Goal: Information Seeking & Learning: Learn about a topic

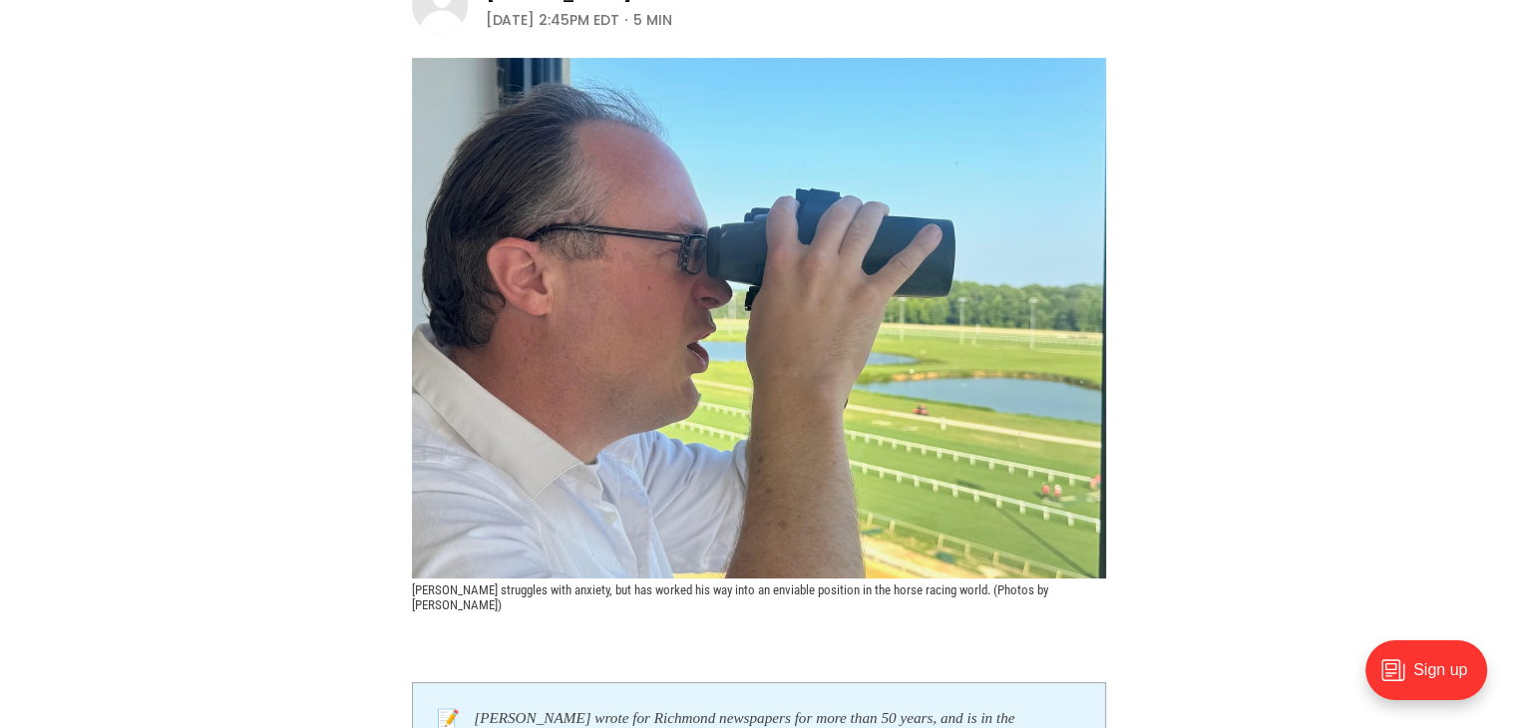
scroll to position [100, 0]
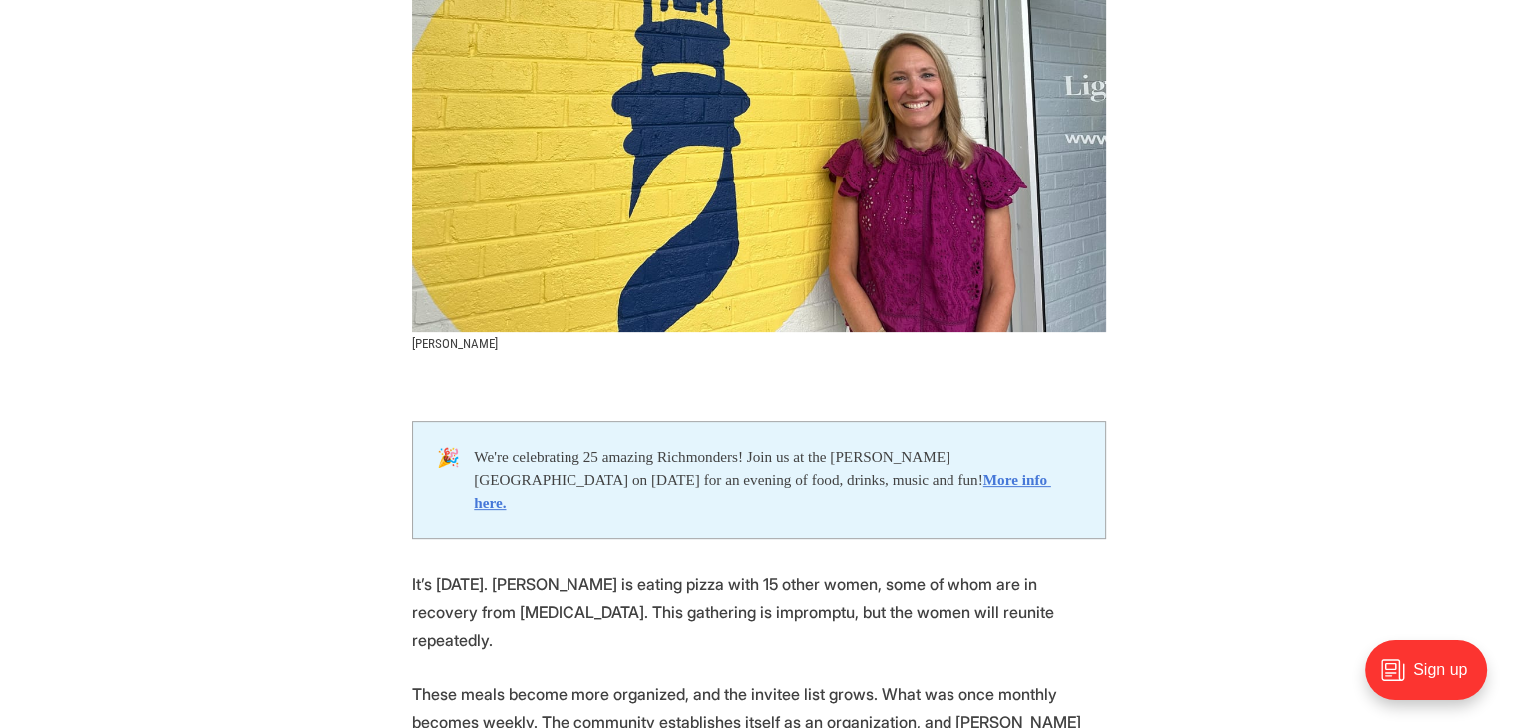
scroll to position [897, 0]
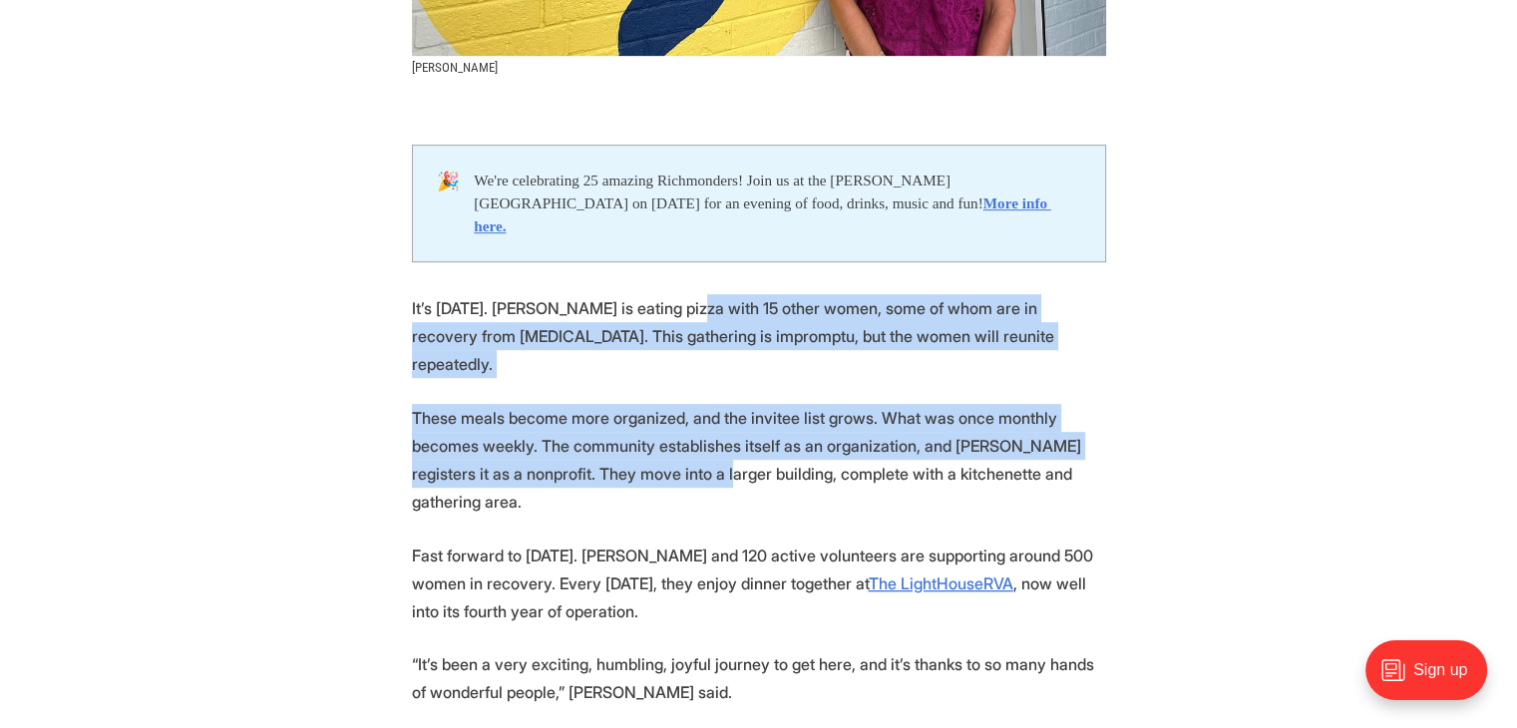
drag, startPoint x: 698, startPoint y: 288, endPoint x: 797, endPoint y: 476, distance: 211.8
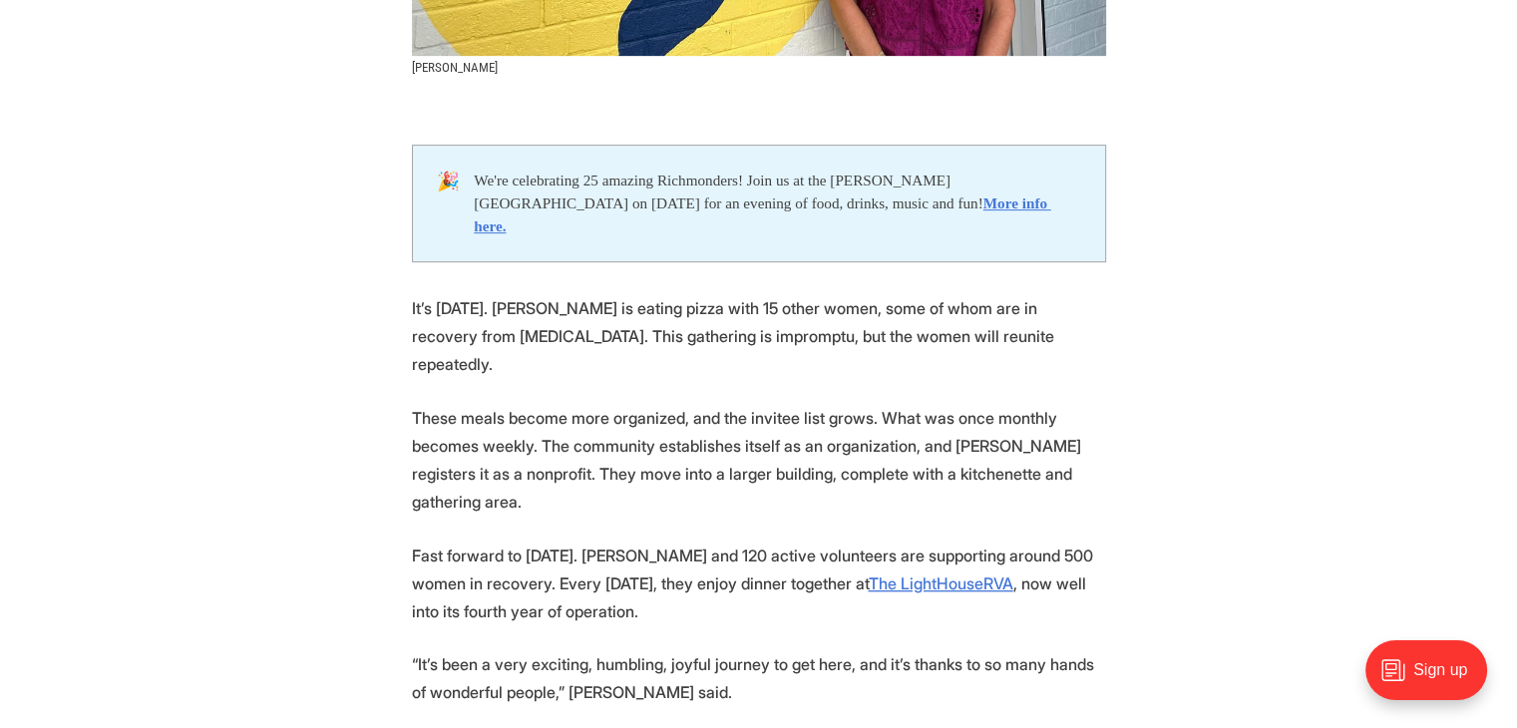
click at [797, 476] on p "These meals become more organized, and the invitee list grows. What was once mo…" at bounding box center [759, 460] width 694 height 112
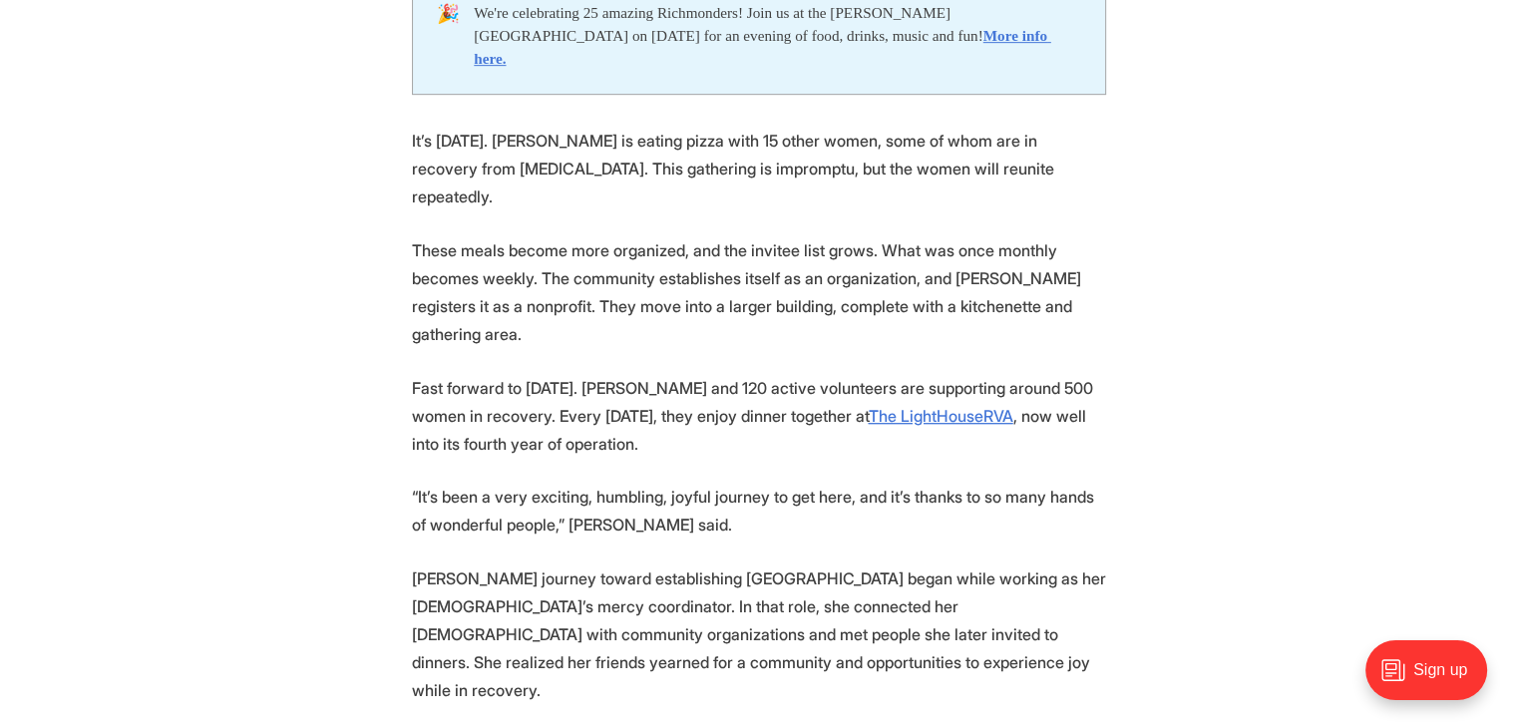
scroll to position [1097, 0]
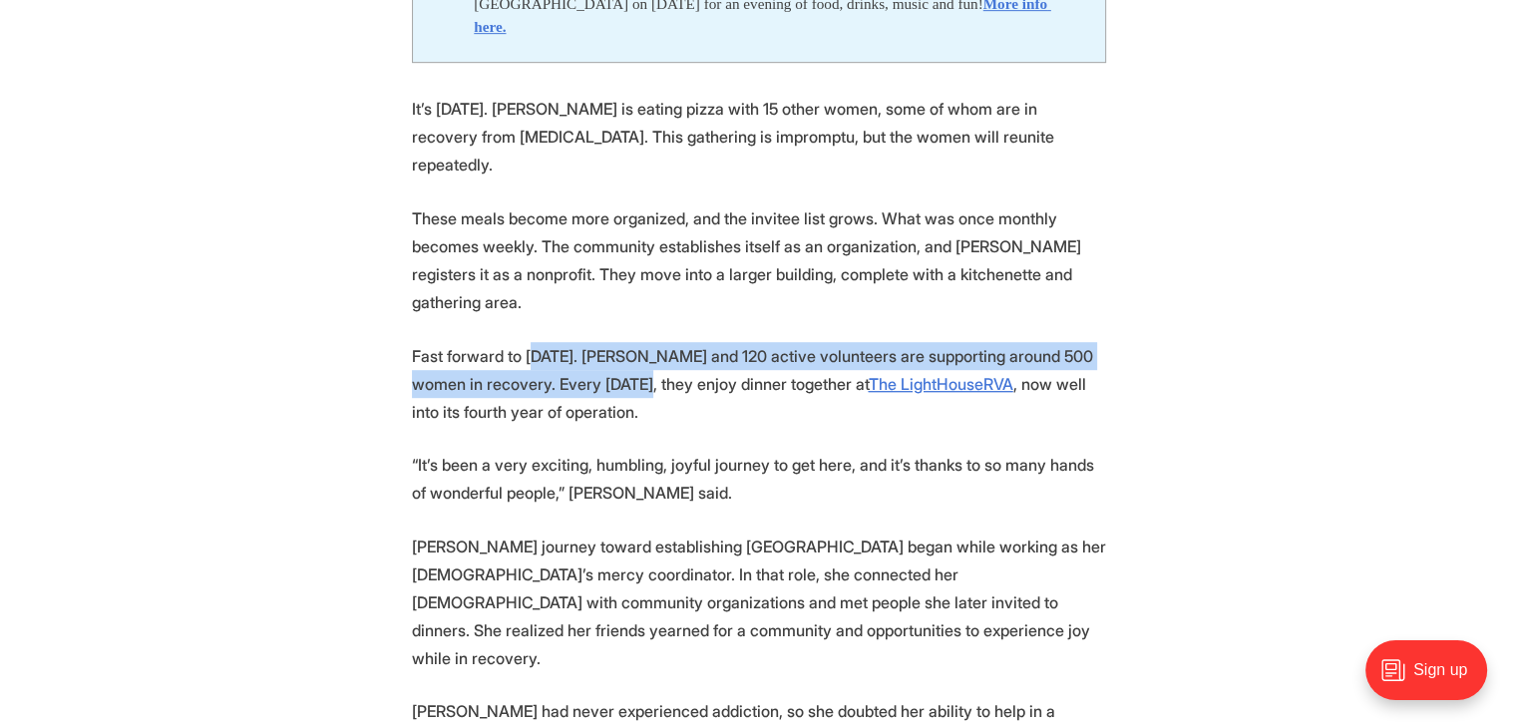
drag, startPoint x: 538, startPoint y: 315, endPoint x: 719, endPoint y: 352, distance: 184.2
click at [719, 352] on p "Fast forward to August 2025. DuBose and 120 active volunteers are supporting ar…" at bounding box center [759, 384] width 694 height 84
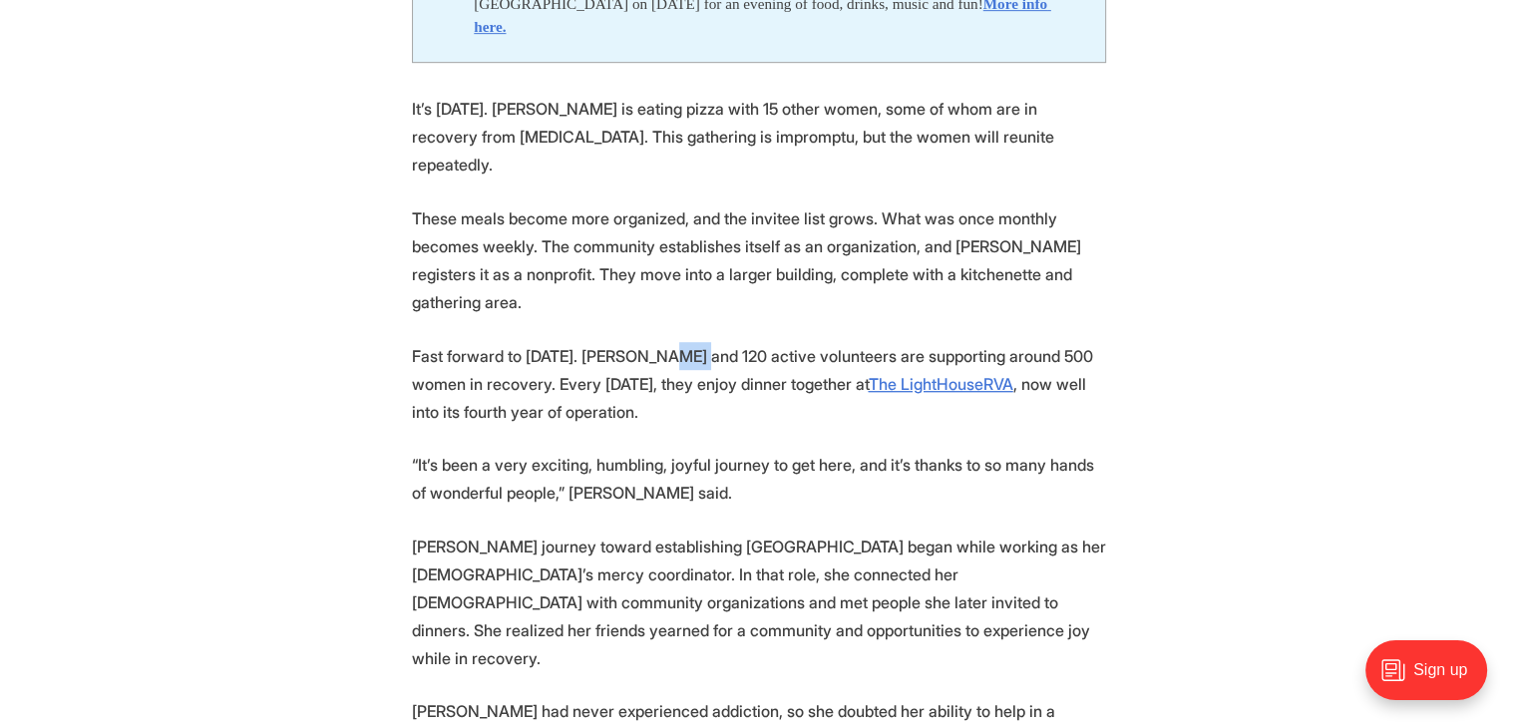
drag, startPoint x: 690, startPoint y: 331, endPoint x: 810, endPoint y: 365, distance: 124.4
click at [806, 364] on p "Fast forward to August 2025. DuBose and 120 active volunteers are supporting ar…" at bounding box center [759, 384] width 694 height 84
click at [812, 366] on p "Fast forward to August 2025. DuBose and 120 active volunteers are supporting ar…" at bounding box center [759, 384] width 694 height 84
drag, startPoint x: 518, startPoint y: 401, endPoint x: 668, endPoint y: 419, distance: 150.6
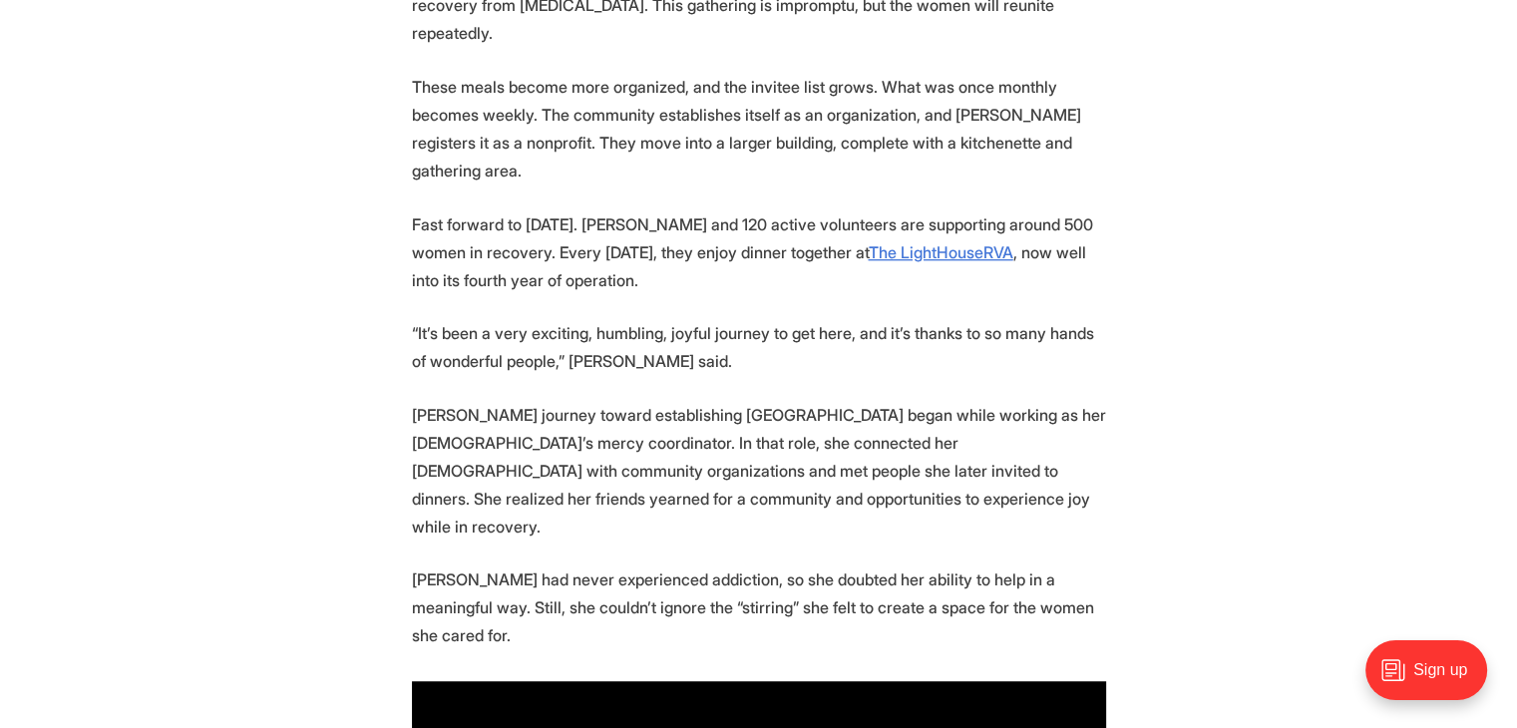
scroll to position [1196, 0]
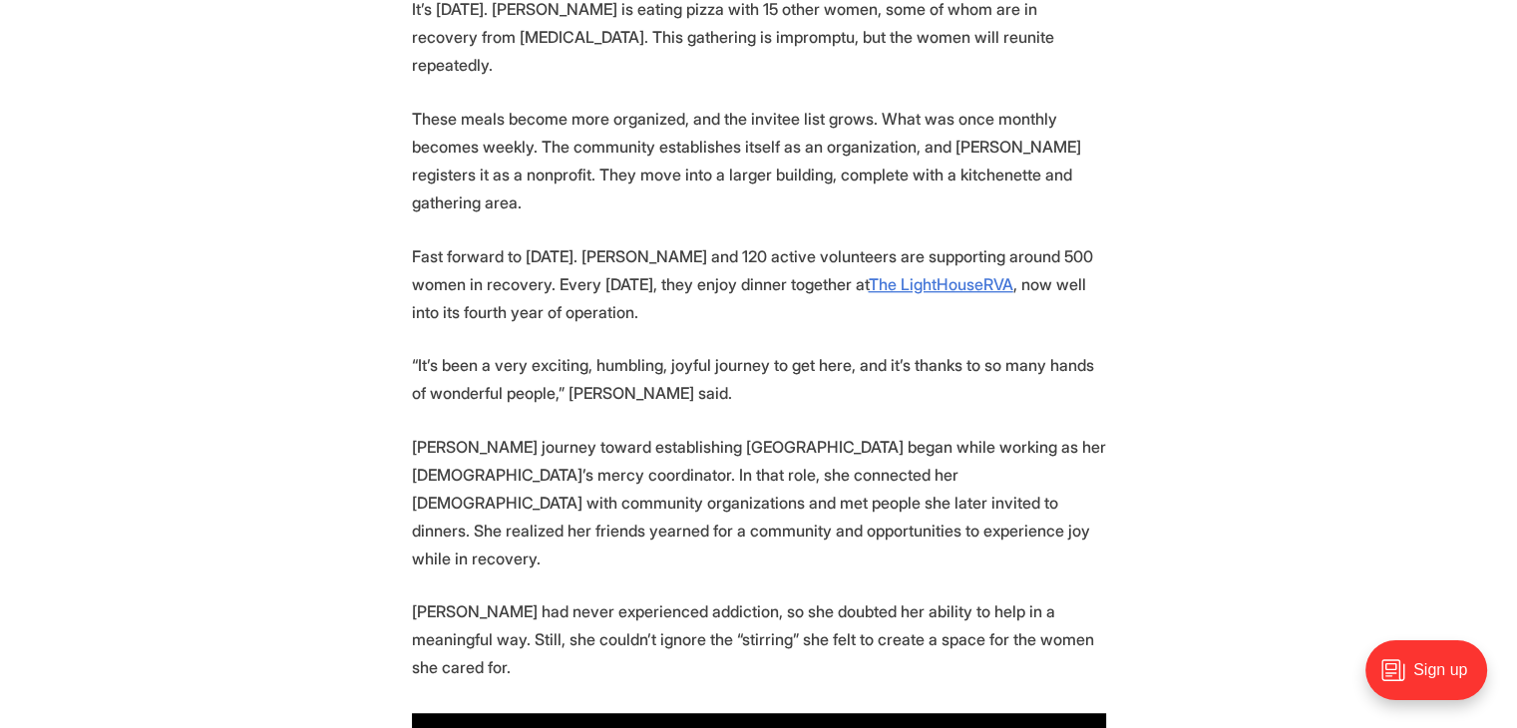
click at [792, 509] on p "DuBose’s journey toward establishing TLHRVA began while working as her church’s…" at bounding box center [759, 503] width 694 height 140
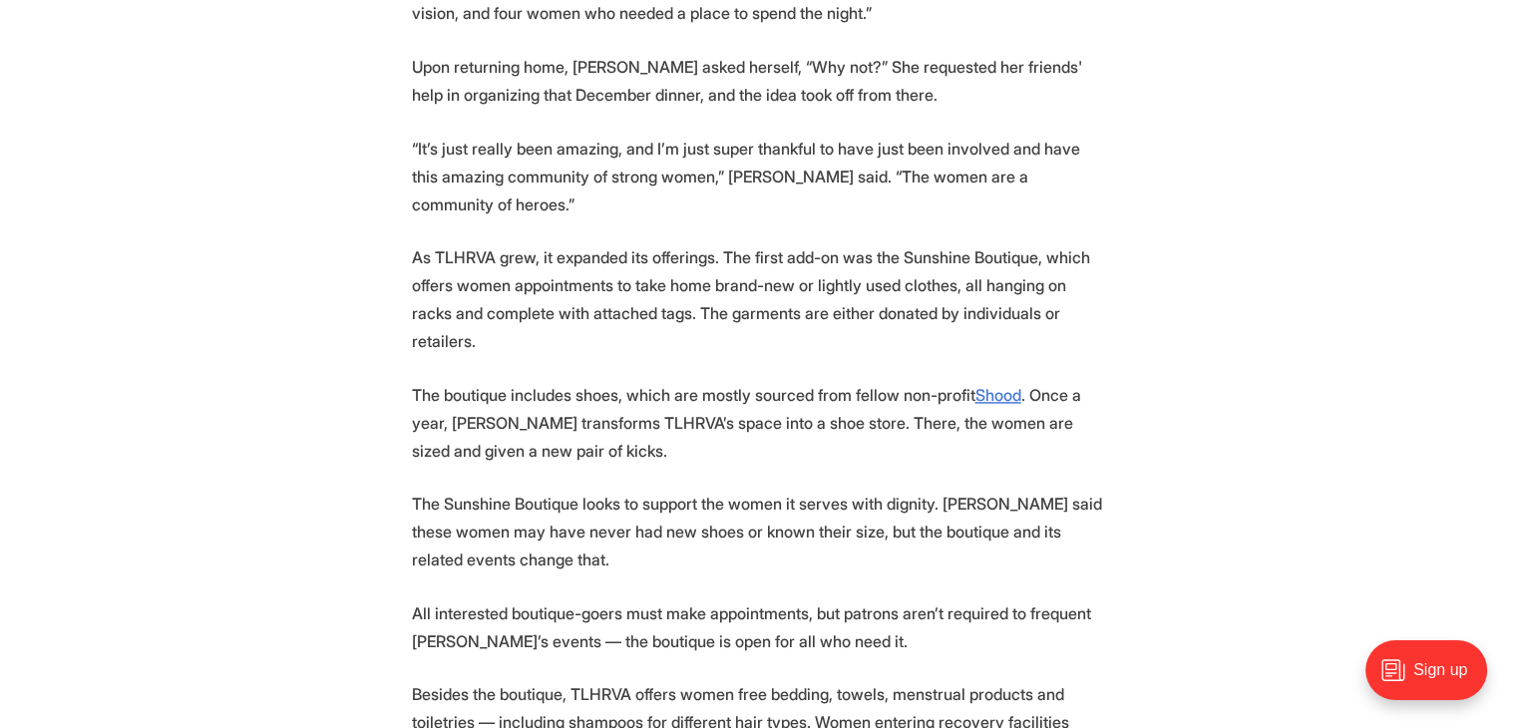
scroll to position [2393, 0]
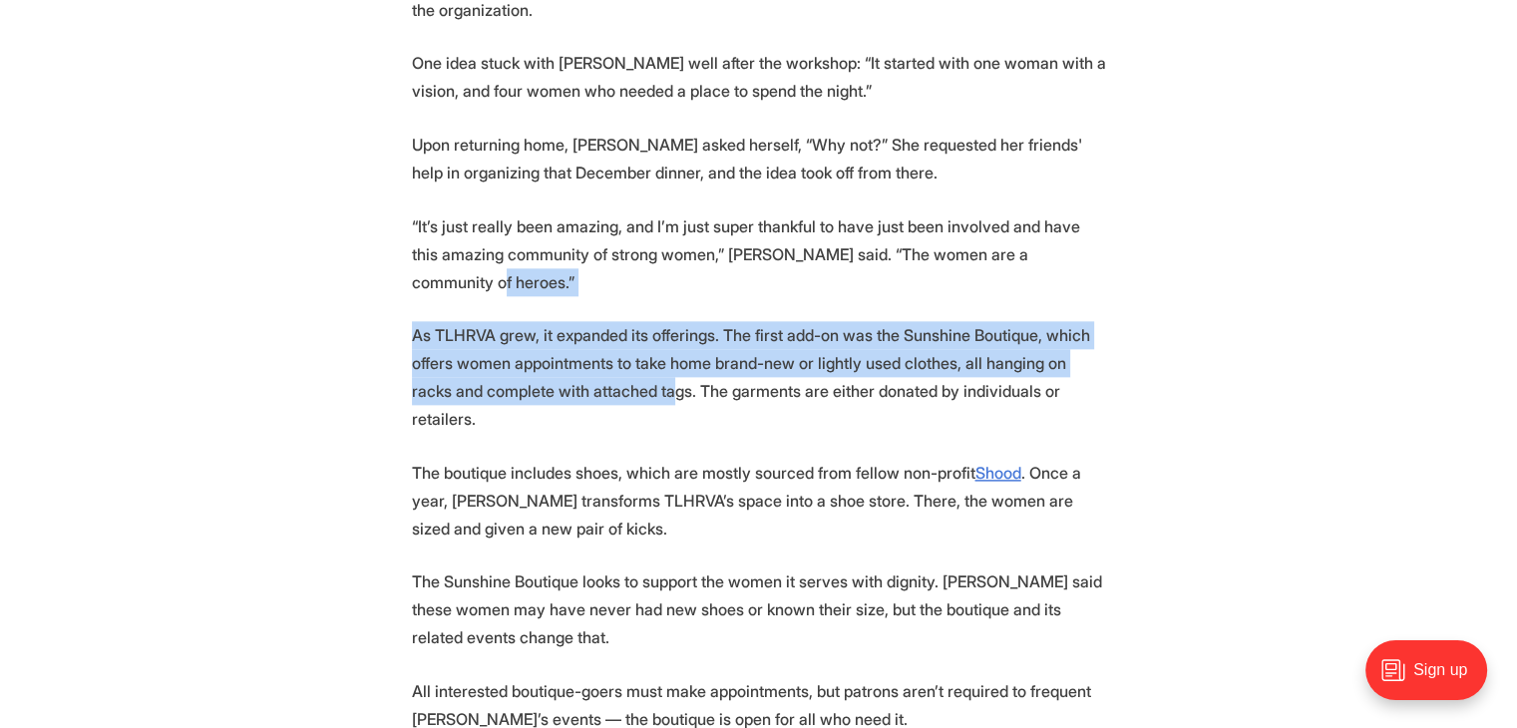
drag, startPoint x: 631, startPoint y: 276, endPoint x: 866, endPoint y: 366, distance: 251.8
click at [864, 366] on section "🎉 We're celebrating 25 amazing Richmonders! Join us at the Robinson Theater on …" at bounding box center [758, 515] width 1517 height 3792
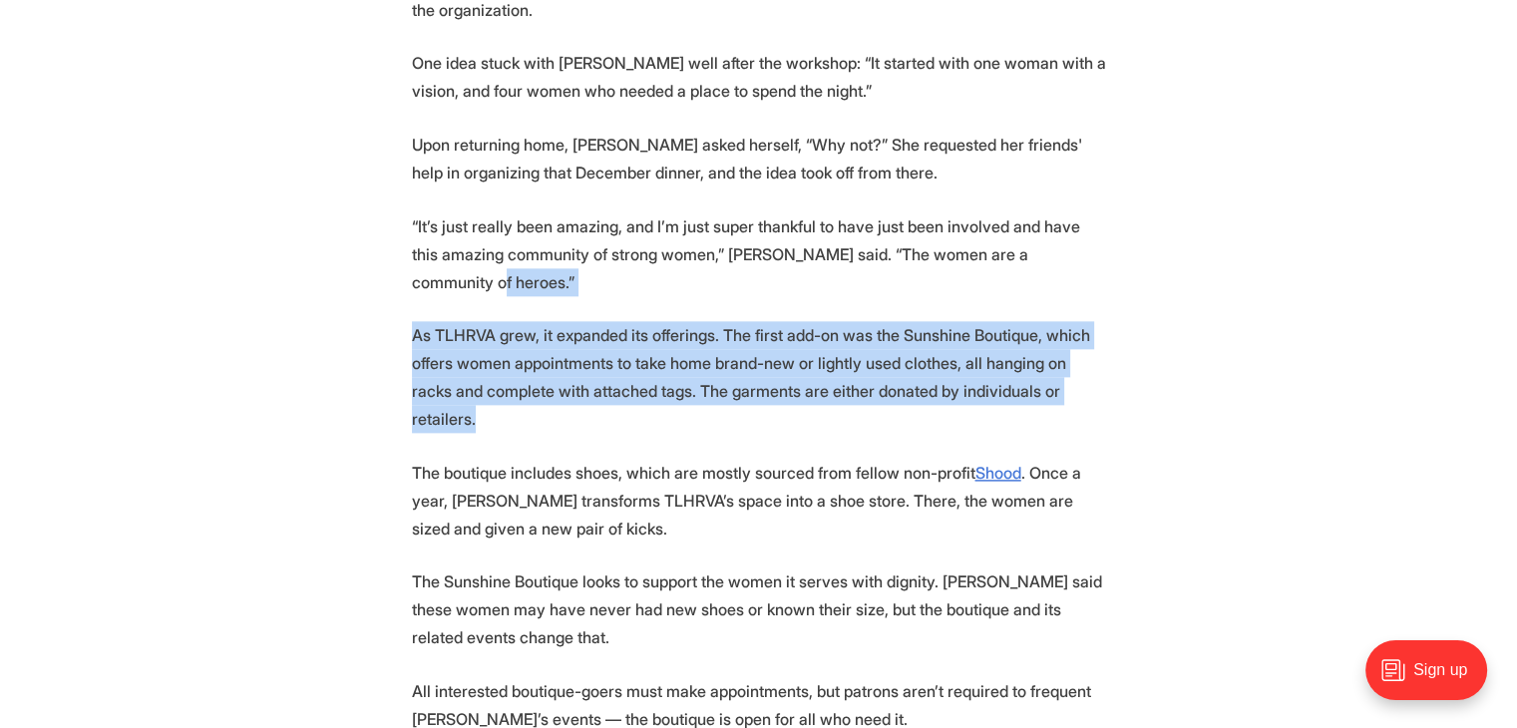
click at [866, 366] on p "As TLHRVA grew, it expanded its offerings. The first add-on was the Sunshine Bo…" at bounding box center [759, 377] width 694 height 112
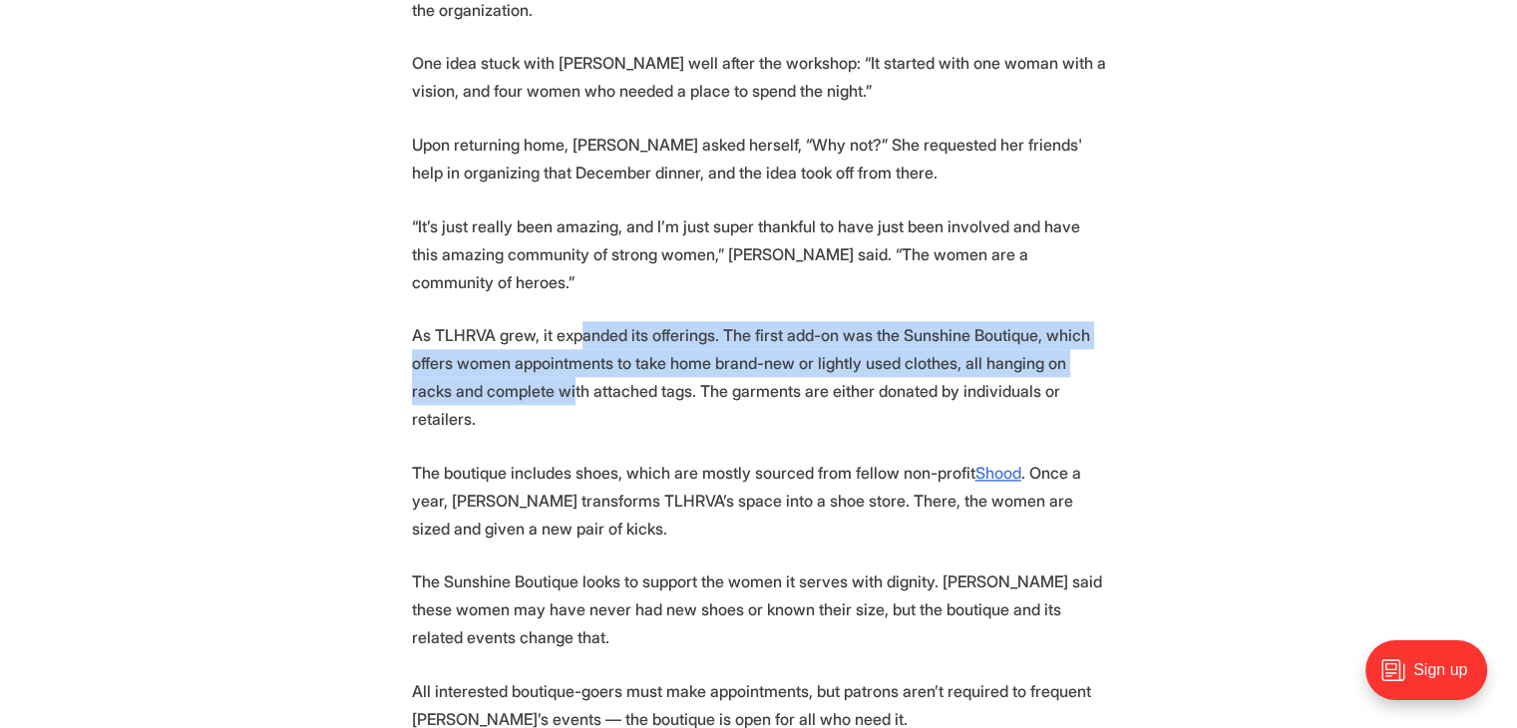
drag, startPoint x: 585, startPoint y: 293, endPoint x: 699, endPoint y: 352, distance: 128.0
click at [684, 344] on p "As TLHRVA grew, it expanded its offerings. The first add-on was the Sunshine Bo…" at bounding box center [759, 377] width 694 height 112
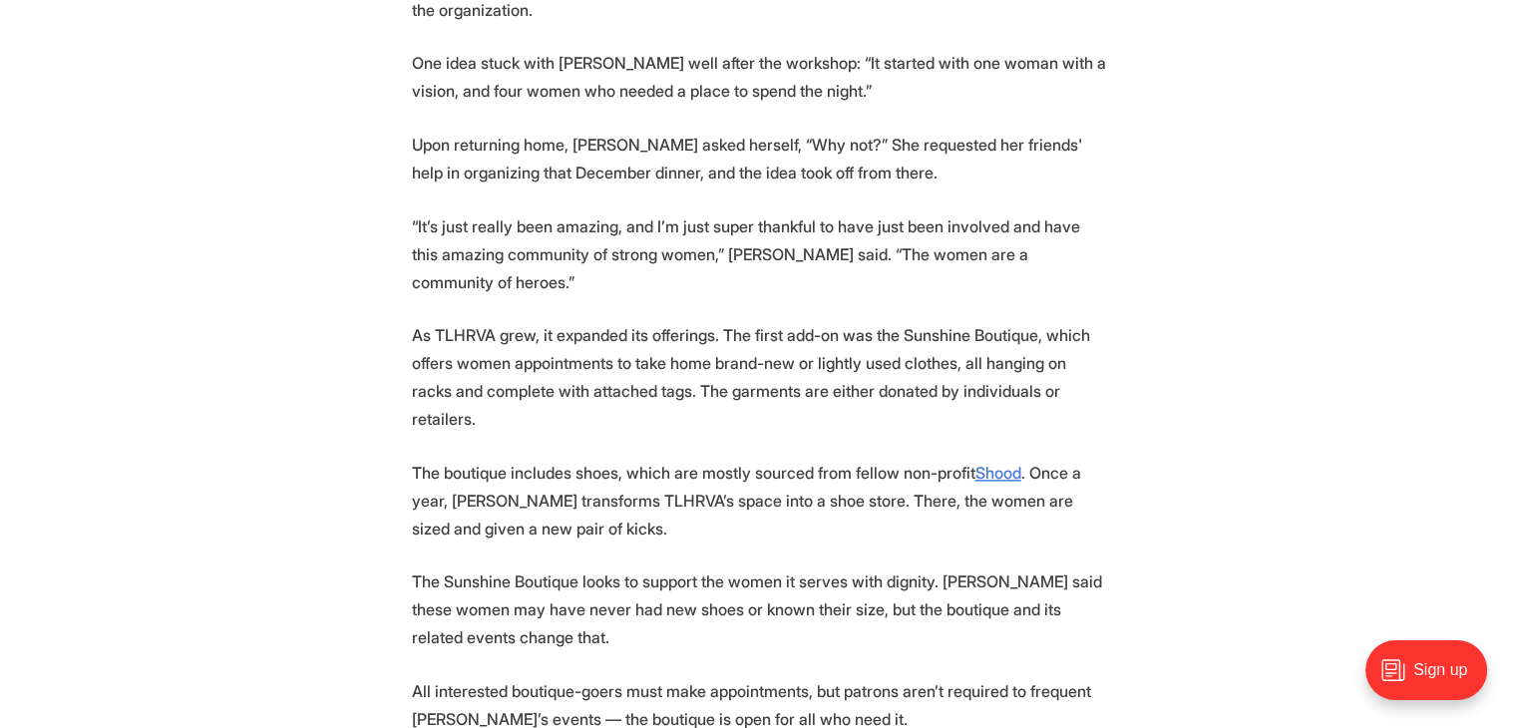
click at [699, 352] on p "As TLHRVA grew, it expanded its offerings. The first add-on was the Sunshine Bo…" at bounding box center [759, 377] width 694 height 112
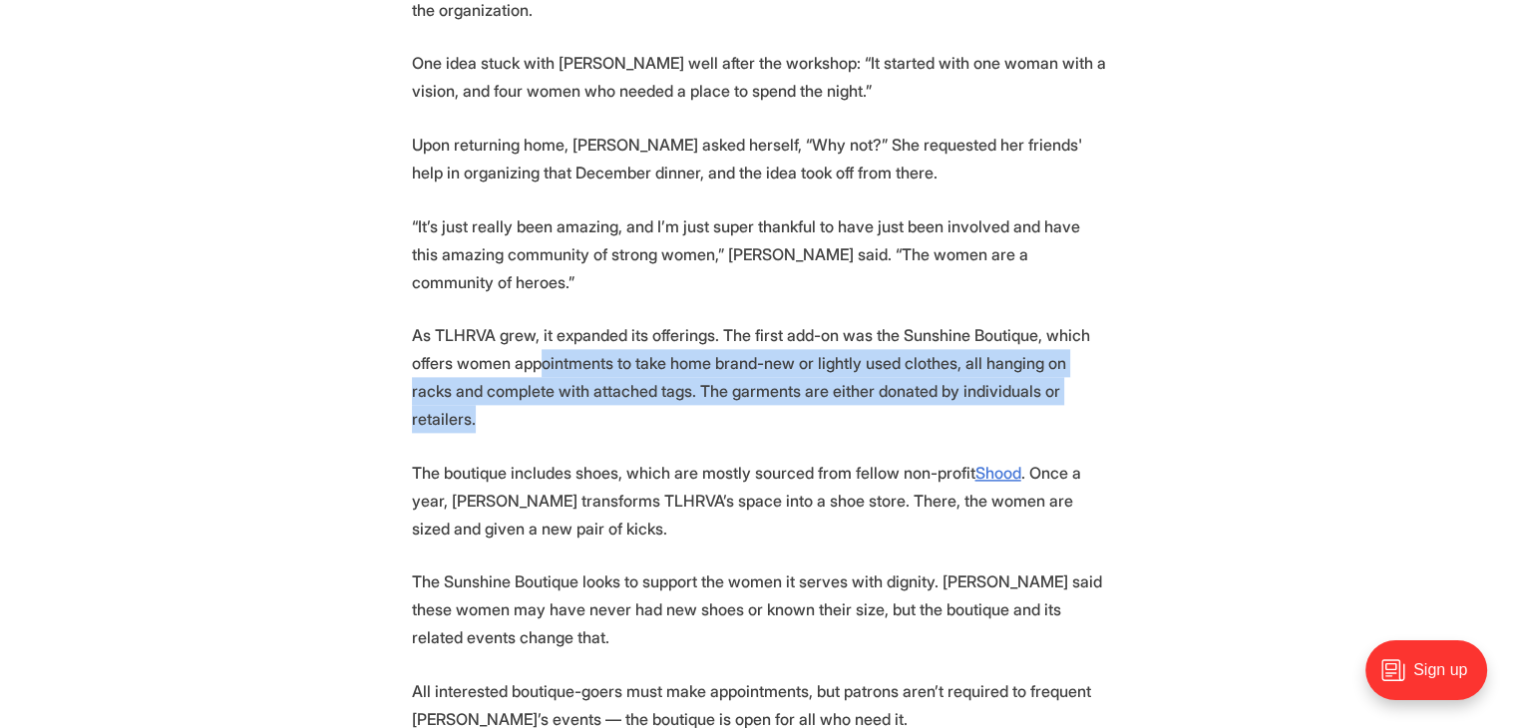
drag, startPoint x: 594, startPoint y: 305, endPoint x: 817, endPoint y: 385, distance: 236.2
click at [817, 385] on section "🎉 We're celebrating 25 amazing Richmonders! Join us at the Robinson Theater on …" at bounding box center [758, 515] width 1517 height 3792
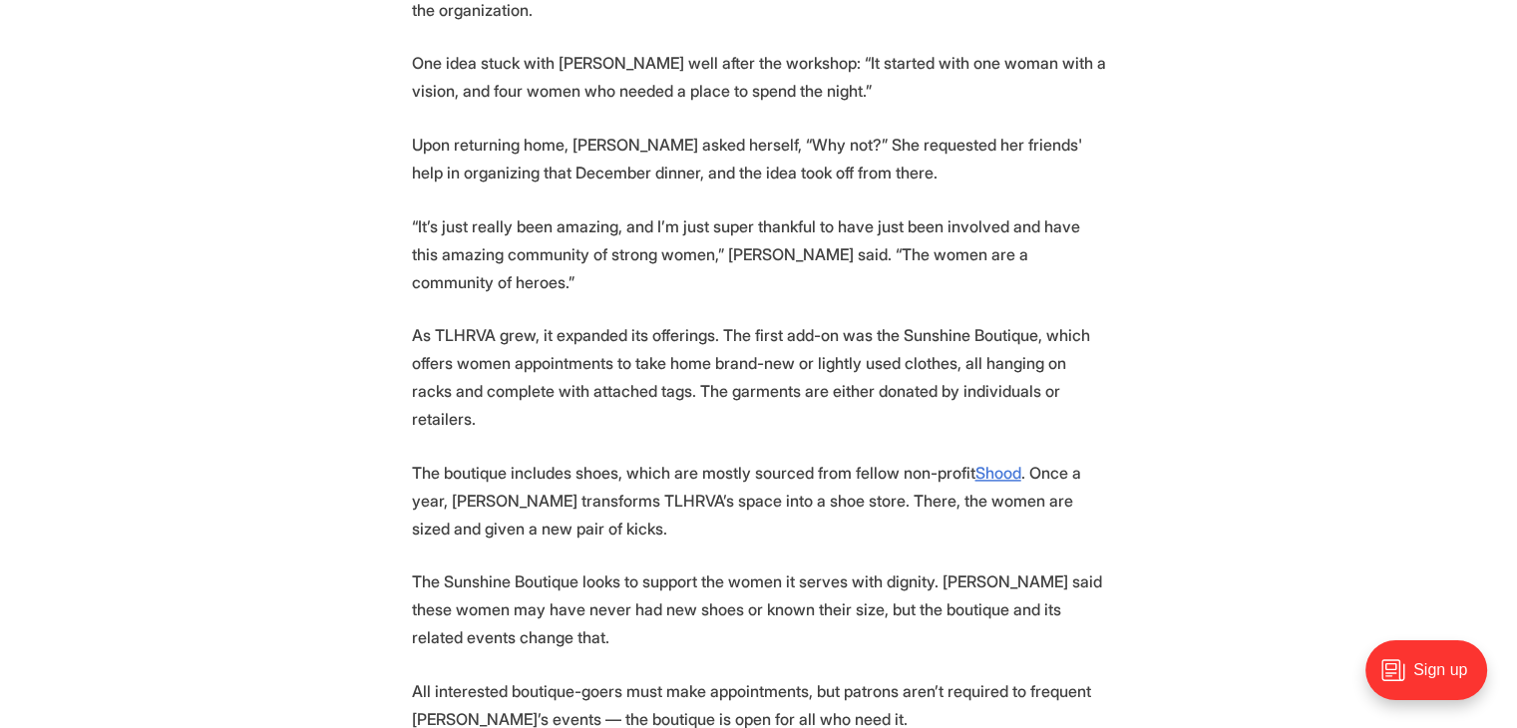
drag, startPoint x: 676, startPoint y: 364, endPoint x: 825, endPoint y: 403, distance: 153.6
click at [815, 400] on section "🎉 We're celebrating 25 amazing Richmonders! Join us at the Robinson Theater on …" at bounding box center [758, 515] width 1517 height 3792
click at [825, 403] on section "🎉 We're celebrating 25 amazing Richmonders! Join us at the Robinson Theater on …" at bounding box center [758, 515] width 1517 height 3792
click at [869, 408] on section "🎉 We're celebrating 25 amazing Richmonders! Join us at the Robinson Theater on …" at bounding box center [758, 515] width 1517 height 3792
click at [887, 459] on p "The boutique includes shoes, which are mostly sourced from fellow non-profit Sh…" at bounding box center [759, 501] width 694 height 84
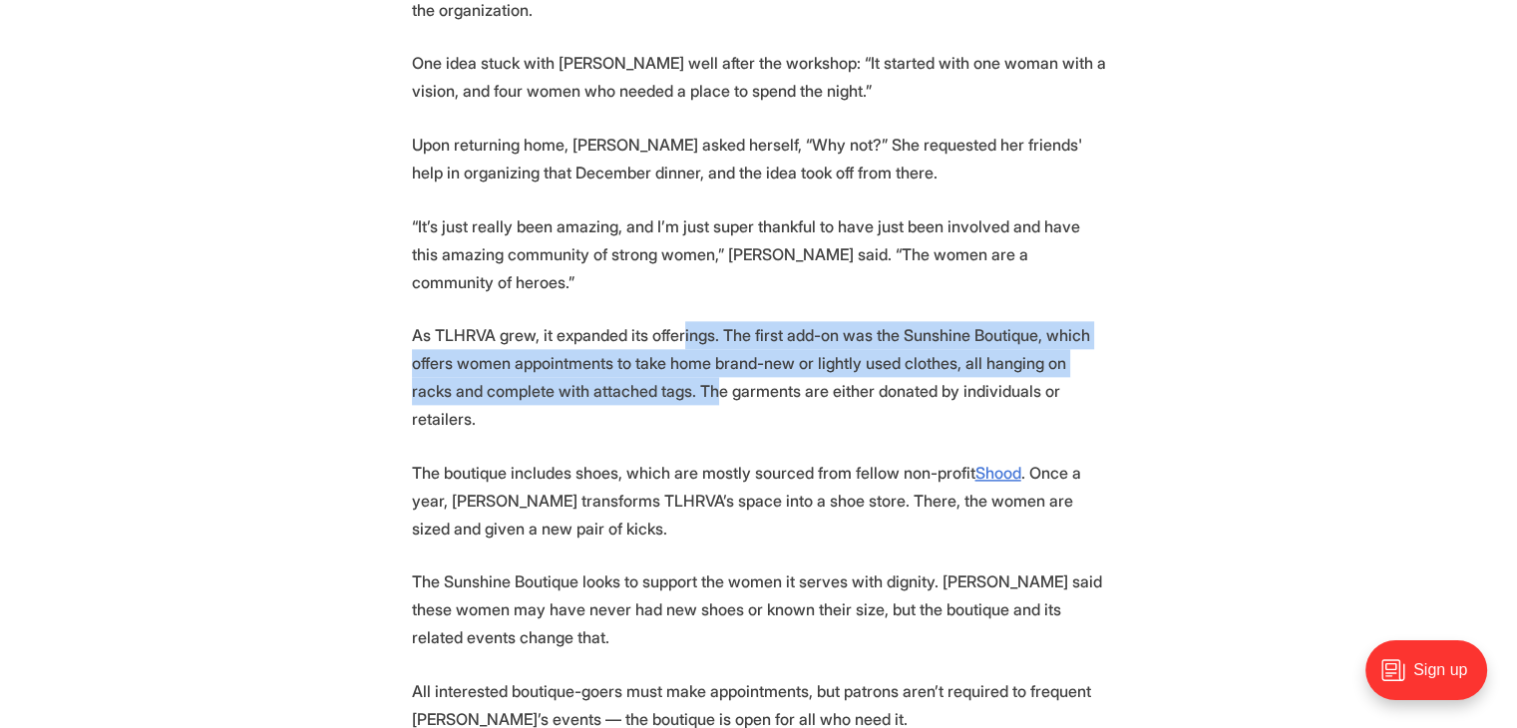
drag, startPoint x: 756, startPoint y: 303, endPoint x: 843, endPoint y: 340, distance: 94.3
click at [842, 339] on p "As TLHRVA grew, it expanded its offerings. The first add-on was the Sunshine Bo…" at bounding box center [759, 377] width 694 height 112
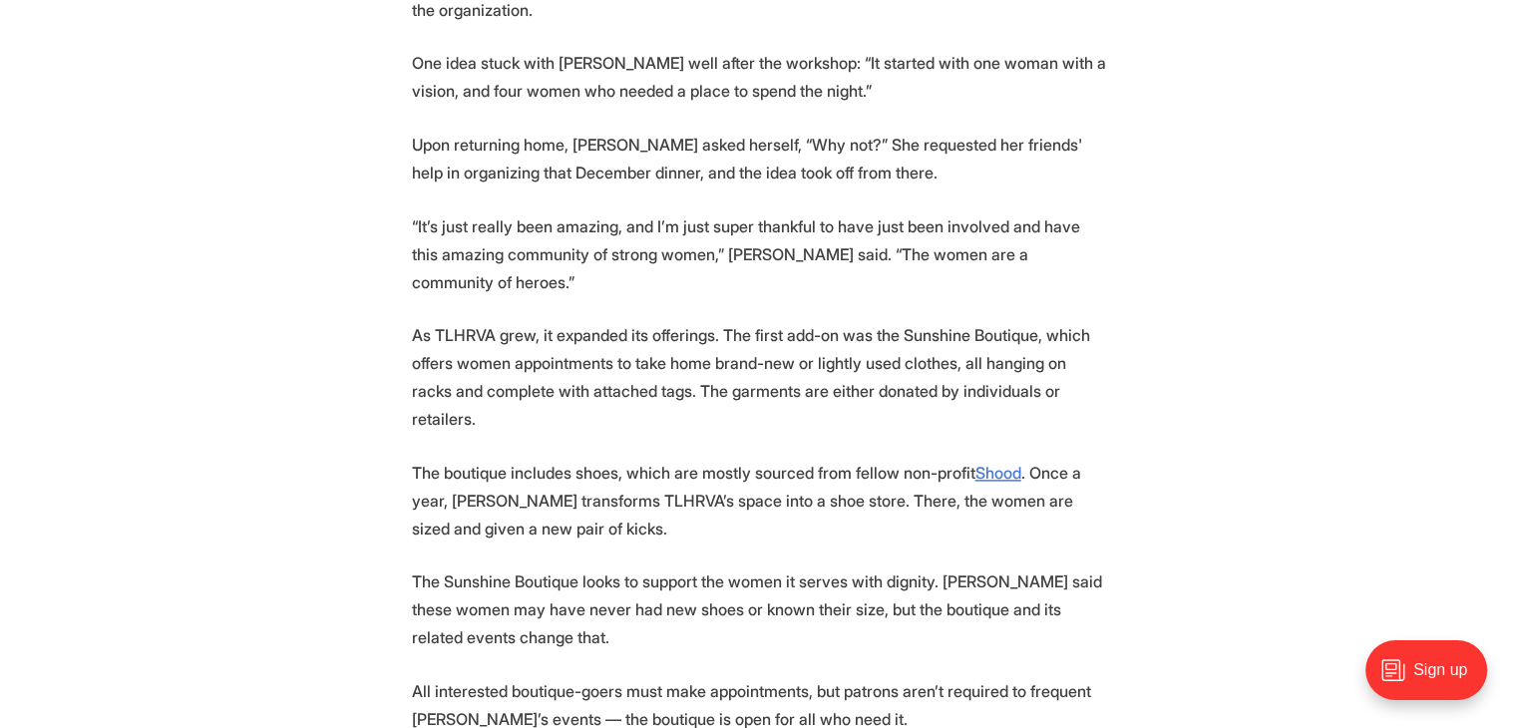
click at [774, 388] on section "🎉 We're celebrating 25 amazing Richmonders! Join us at the Robinson Theater on …" at bounding box center [758, 515] width 1517 height 3792
drag, startPoint x: 582, startPoint y: 308, endPoint x: 628, endPoint y: 324, distance: 48.6
click at [603, 321] on p "As TLHRVA grew, it expanded its offerings. The first add-on was the Sunshine Bo…" at bounding box center [759, 377] width 694 height 112
click at [628, 324] on p "As TLHRVA grew, it expanded its offerings. The first add-on was the Sunshine Bo…" at bounding box center [759, 377] width 694 height 112
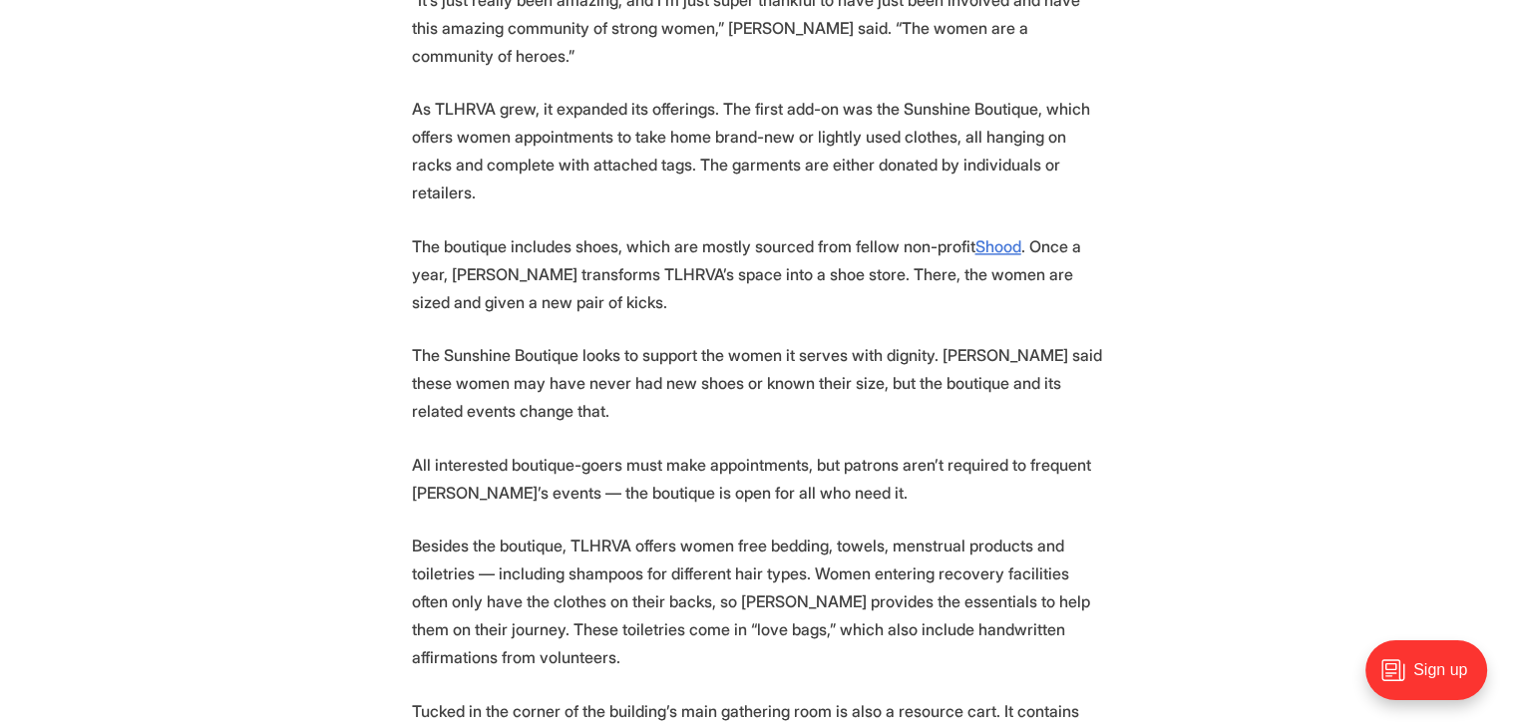
scroll to position [2692, 0]
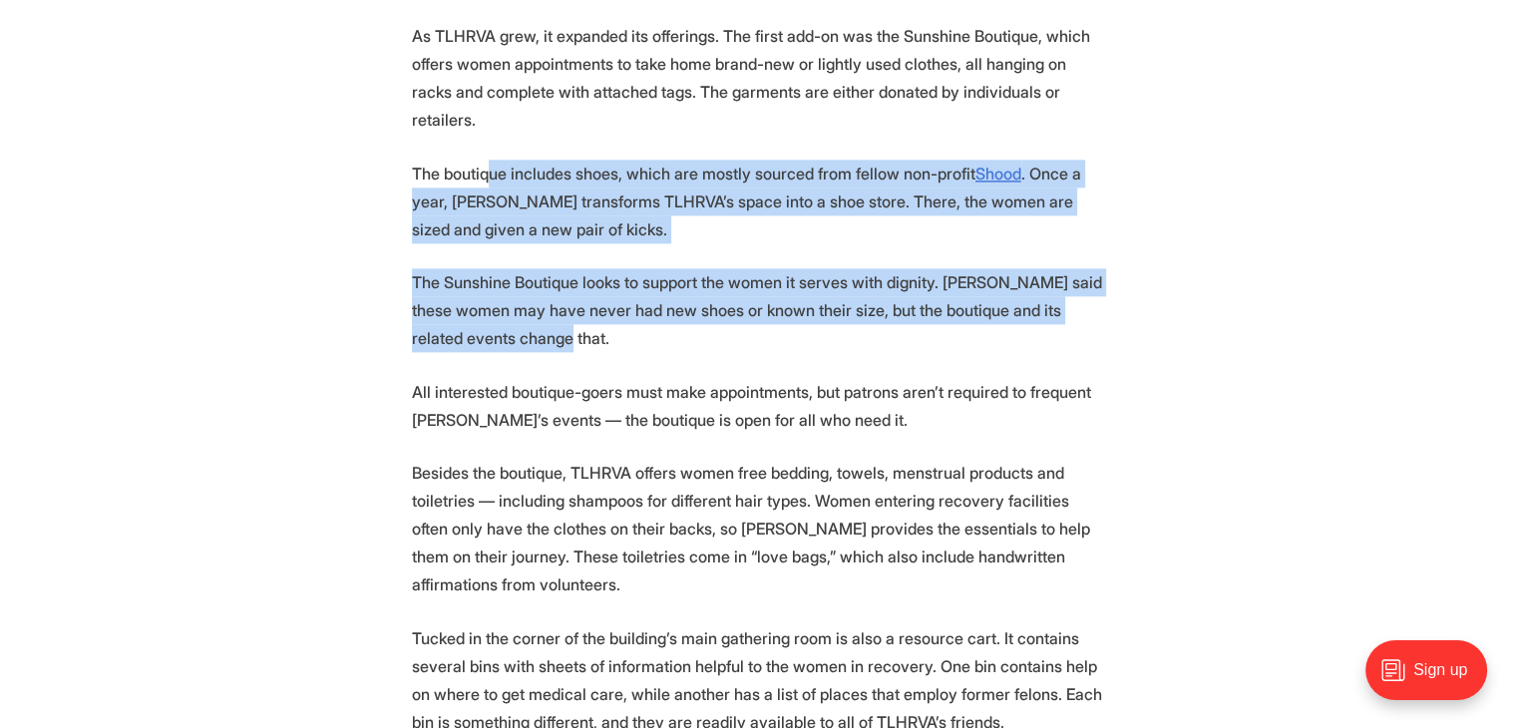
drag, startPoint x: 495, startPoint y: 117, endPoint x: 754, endPoint y: 302, distance: 318.7
click at [754, 301] on section "🎉 We're celebrating 25 amazing Richmonders! Join us at the Robinson Theater on …" at bounding box center [758, 216] width 1517 height 3792
click at [756, 303] on section "🎉 We're celebrating 25 amazing Richmonders! Join us at the Robinson Theater on …" at bounding box center [758, 216] width 1517 height 3792
click at [689, 268] on p "The Sunshine Boutique looks to support the women it serves with dignity. DuBose…" at bounding box center [759, 310] width 694 height 84
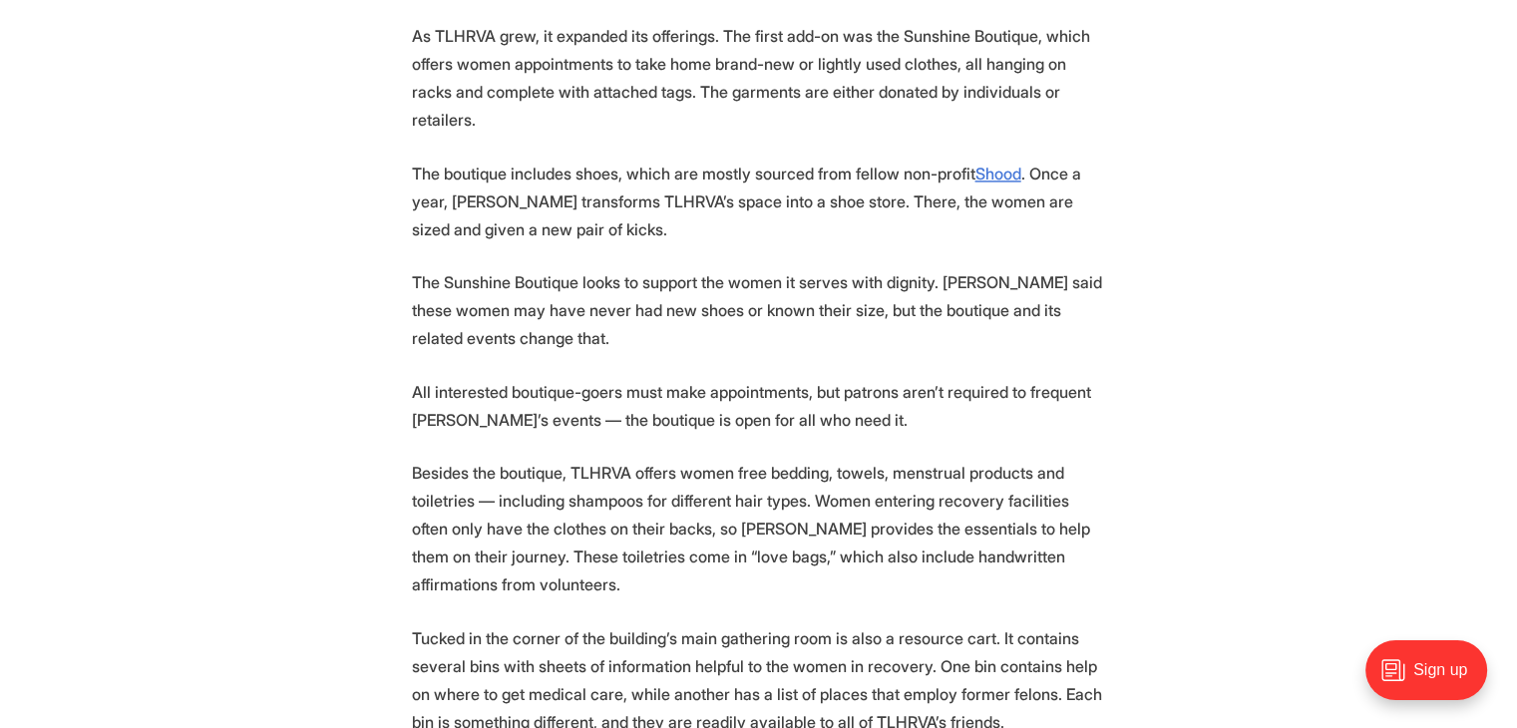
drag, startPoint x: 526, startPoint y: 137, endPoint x: 717, endPoint y: 246, distance: 219.8
click at [690, 230] on section "🎉 We're celebrating 25 amazing Richmonders! Join us at the Robinson Theater on …" at bounding box center [758, 216] width 1517 height 3792
click at [717, 268] on p "The Sunshine Boutique looks to support the women it serves with dignity. DuBose…" at bounding box center [759, 310] width 694 height 84
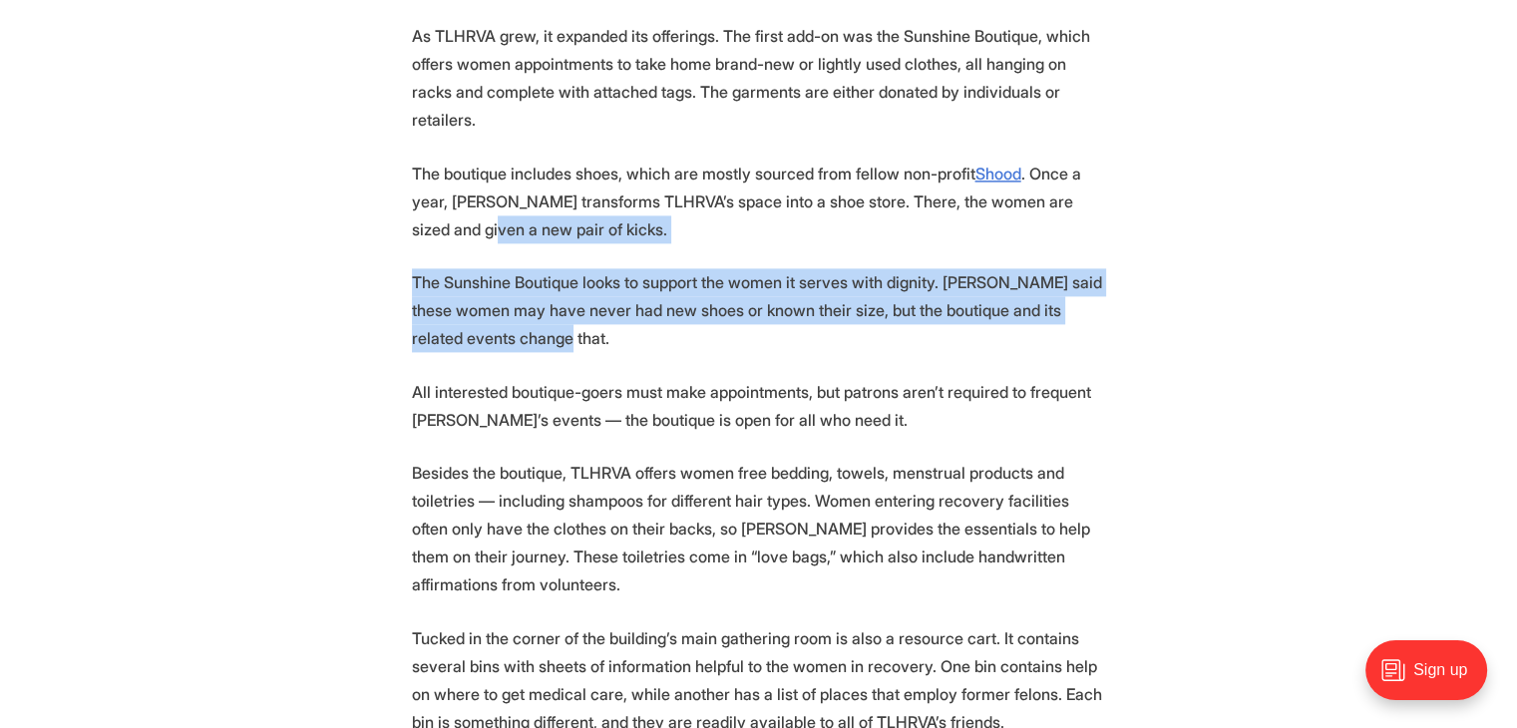
drag, startPoint x: 587, startPoint y: 204, endPoint x: 719, endPoint y: 295, distance: 159.9
click at [711, 291] on section "🎉 We're celebrating 25 amazing Richmonders! Join us at the Robinson Theater on …" at bounding box center [758, 216] width 1517 height 3792
click at [719, 295] on p "The Sunshine Boutique looks to support the women it serves with dignity. DuBose…" at bounding box center [759, 310] width 694 height 84
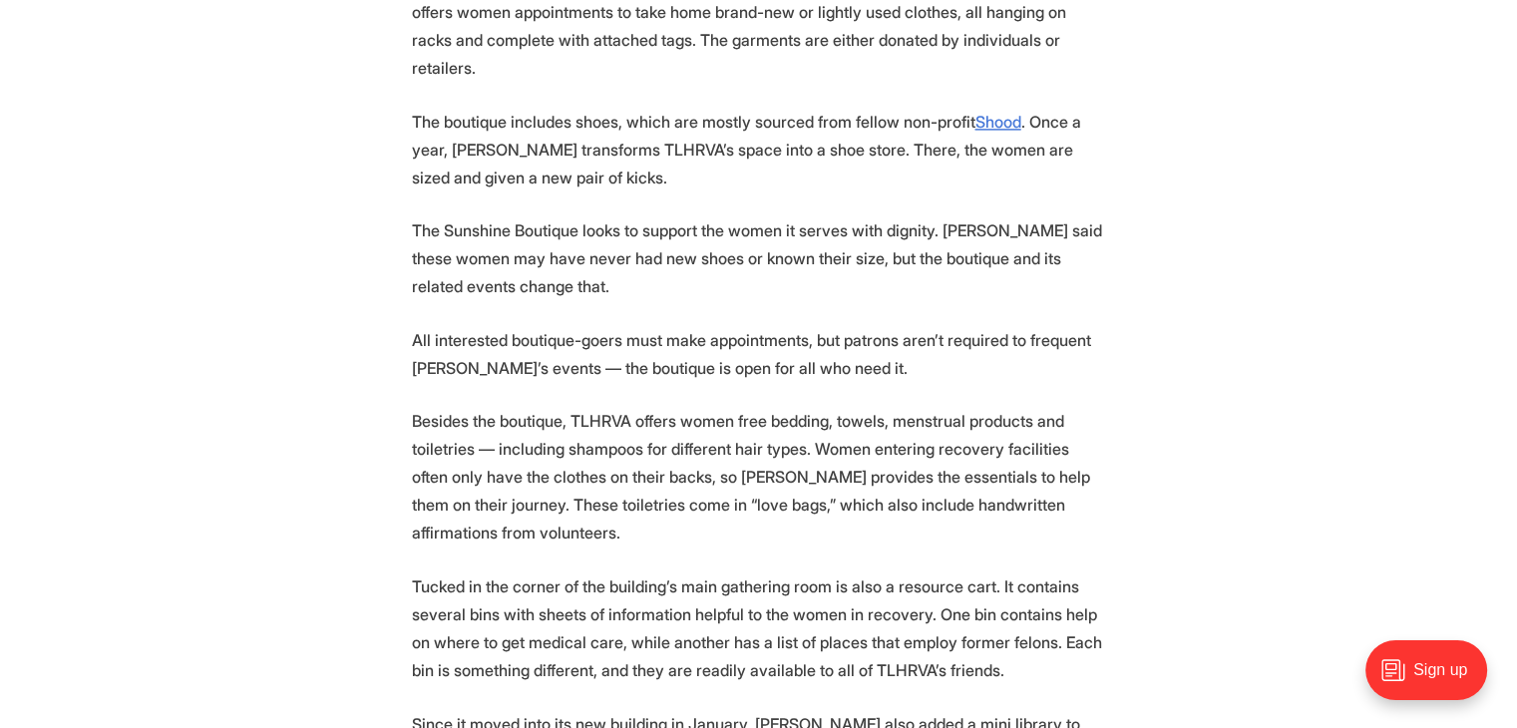
scroll to position [2792, 0]
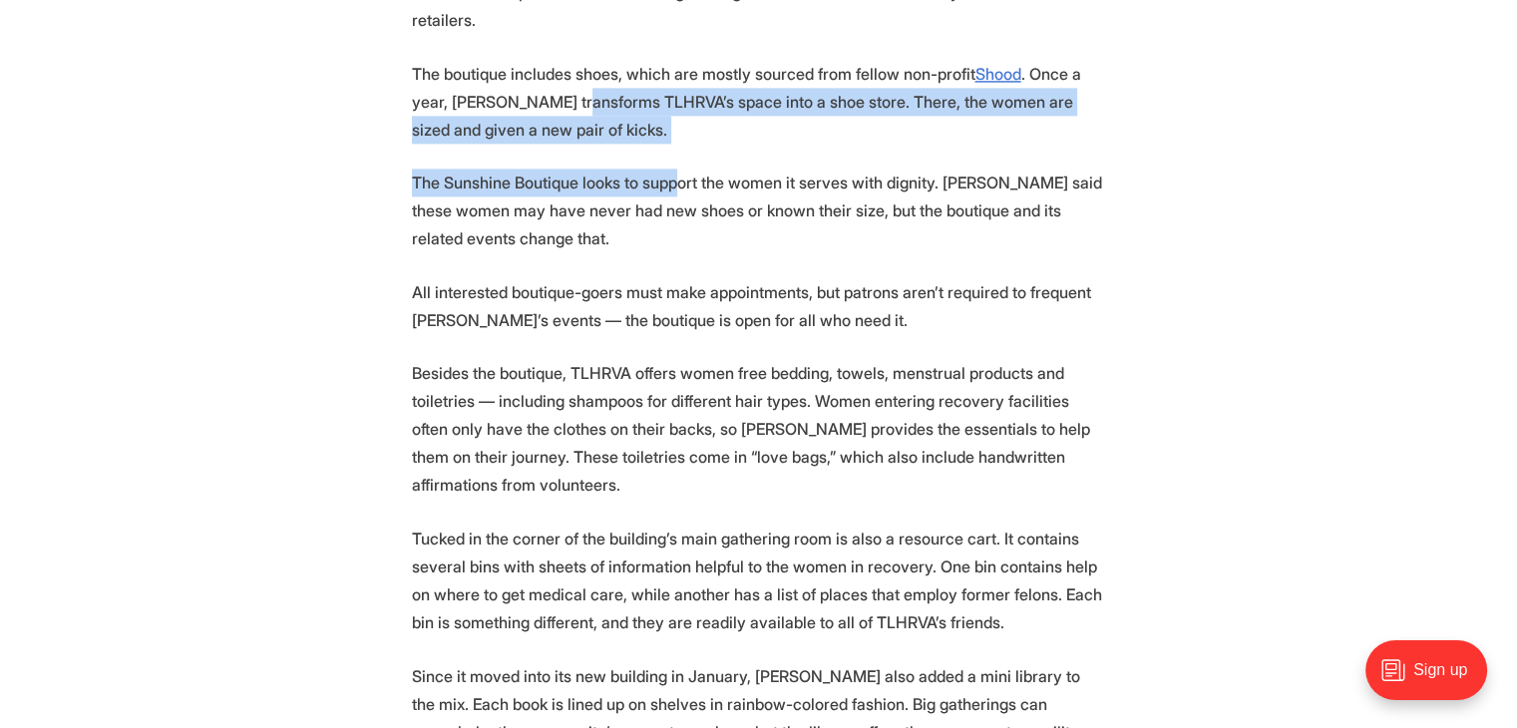
drag, startPoint x: 643, startPoint y: 63, endPoint x: 839, endPoint y: 216, distance: 248.5
click at [836, 215] on section "🎉 We're celebrating 25 amazing Richmonders! Join us at the Robinson Theater on …" at bounding box center [758, 116] width 1517 height 3792
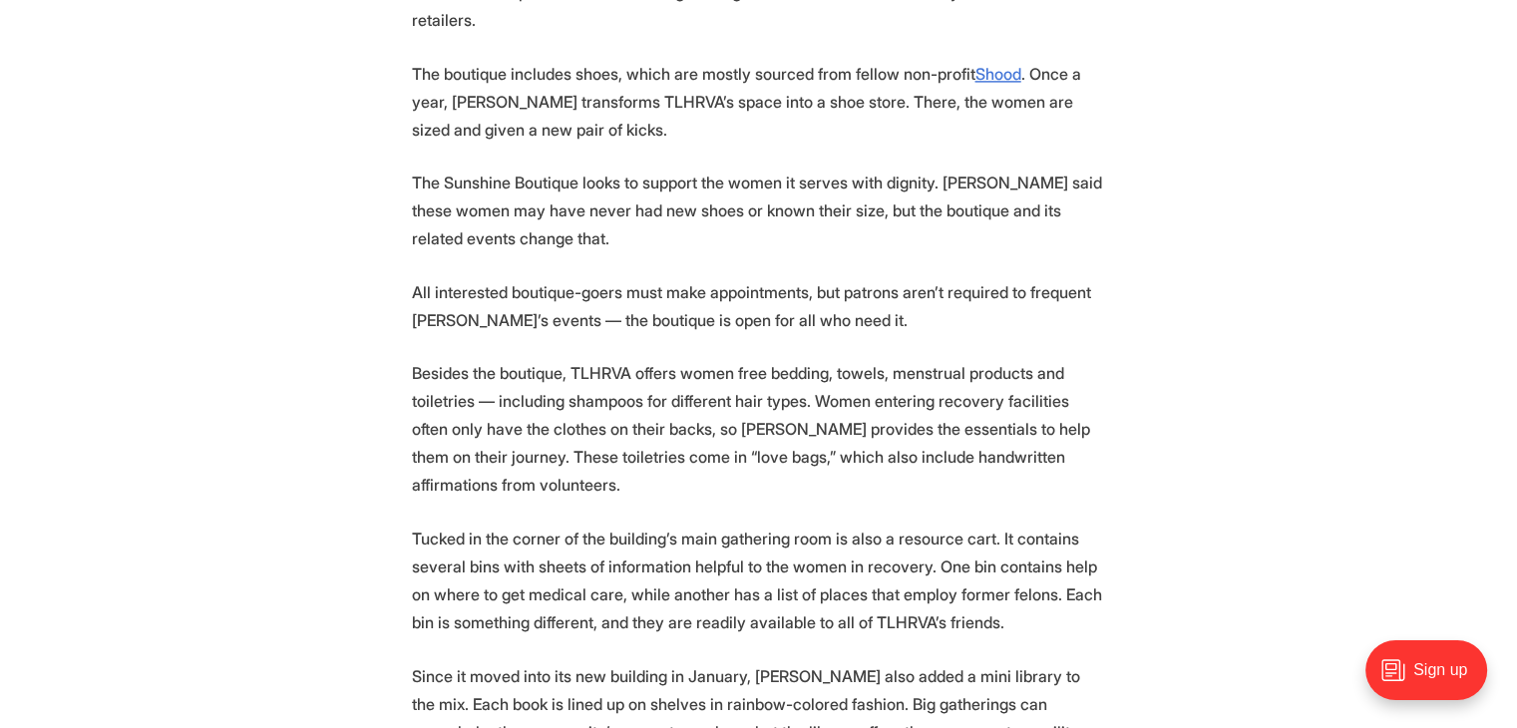
click at [839, 216] on section "🎉 We're celebrating 25 amazing Richmonders! Join us at the Robinson Theater on …" at bounding box center [758, 116] width 1517 height 3792
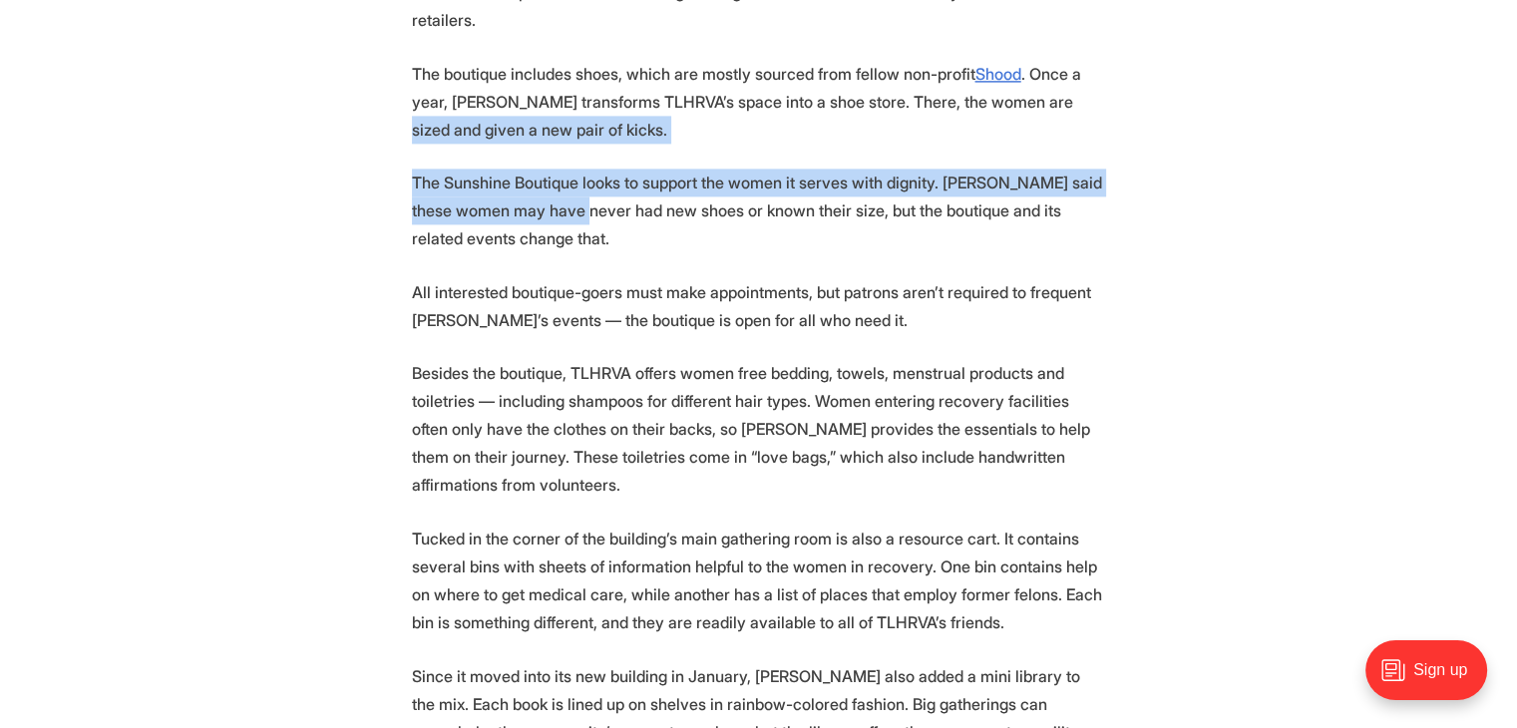
drag, startPoint x: 478, startPoint y: 77, endPoint x: 798, endPoint y: 245, distance: 361.7
click at [751, 220] on section "🎉 We're celebrating 25 amazing Richmonders! Join us at the Robinson Theater on …" at bounding box center [758, 116] width 1517 height 3792
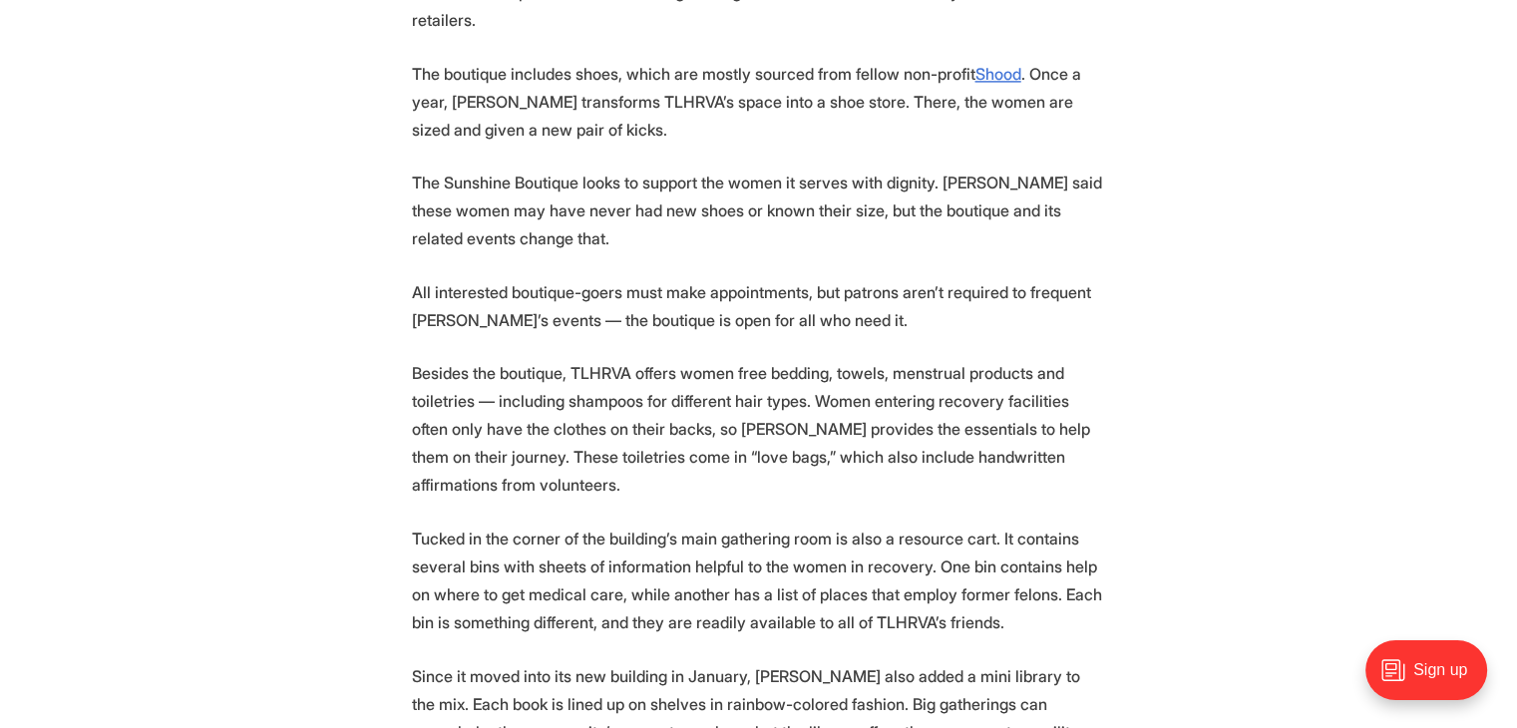
click at [798, 278] on p "All interested boutique-goers must make appointments, but patrons aren’t requir…" at bounding box center [759, 306] width 694 height 56
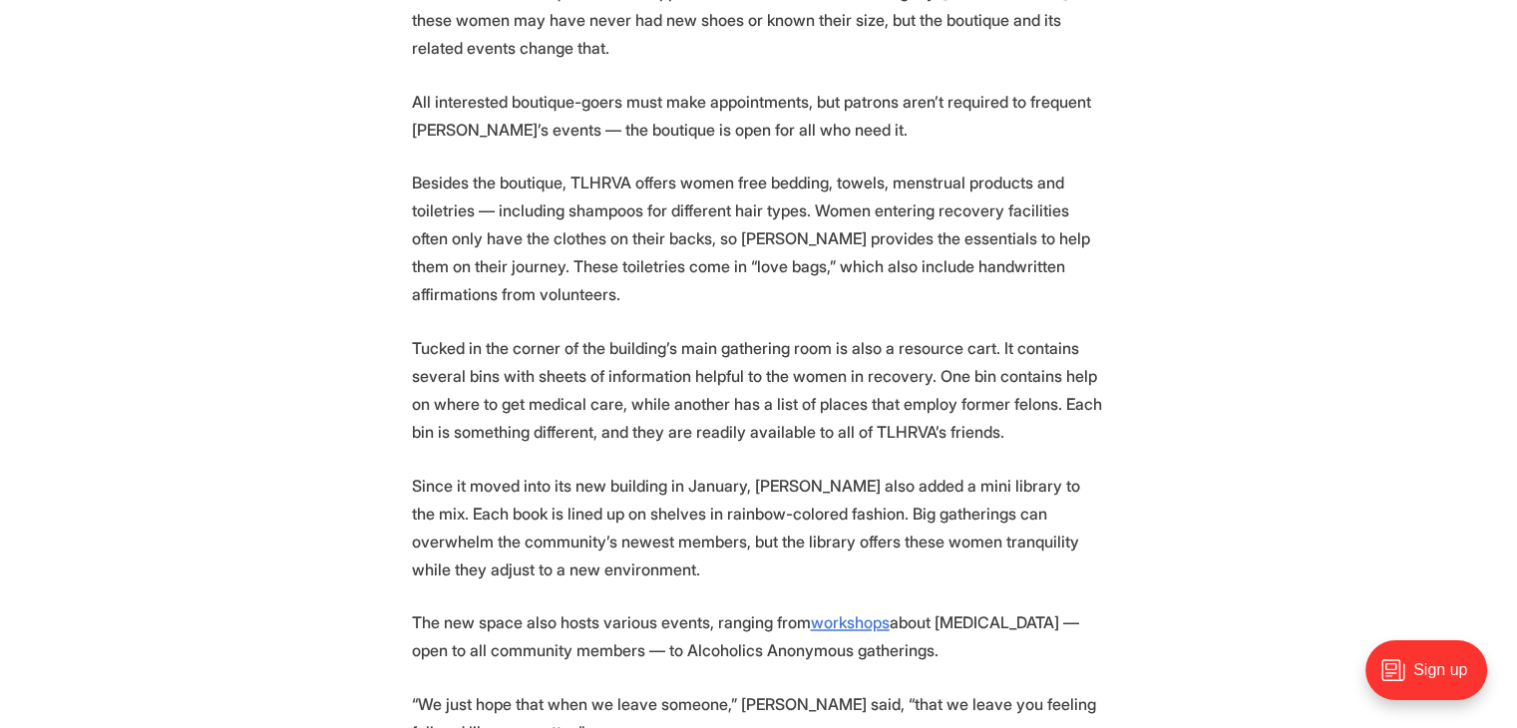
scroll to position [2991, 0]
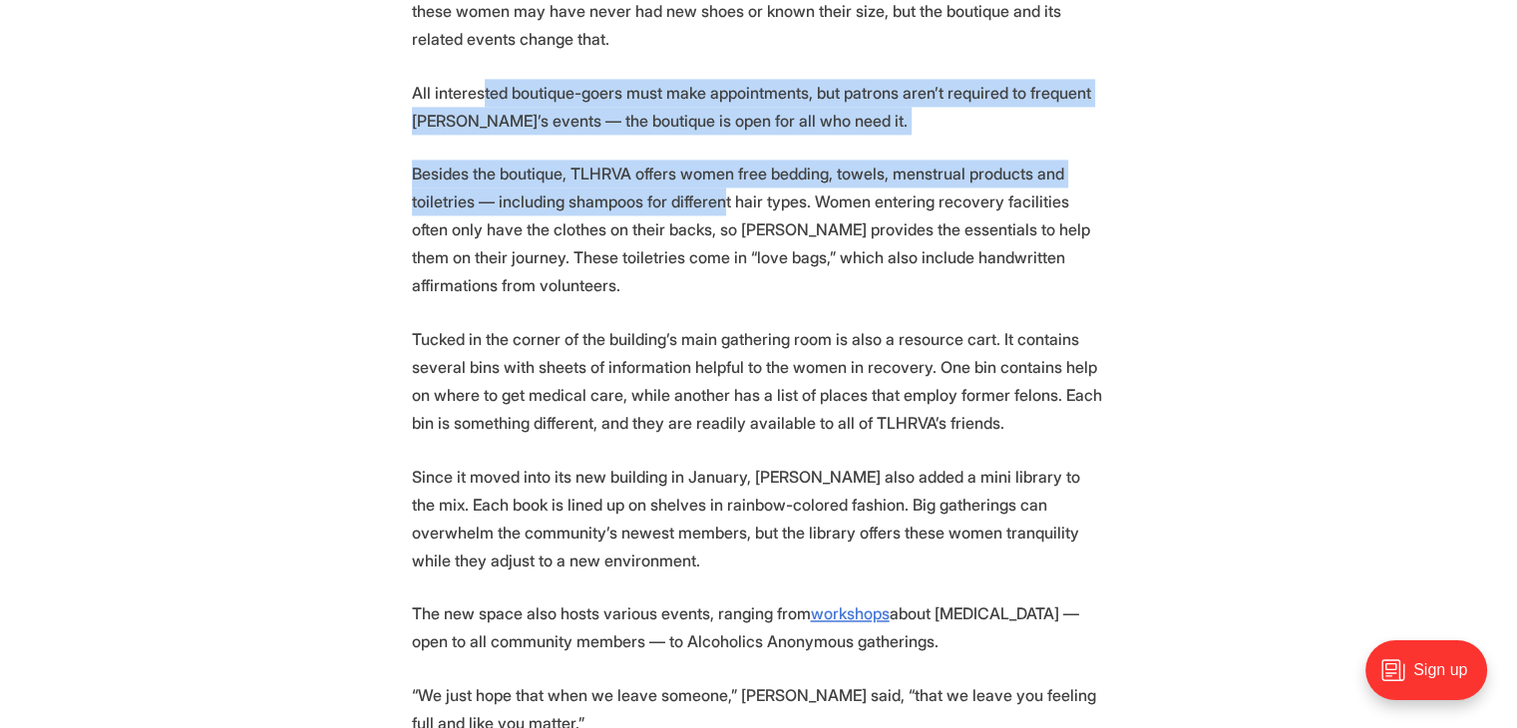
drag, startPoint x: 487, startPoint y: 36, endPoint x: 854, endPoint y: 189, distance: 398.7
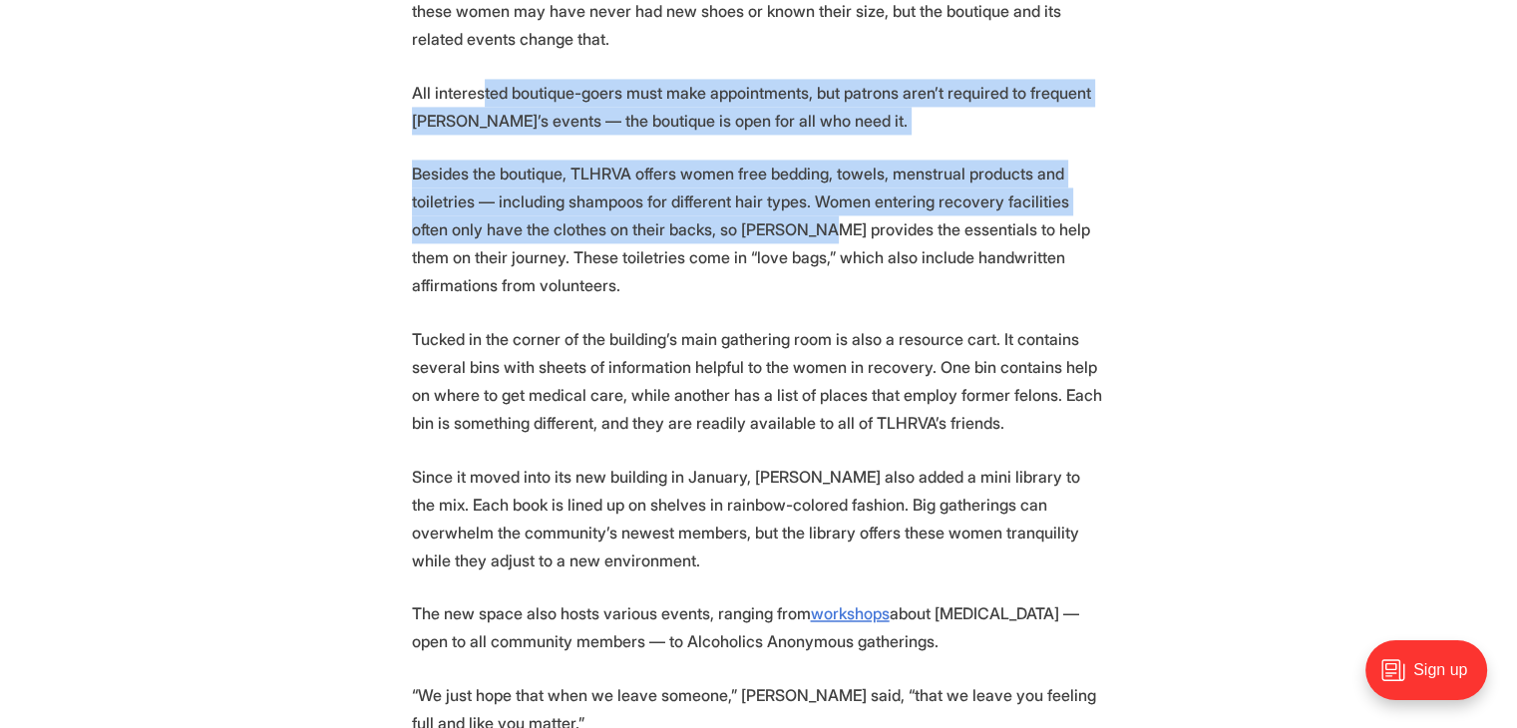
click at [854, 189] on p "Besides the boutique, TLHRVA offers women free bedding, towels, menstrual produ…" at bounding box center [759, 230] width 694 height 140
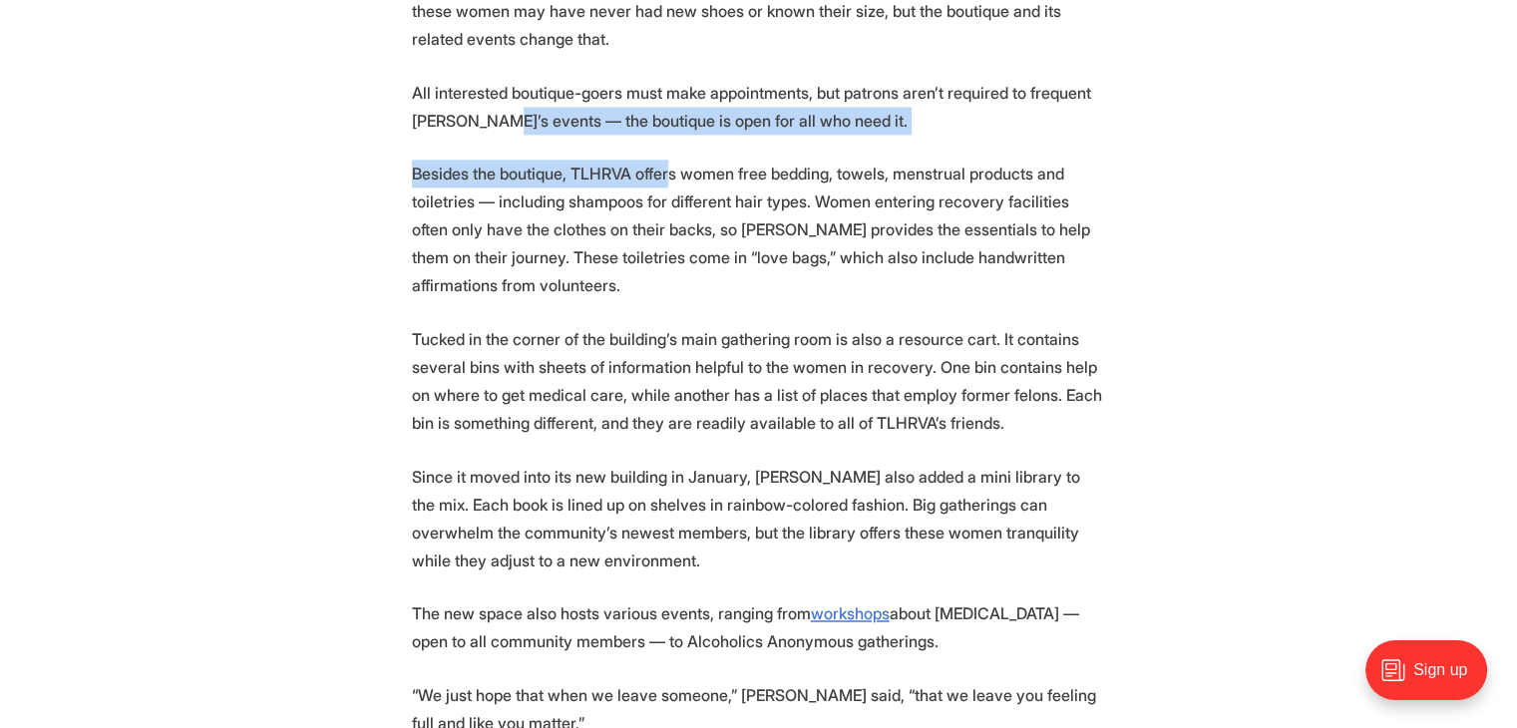
drag, startPoint x: 685, startPoint y: 136, endPoint x: 759, endPoint y: 167, distance: 80.0
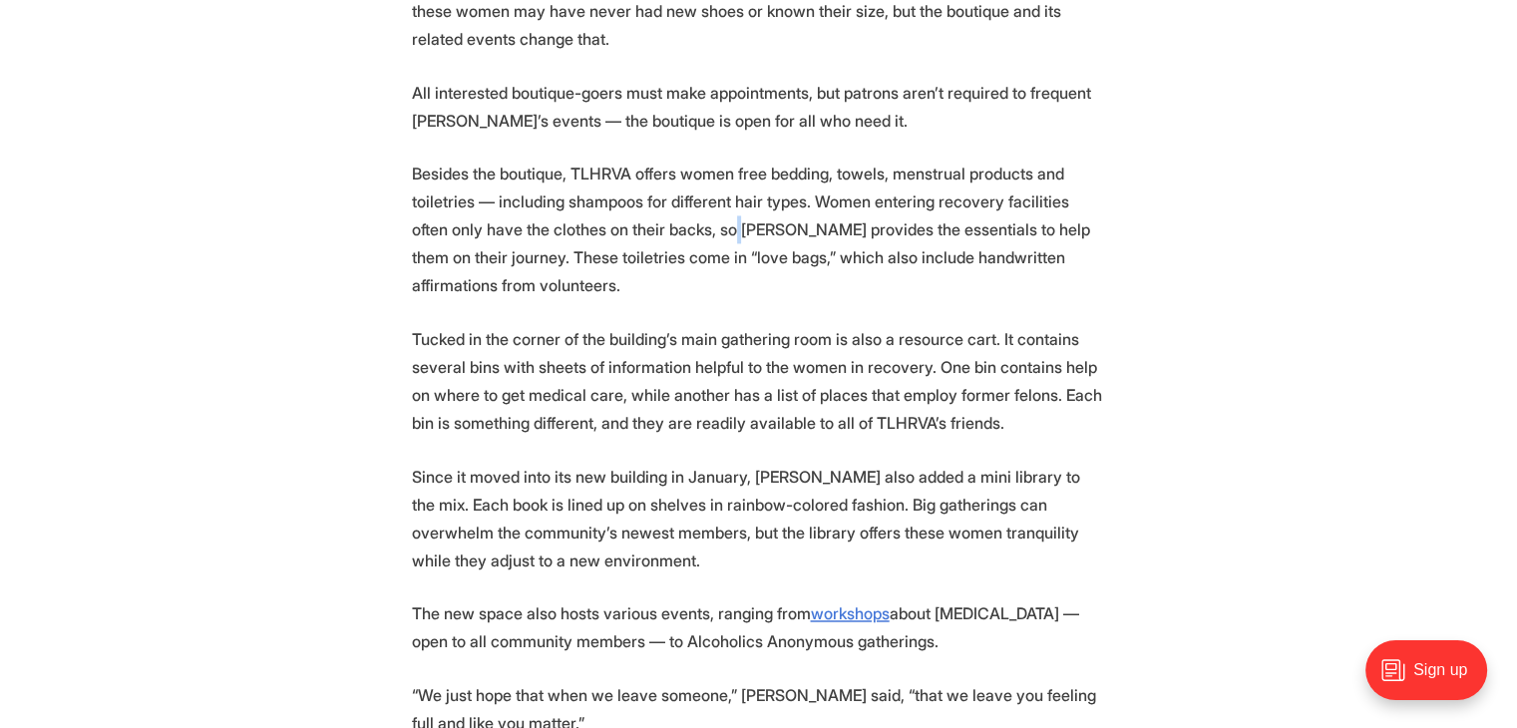
click at [762, 168] on p "Besides the boutique, TLHRVA offers women free bedding, towels, menstrual produ…" at bounding box center [759, 230] width 694 height 140
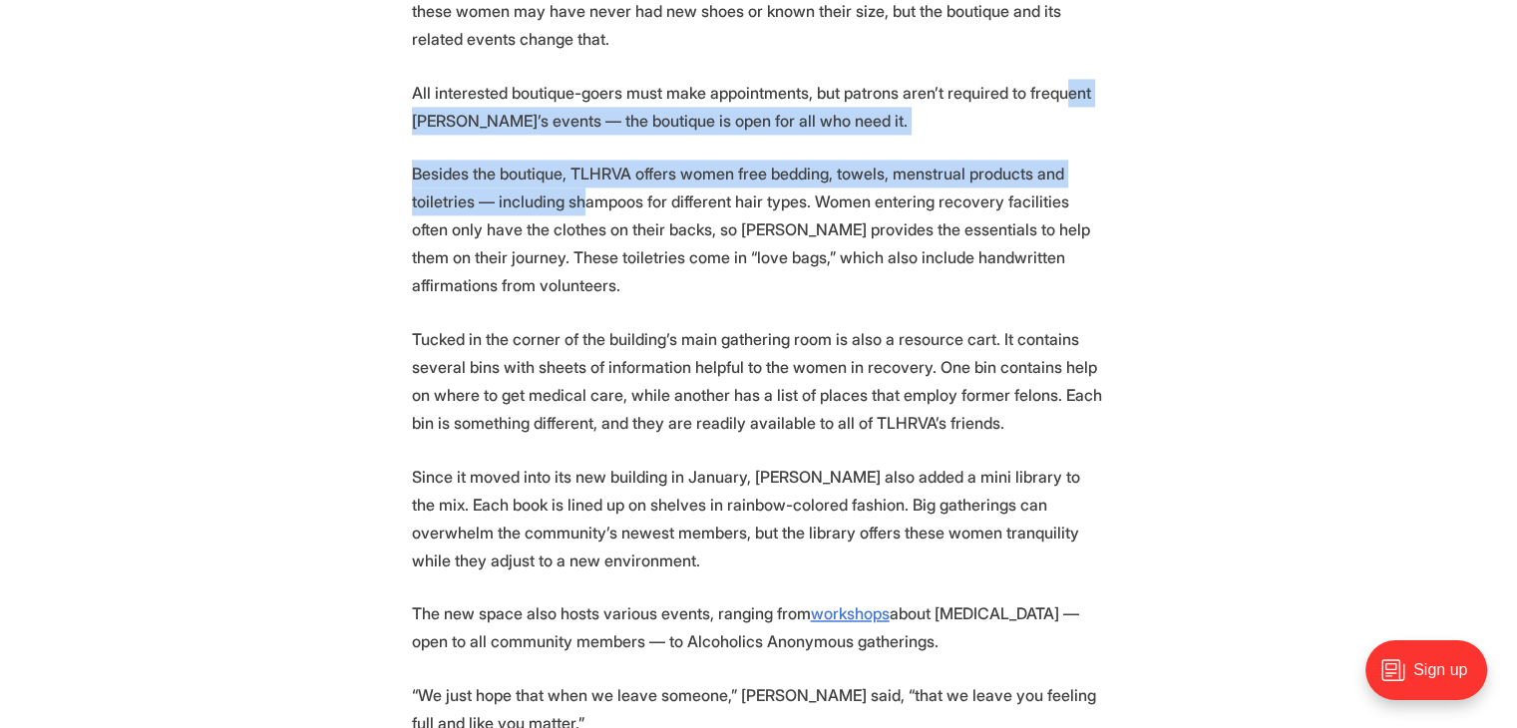
drag, startPoint x: 452, startPoint y: 74, endPoint x: 702, endPoint y: 188, distance: 275.3
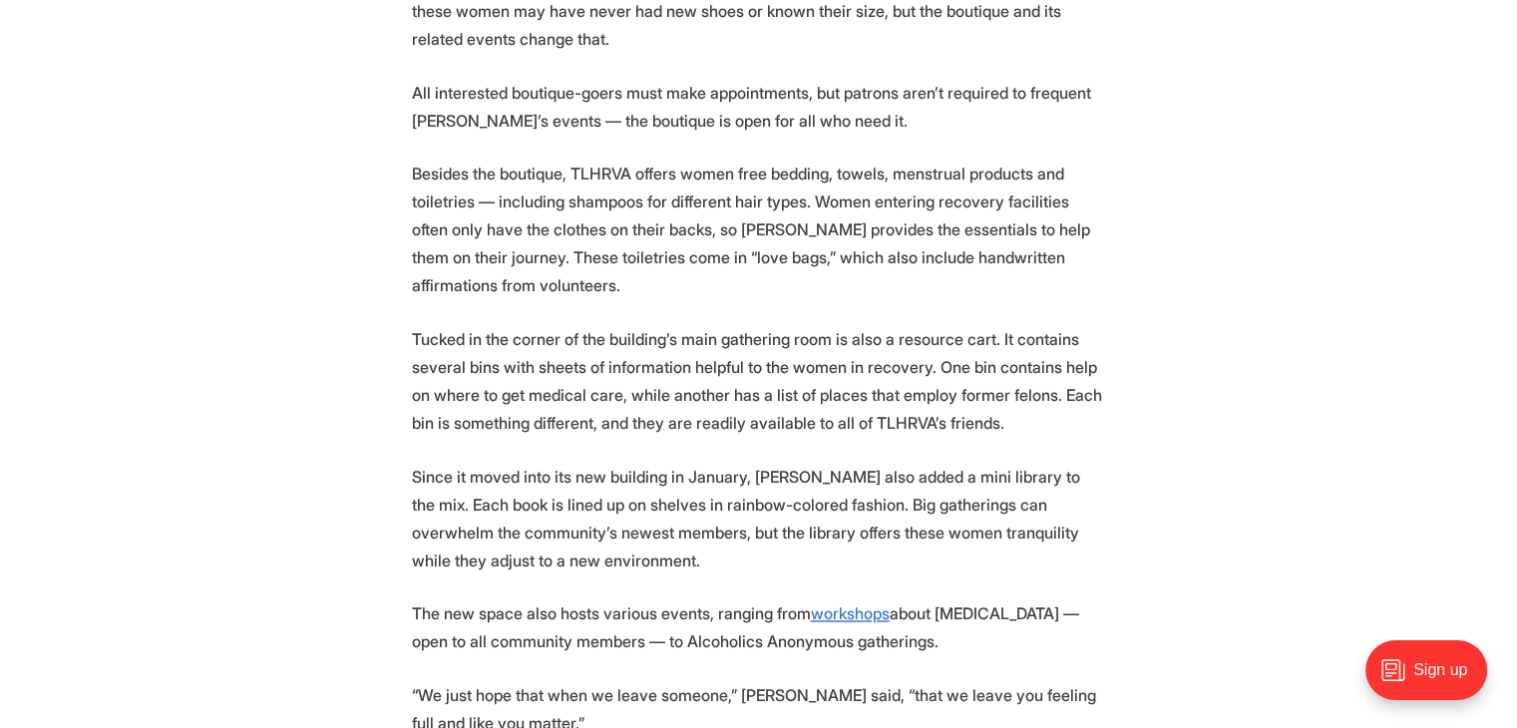
click at [703, 189] on p "Besides the boutique, TLHRVA offers women free bedding, towels, menstrual produ…" at bounding box center [759, 230] width 694 height 140
drag, startPoint x: 529, startPoint y: 179, endPoint x: 720, endPoint y: 272, distance: 211.8
click at [630, 236] on p "Besides the boutique, TLHRVA offers women free bedding, towels, menstrual produ…" at bounding box center [759, 230] width 694 height 140
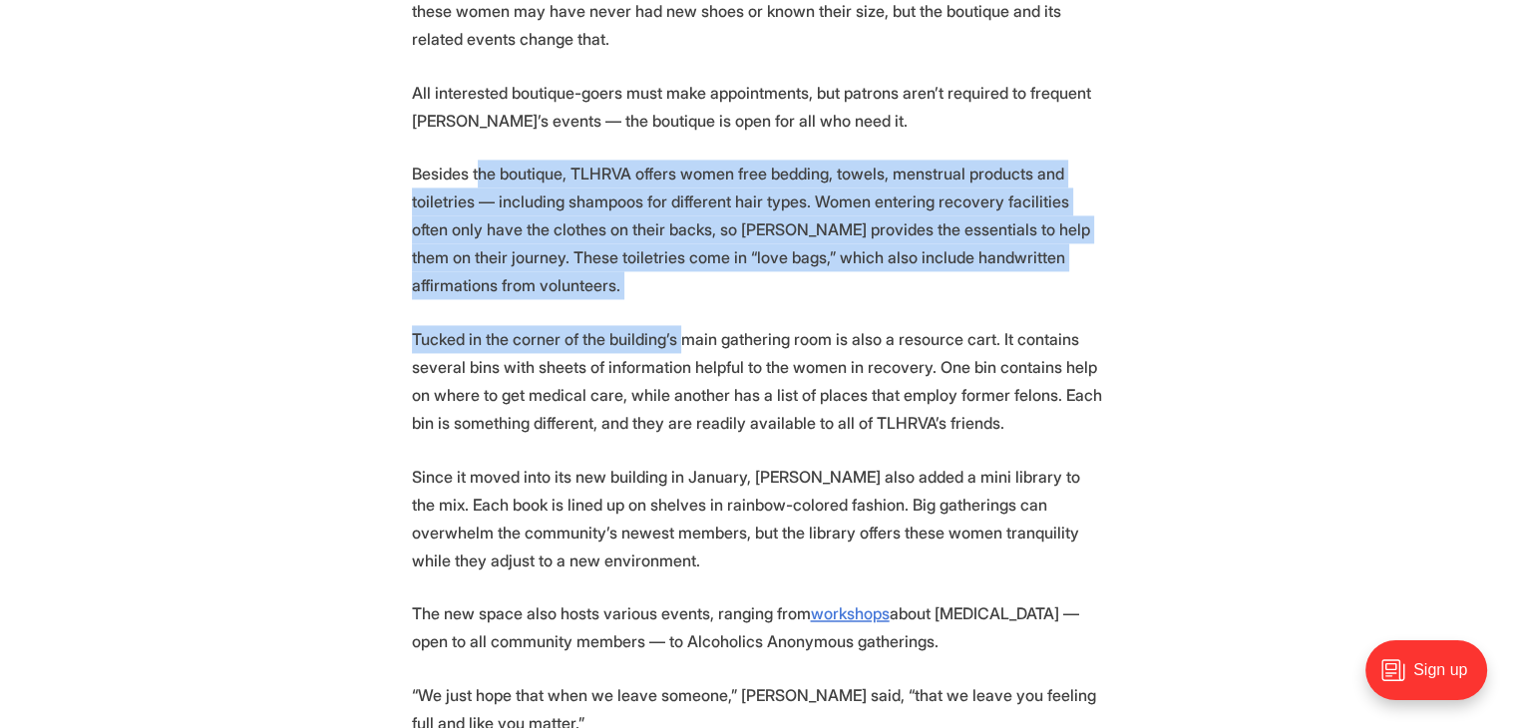
drag, startPoint x: 485, startPoint y: 129, endPoint x: 798, endPoint y: 328, distance: 371.2
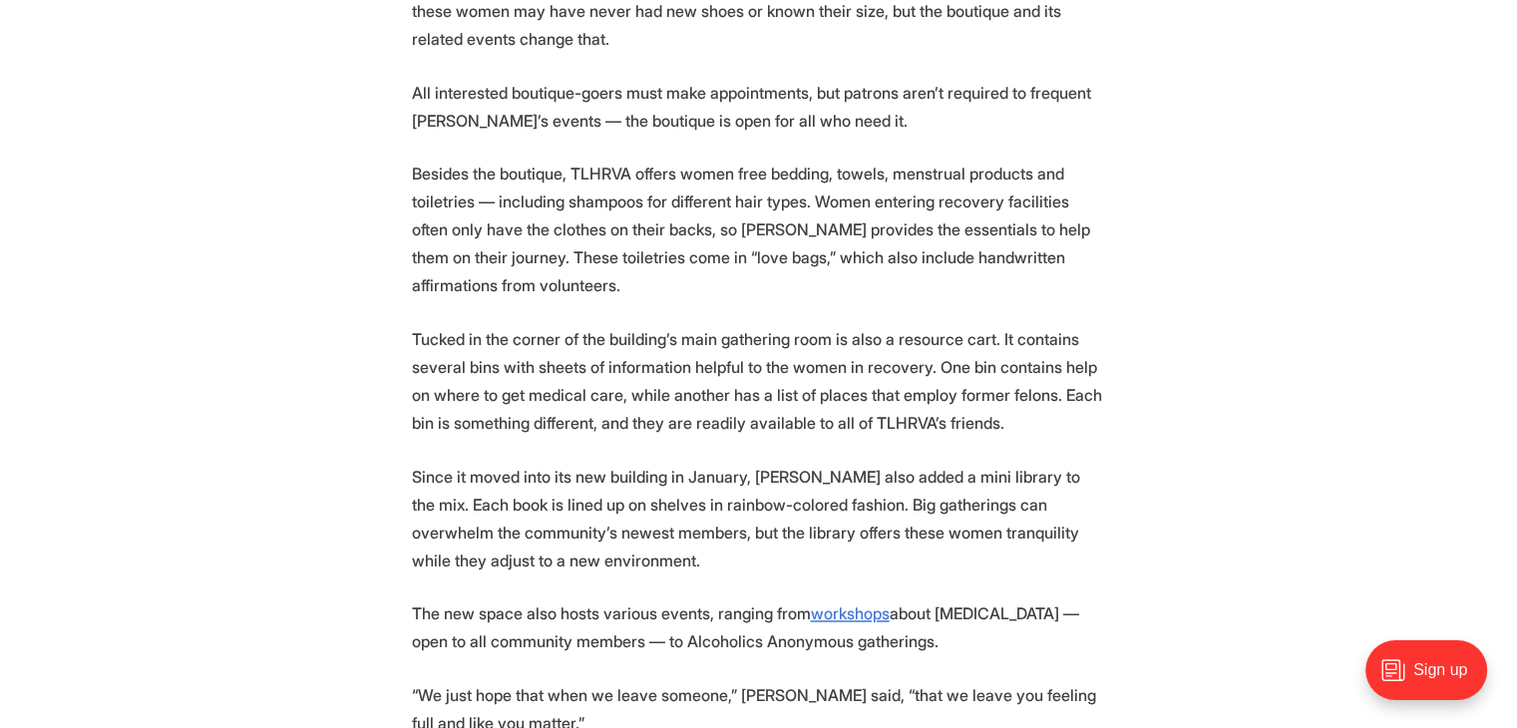
click at [805, 332] on p "Tucked in the corner of the building’s main gathering room is also a resource c…" at bounding box center [759, 381] width 694 height 112
click at [818, 360] on p "Tucked in the corner of the building’s main gathering room is also a resource c…" at bounding box center [759, 381] width 694 height 112
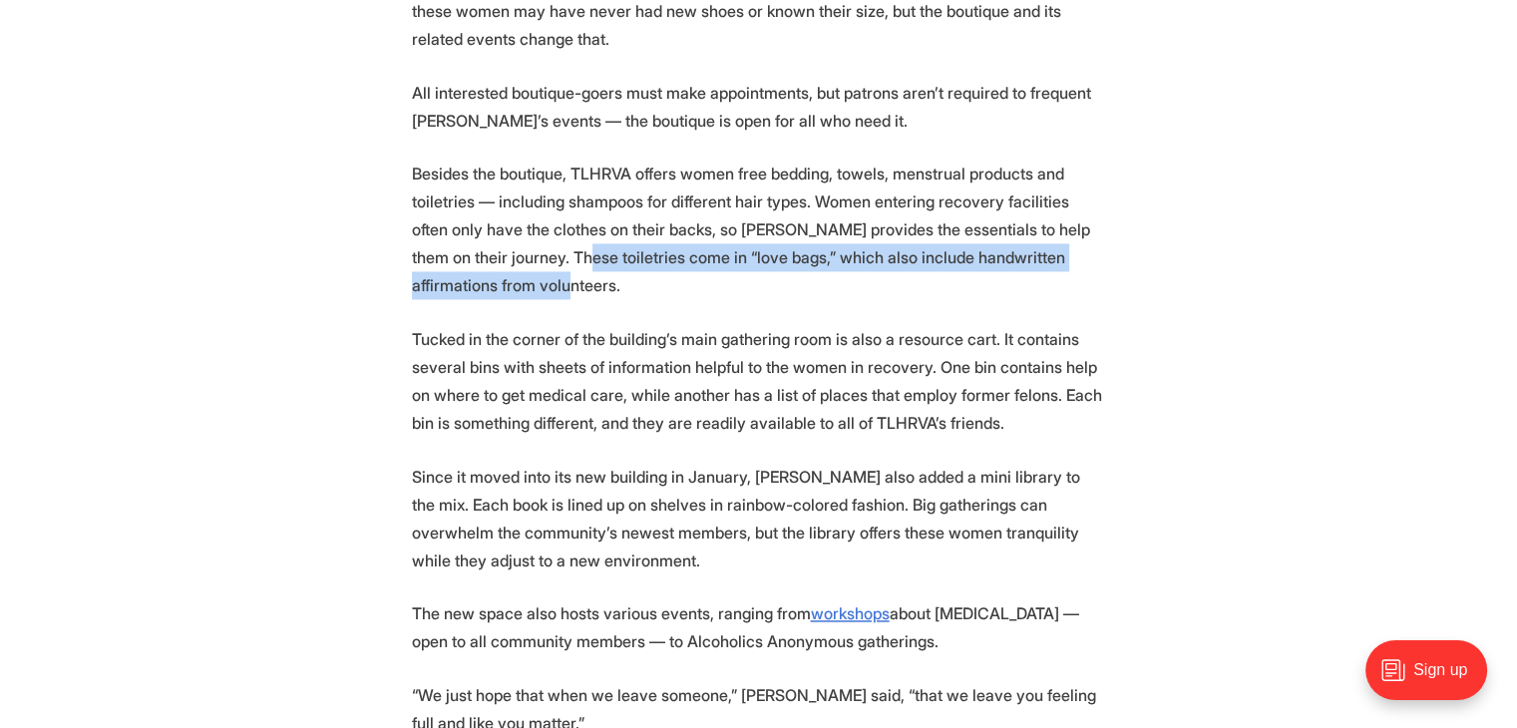
drag, startPoint x: 609, startPoint y: 201, endPoint x: 786, endPoint y: 323, distance: 214.3
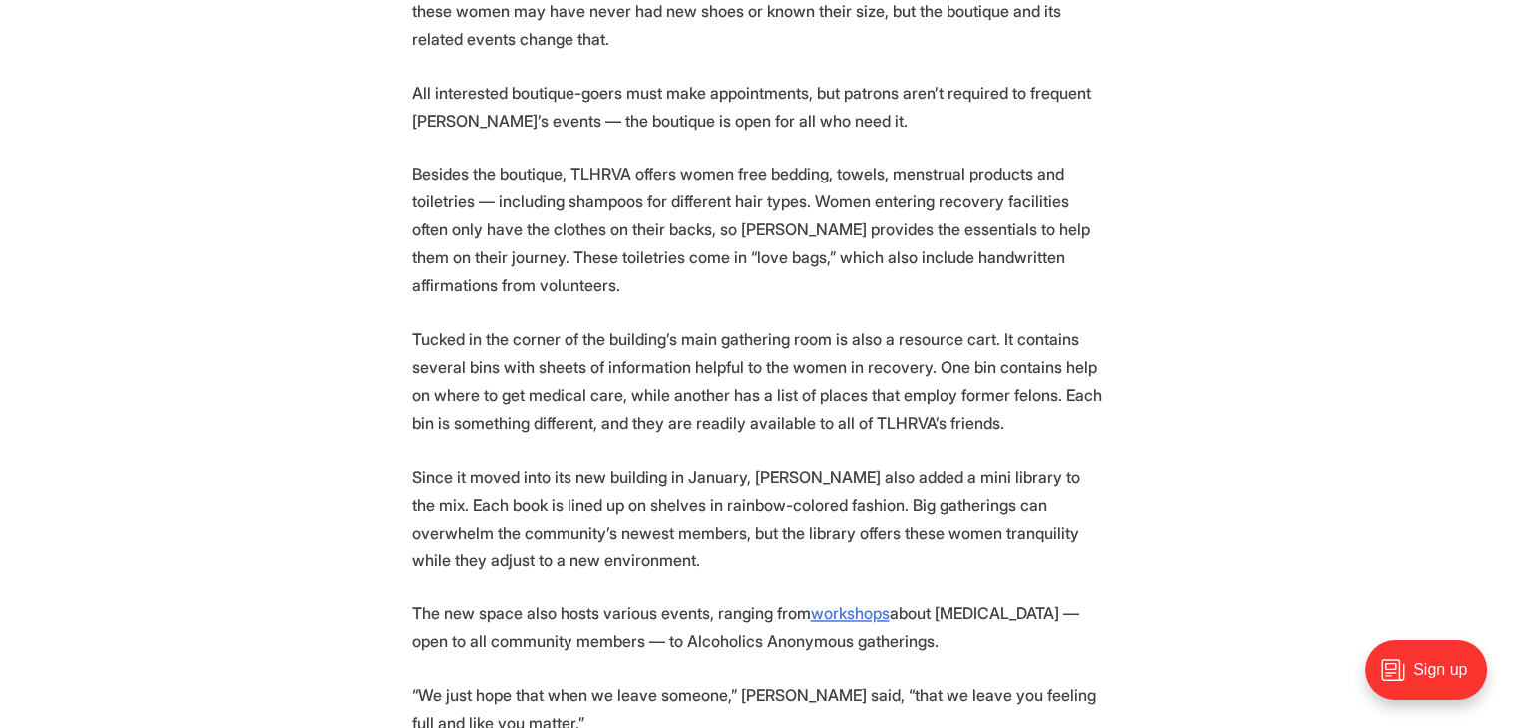
click at [786, 332] on p "Tucked in the corner of the building’s main gathering room is also a resource c…" at bounding box center [759, 381] width 694 height 112
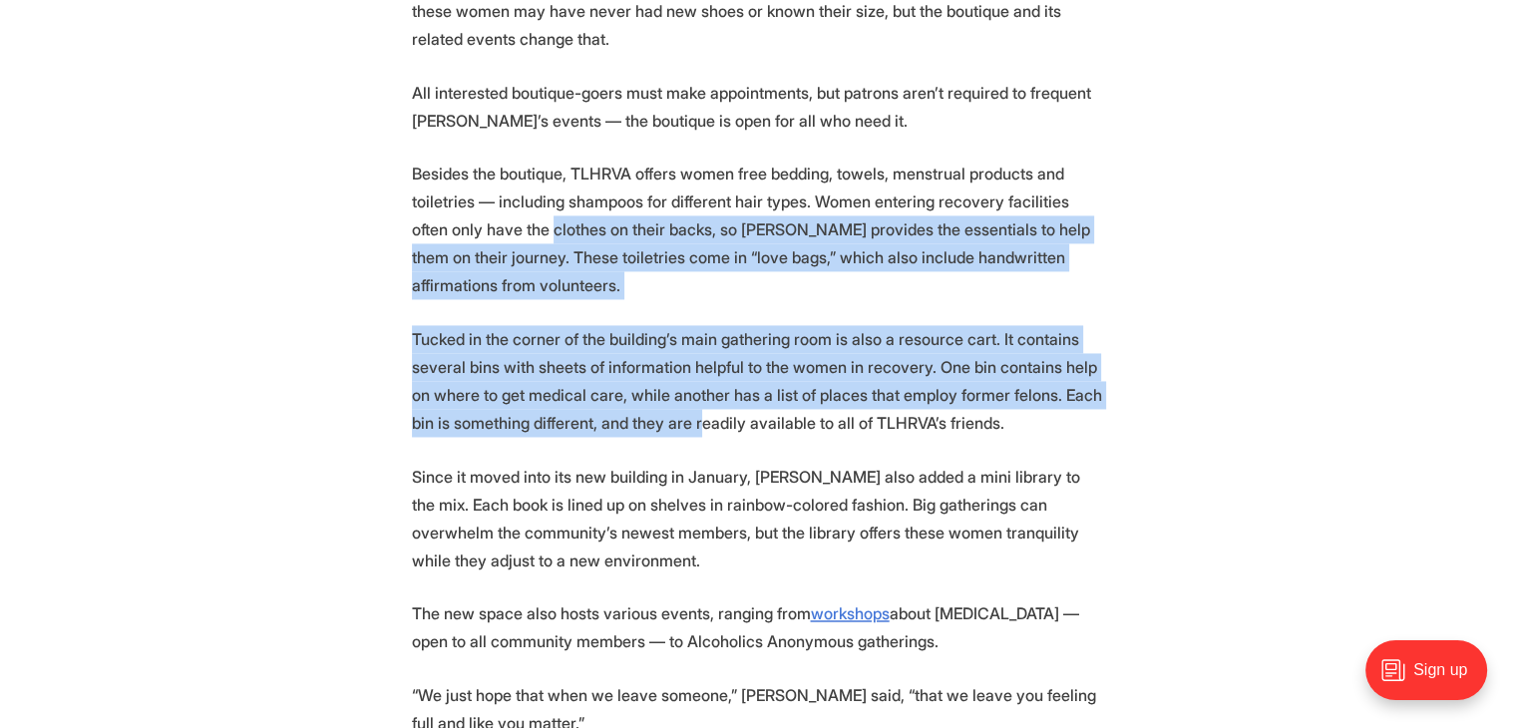
drag, startPoint x: 563, startPoint y: 170, endPoint x: 899, endPoint y: 388, distance: 400.2
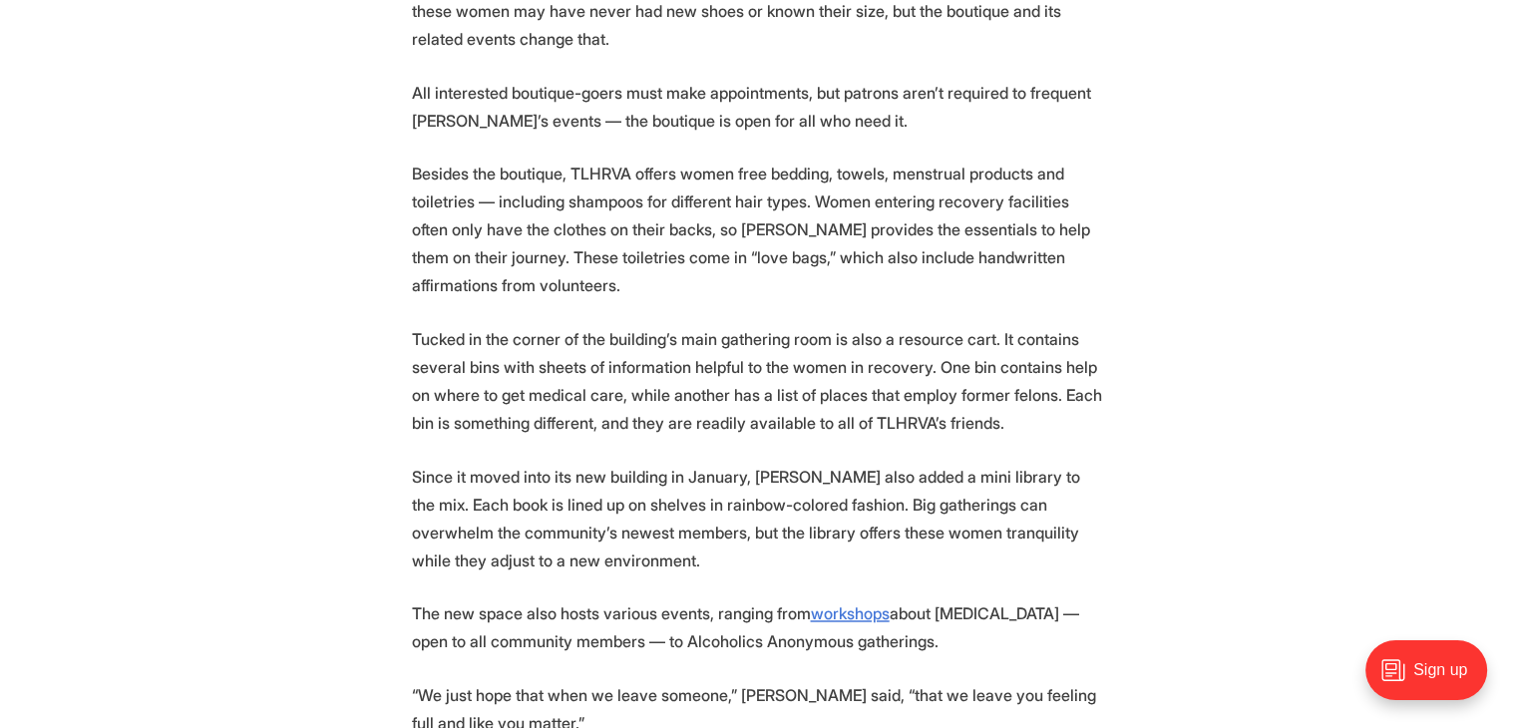
click at [899, 388] on p "Tucked in the corner of the building’s main gathering room is also a resource c…" at bounding box center [759, 381] width 694 height 112
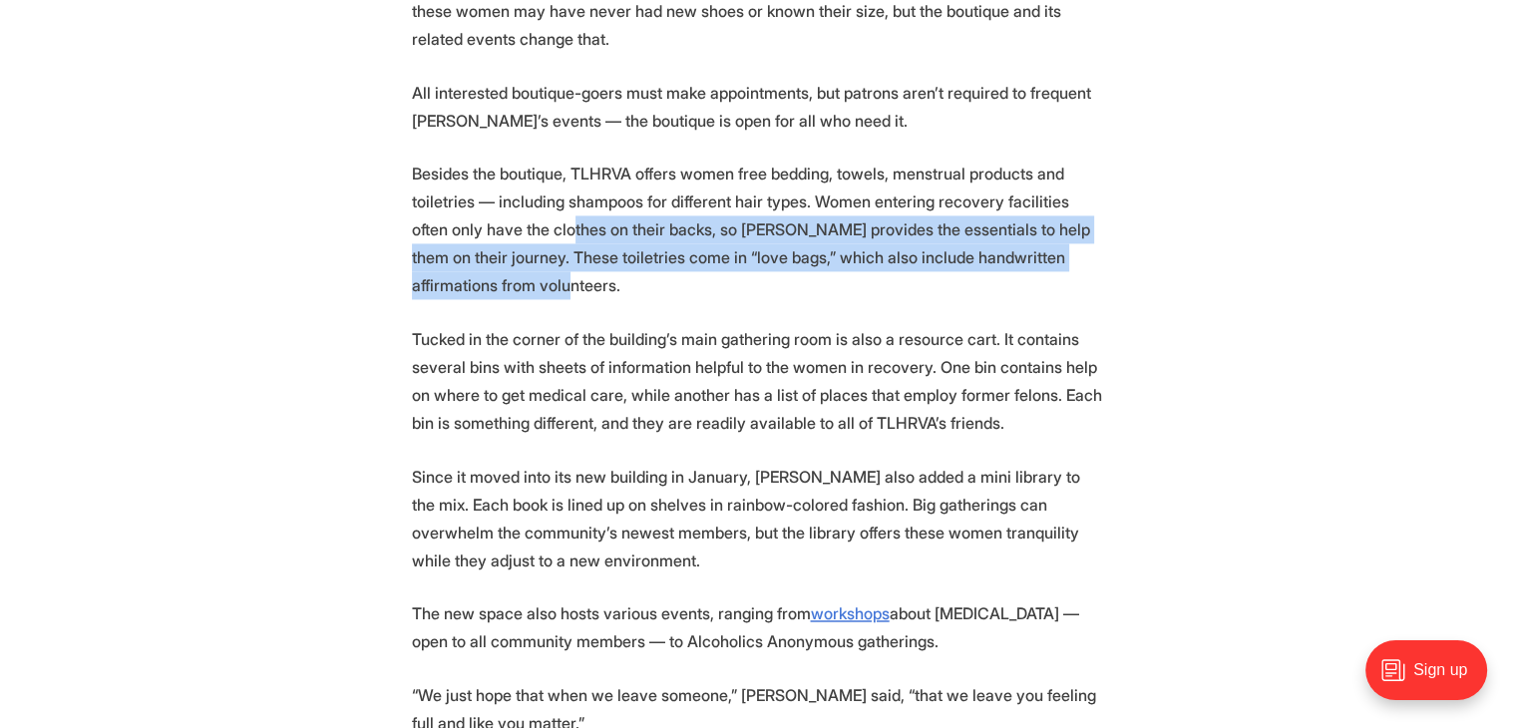
drag, startPoint x: 598, startPoint y: 210, endPoint x: 933, endPoint y: 431, distance: 401.0
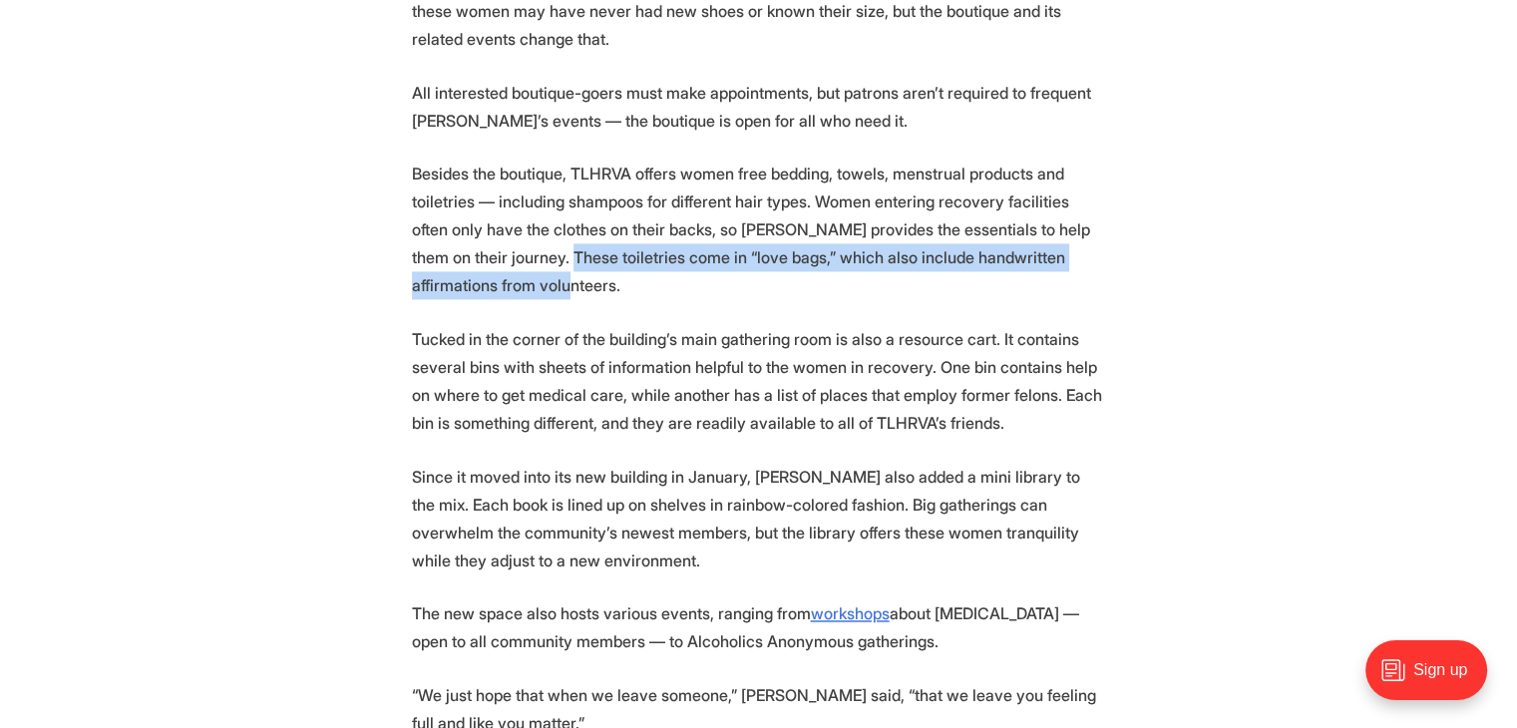
drag, startPoint x: 642, startPoint y: 237, endPoint x: 873, endPoint y: 367, distance: 265.2
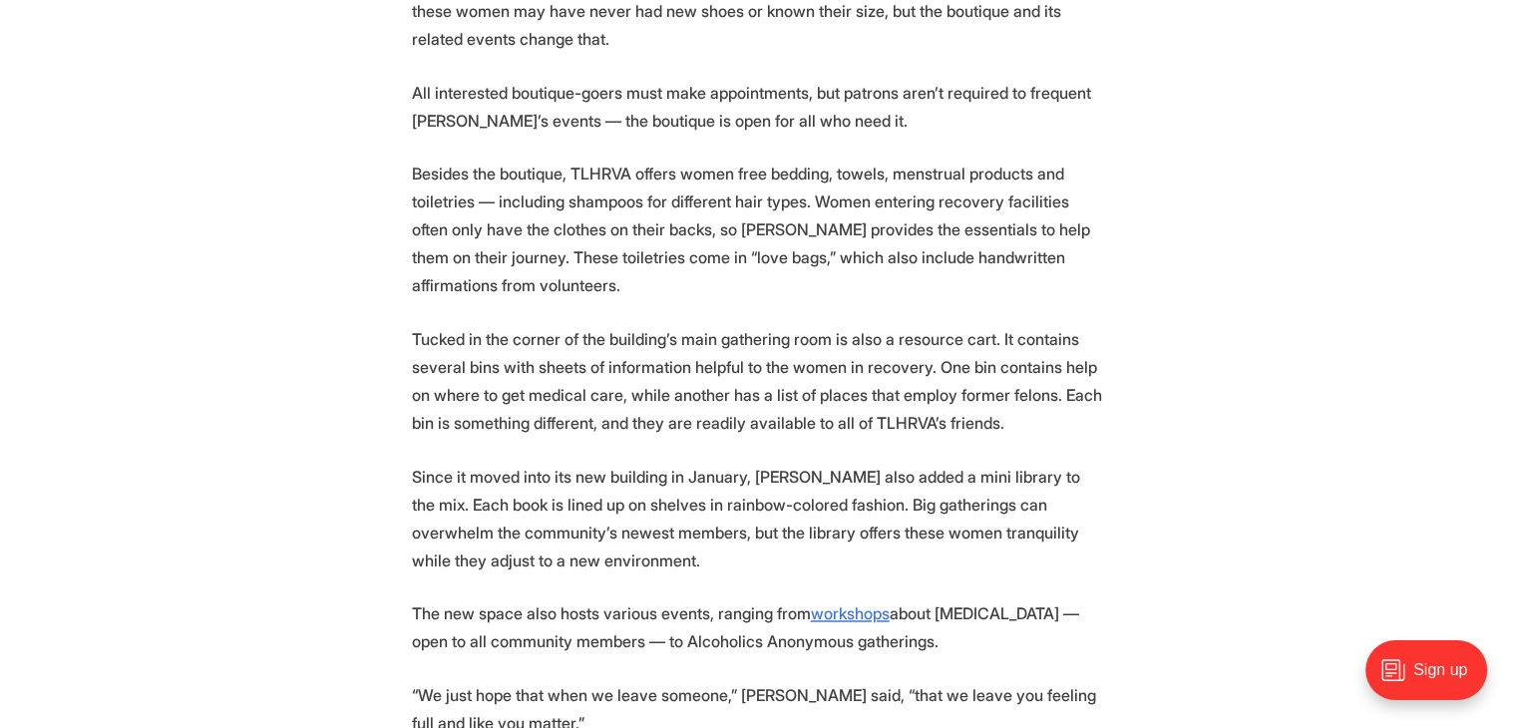
drag, startPoint x: 877, startPoint y: 368, endPoint x: 816, endPoint y: 346, distance: 65.6
click at [873, 368] on p "Tucked in the corner of the building’s main gathering room is also a resource c…" at bounding box center [759, 381] width 694 height 112
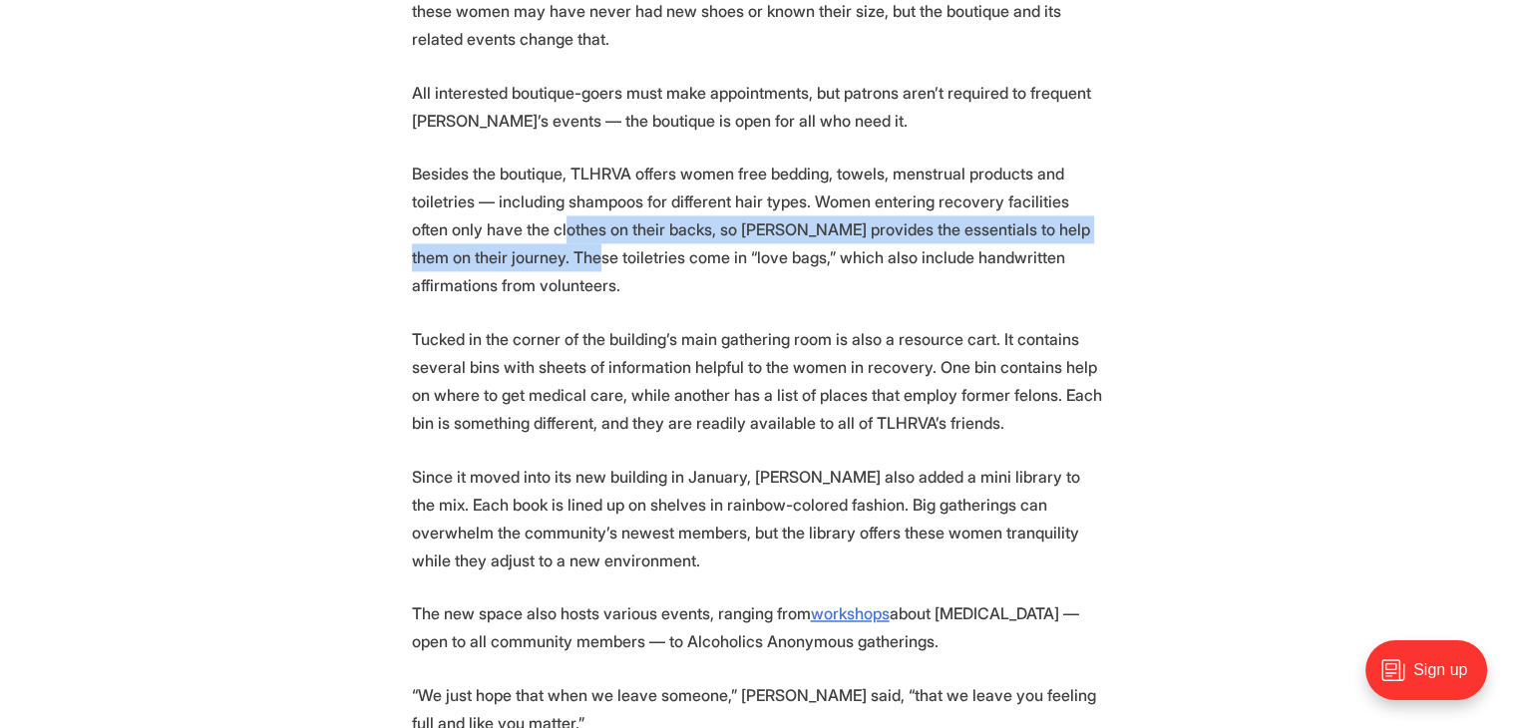
drag, startPoint x: 573, startPoint y: 192, endPoint x: 794, endPoint y: 300, distance: 245.3
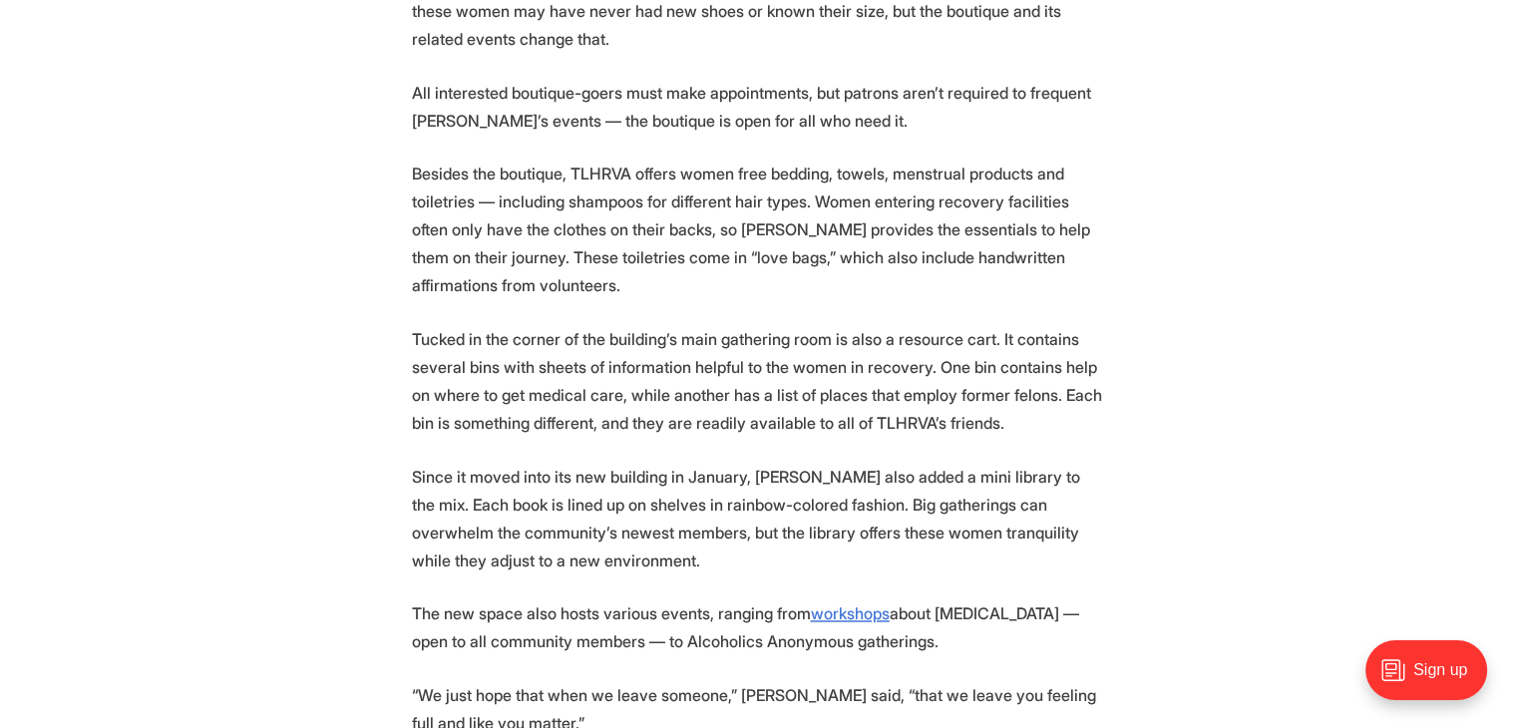
click at [832, 325] on p "Tucked in the corner of the building’s main gathering room is also a resource c…" at bounding box center [759, 381] width 694 height 112
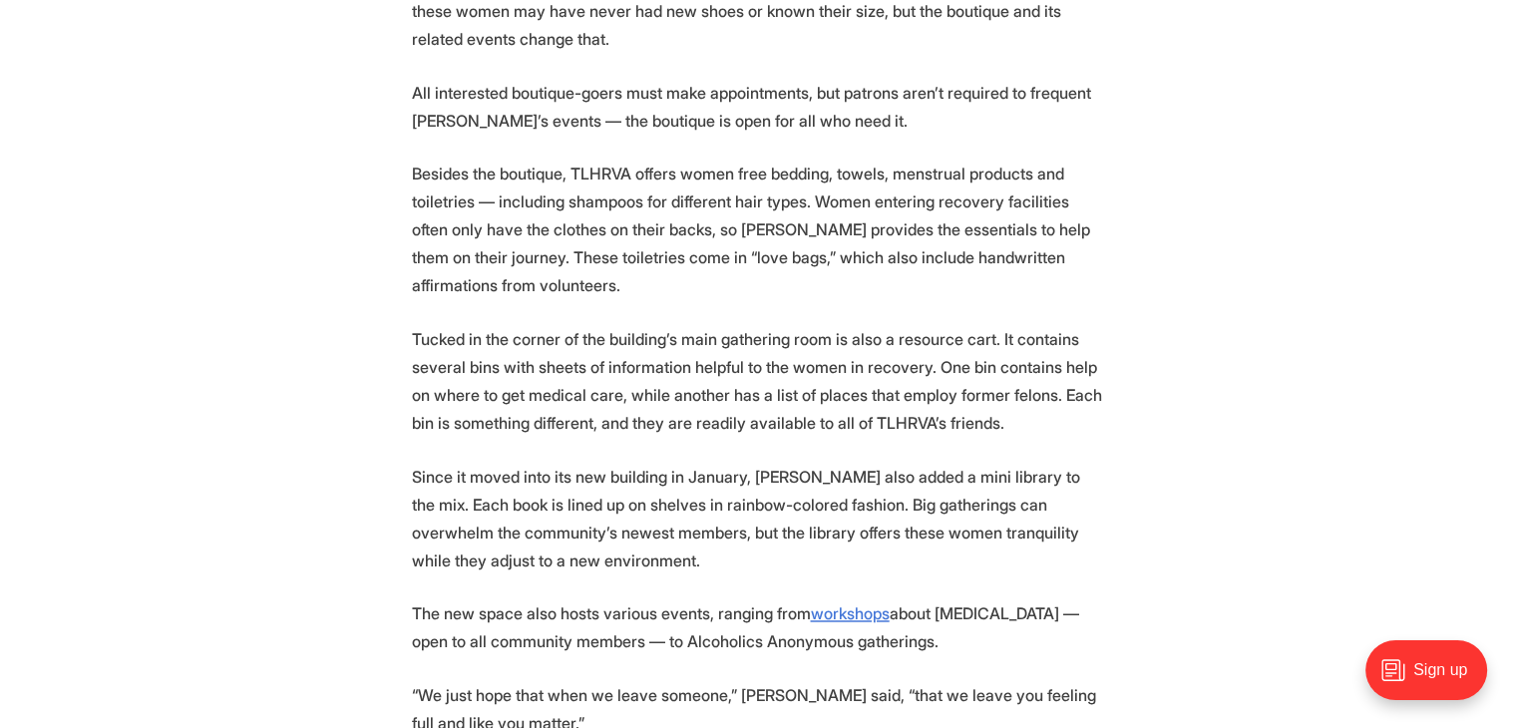
click at [896, 364] on p "Tucked in the corner of the building’s main gathering room is also a resource c…" at bounding box center [759, 381] width 694 height 112
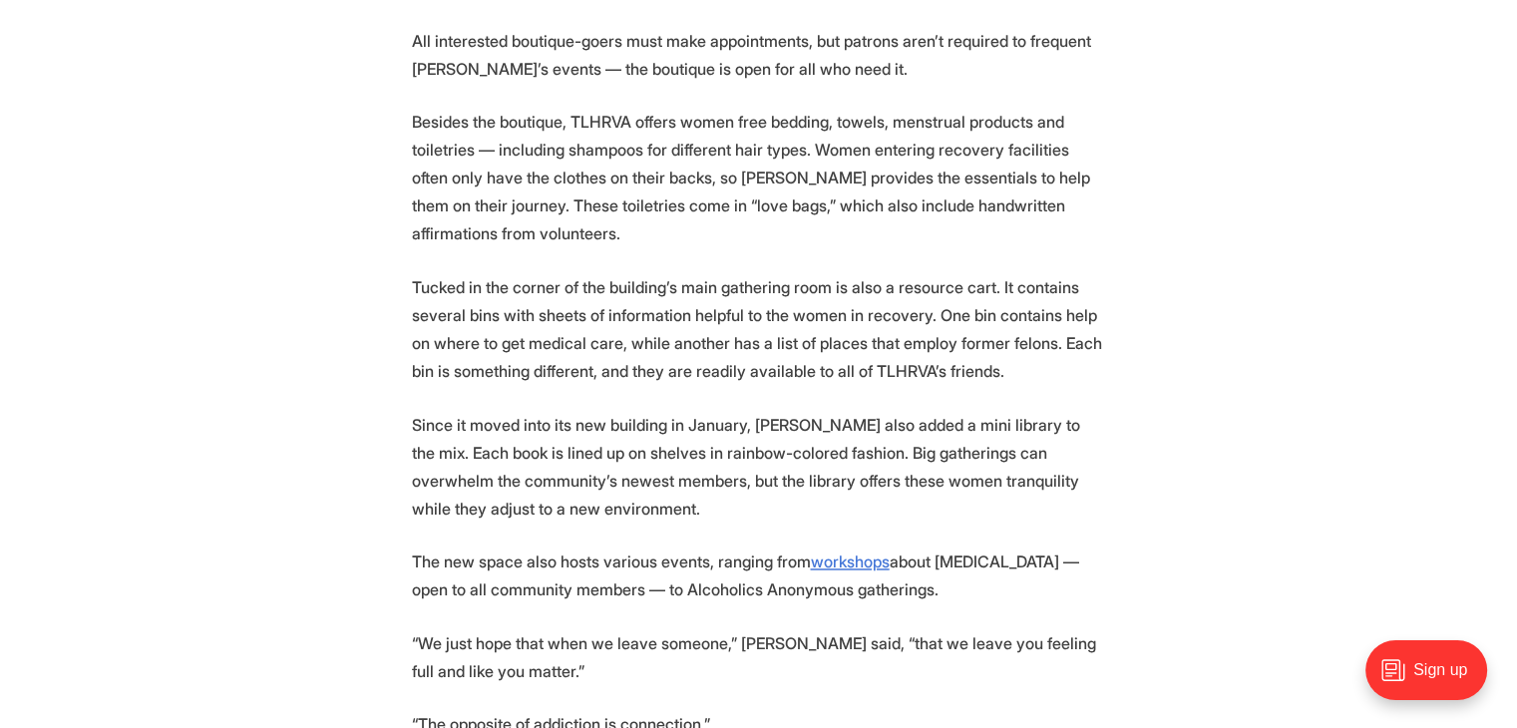
scroll to position [3091, 0]
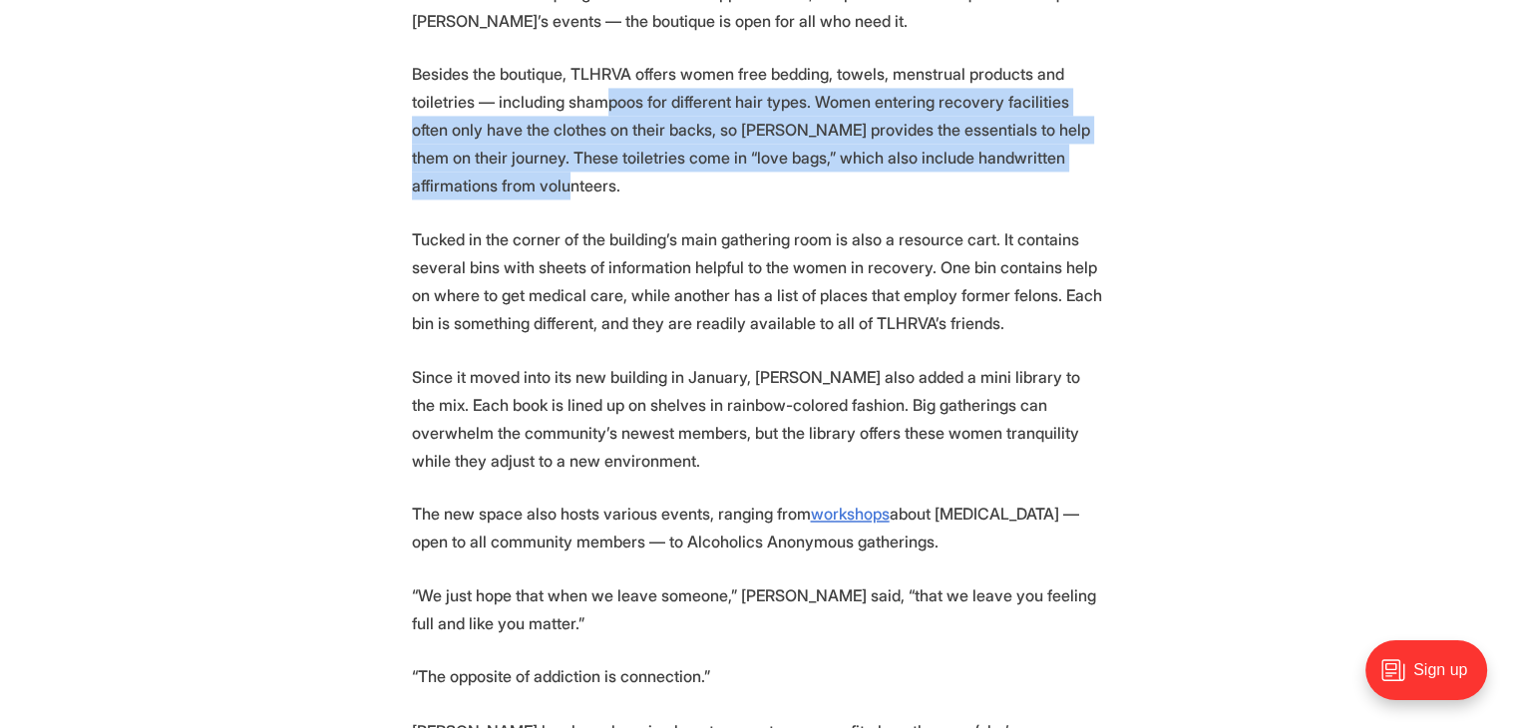
drag, startPoint x: 753, startPoint y: 143, endPoint x: 920, endPoint y: 256, distance: 202.4
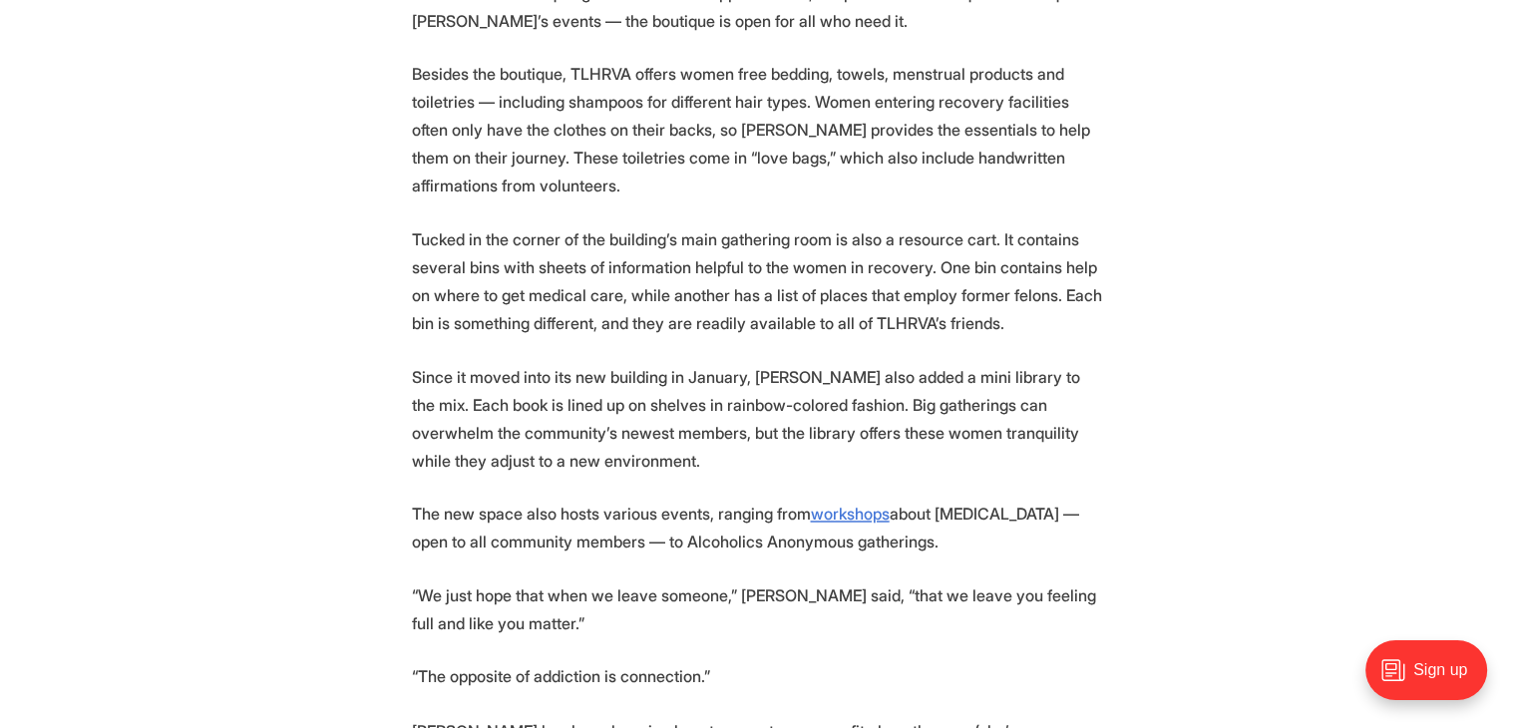
click at [920, 256] on p "Tucked in the corner of the building’s main gathering room is also a resource c…" at bounding box center [759, 281] width 694 height 112
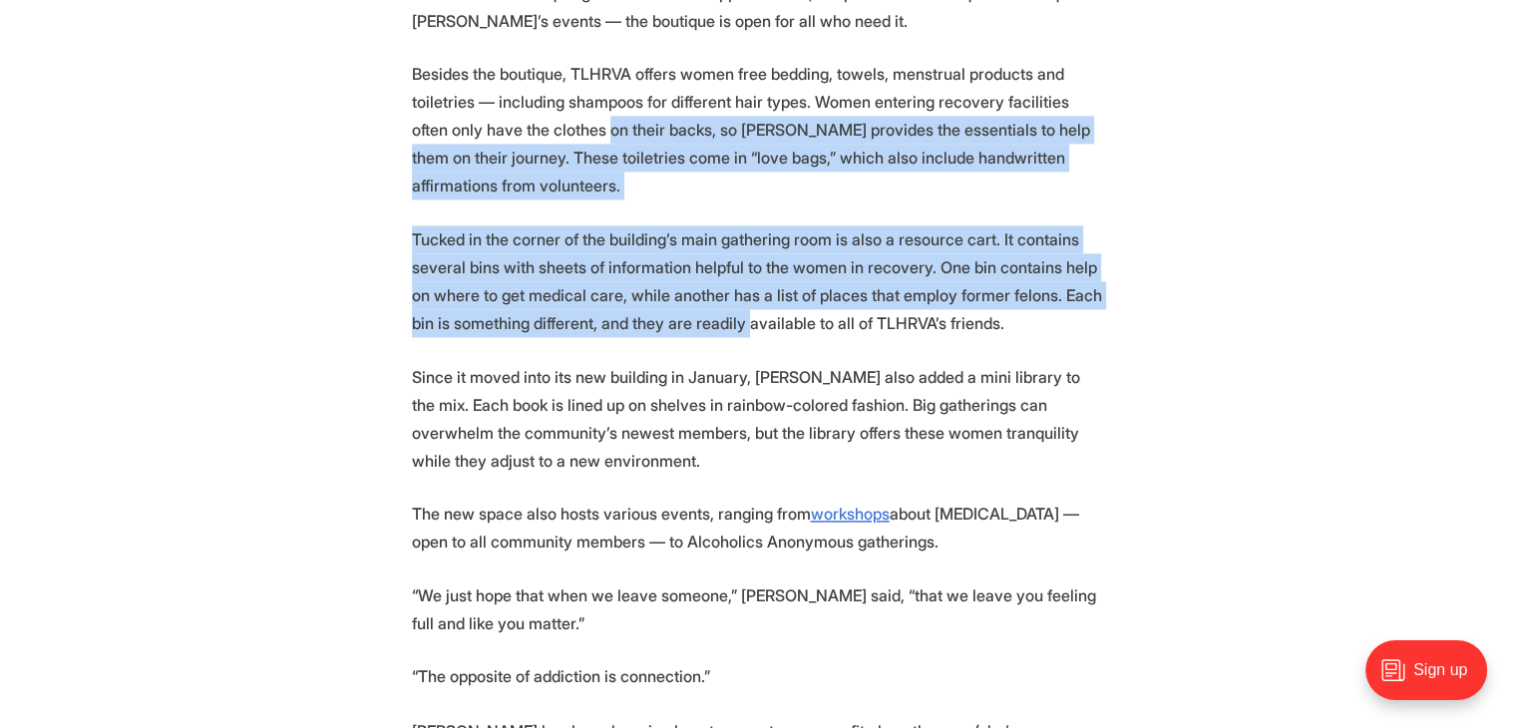
drag, startPoint x: 638, startPoint y: 79, endPoint x: 948, endPoint y: 289, distance: 374.7
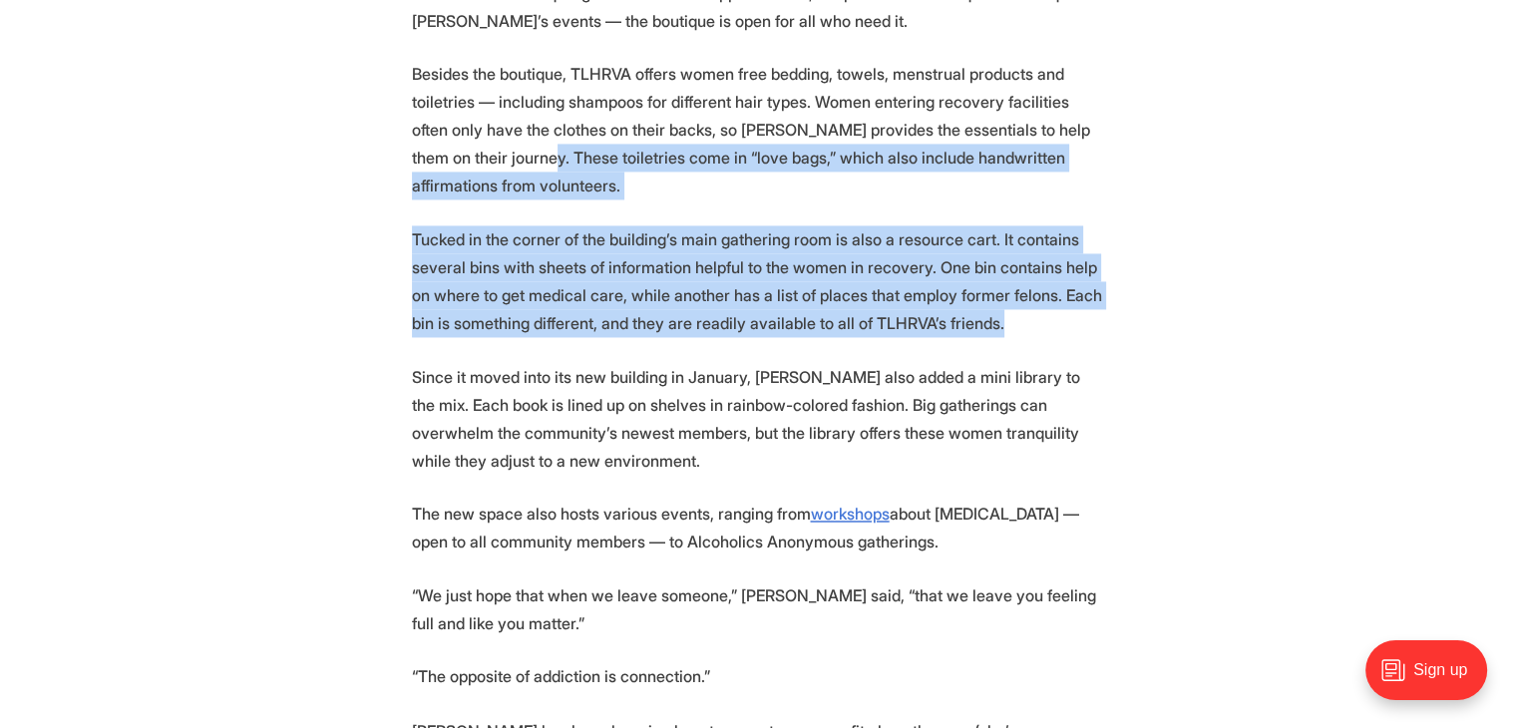
drag, startPoint x: 600, startPoint y: 124, endPoint x: 1010, endPoint y: 317, distance: 453.1
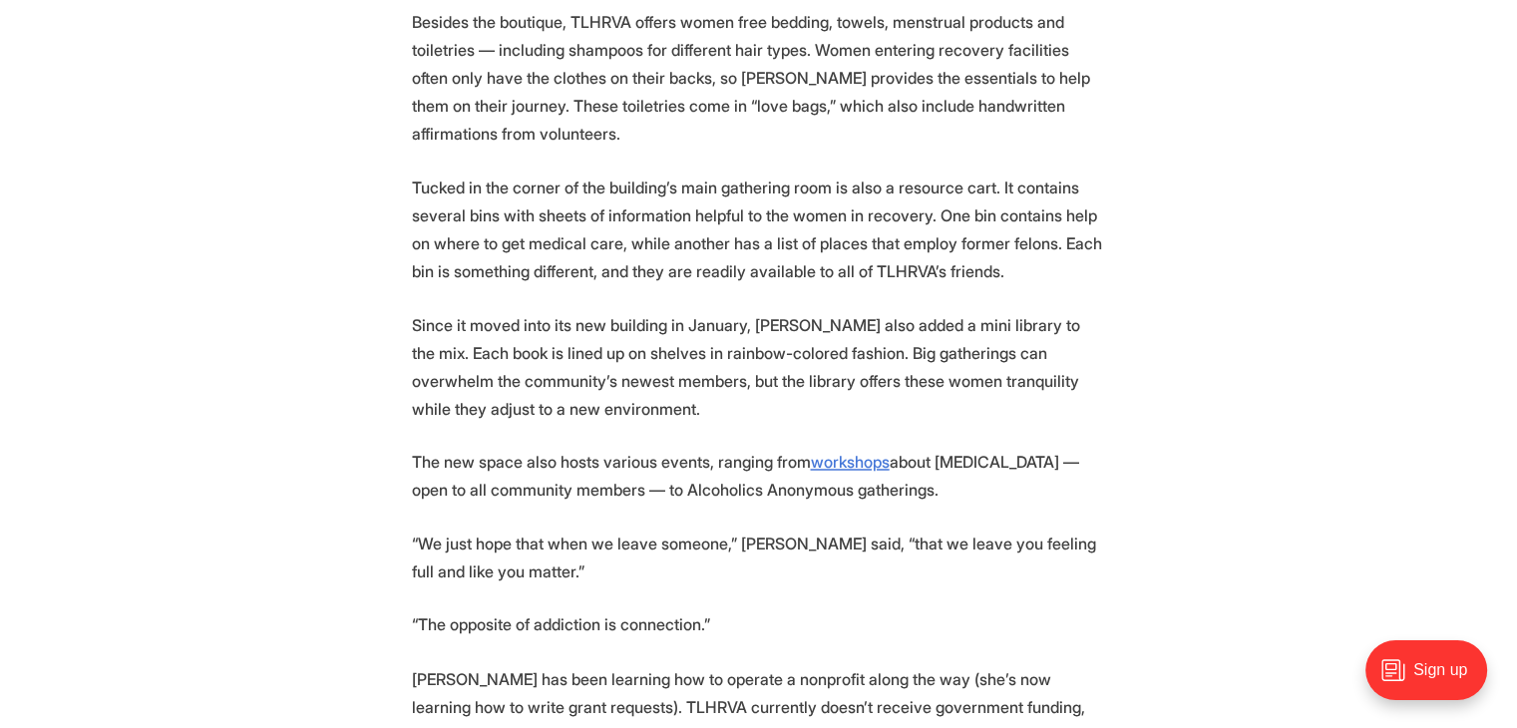
scroll to position [3191, 0]
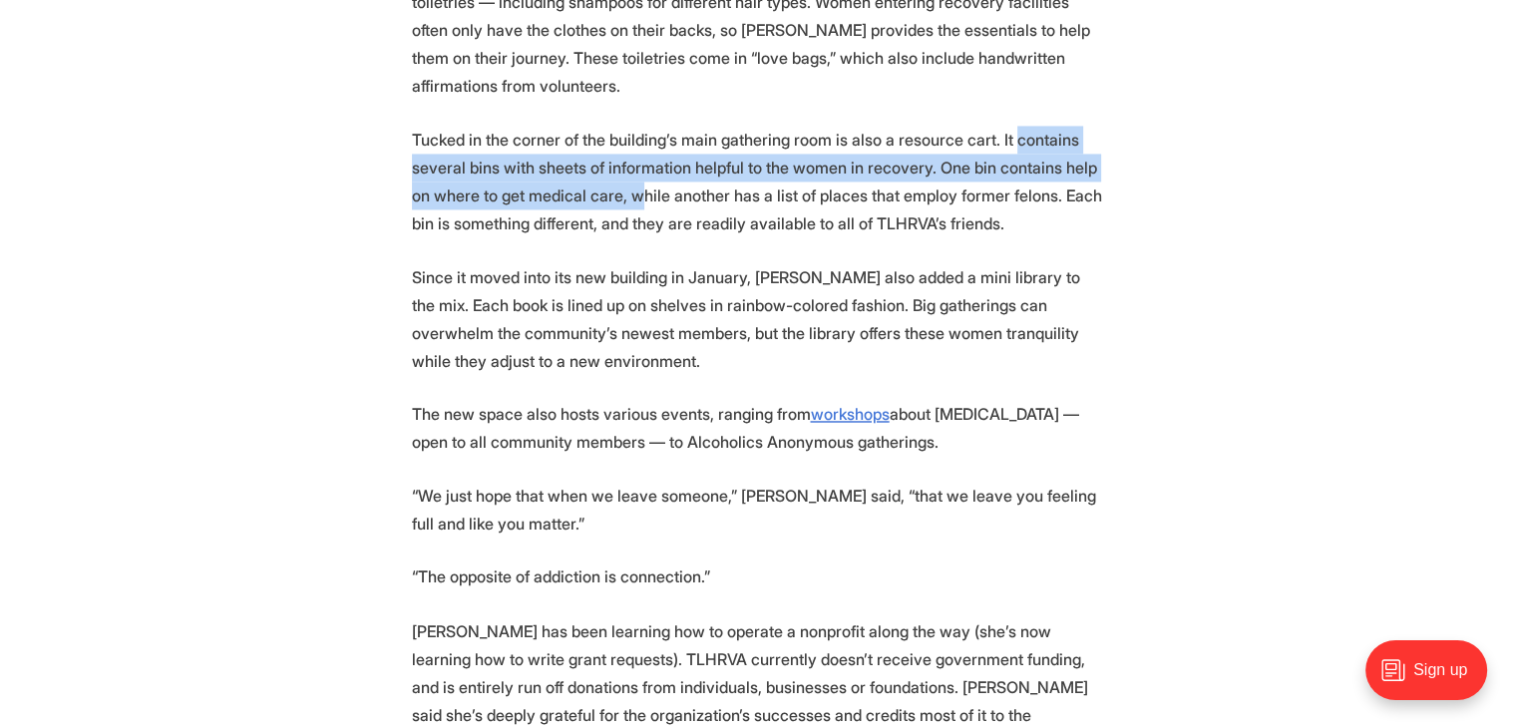
drag, startPoint x: 564, startPoint y: 122, endPoint x: 792, endPoint y: 156, distance: 229.8
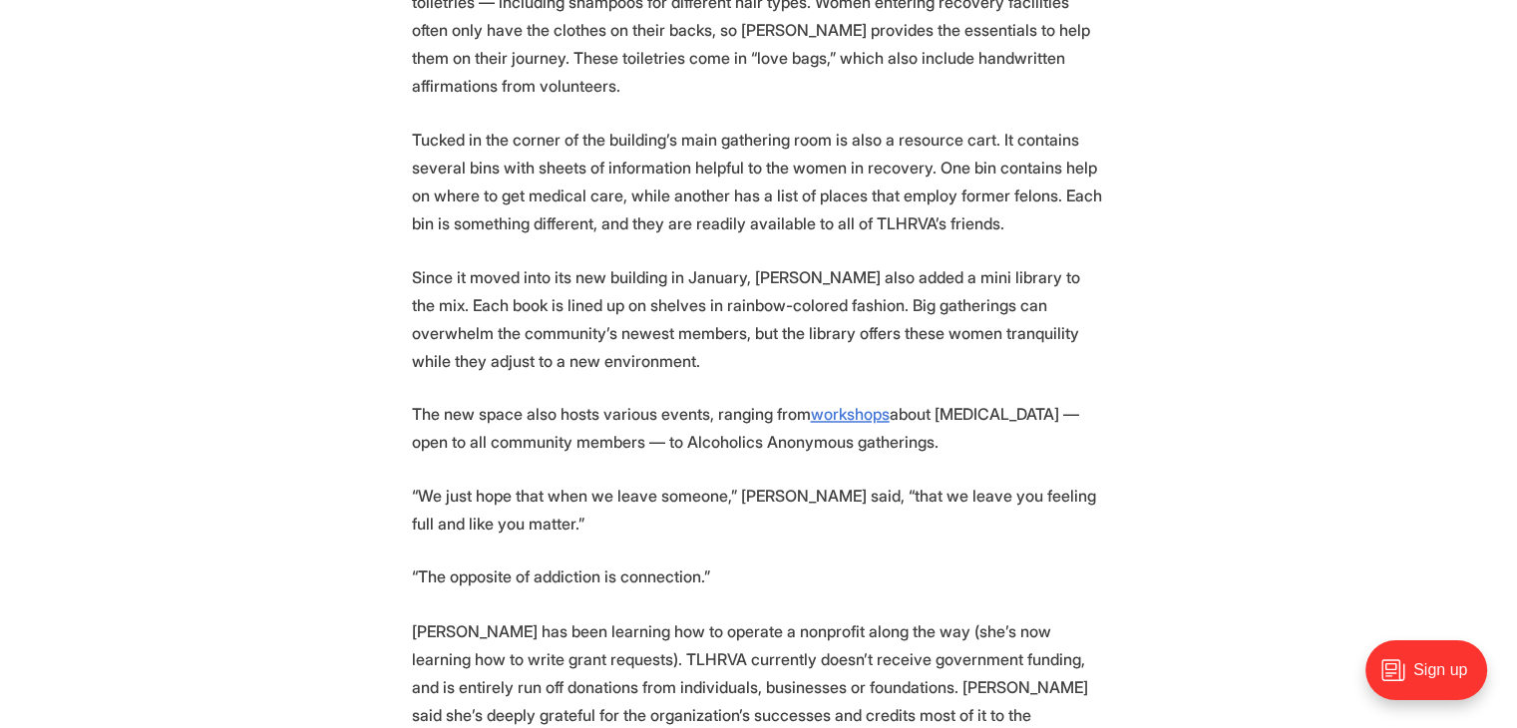
click at [807, 158] on p "Tucked in the corner of the building’s main gathering room is also a resource c…" at bounding box center [759, 182] width 694 height 112
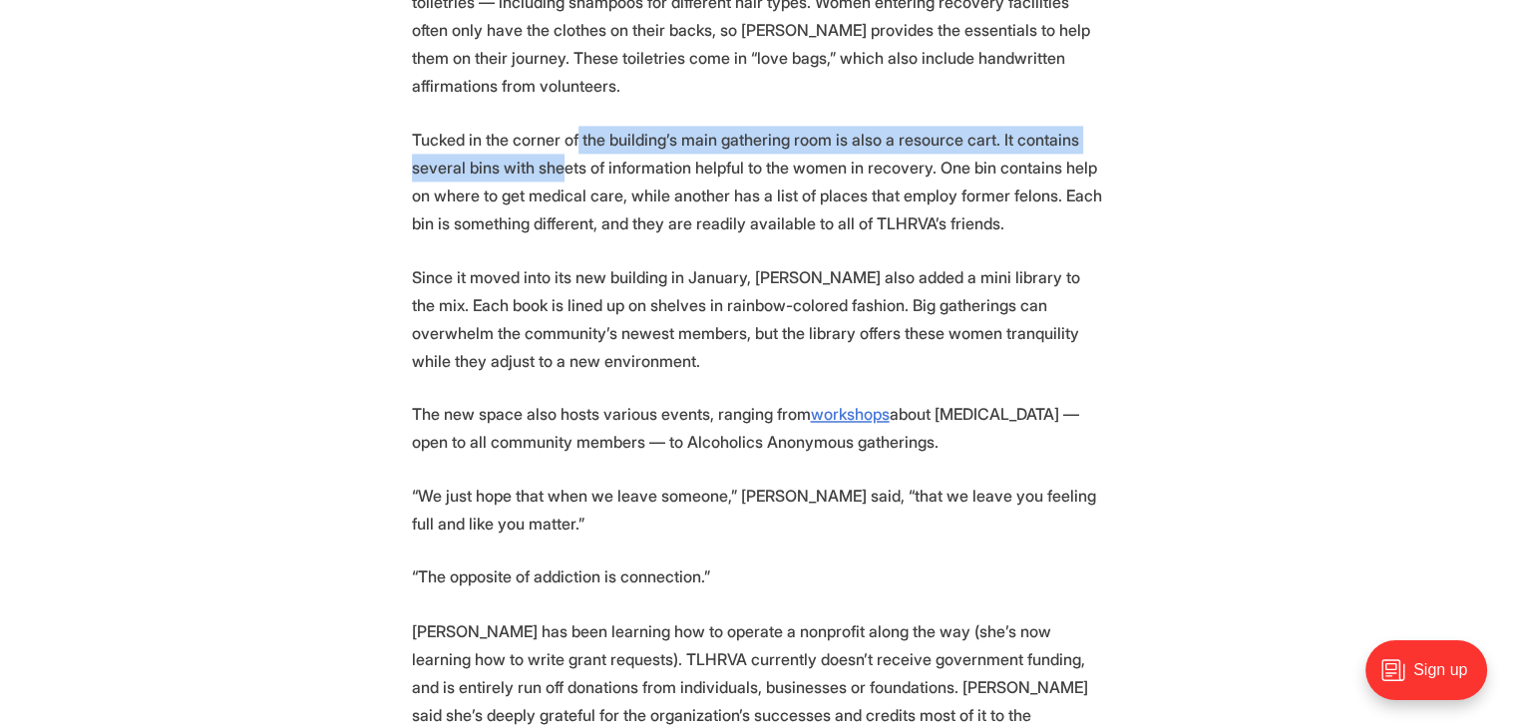
drag, startPoint x: 589, startPoint y: 89, endPoint x: 1017, endPoint y: 216, distance: 446.4
click at [957, 204] on p "Tucked in the corner of the building’s main gathering room is also a resource c…" at bounding box center [759, 182] width 694 height 112
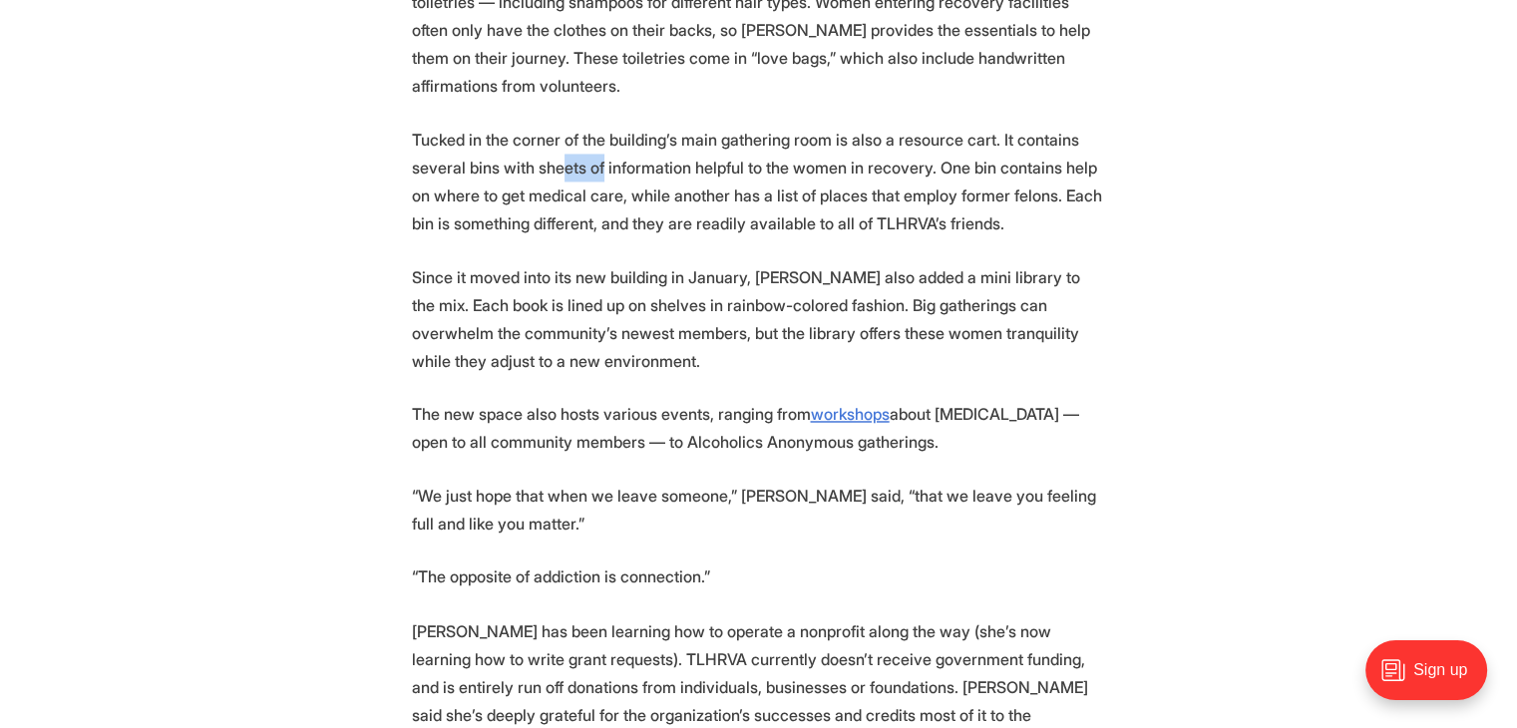
drag, startPoint x: 801, startPoint y: 169, endPoint x: 905, endPoint y: 188, distance: 106.6
click at [840, 178] on p "Tucked in the corner of the building’s main gathering room is also a resource c…" at bounding box center [759, 182] width 694 height 112
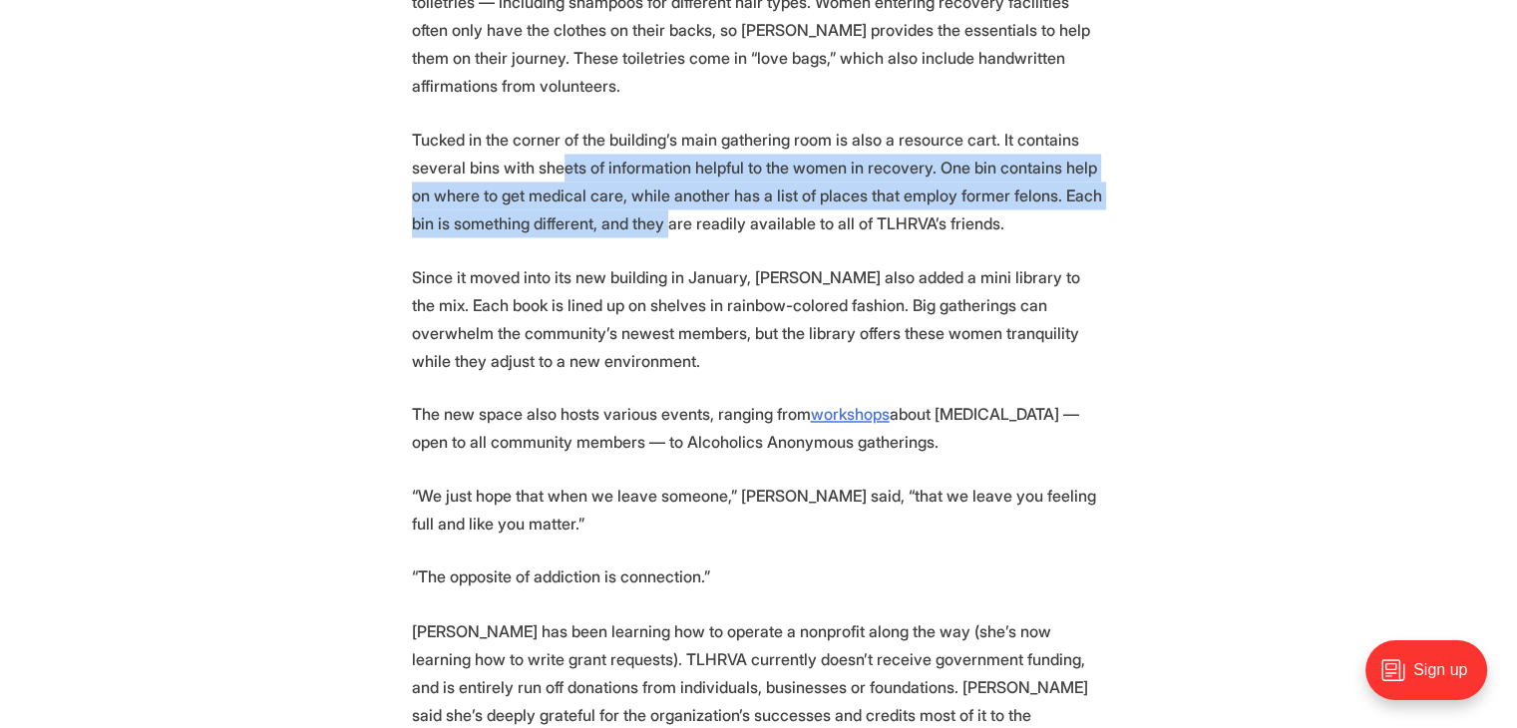
drag, startPoint x: 905, startPoint y: 188, endPoint x: 847, endPoint y: 188, distance: 58.8
click at [909, 189] on p "Tucked in the corner of the building’s main gathering room is also a resource c…" at bounding box center [759, 182] width 694 height 112
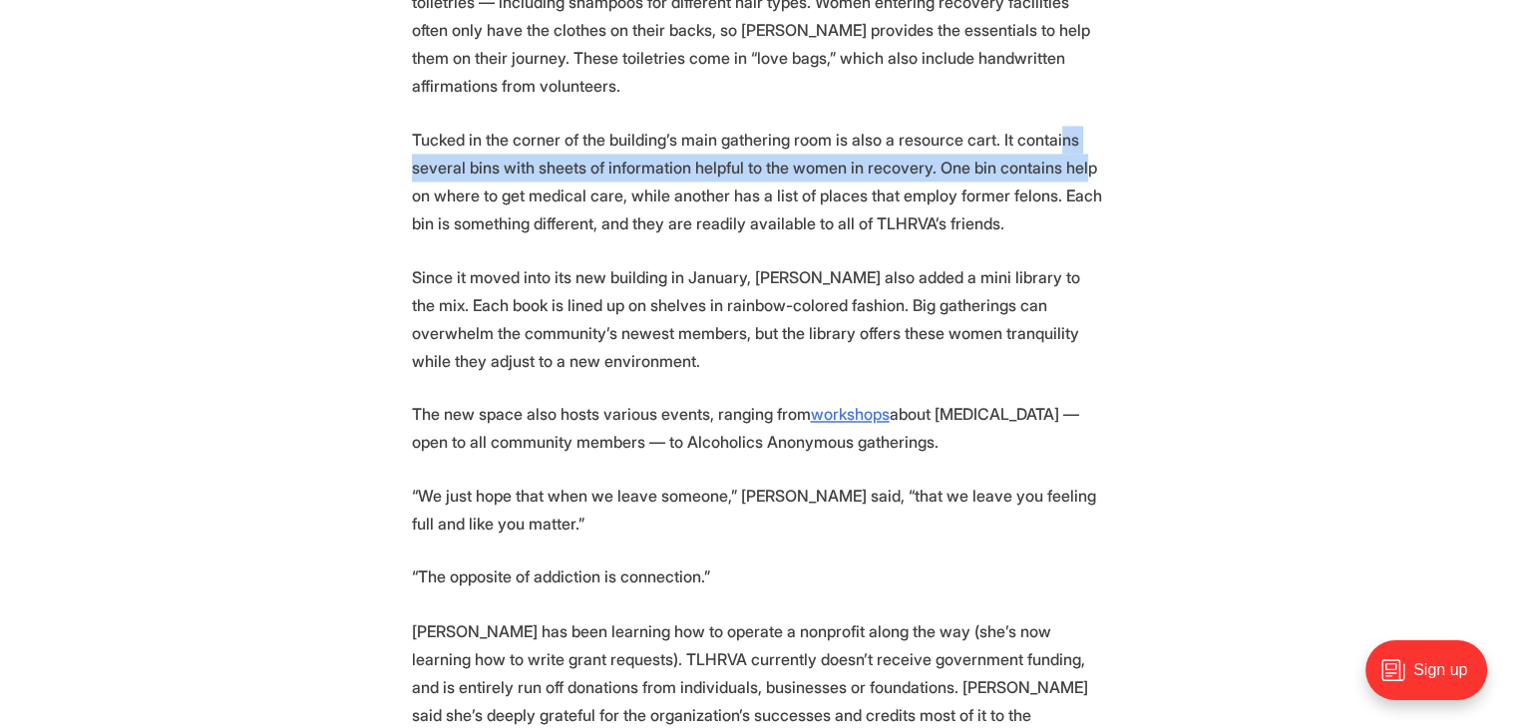
drag, startPoint x: 725, startPoint y: 174, endPoint x: 1023, endPoint y: 224, distance: 302.3
click at [896, 204] on p "Tucked in the corner of the building’s main gathering room is also a resource c…" at bounding box center [759, 182] width 694 height 112
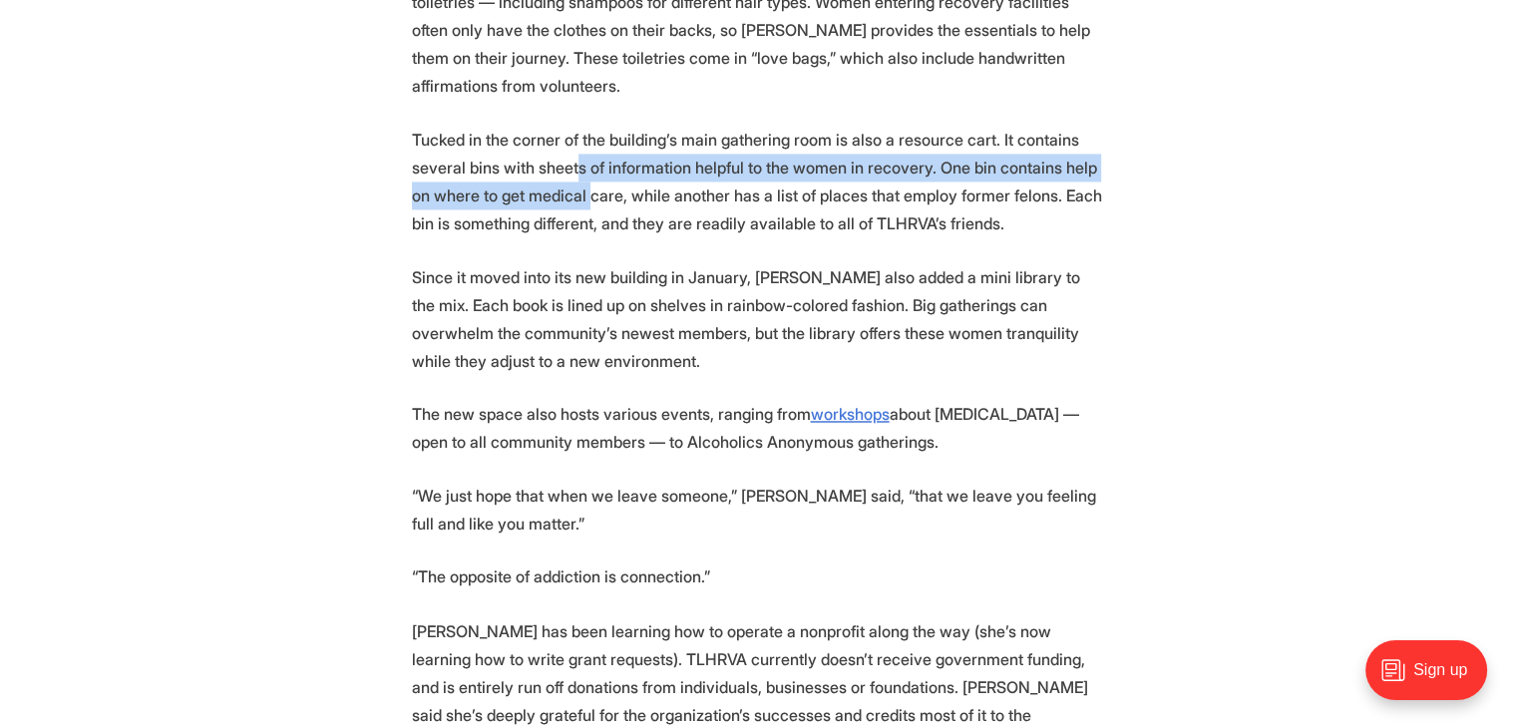
click at [830, 170] on p "Tucked in the corner of the building’s main gathering room is also a resource c…" at bounding box center [759, 182] width 694 height 112
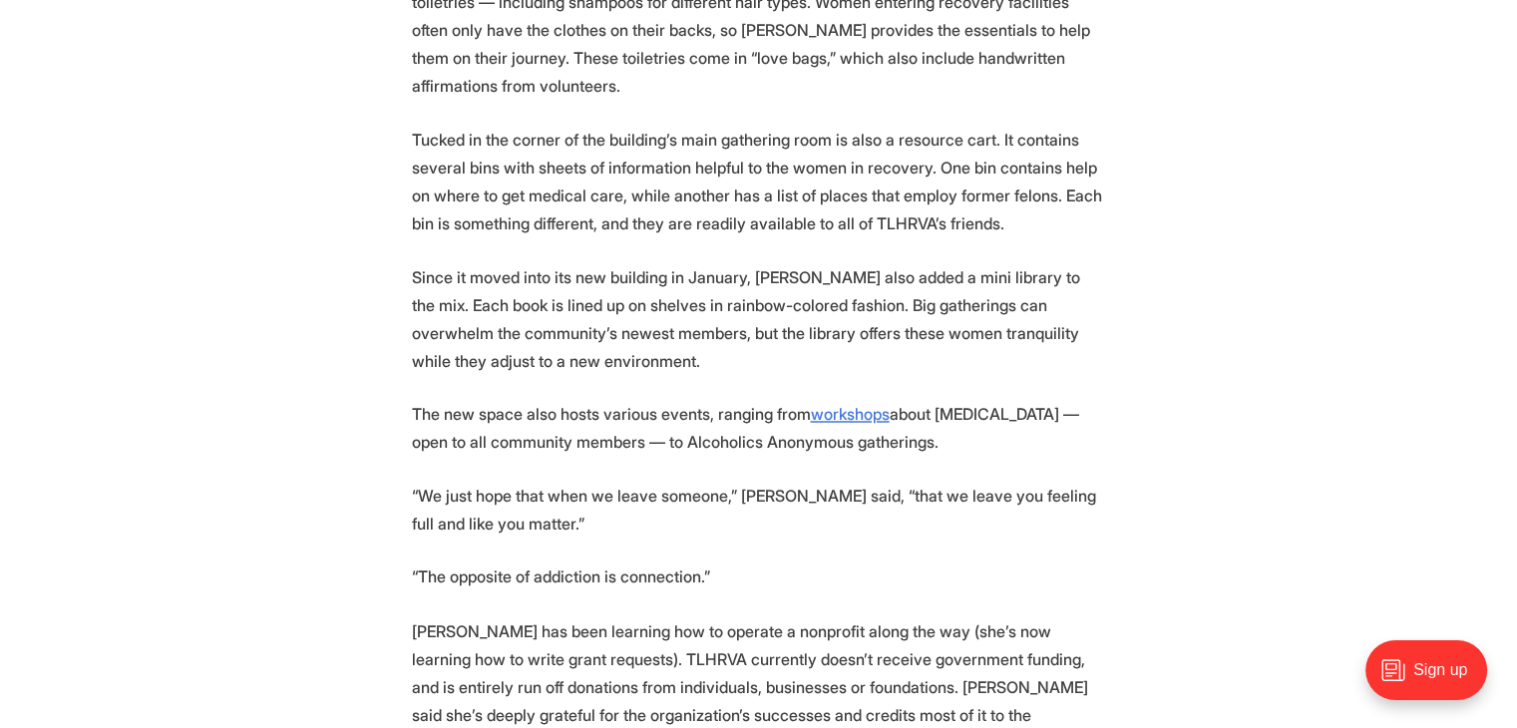
click at [980, 192] on p "Tucked in the corner of the building’s main gathering room is also a resource c…" at bounding box center [759, 182] width 694 height 112
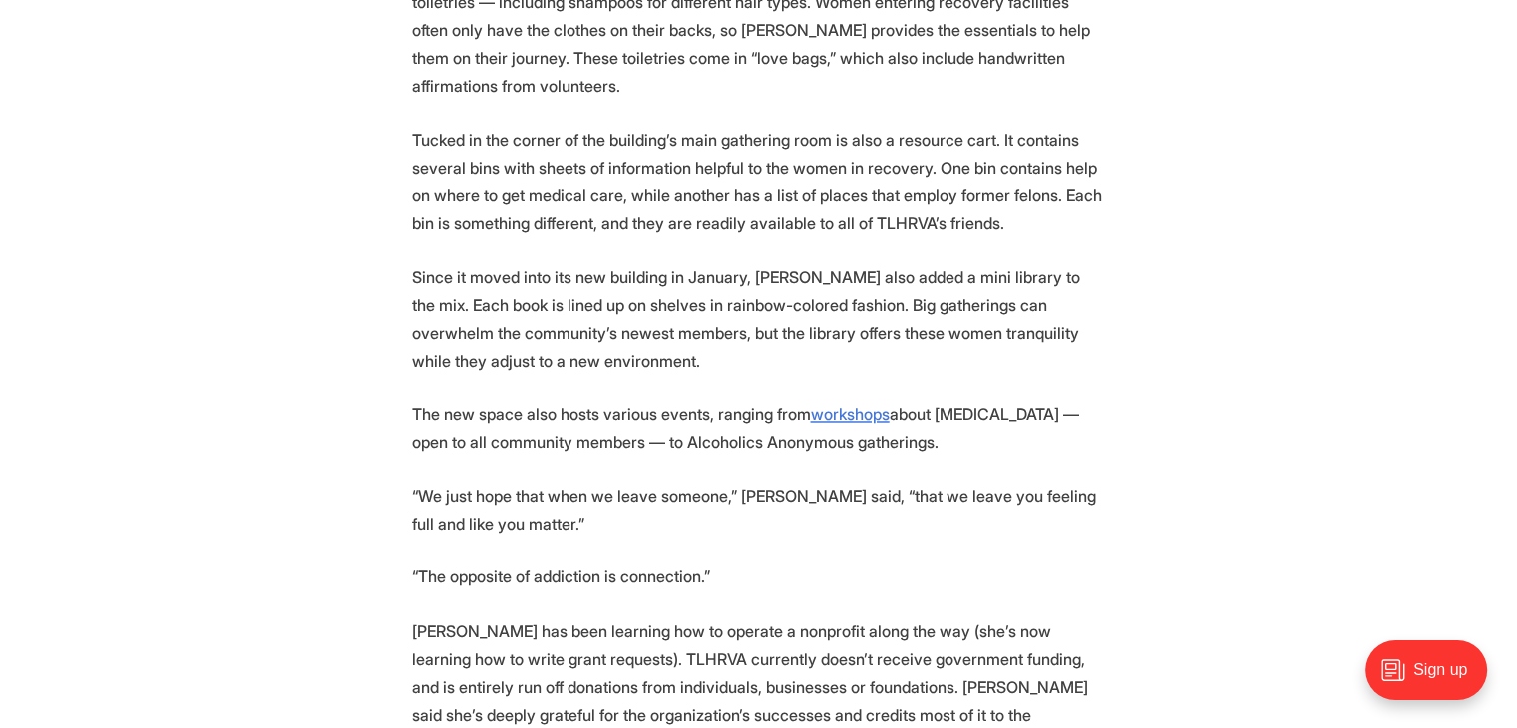
drag
click at [895, 176] on p "Tucked in the corner of the building’s main gathering room is also a resource c…" at bounding box center [759, 182] width 694 height 112
click at [963, 186] on p "Tucked in the corner of the building’s main gathering room is also a resource c…" at bounding box center [759, 182] width 694 height 112
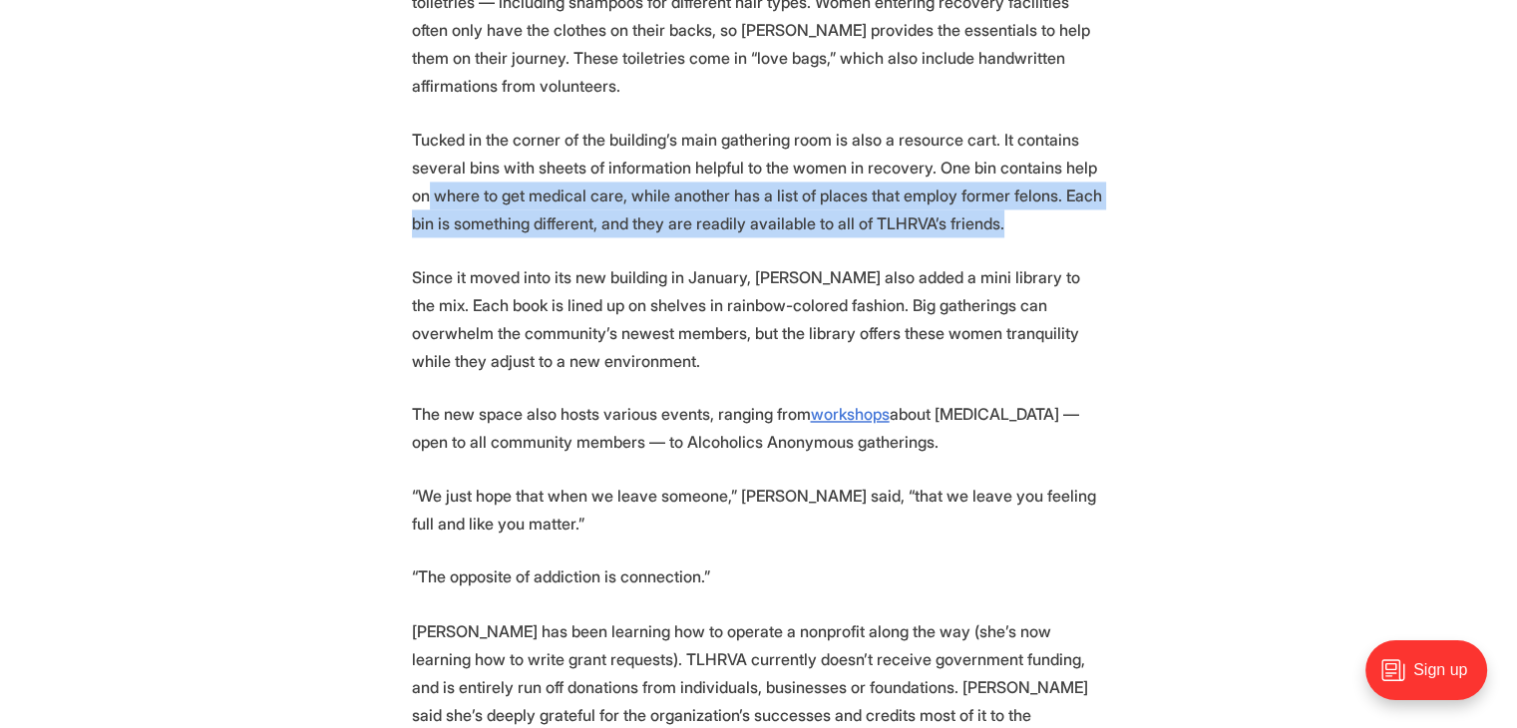
click at [643, 195] on p "Tucked in the corner of the building’s main gathering room is also a resource c…" at bounding box center [759, 182] width 694 height 112
click at [667, 205] on p "Tucked in the corner of the building’s main gathering room is also a resource c…" at bounding box center [759, 182] width 694 height 112
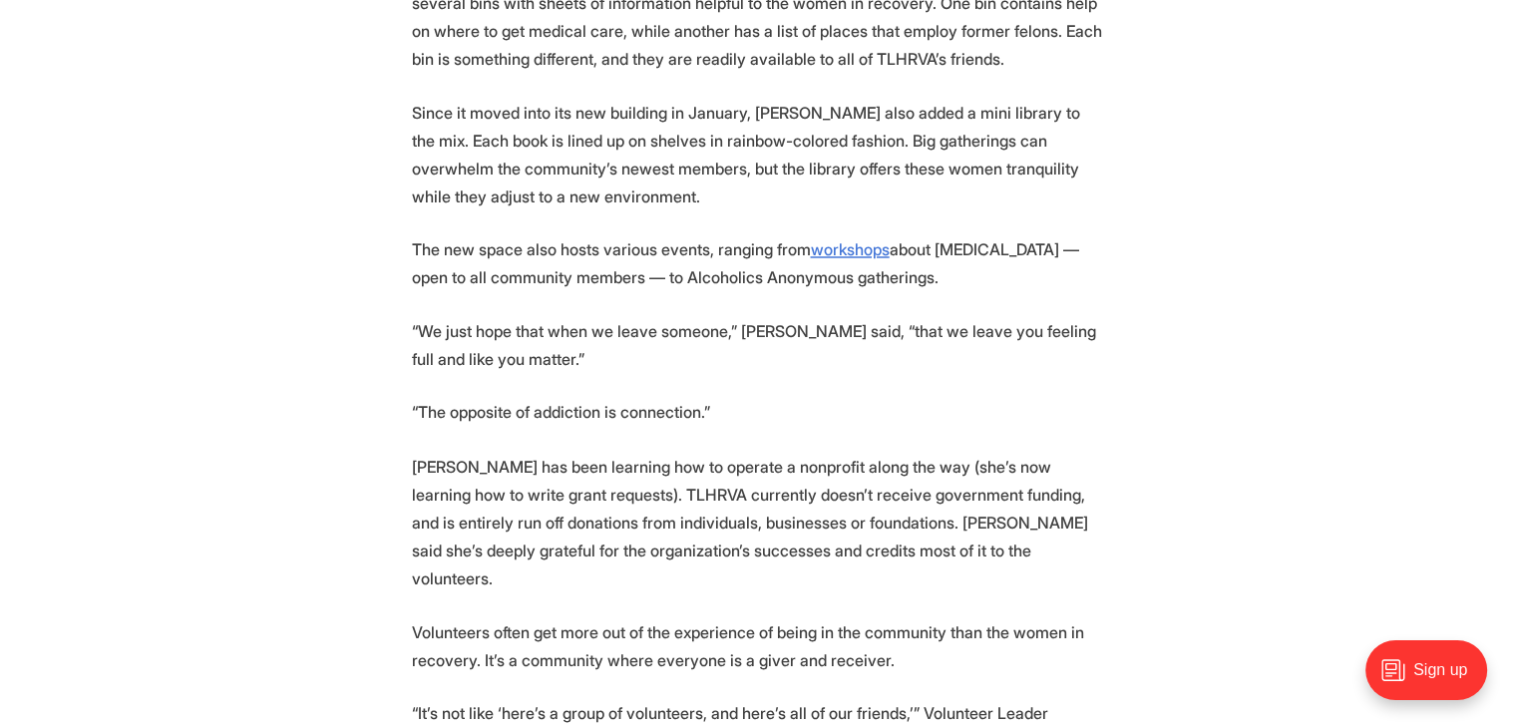
scroll to position [3390, 0]
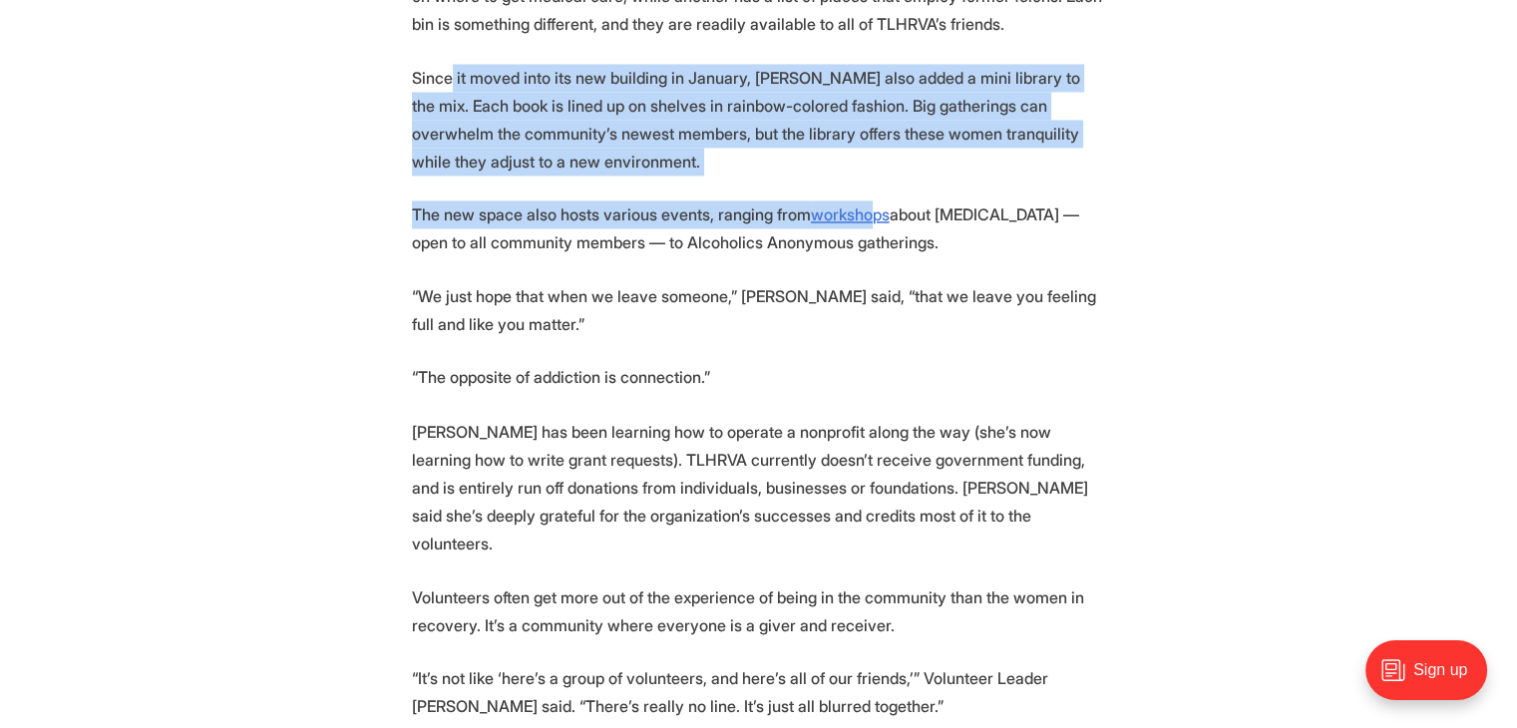
drag, startPoint x: 453, startPoint y: 30, endPoint x: 907, endPoint y: 169, distance: 475.6
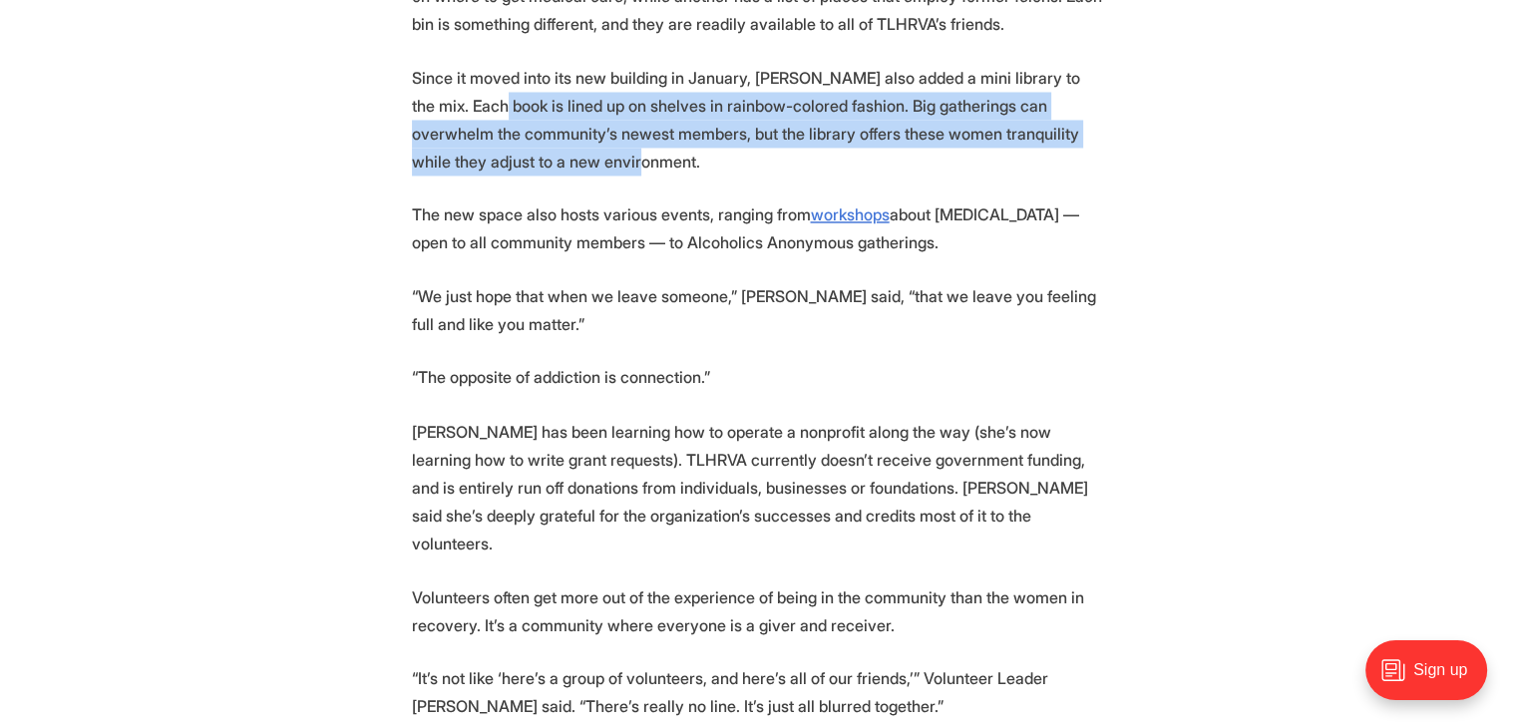
click at [913, 131] on p "Since it moved into its new building in January, TLHRVA also added a mini libra…" at bounding box center [759, 120] width 694 height 112
click at [914, 131] on p "Since it moved into its new building in January, TLHRVA also added a mini libra…" at bounding box center [759, 120] width 694 height 112
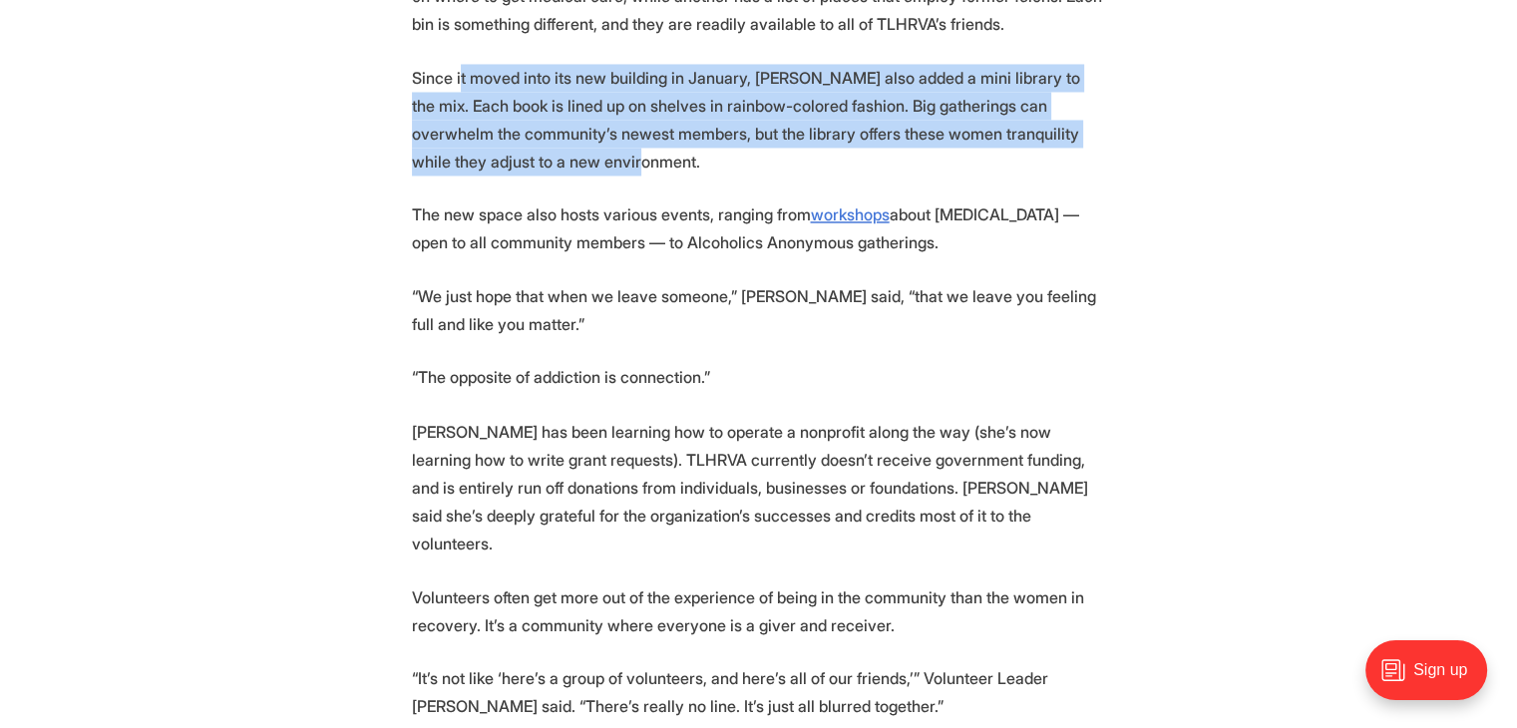
click at [956, 150] on p "Since it moved into its new building in January, TLHRVA also added a mini libra…" at bounding box center [759, 120] width 694 height 112
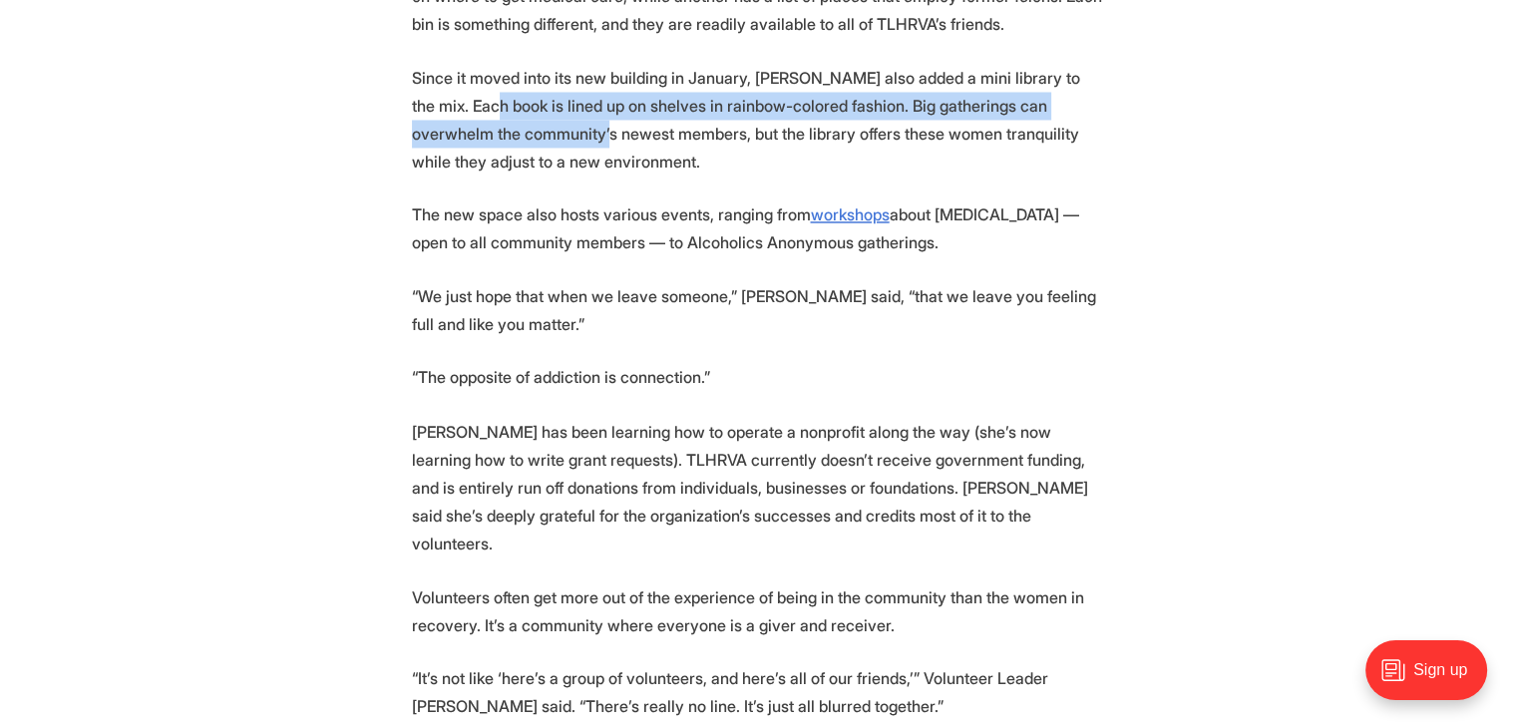
click at [737, 116] on p "Since it moved into its new building in January, TLHRVA also added a mini libra…" at bounding box center [759, 120] width 694 height 112
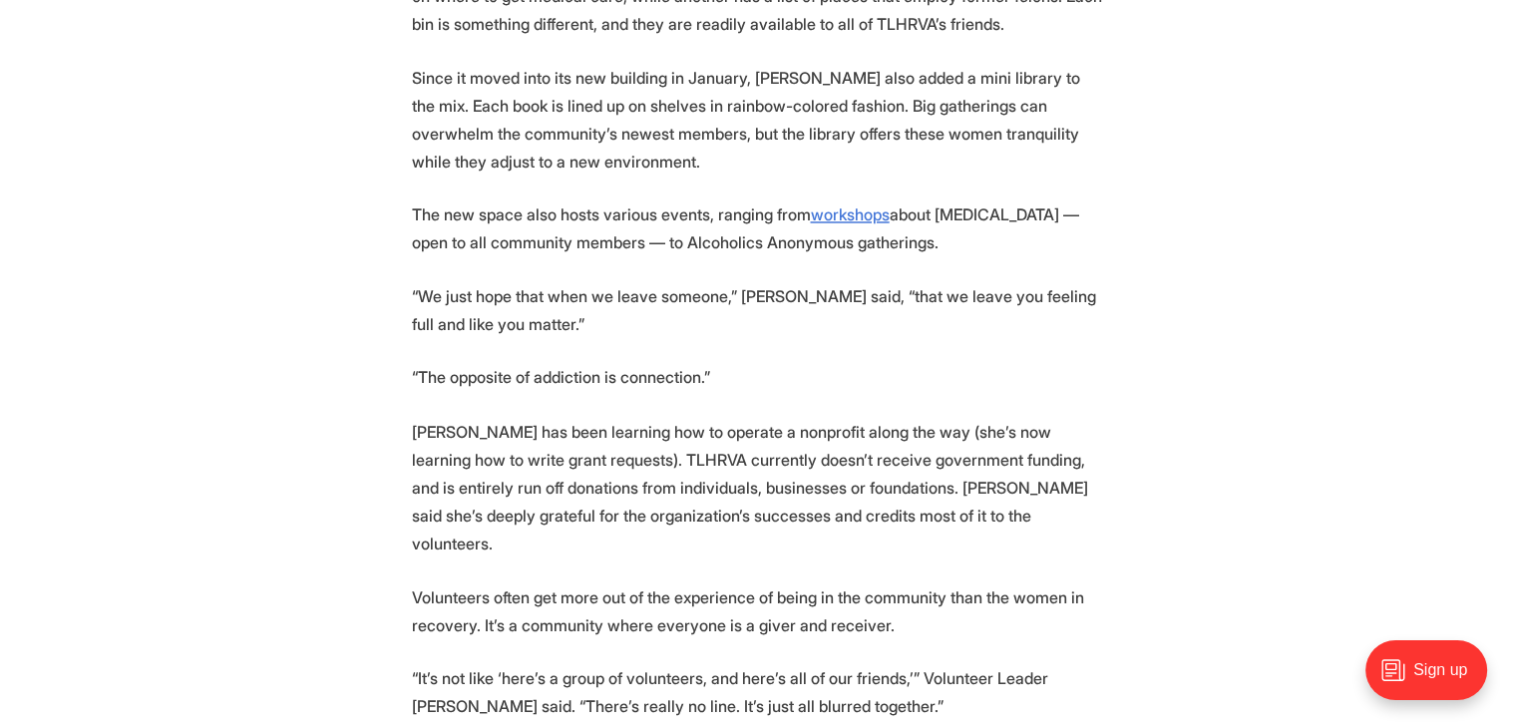
click at [809, 125] on p "Since it moved into its new building in January, TLHRVA also added a mini libra…" at bounding box center [759, 120] width 694 height 112
click at [790, 135] on p "Since it moved into its new building in January, TLHRVA also added a mini libra…" at bounding box center [759, 120] width 694 height 112
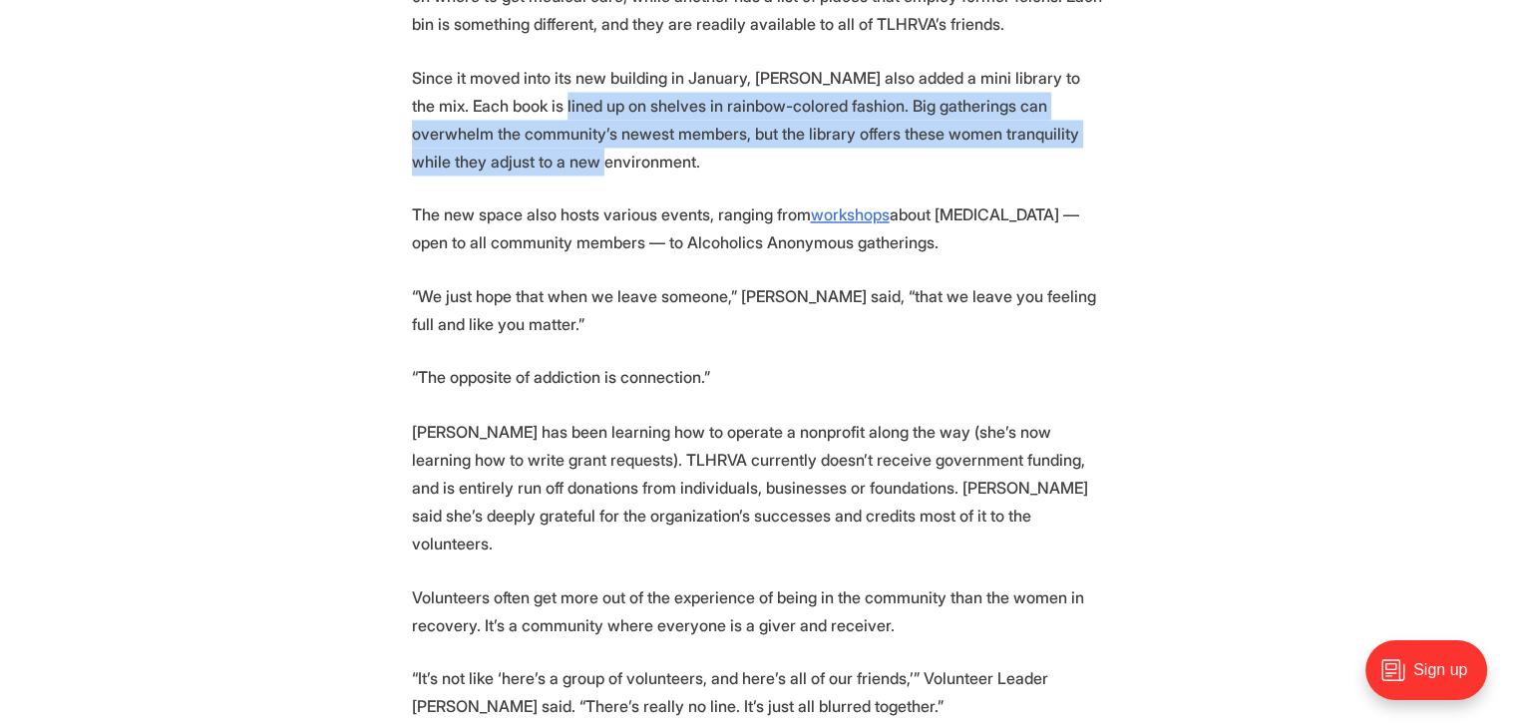
click at [775, 131] on p "Since it moved into its new building in January, TLHRVA also added a mini libra…" at bounding box center [759, 120] width 694 height 112
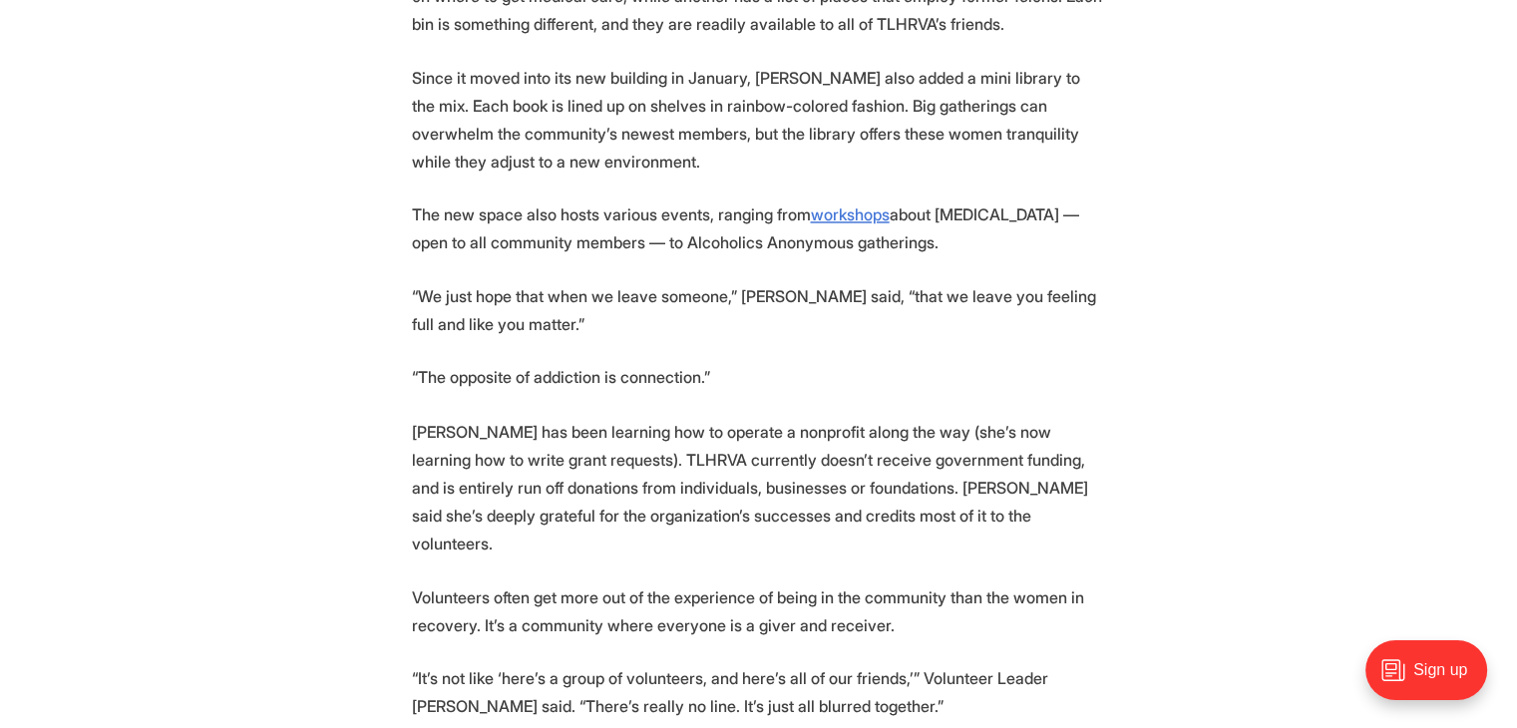
click at [832, 140] on p "Since it moved into its new building in January, TLHRVA also added a mini libra…" at bounding box center [759, 120] width 694 height 112
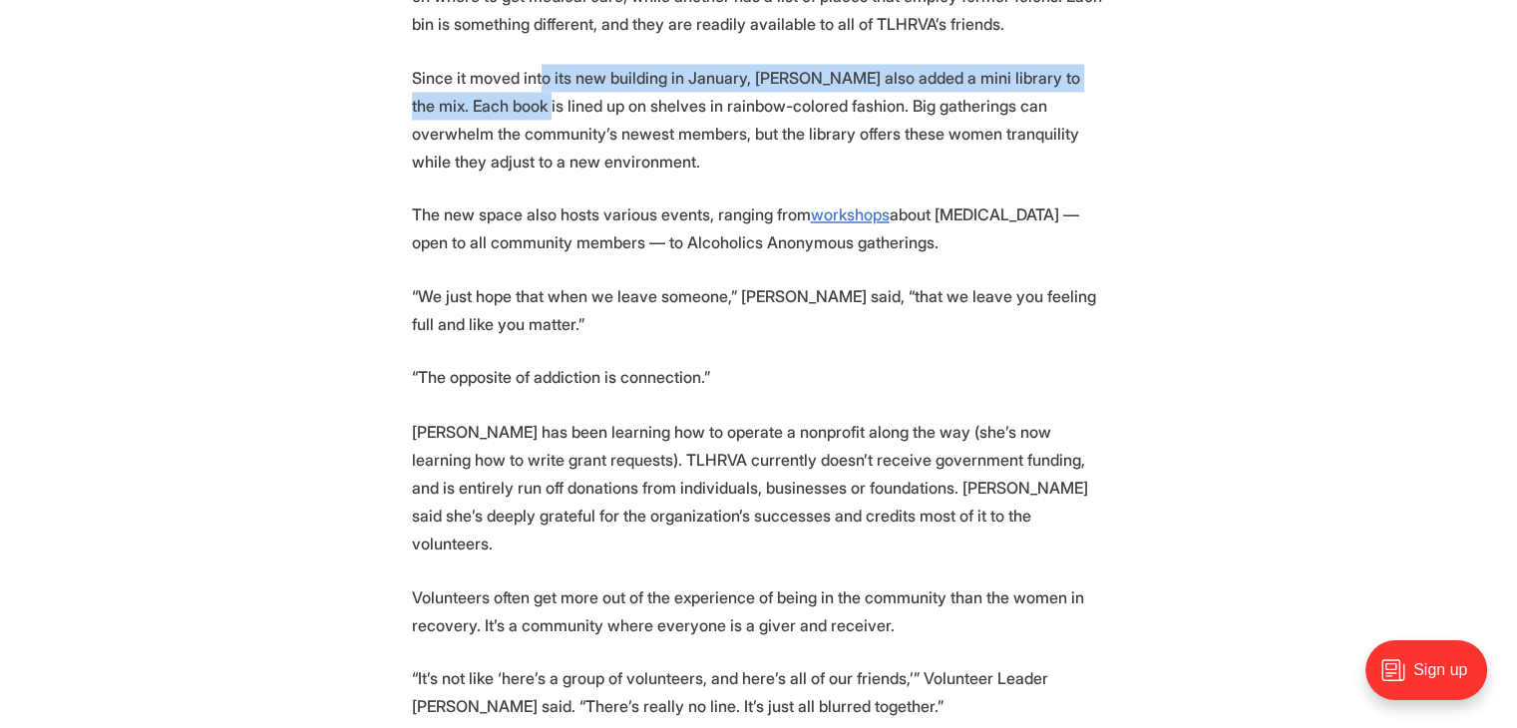
click at [821, 145] on p "Since it moved into its new building in January, TLHRVA also added a mini libra…" at bounding box center [759, 120] width 694 height 112
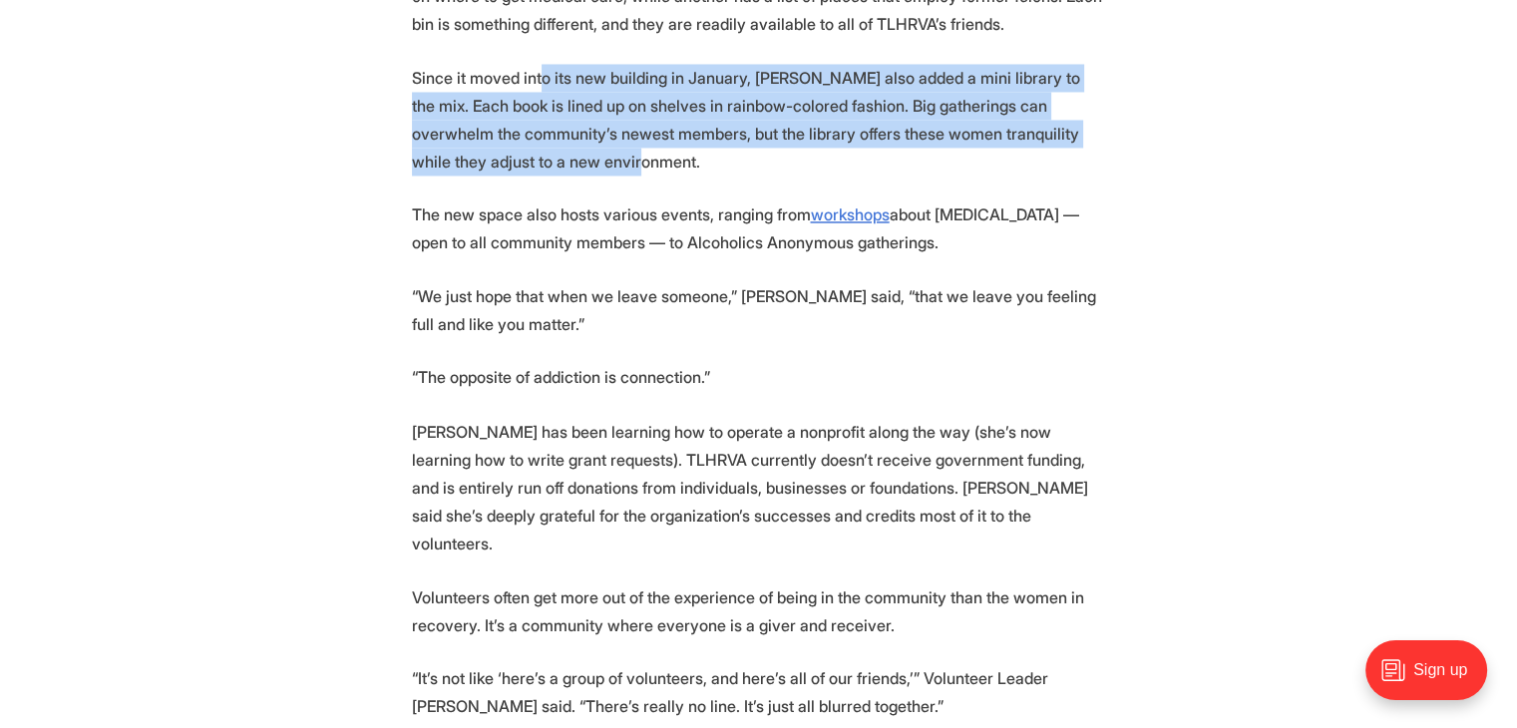
click at [884, 152] on p "Since it moved into its new building in January, TLHRVA also added a mini libra…" at bounding box center [759, 120] width 694 height 112
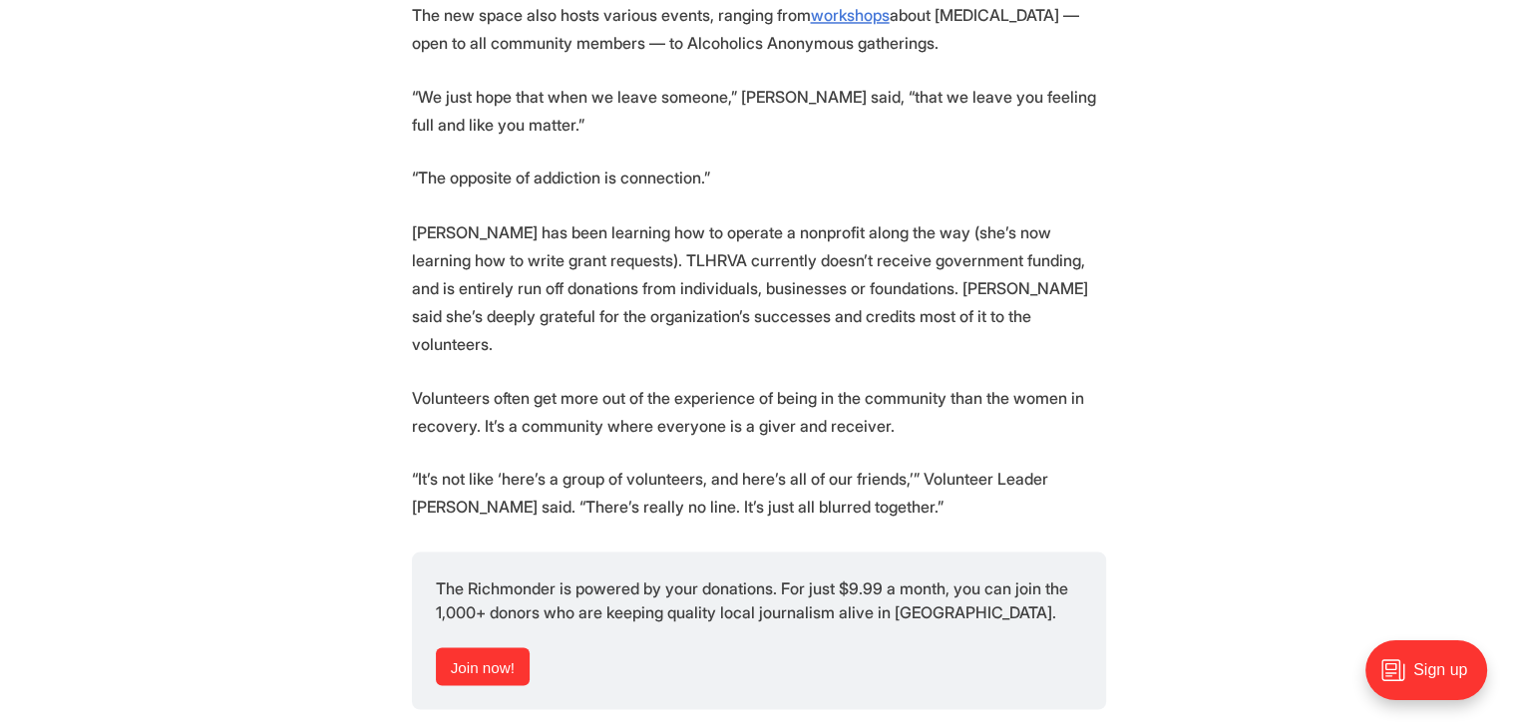
scroll to position [3490, 0]
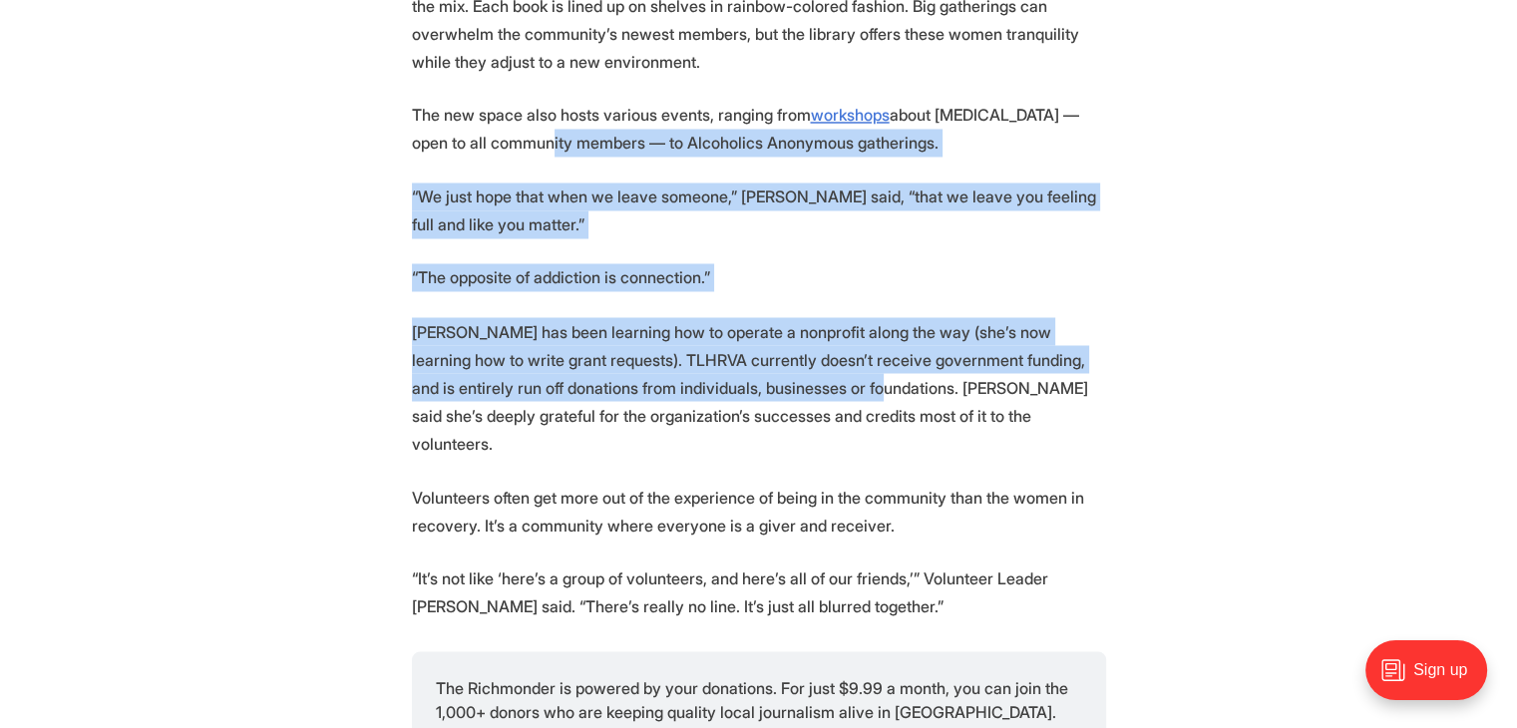
click at [917, 372] on p "DuBose has been learning how to operate a nonprofit along the way (she’s now le…" at bounding box center [759, 387] width 694 height 140
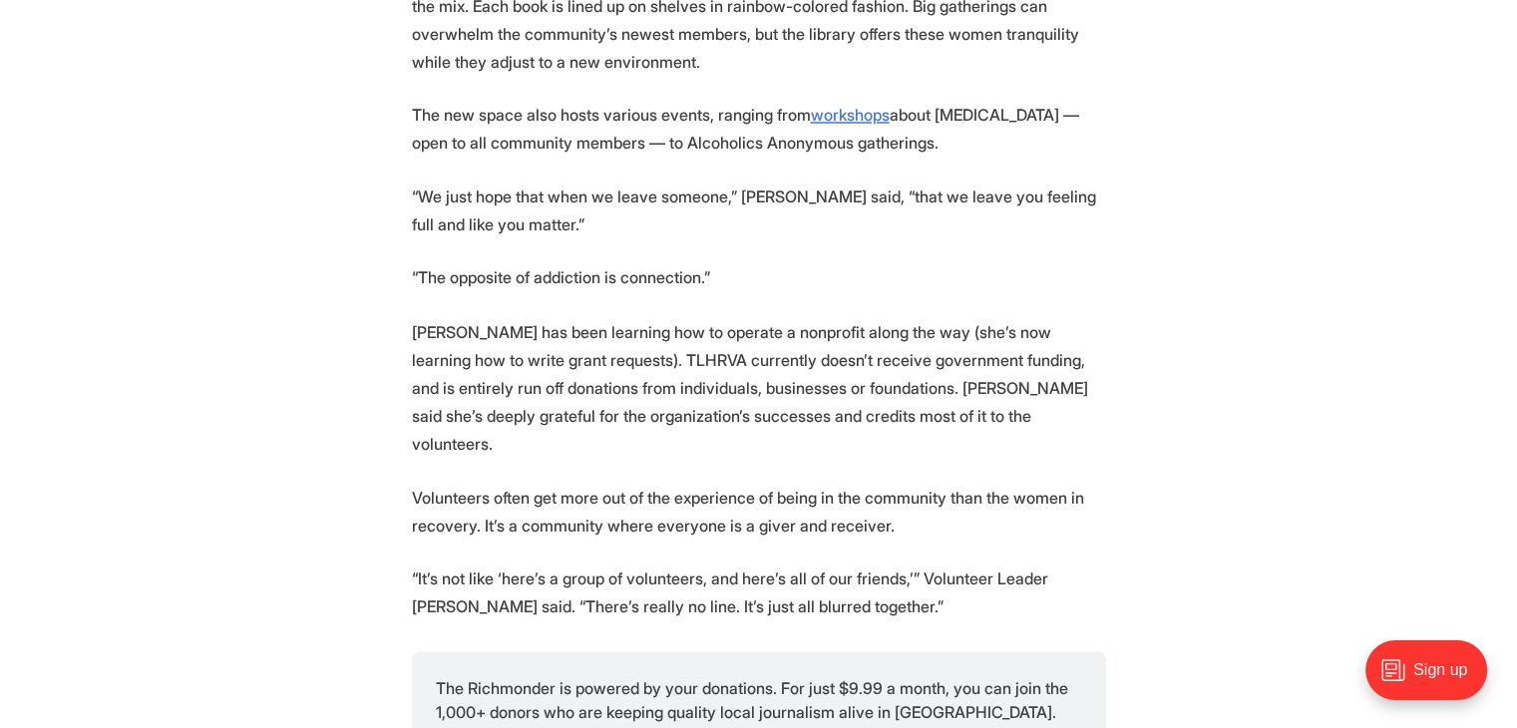
click at [874, 346] on p "DuBose has been learning how to operate a nonprofit along the way (she’s now le…" at bounding box center [759, 387] width 694 height 140
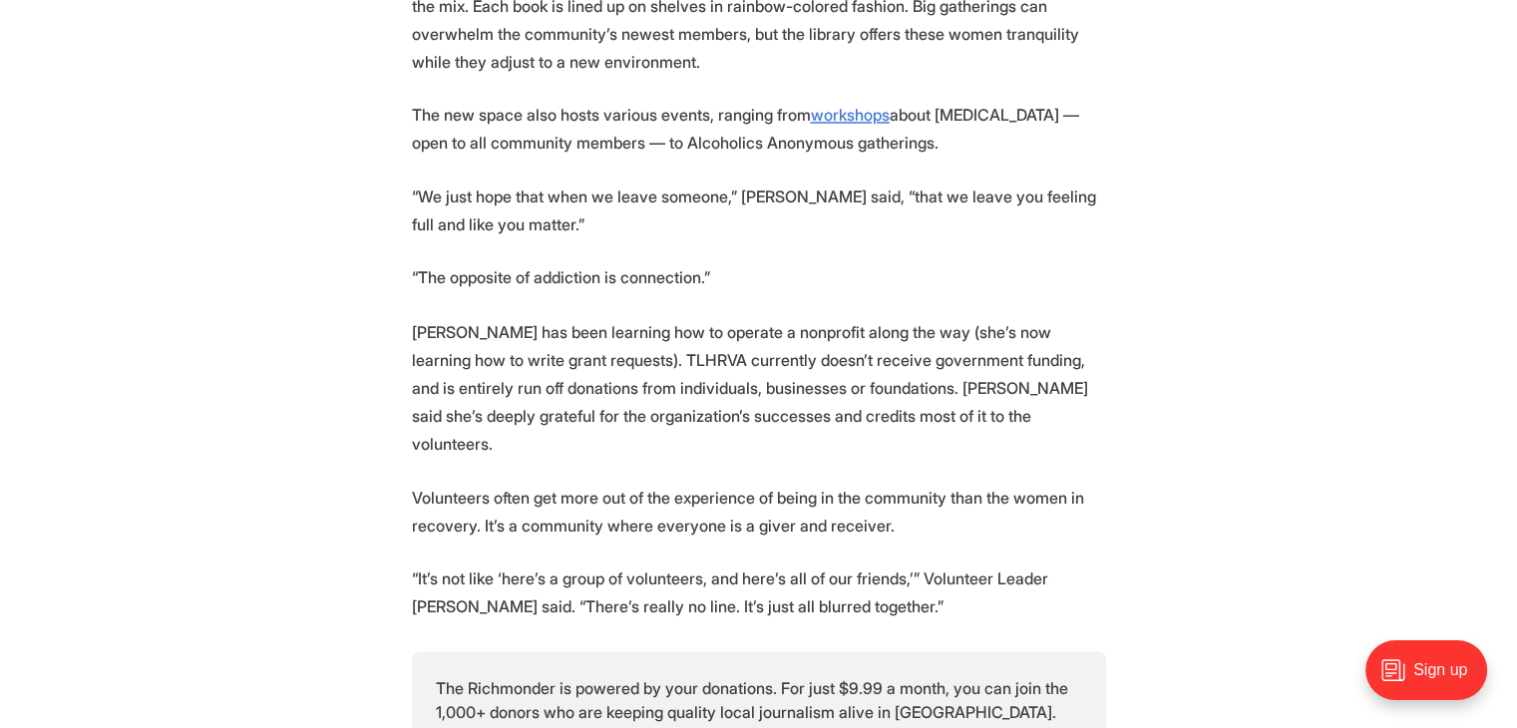
click at [790, 317] on p "DuBose has been learning how to operate a nonprofit along the way (she’s now le…" at bounding box center [759, 387] width 694 height 140
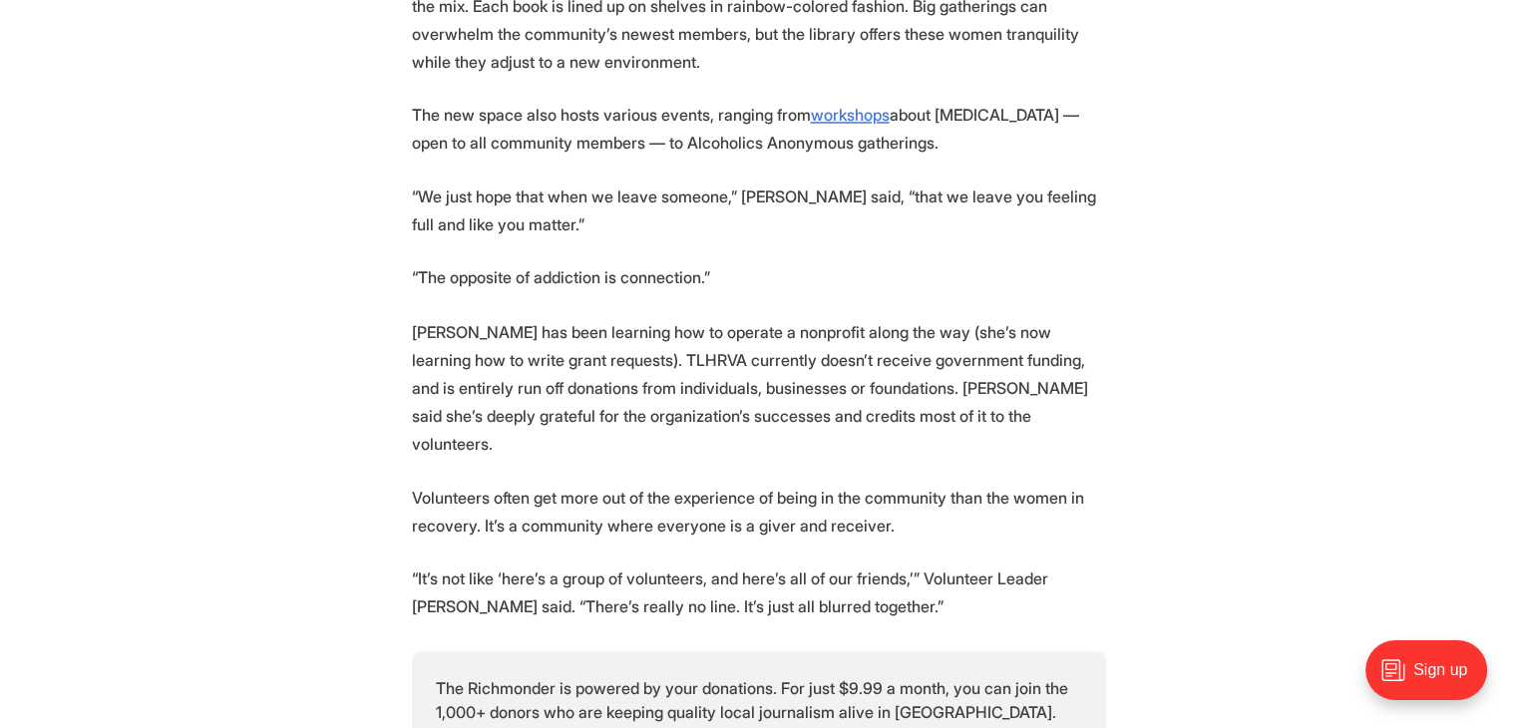
click at [786, 336] on p "DuBose has been learning how to operate a nonprofit along the way (she’s now le…" at bounding box center [759, 387] width 694 height 140
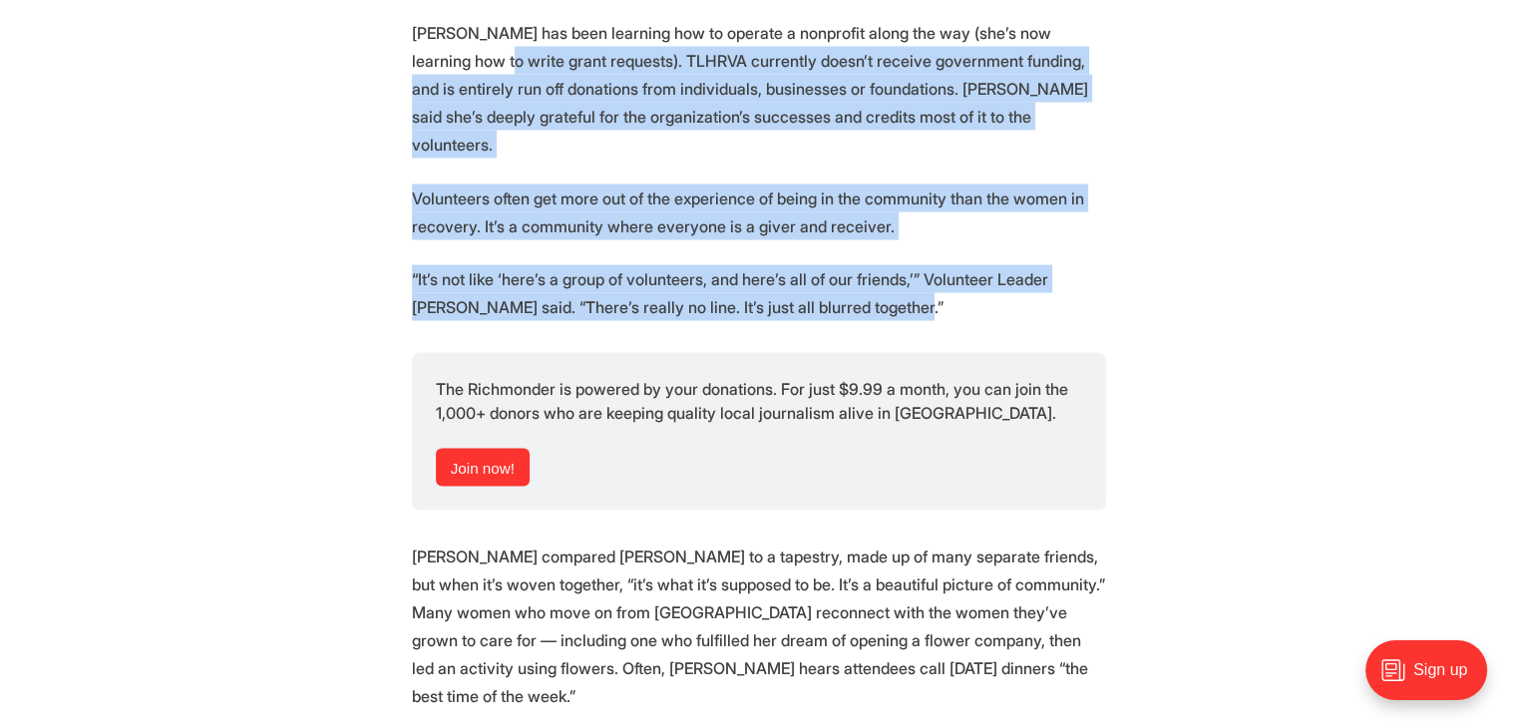
click at [952, 264] on p "“It’s not like ‘here’s a group of volunteers, and here’s all of our friends,’” …" at bounding box center [759, 292] width 694 height 56
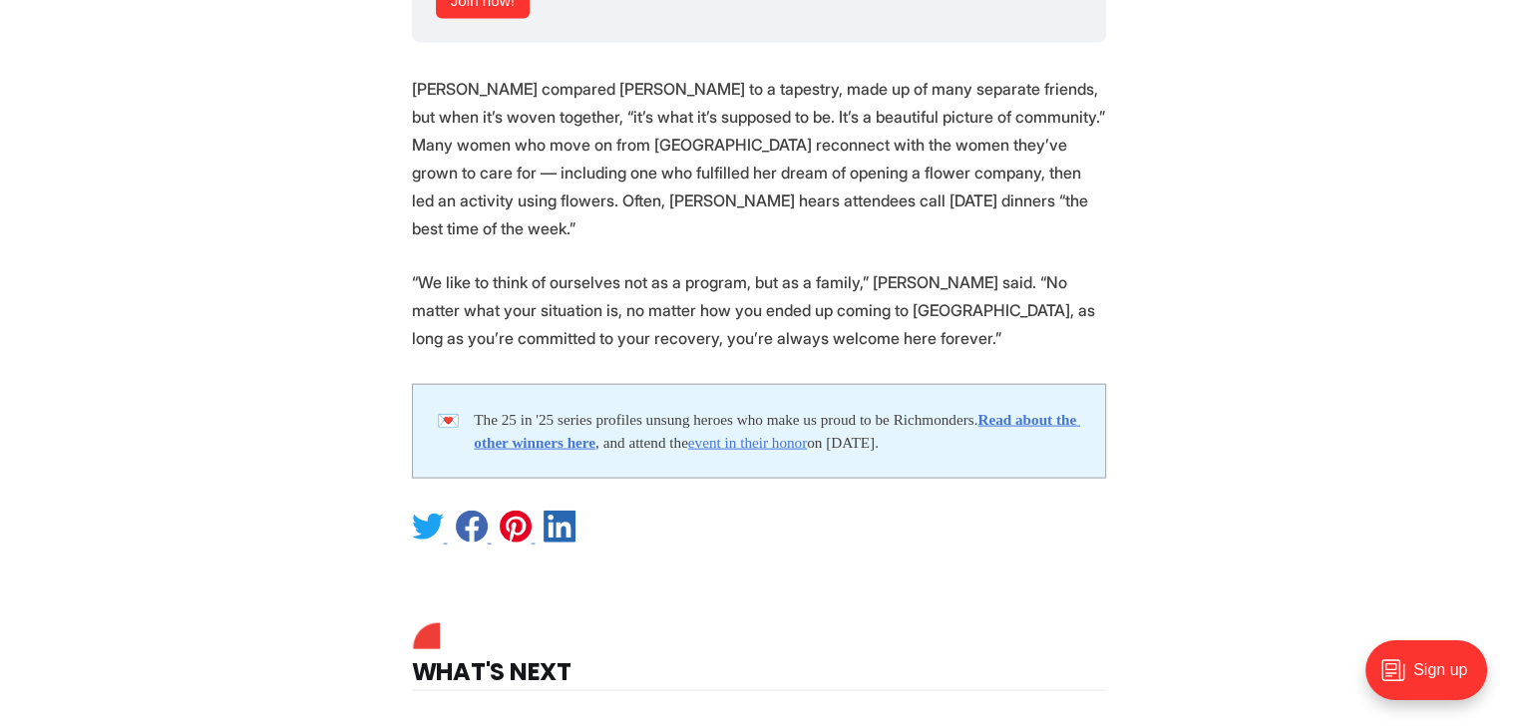
scroll to position [3988, 0]
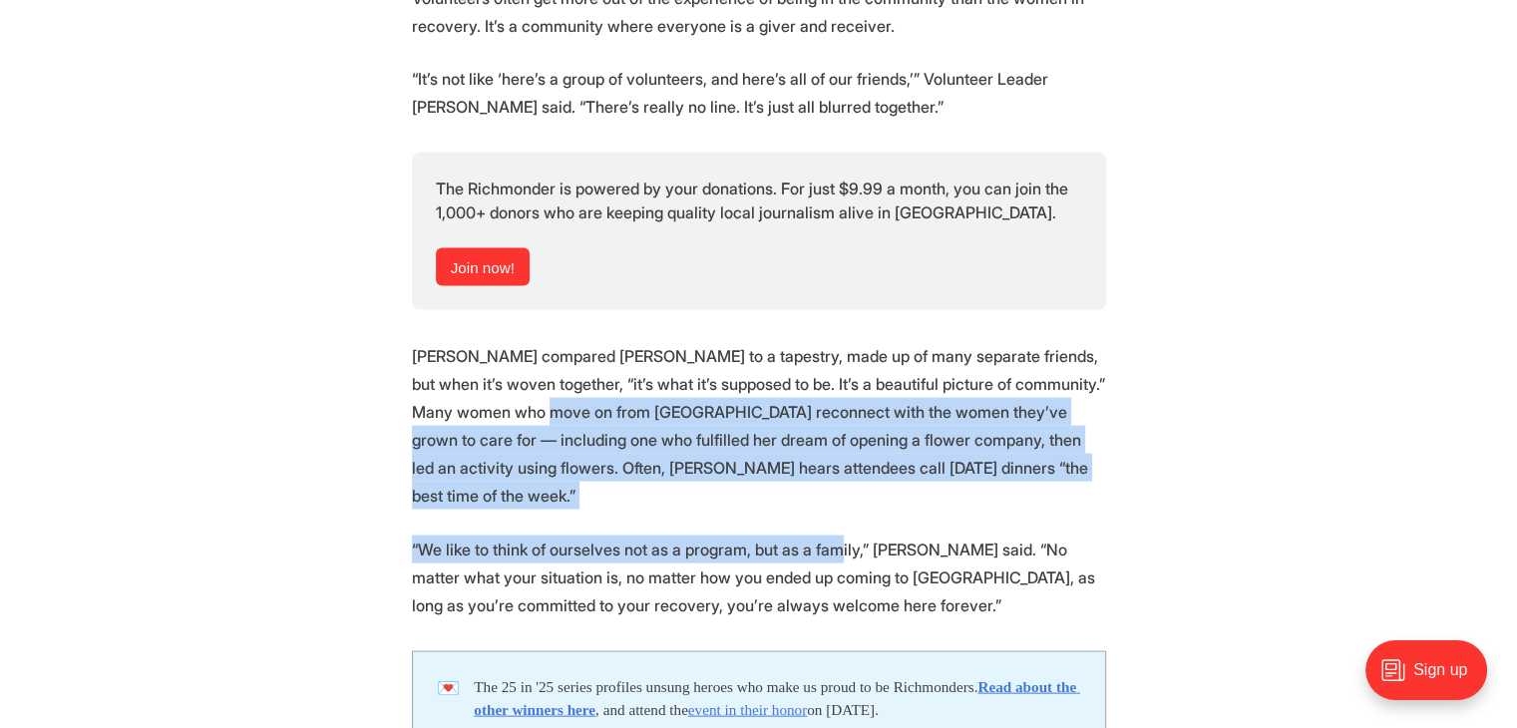
click at [922, 535] on p "“We like to think of ourselves not as a program, but as a family,” DuBose said.…" at bounding box center [759, 577] width 694 height 84
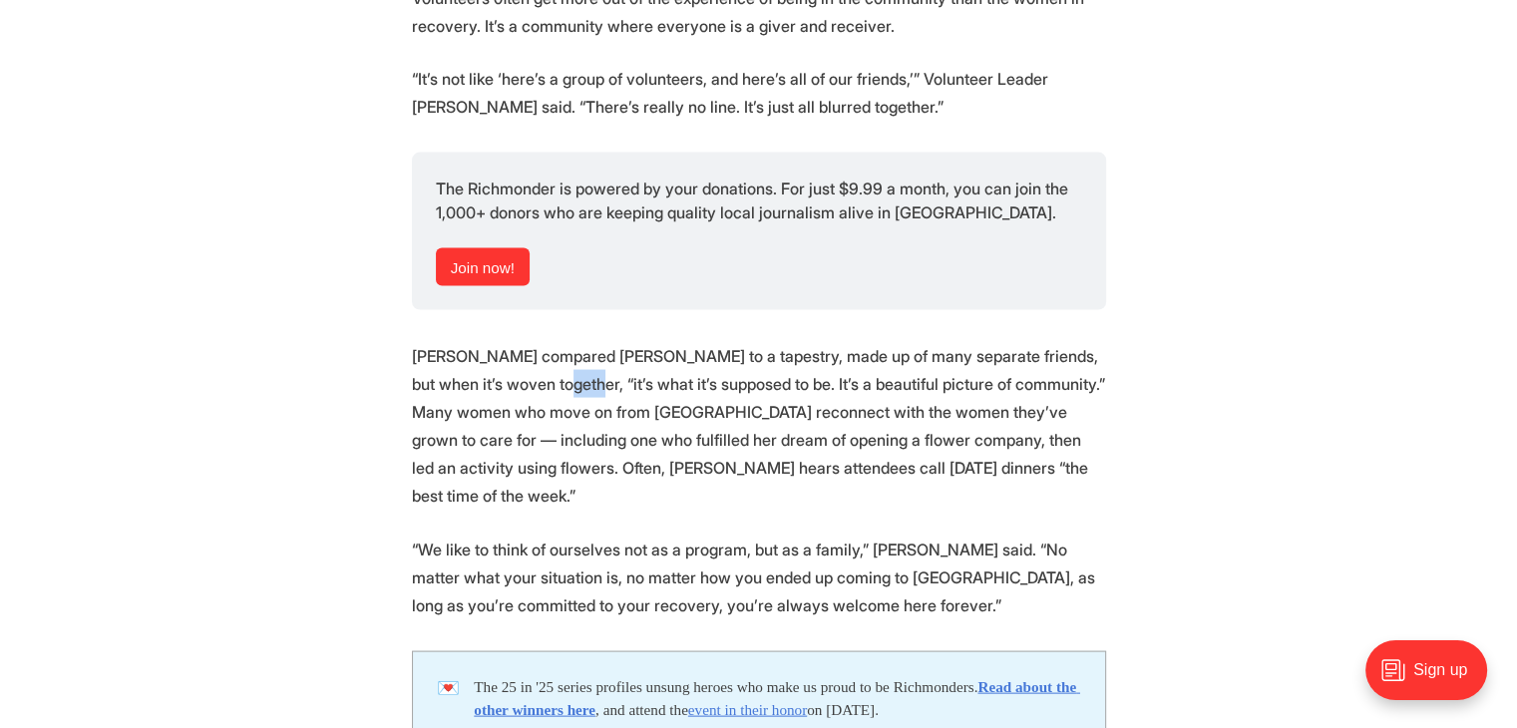
drag, startPoint x: 576, startPoint y: 332, endPoint x: 752, endPoint y: 428, distance: 199.9
click at [734, 416] on p "DuBose compared TLHRVA to a tapestry, made up of many separate friends, but whe…" at bounding box center [759, 426] width 694 height 168
click at [754, 428] on p "DuBose compared TLHRVA to a tapestry, made up of many separate friends, but whe…" at bounding box center [759, 426] width 694 height 168
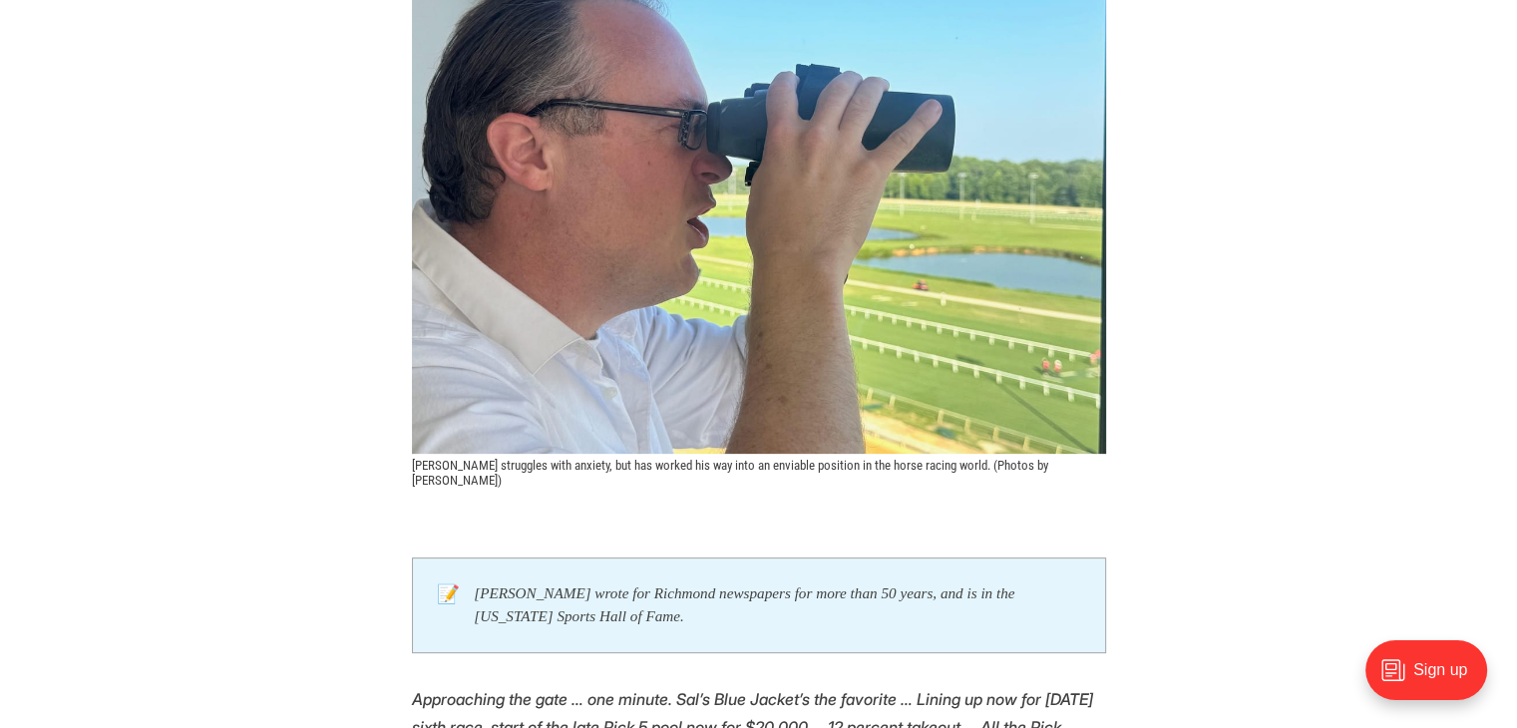
scroll to position [997, 0]
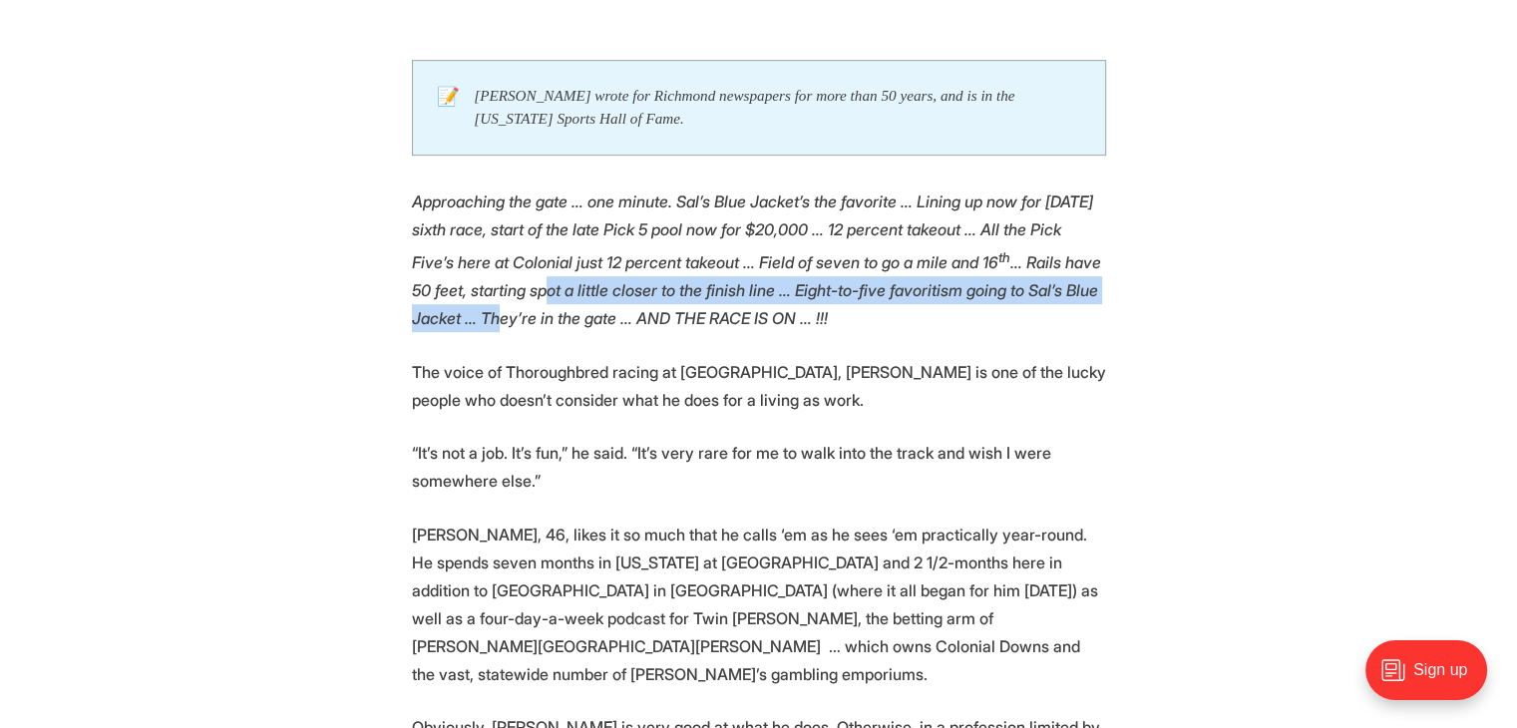
drag, startPoint x: 698, startPoint y: 300, endPoint x: 901, endPoint y: 488, distance: 276.6
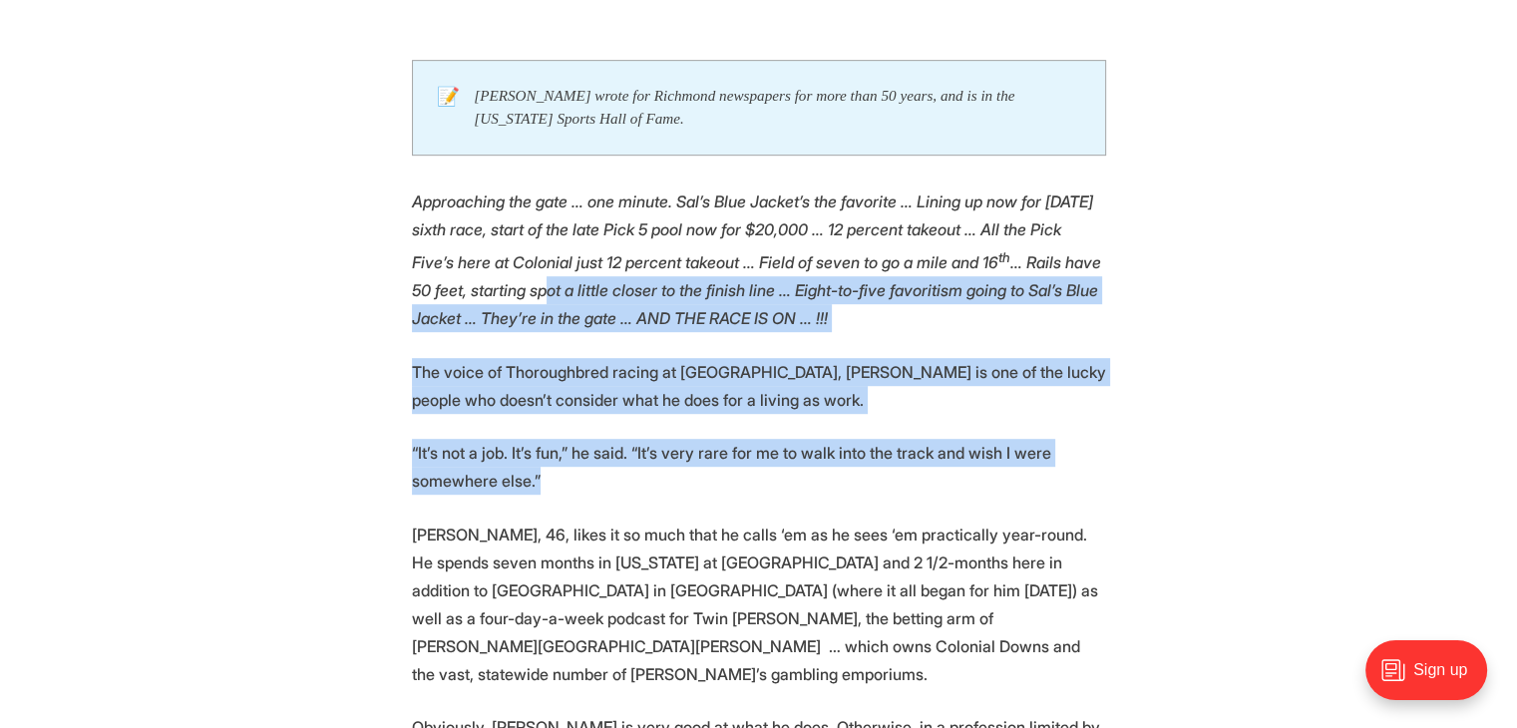
click at [849, 465] on p "“It’s not a job. It’s fun,” he said. “It’s very rare for me to walk into the tr…" at bounding box center [759, 467] width 694 height 56
click at [849, 464] on p "“It’s not a job. It’s fun,” he said. “It’s very rare for me to walk into the tr…" at bounding box center [759, 467] width 694 height 56
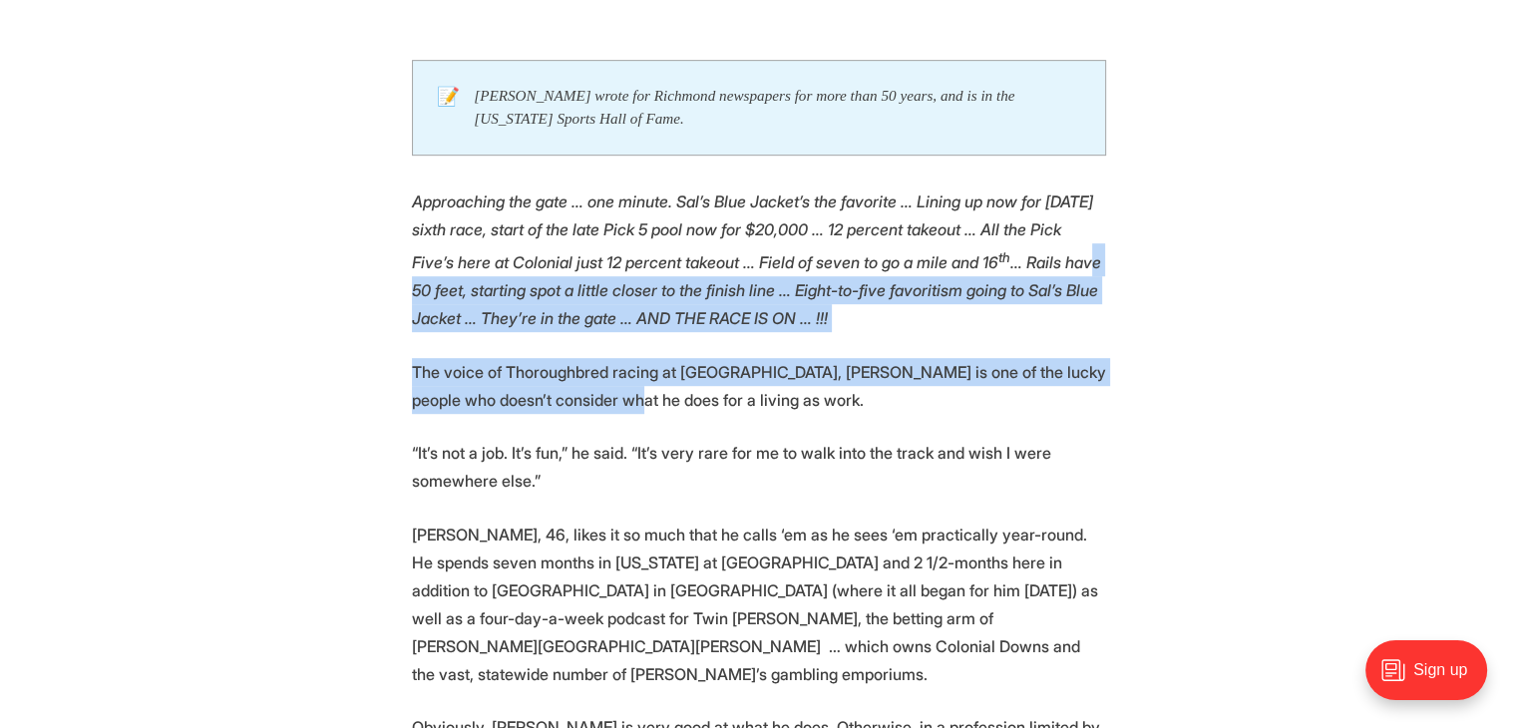
drag, startPoint x: 562, startPoint y: 283, endPoint x: 758, endPoint y: 427, distance: 242.5
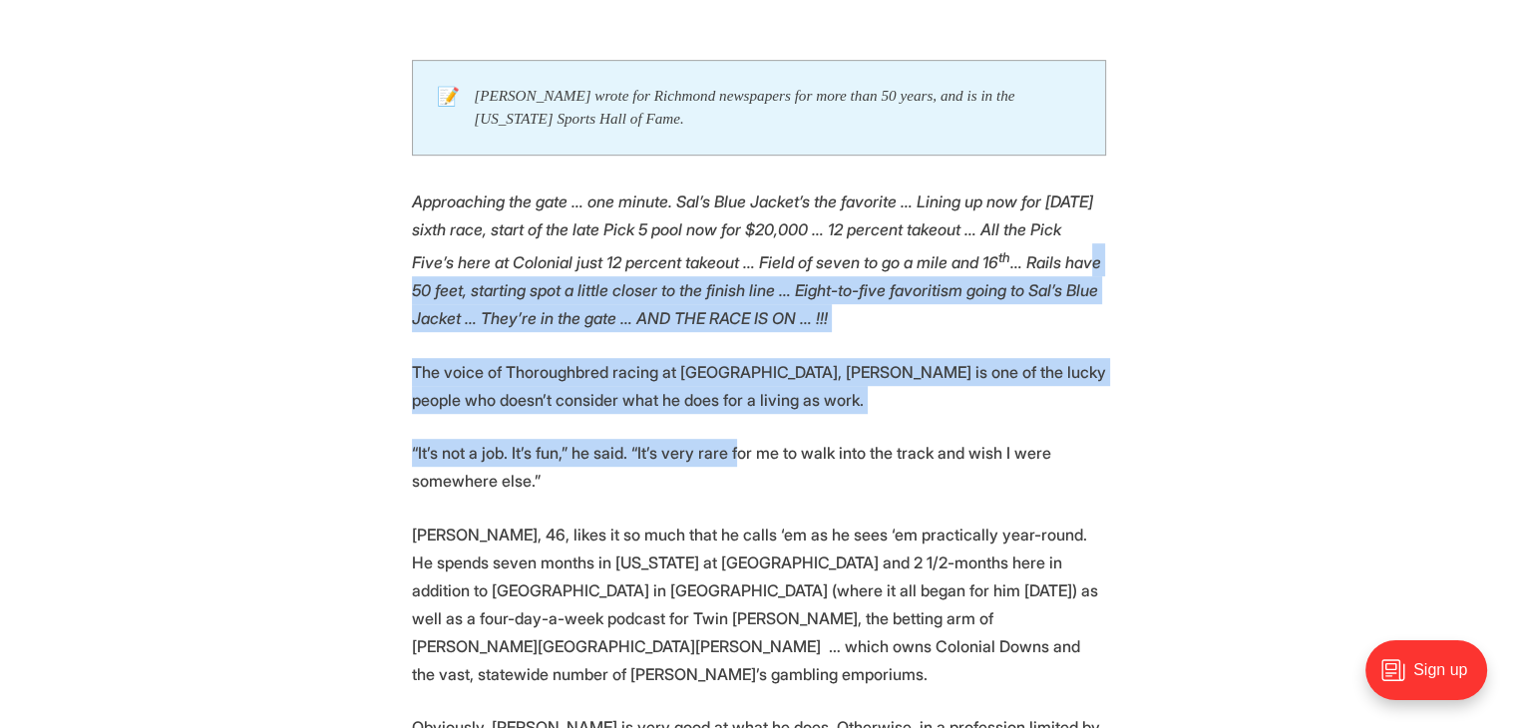
click at [758, 439] on p "“It’s not a job. It’s fun,” he said. “It’s very rare for me to walk into the tr…" at bounding box center [759, 467] width 694 height 56
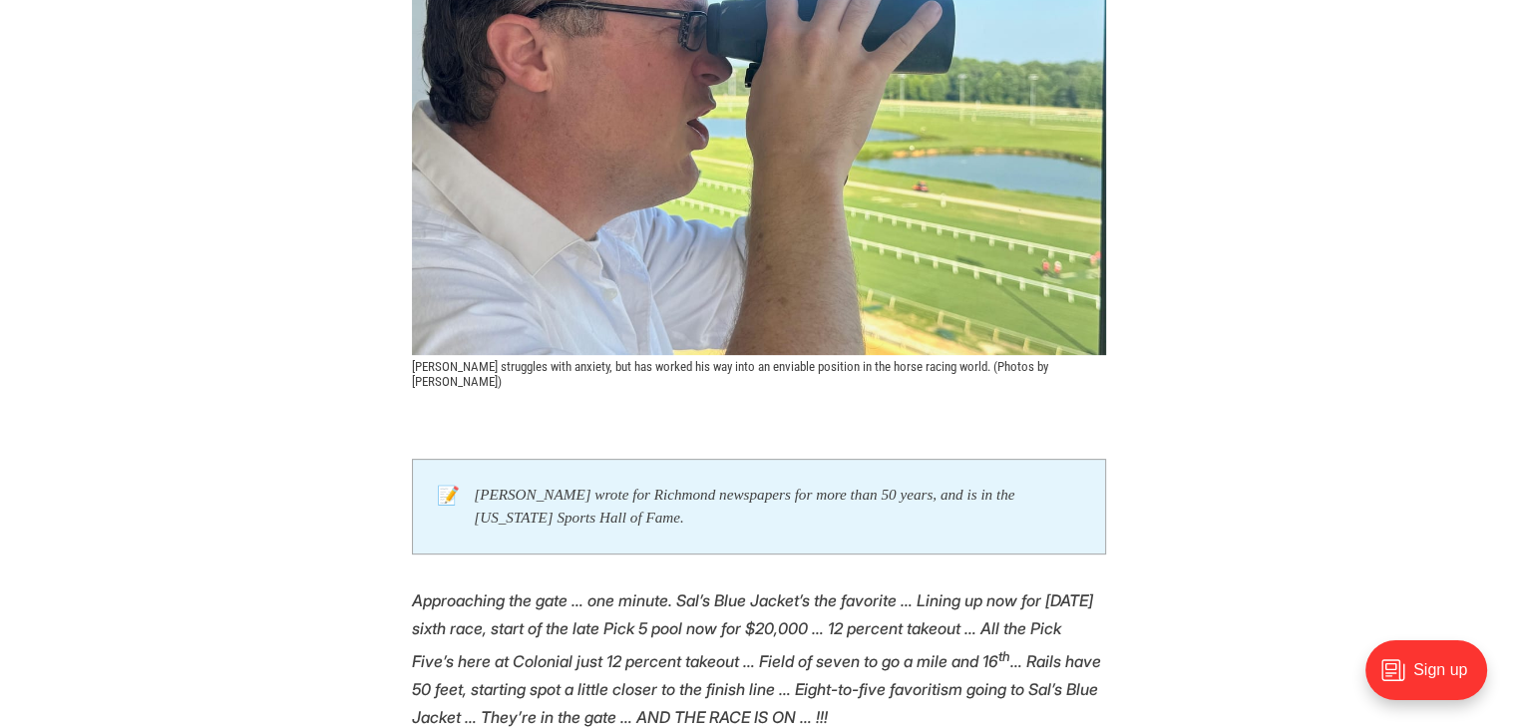
scroll to position [1097, 0]
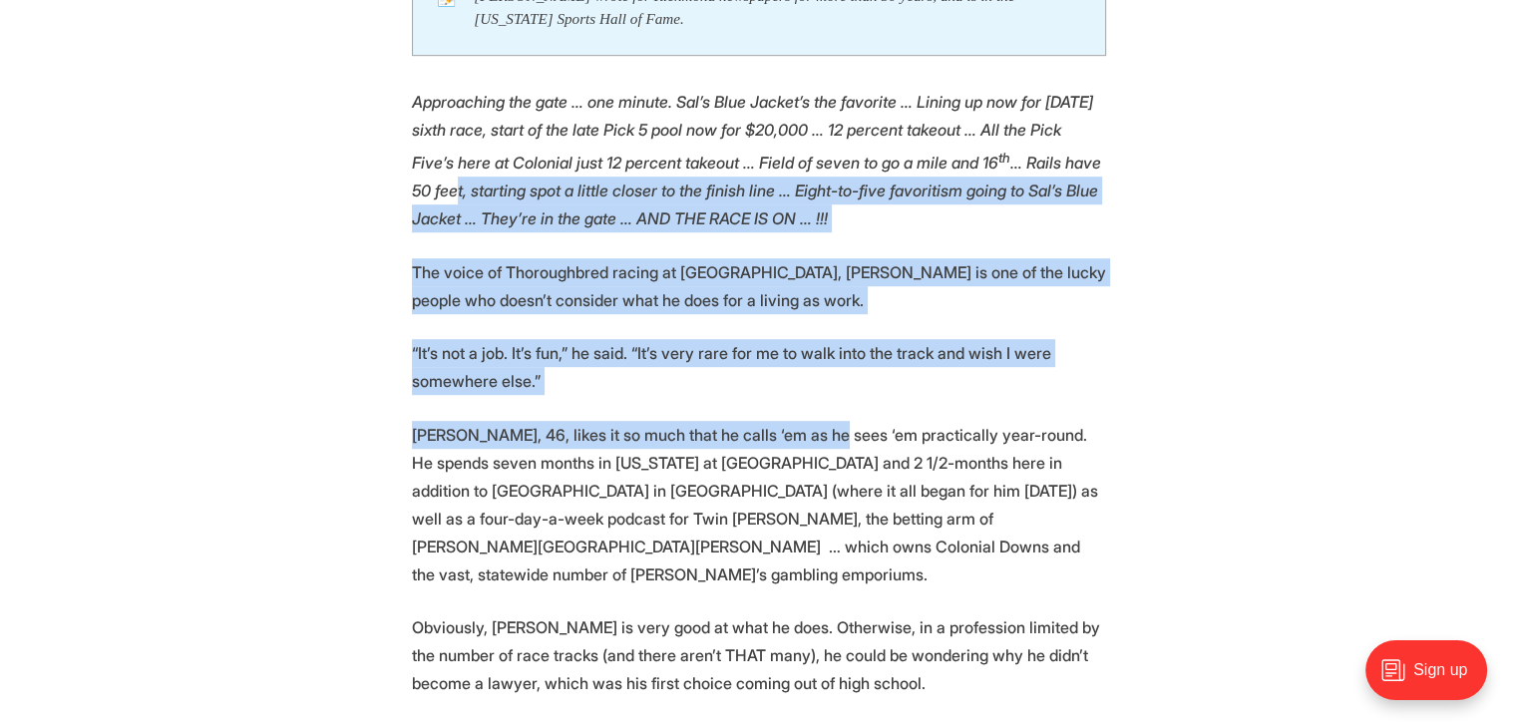
drag, startPoint x: 601, startPoint y: 187, endPoint x: 872, endPoint y: 444, distance: 373.1
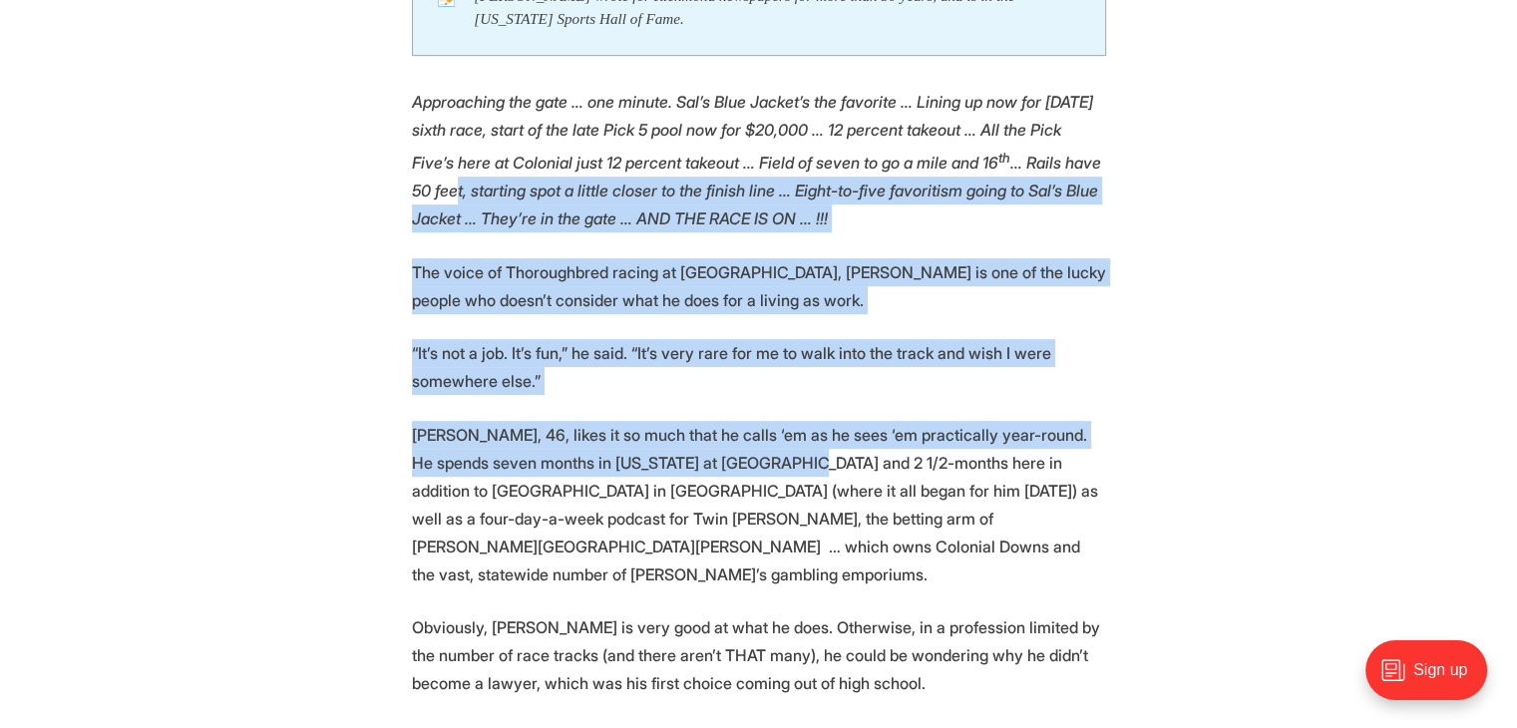
click at [873, 445] on p "[PERSON_NAME], 46, likes it so much that he calls ‘em as he sees ‘em practicall…" at bounding box center [759, 505] width 694 height 168
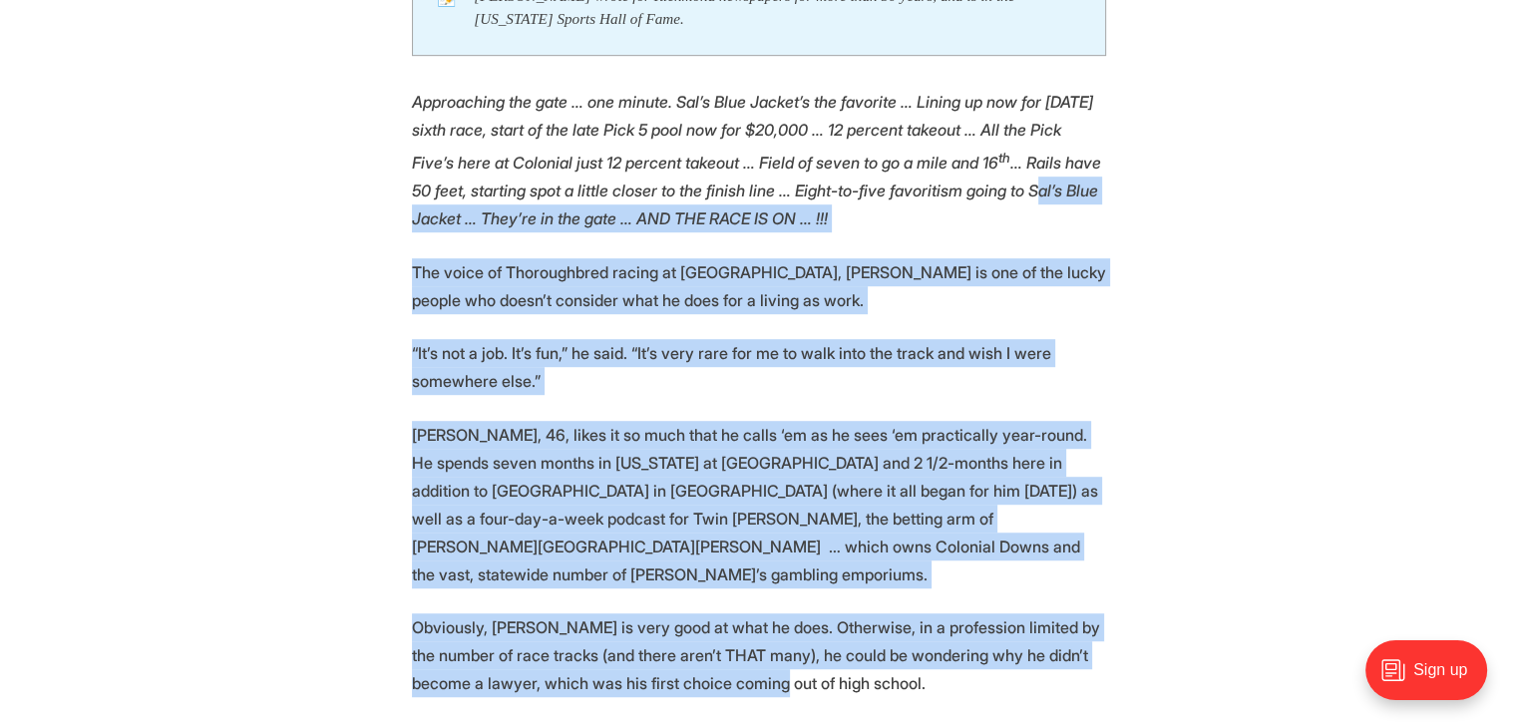
drag, startPoint x: 638, startPoint y: 329, endPoint x: 557, endPoint y: 200, distance: 151.9
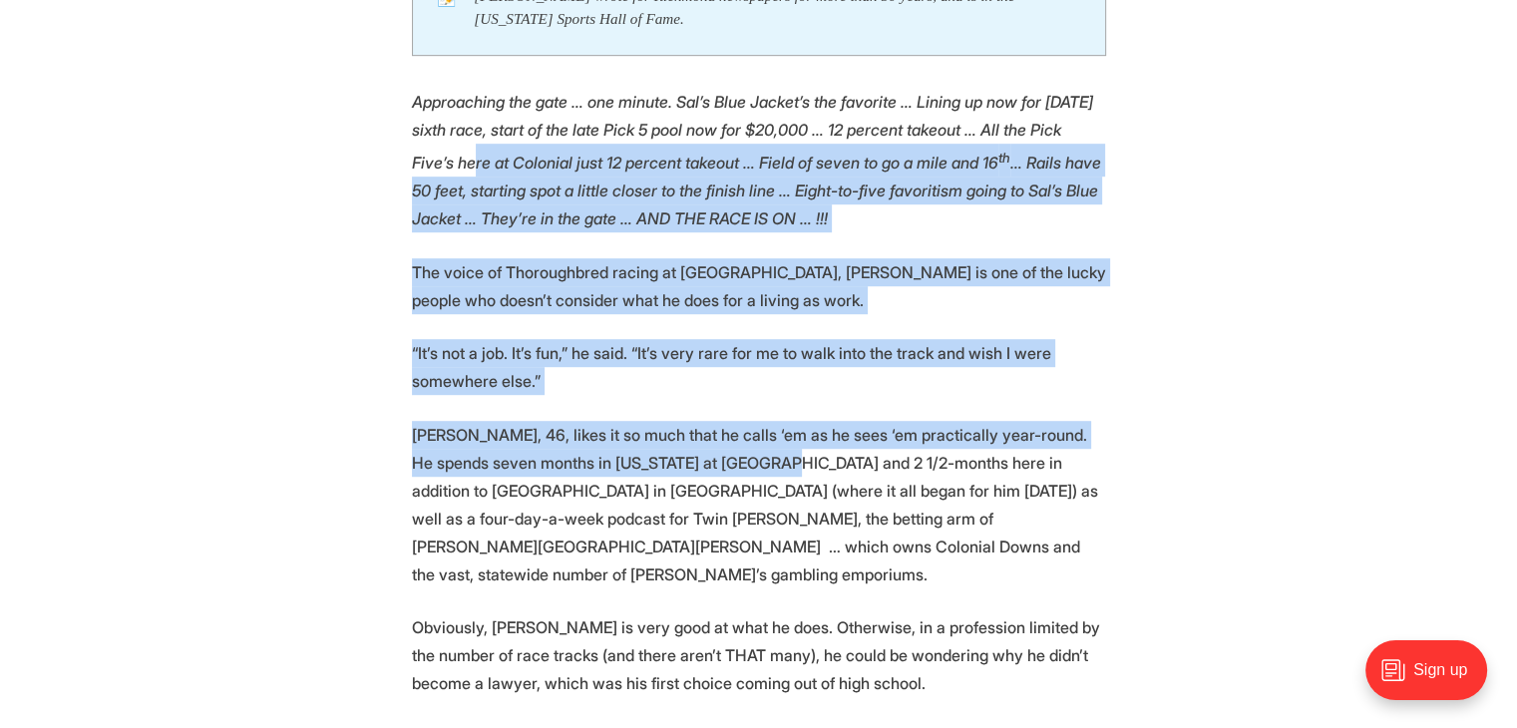
drag, startPoint x: 542, startPoint y: 151, endPoint x: 857, endPoint y: 468, distance: 447.0
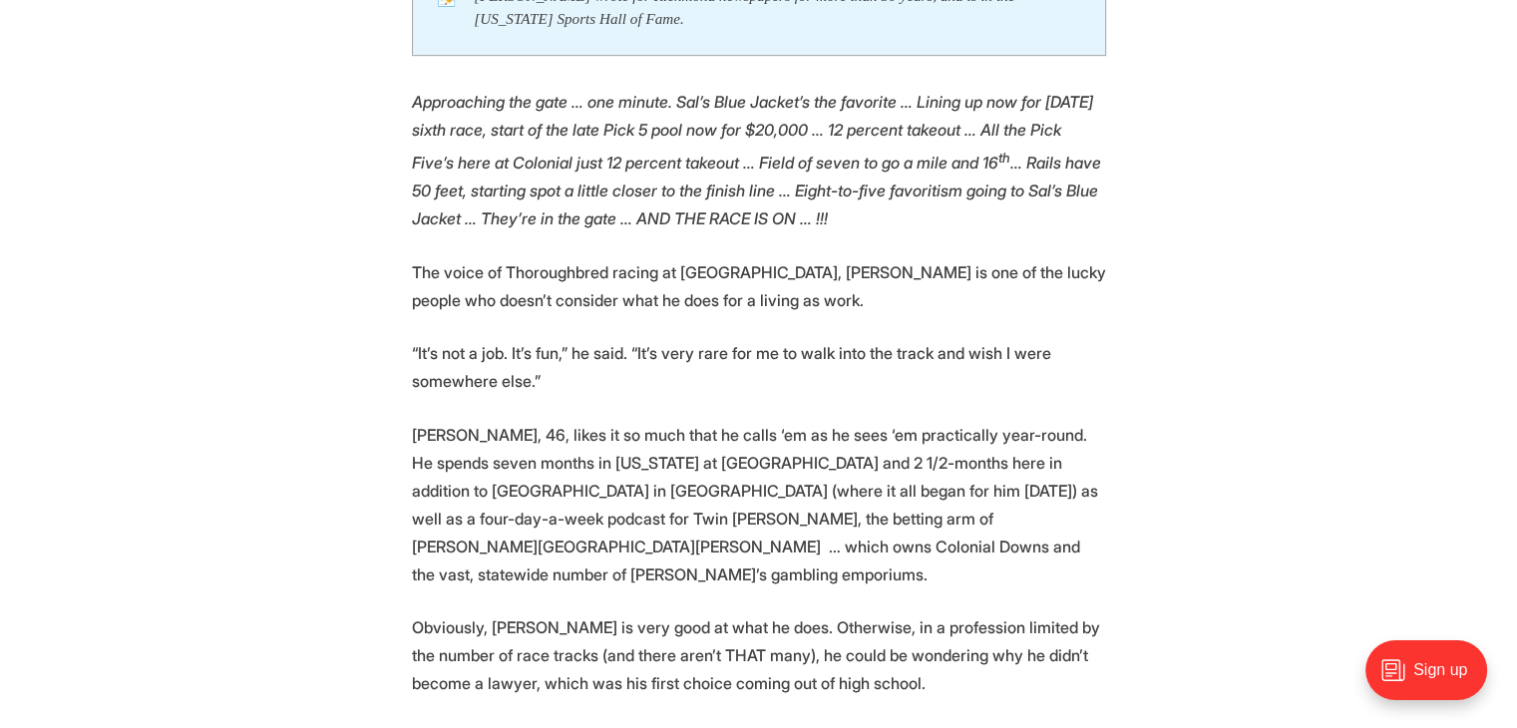
click at [857, 468] on p "[PERSON_NAME], 46, likes it so much that he calls ‘em as he sees ‘em practicall…" at bounding box center [759, 505] width 694 height 168
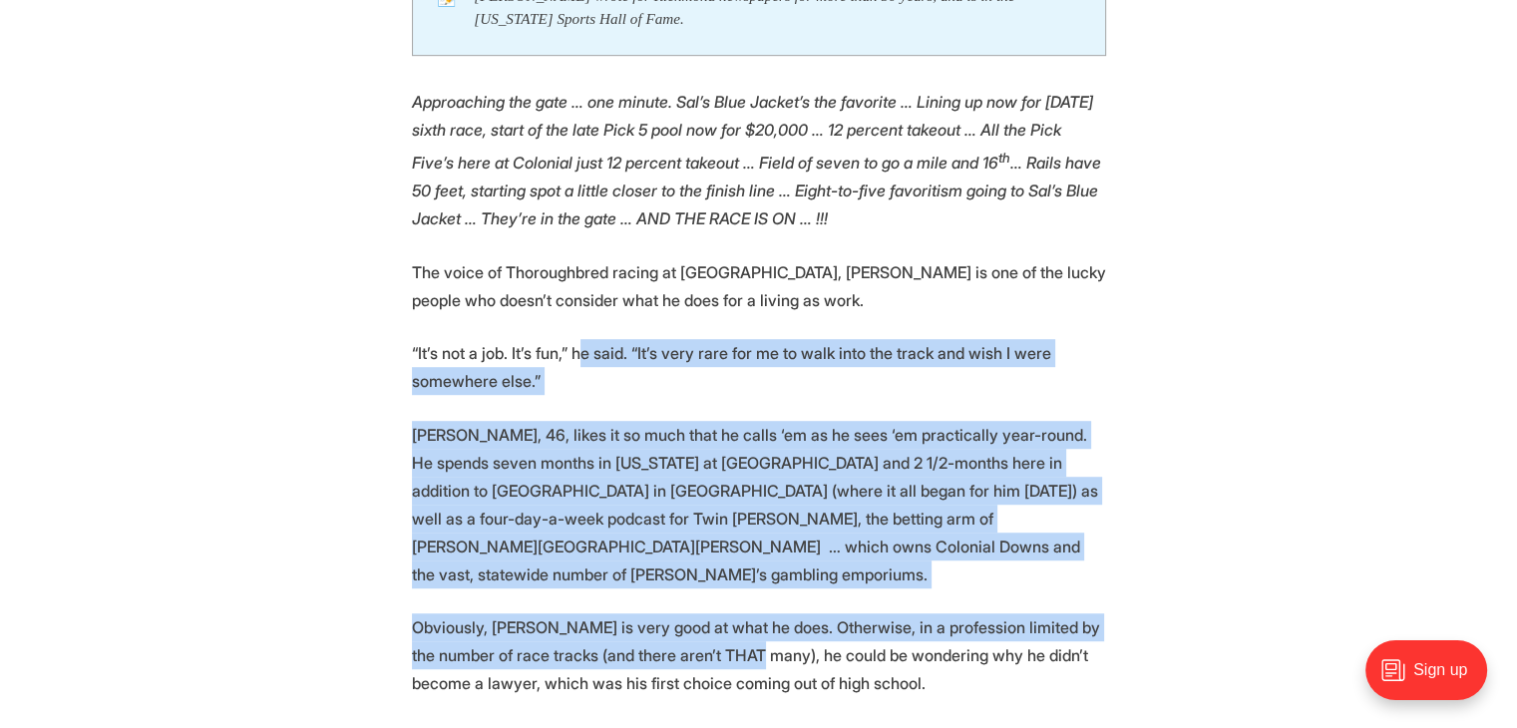
drag, startPoint x: 826, startPoint y: 619, endPoint x: 528, endPoint y: 219, distance: 498.1
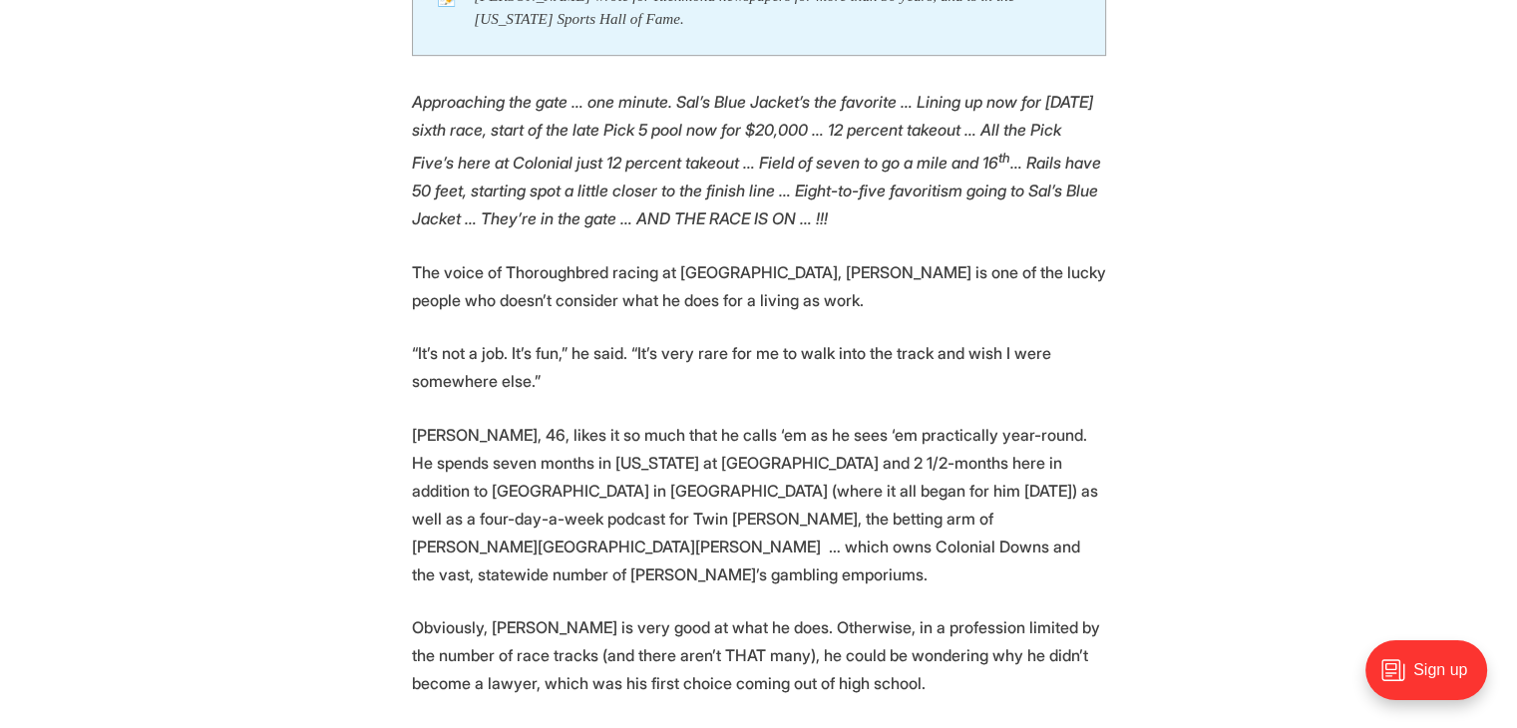
drag, startPoint x: 523, startPoint y: 210, endPoint x: 512, endPoint y: 147, distance: 64.7
click at [522, 202] on em "Approaching the gate … one minute. Sal’s Blue Jacket’s the favorite … Lining up…" at bounding box center [756, 160] width 689 height 137
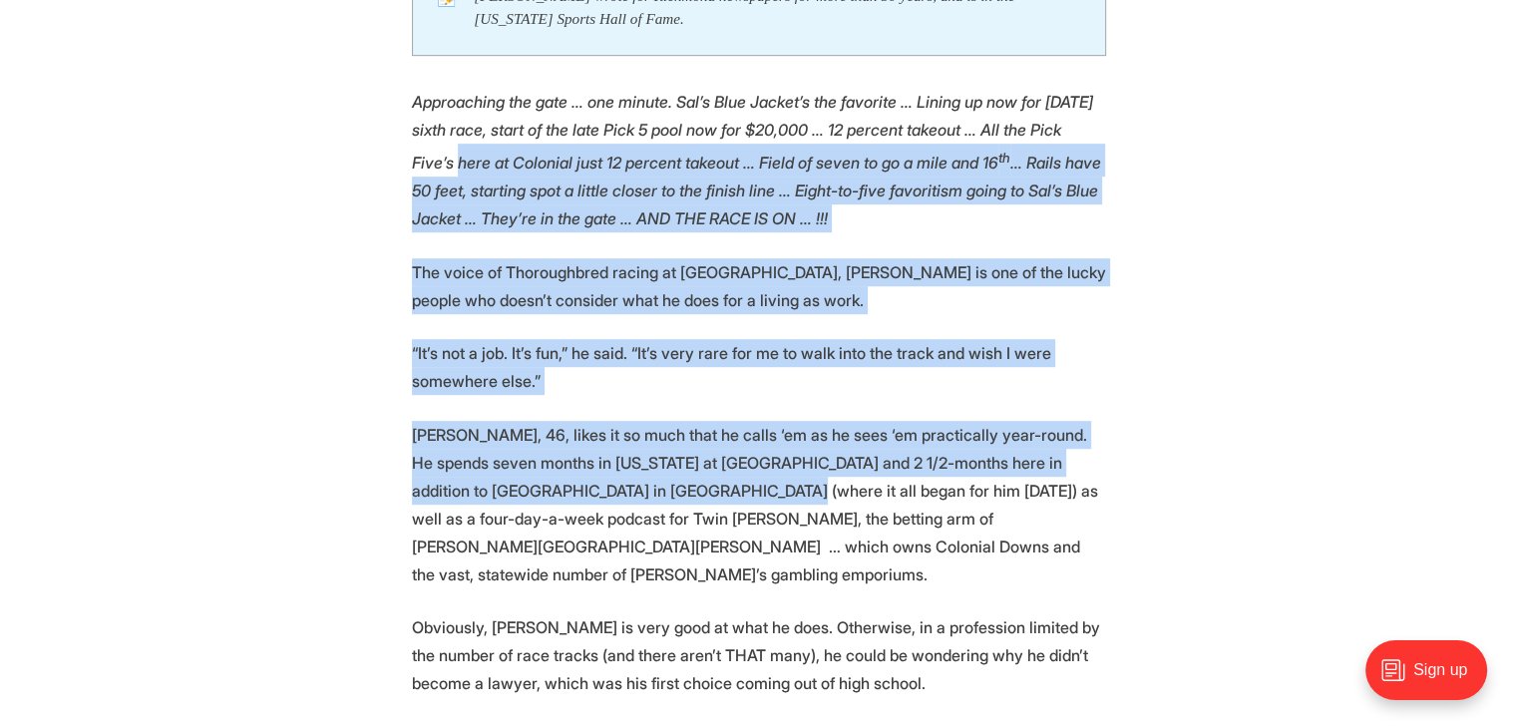
drag, startPoint x: 533, startPoint y: 163, endPoint x: 802, endPoint y: 483, distance: 417.6
click at [802, 483] on p "[PERSON_NAME], 46, likes it so much that he calls ‘em as he sees ‘em practicall…" at bounding box center [759, 505] width 694 height 168
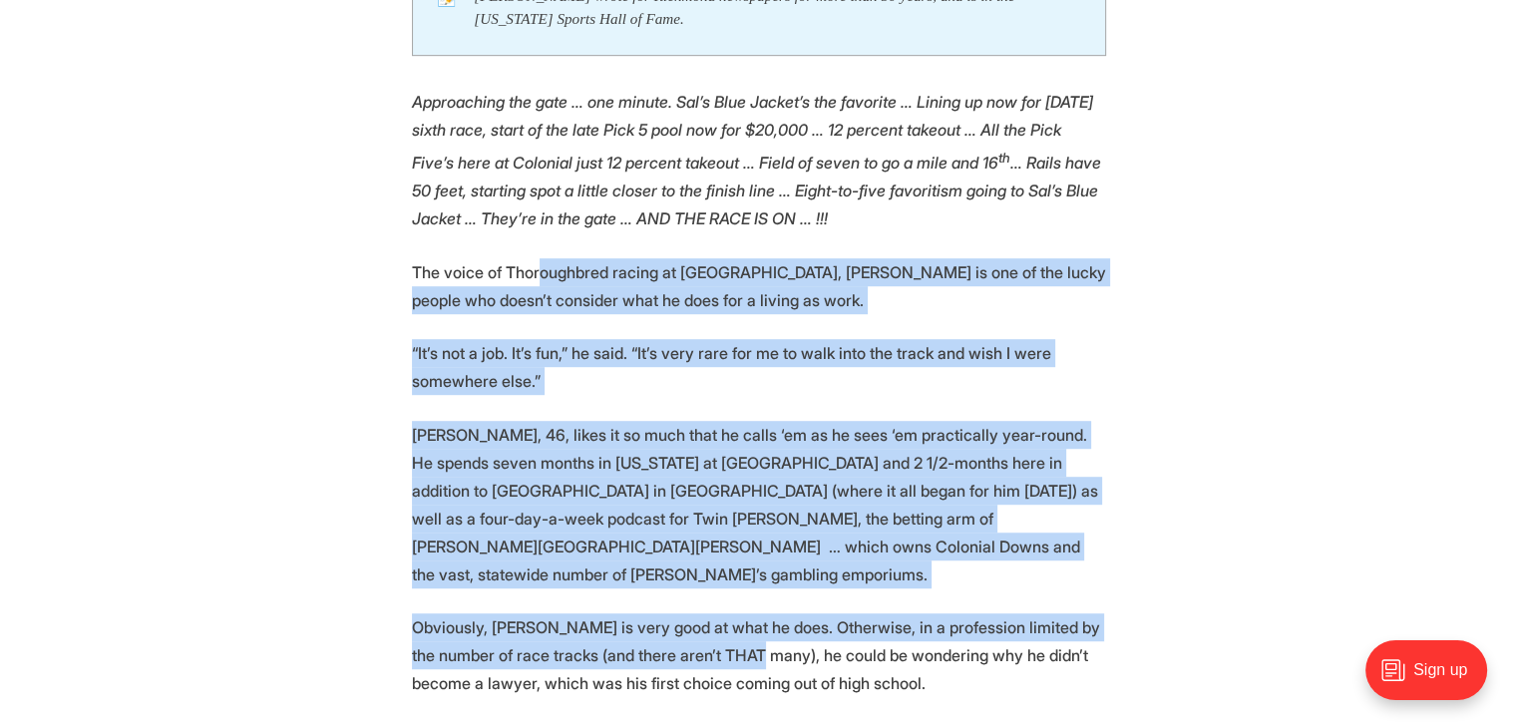
drag, startPoint x: 830, startPoint y: 622, endPoint x: 530, endPoint y: 205, distance: 513.0
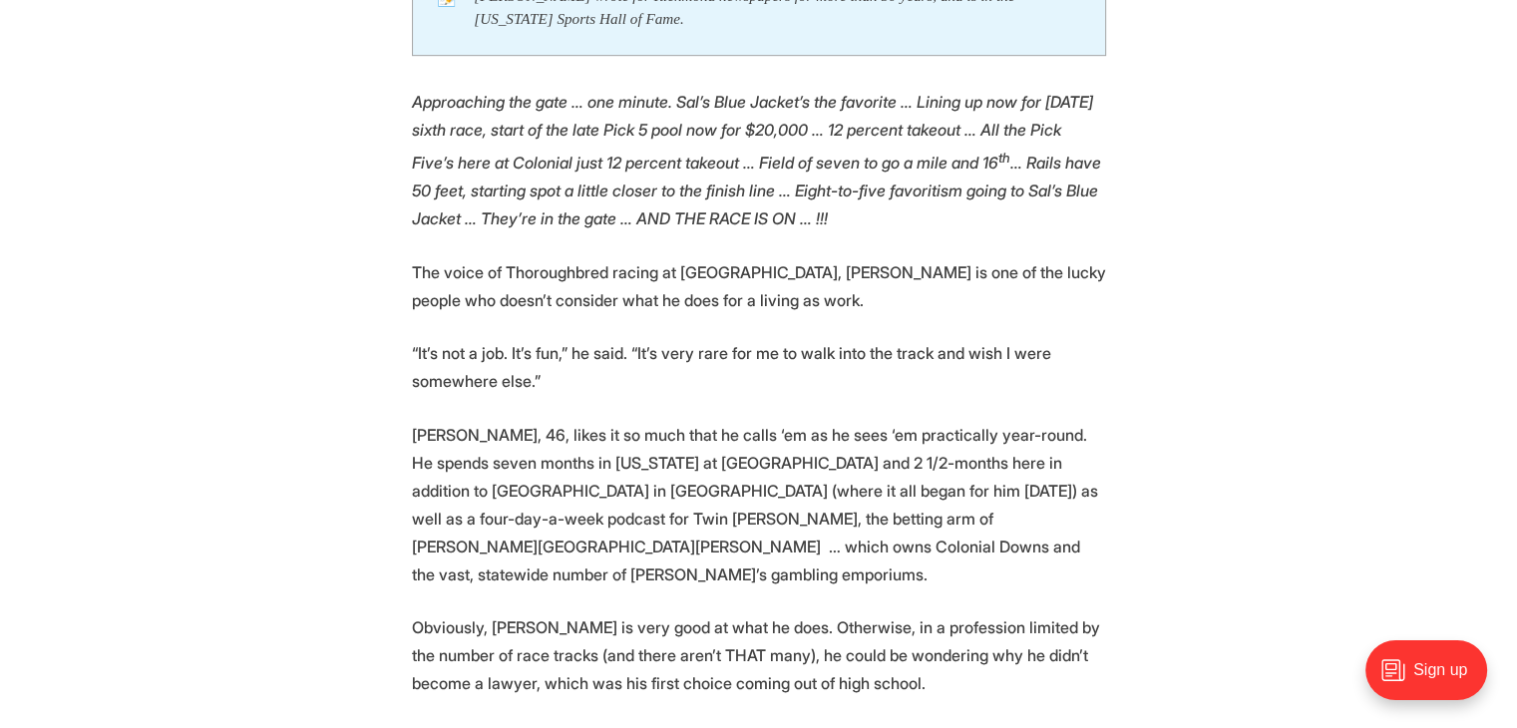
click at [510, 167] on em "Approaching the gate … one minute. Sal’s Blue Jacket’s the favorite … Lining up…" at bounding box center [756, 160] width 689 height 137
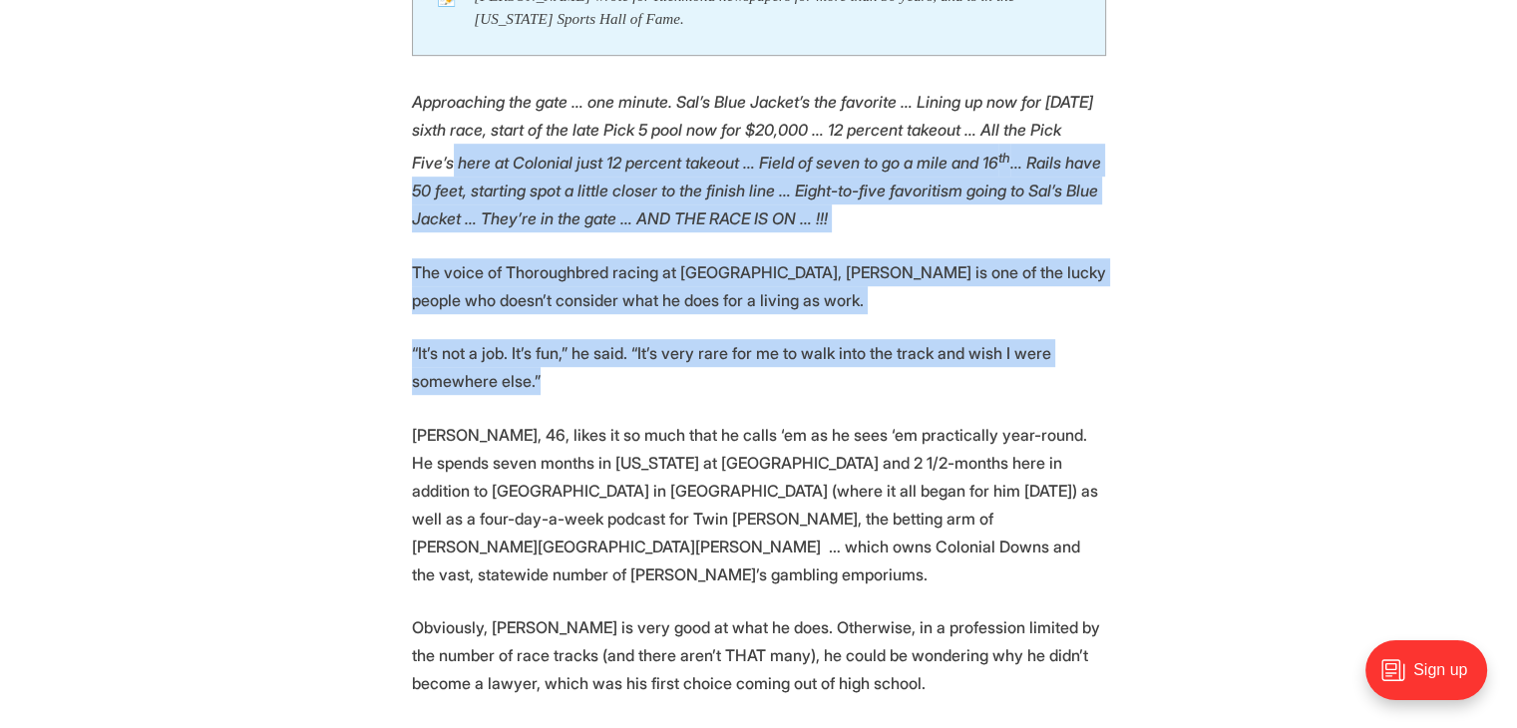
drag, startPoint x: 686, startPoint y: 365, endPoint x: 729, endPoint y: 436, distance: 82.8
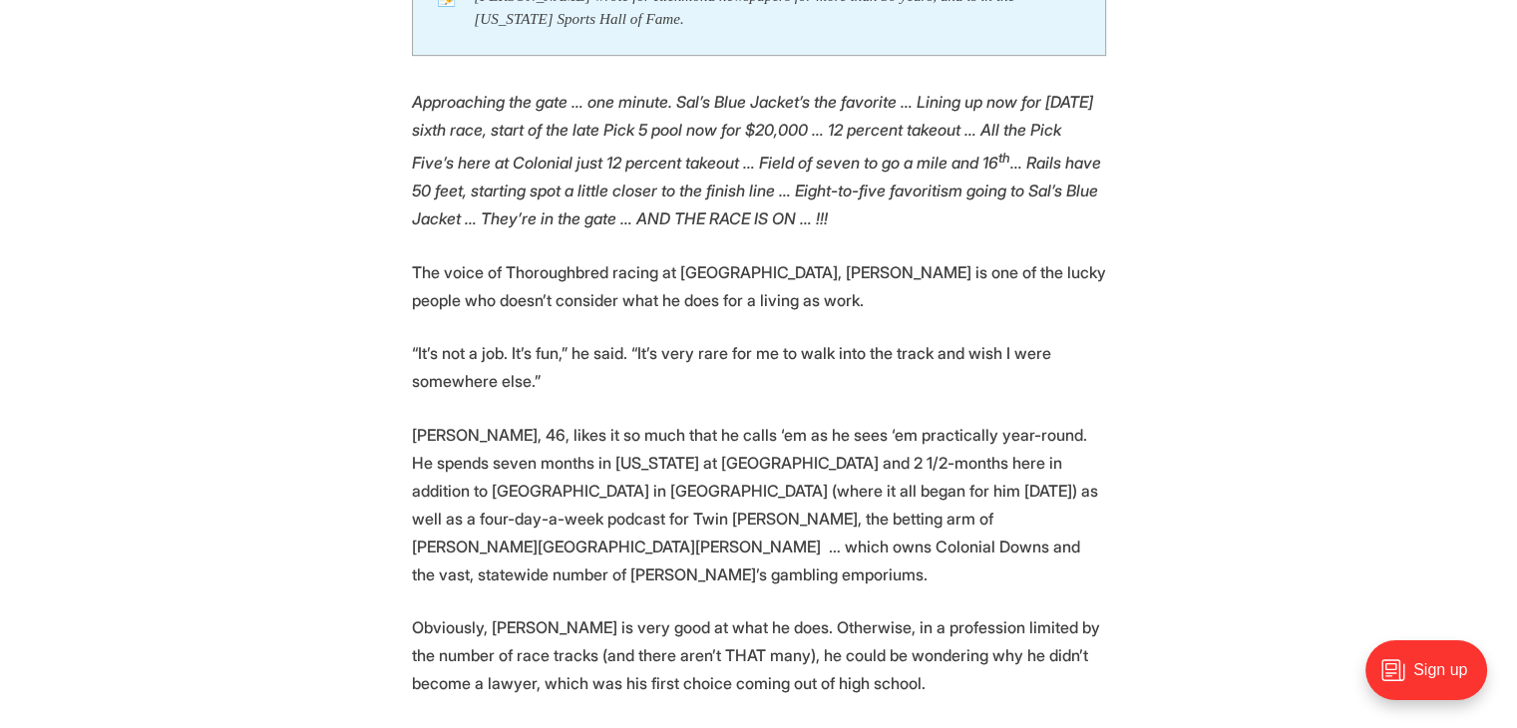
click at [729, 436] on p "[PERSON_NAME], 46, likes it so much that he calls ‘em as he sees ‘em practicall…" at bounding box center [759, 505] width 694 height 168
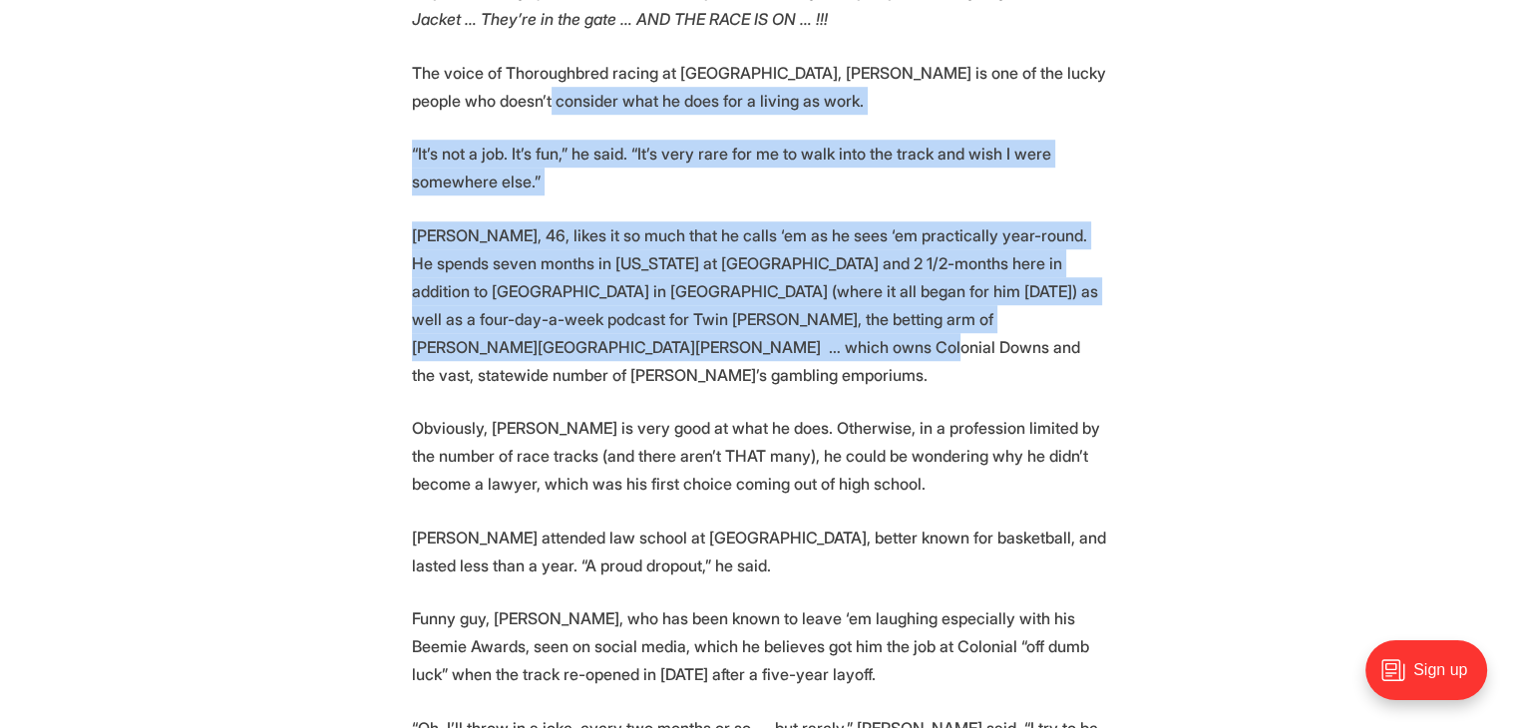
drag, startPoint x: 606, startPoint y: 100, endPoint x: 978, endPoint y: 551, distance: 585.1
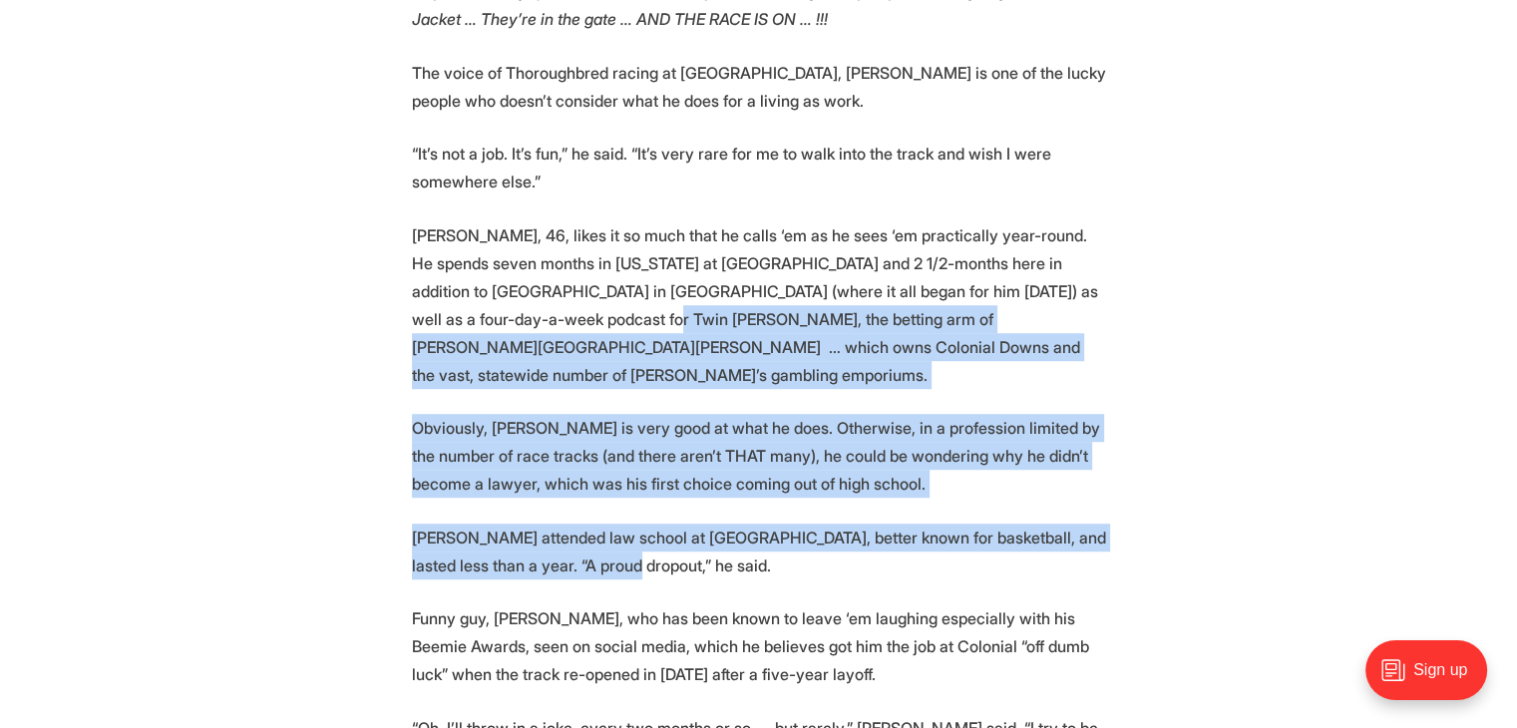
drag, startPoint x: 857, startPoint y: 530, endPoint x: 630, endPoint y: 196, distance: 404.0
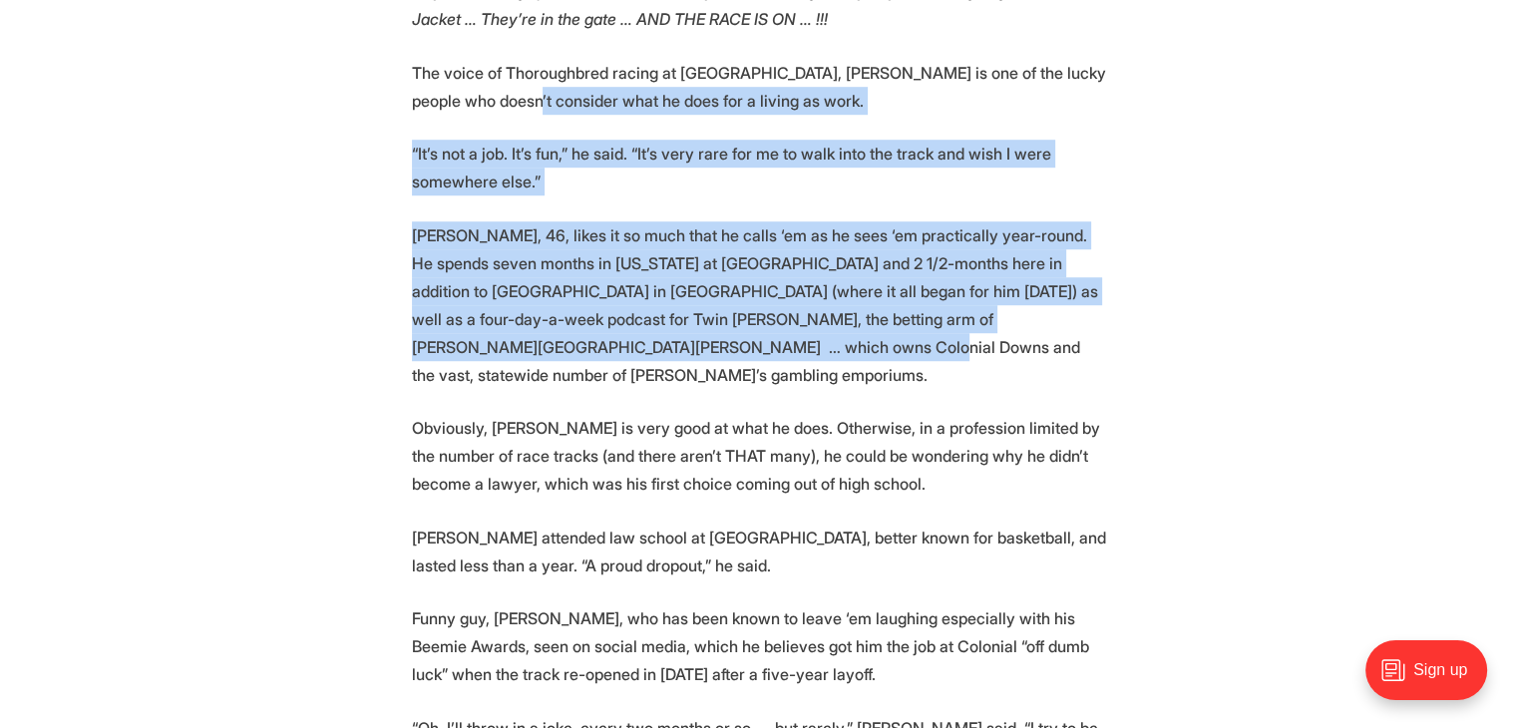
drag, startPoint x: 842, startPoint y: 360, endPoint x: 868, endPoint y: 401, distance: 48.9
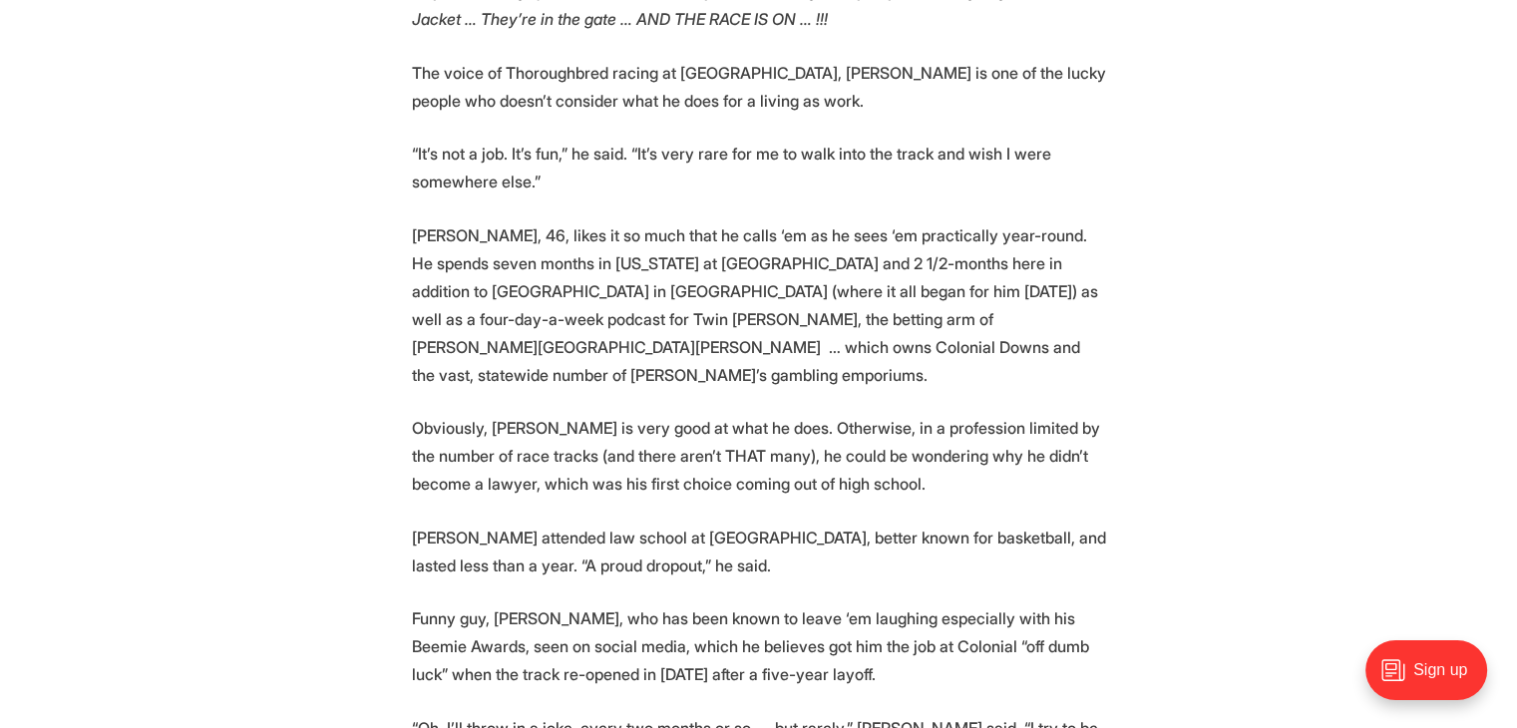
click at [873, 414] on p "Obviously, [PERSON_NAME] is very good at what he does. Otherwise, in a professi…" at bounding box center [759, 456] width 694 height 84
drag, startPoint x: 814, startPoint y: 511, endPoint x: 640, endPoint y: 248, distance: 315.3
click at [639, 248] on p "[PERSON_NAME], 46, likes it so much that he calls ‘em as he sees ‘em practicall…" at bounding box center [759, 305] width 694 height 168
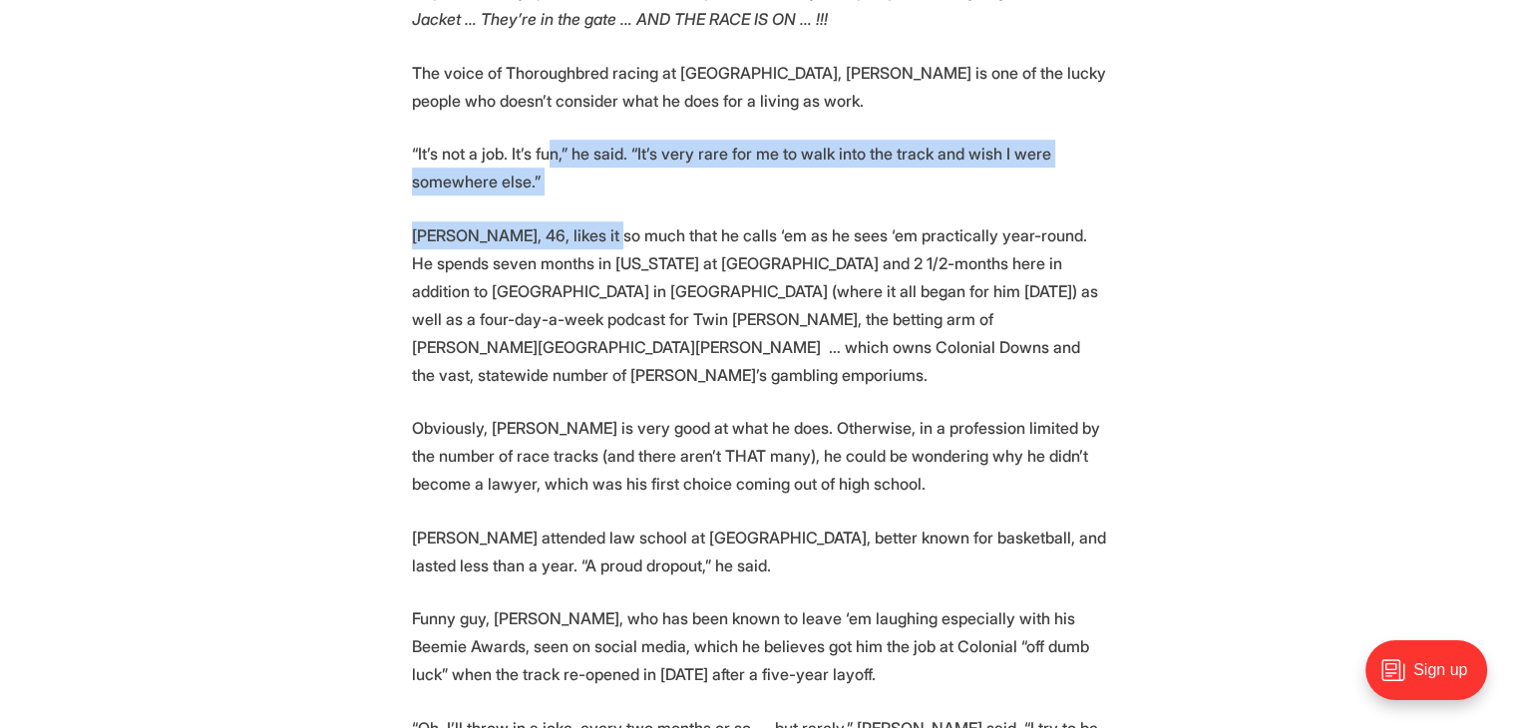
drag, startPoint x: 577, startPoint y: 132, endPoint x: 689, endPoint y: 272, distance: 179.5
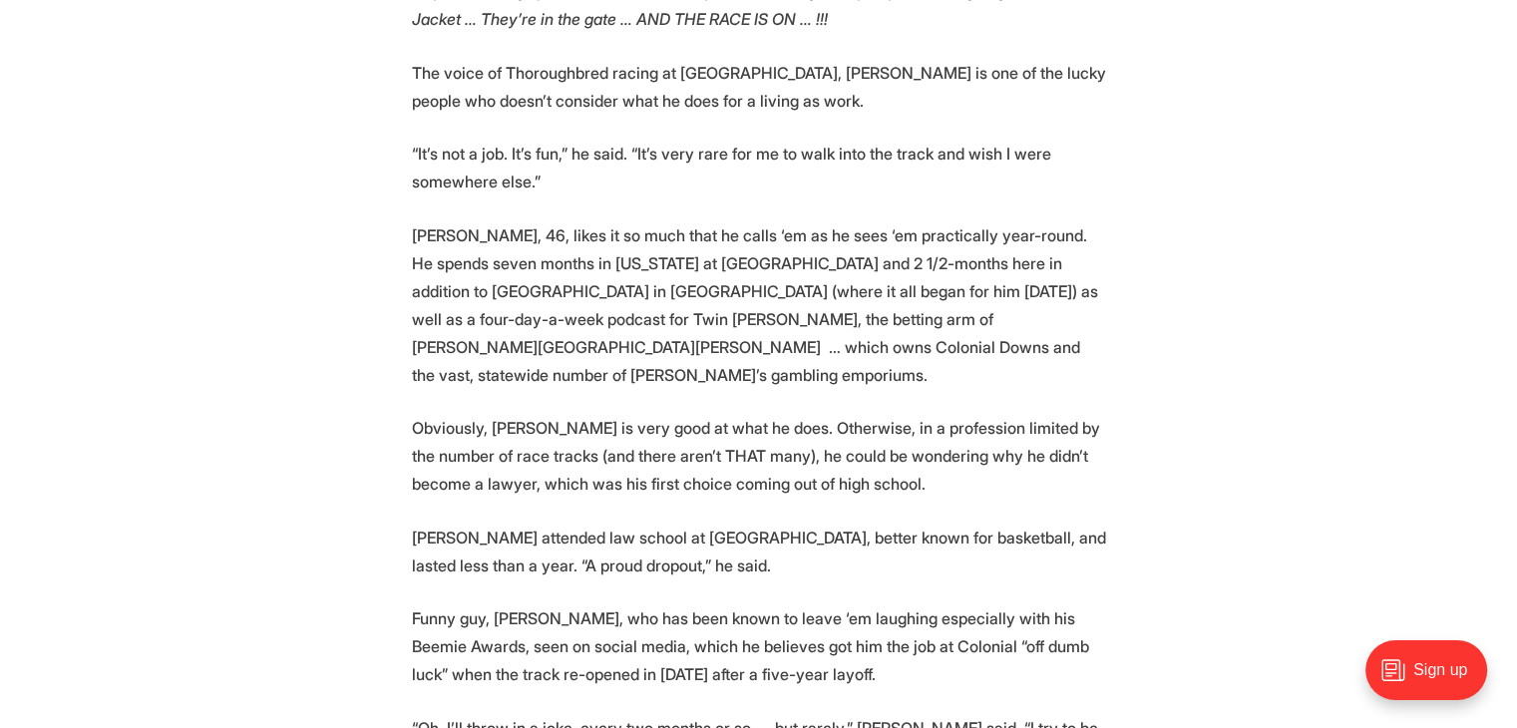
click at [753, 336] on p "[PERSON_NAME], 46, likes it so much that he calls ‘em as he sees ‘em practicall…" at bounding box center [759, 305] width 694 height 168
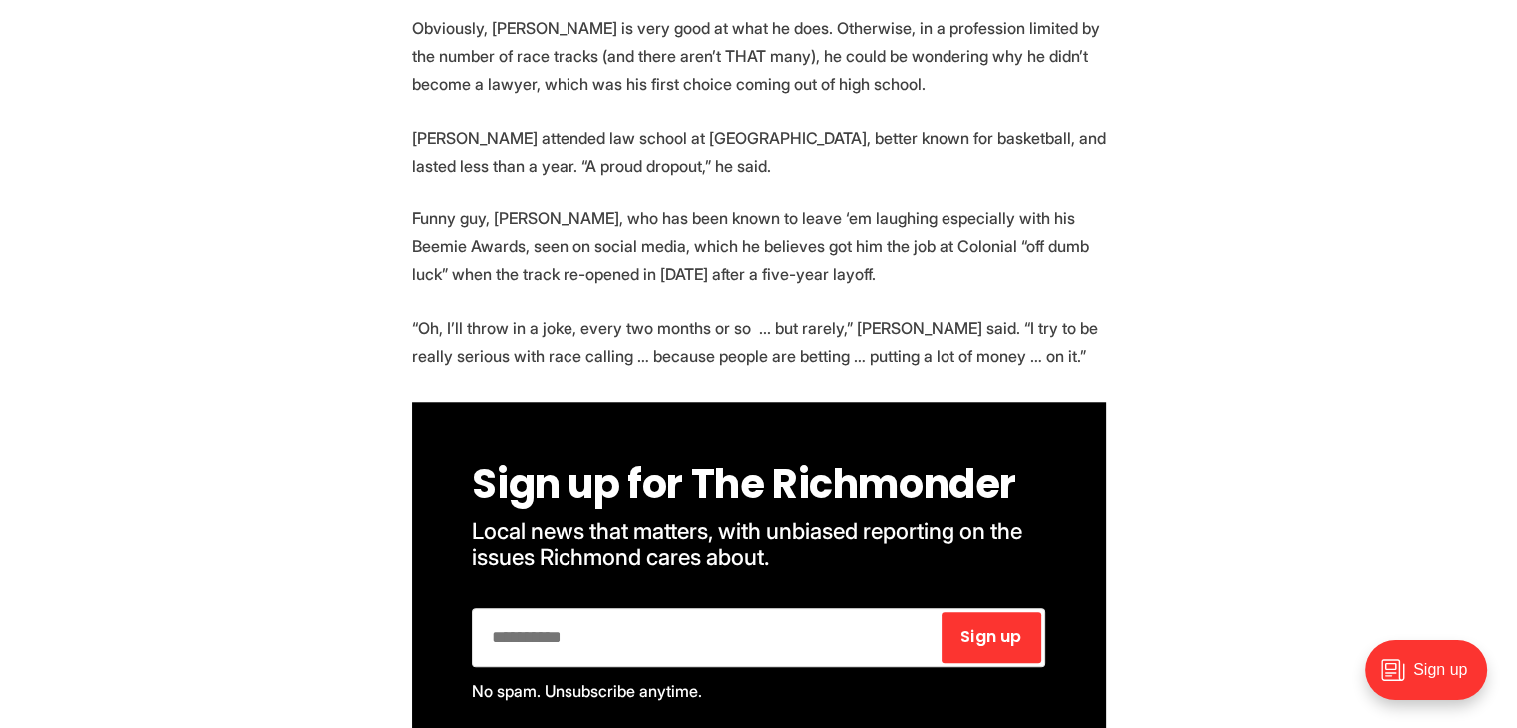
scroll to position [1695, 0]
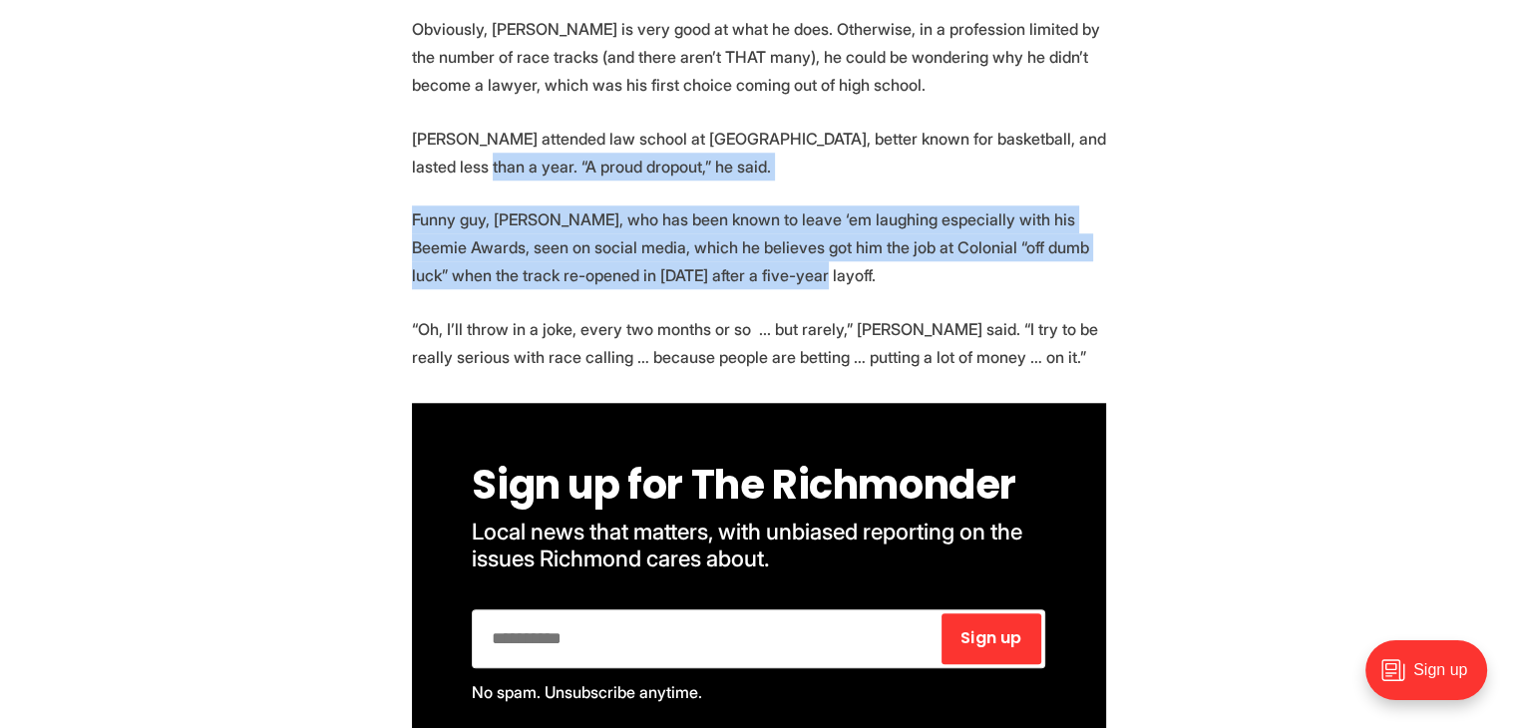
drag, startPoint x: 672, startPoint y: 141, endPoint x: 989, endPoint y: 258, distance: 338.2
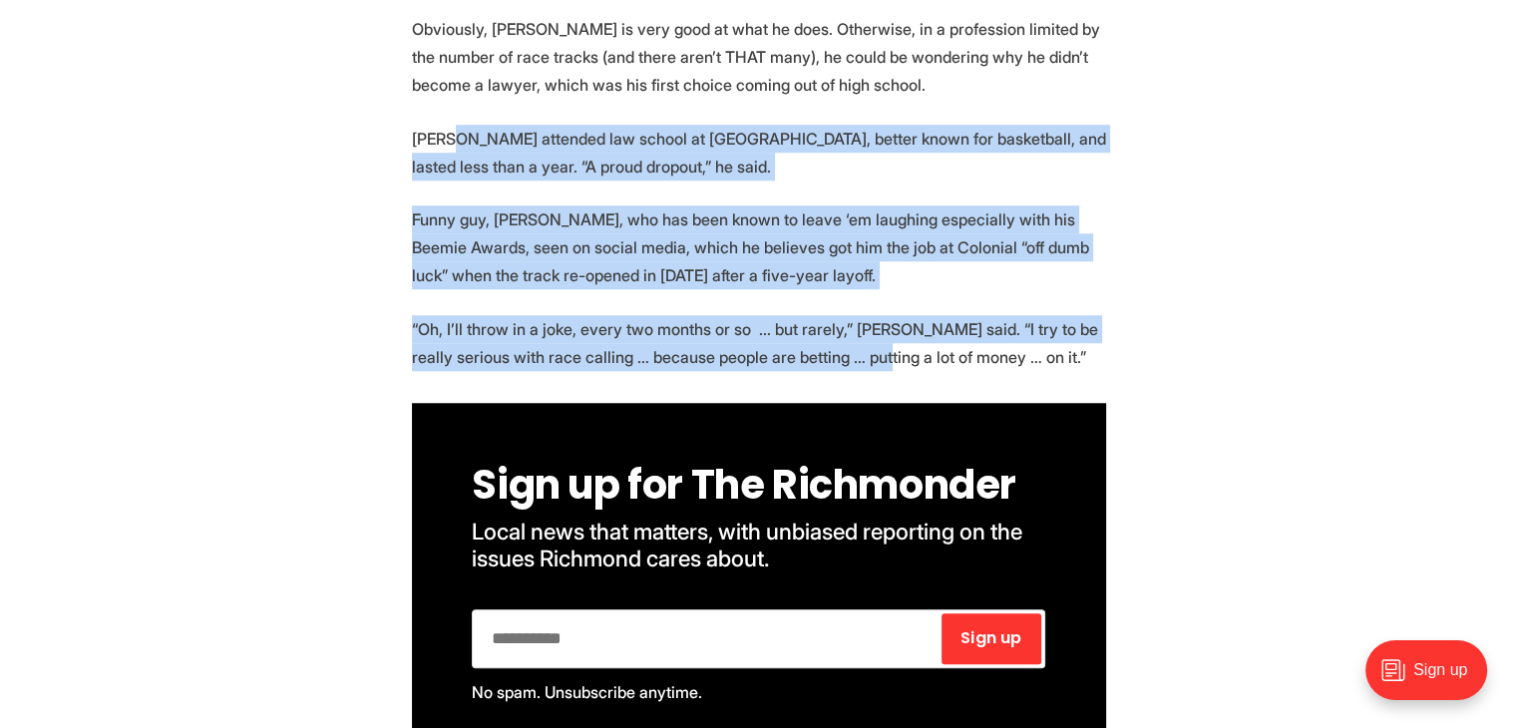
drag, startPoint x: 703, startPoint y: 214, endPoint x: 437, endPoint y: 55, distance: 310.4
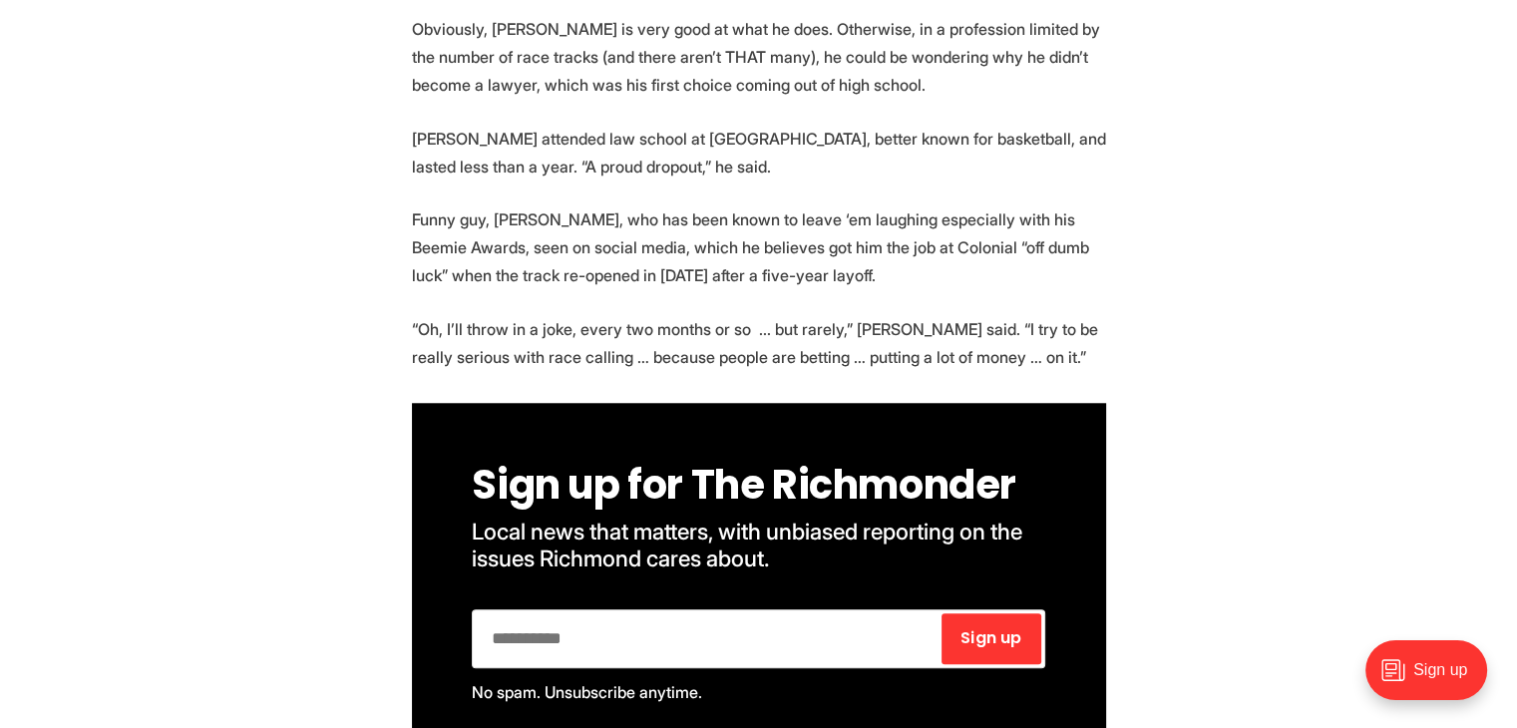
click at [434, 50] on p "Obviously, [PERSON_NAME] is very good at what he does. Otherwise, in a professi…" at bounding box center [759, 57] width 694 height 84
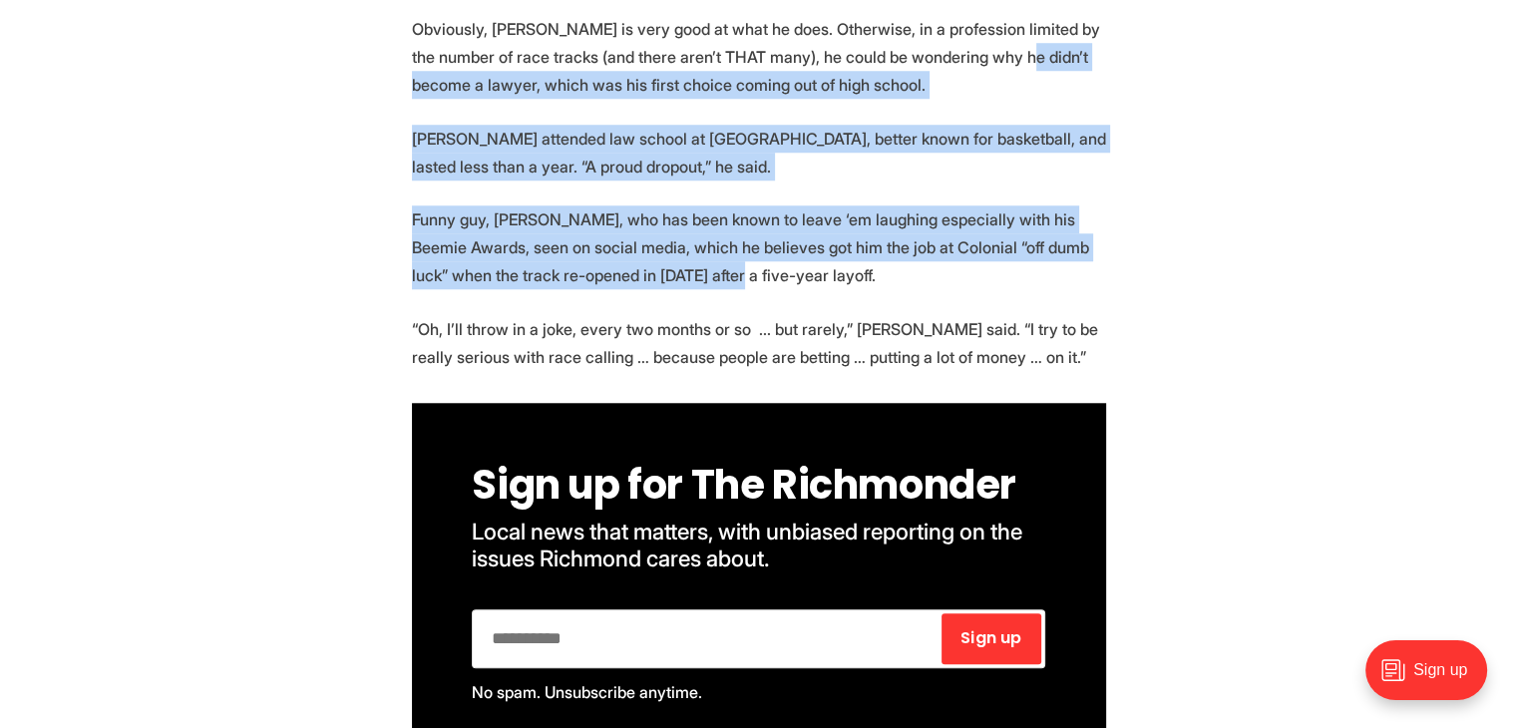
drag, startPoint x: 434, startPoint y: 50, endPoint x: 842, endPoint y: 271, distance: 464.0
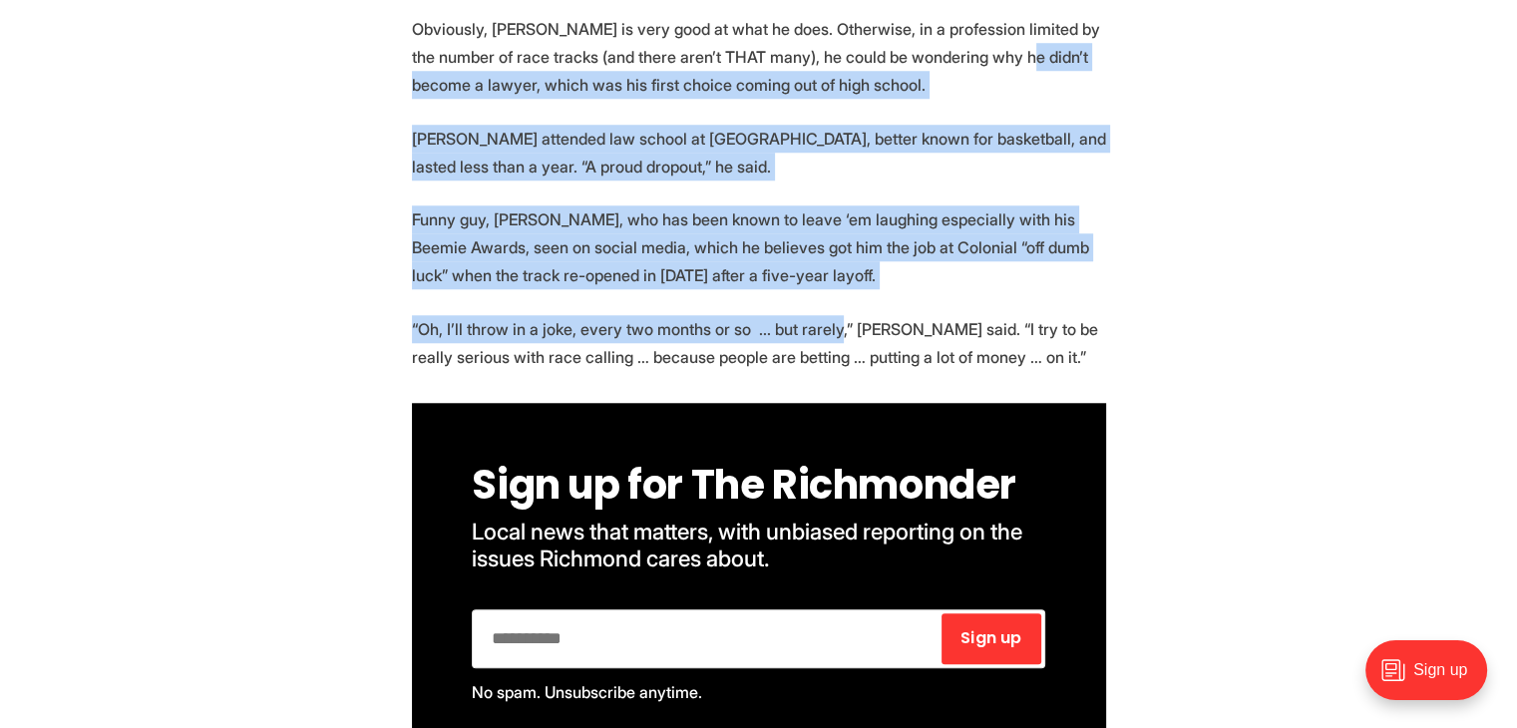
click at [842, 315] on p "“Oh, I’ll throw in a joke, every two months or so ... but rarely,” [PERSON_NAME…" at bounding box center [759, 343] width 694 height 56
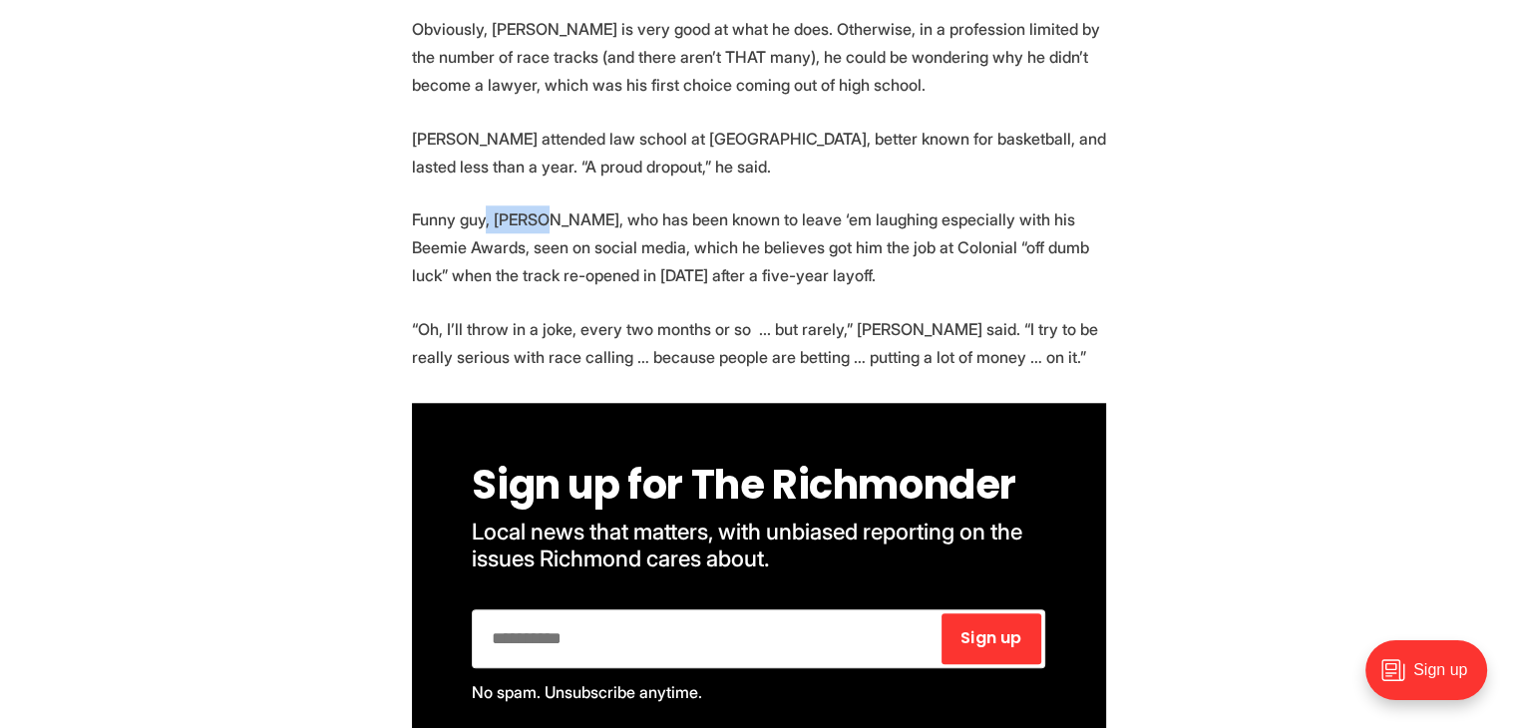
drag, startPoint x: 596, startPoint y: 188, endPoint x: 744, endPoint y: 249, distance: 159.6
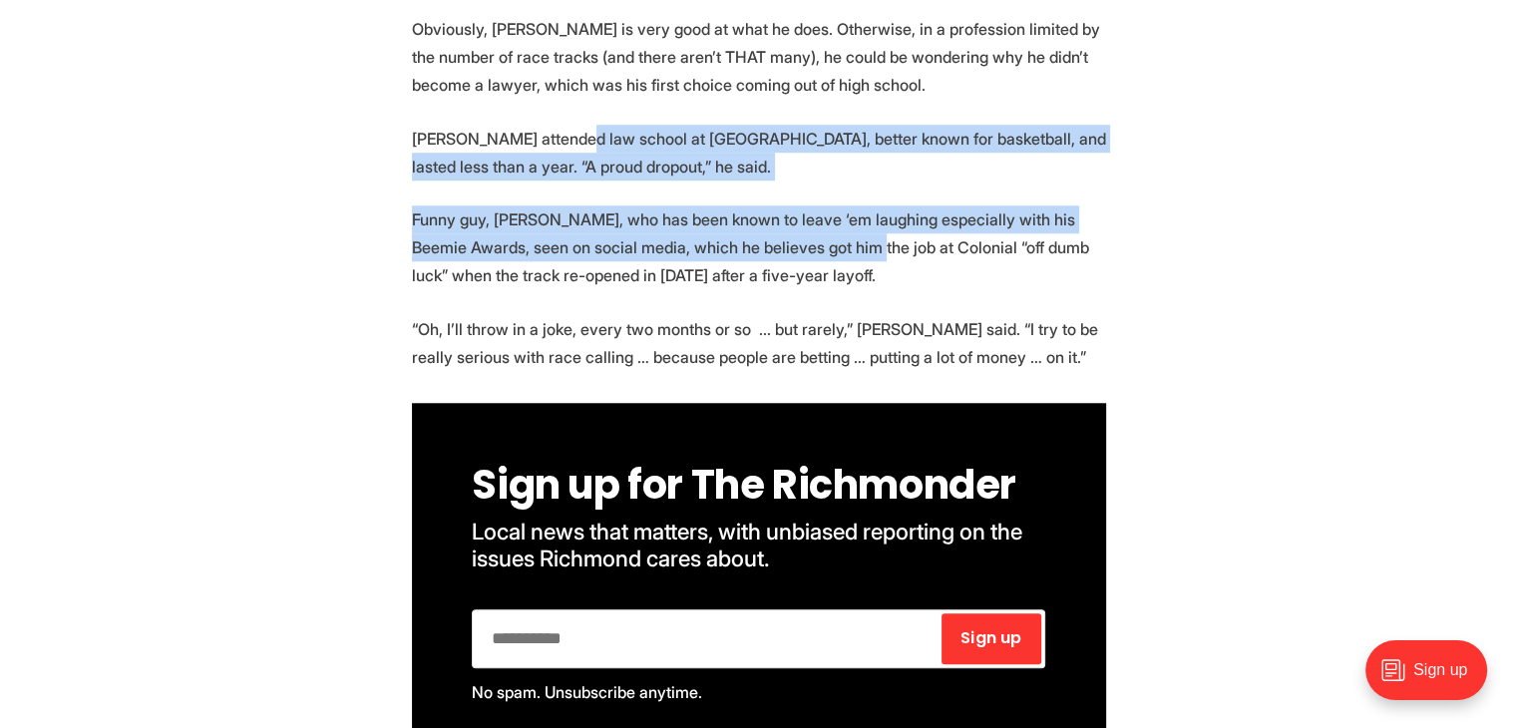
drag, startPoint x: 889, startPoint y: 211, endPoint x: 909, endPoint y: 219, distance: 21.5
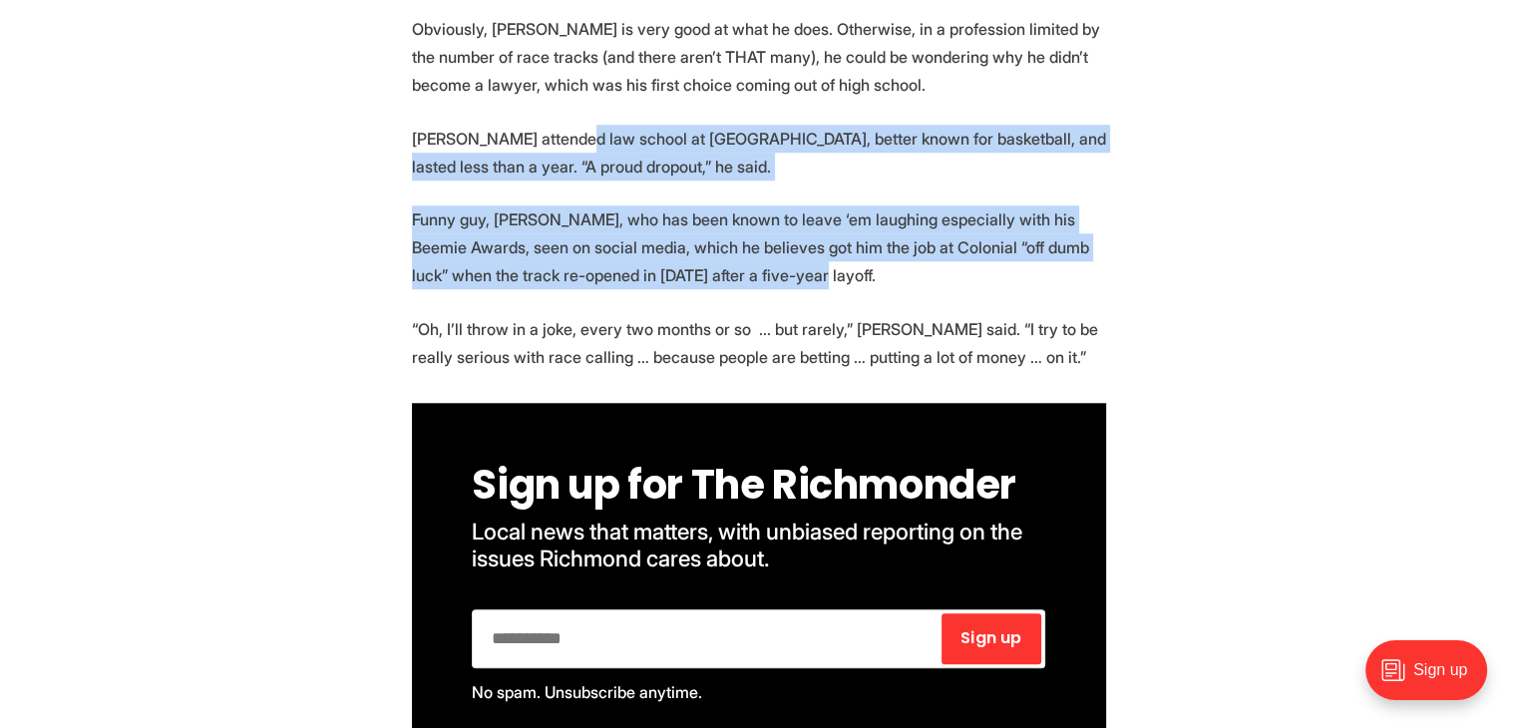
click at [909, 219] on p "Funny guy, [PERSON_NAME], who has been known to leave ‘em laughing especially w…" at bounding box center [759, 247] width 694 height 84
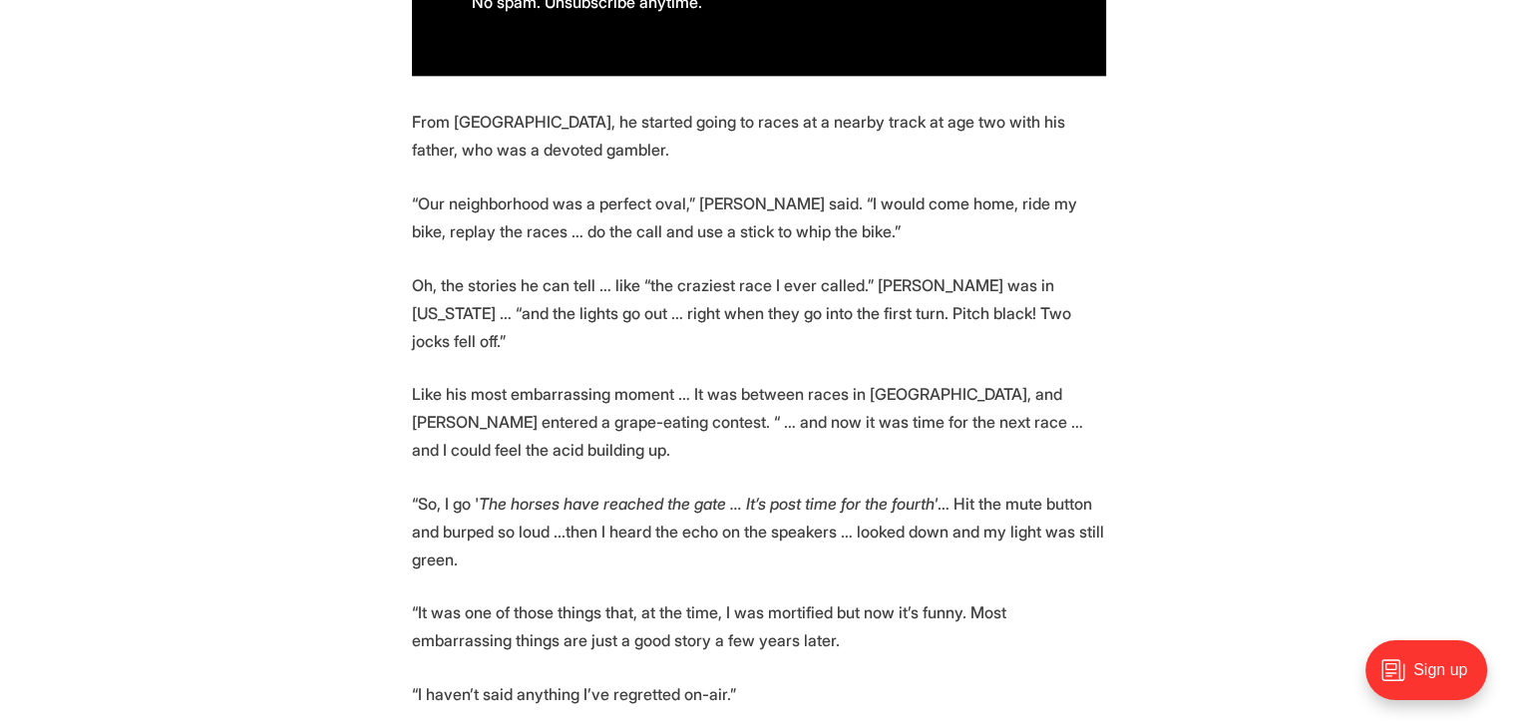
scroll to position [2393, 0]
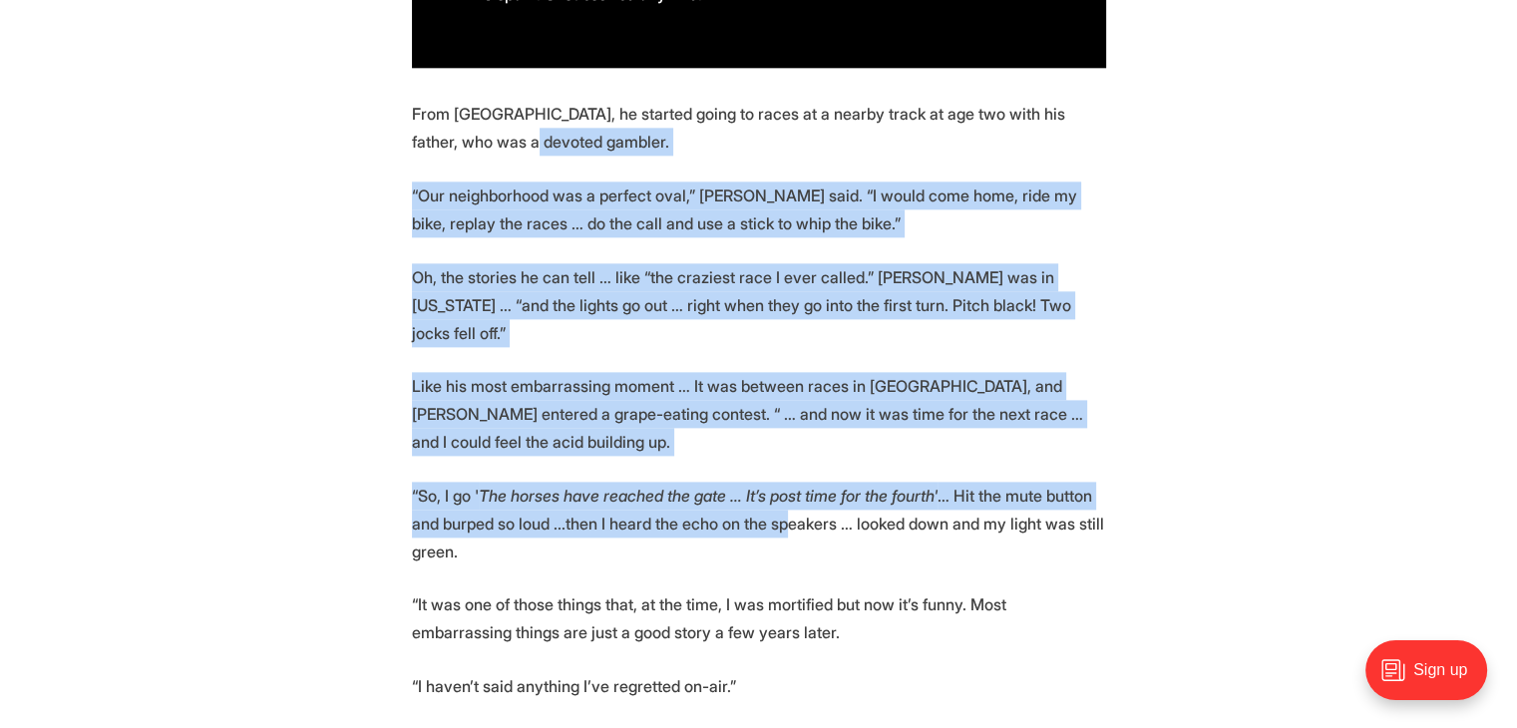
drag, startPoint x: 534, startPoint y: 108, endPoint x: 869, endPoint y: 504, distance: 518.6
click at [869, 504] on p "“So, I go ' The horses have reached the gate … It’s post time for the fourth' ……" at bounding box center [759, 524] width 694 height 84
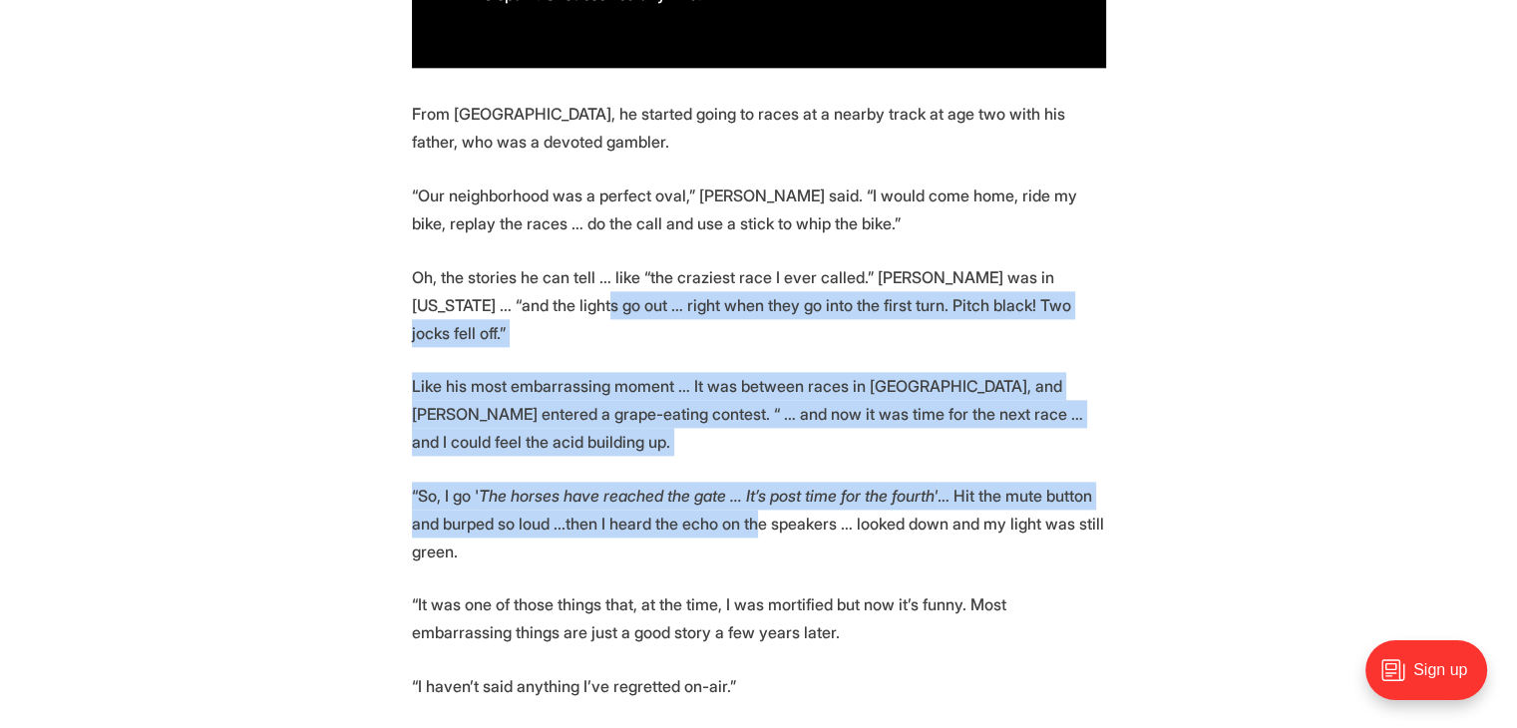
drag, startPoint x: 809, startPoint y: 484, endPoint x: 582, endPoint y: 191, distance: 369.6
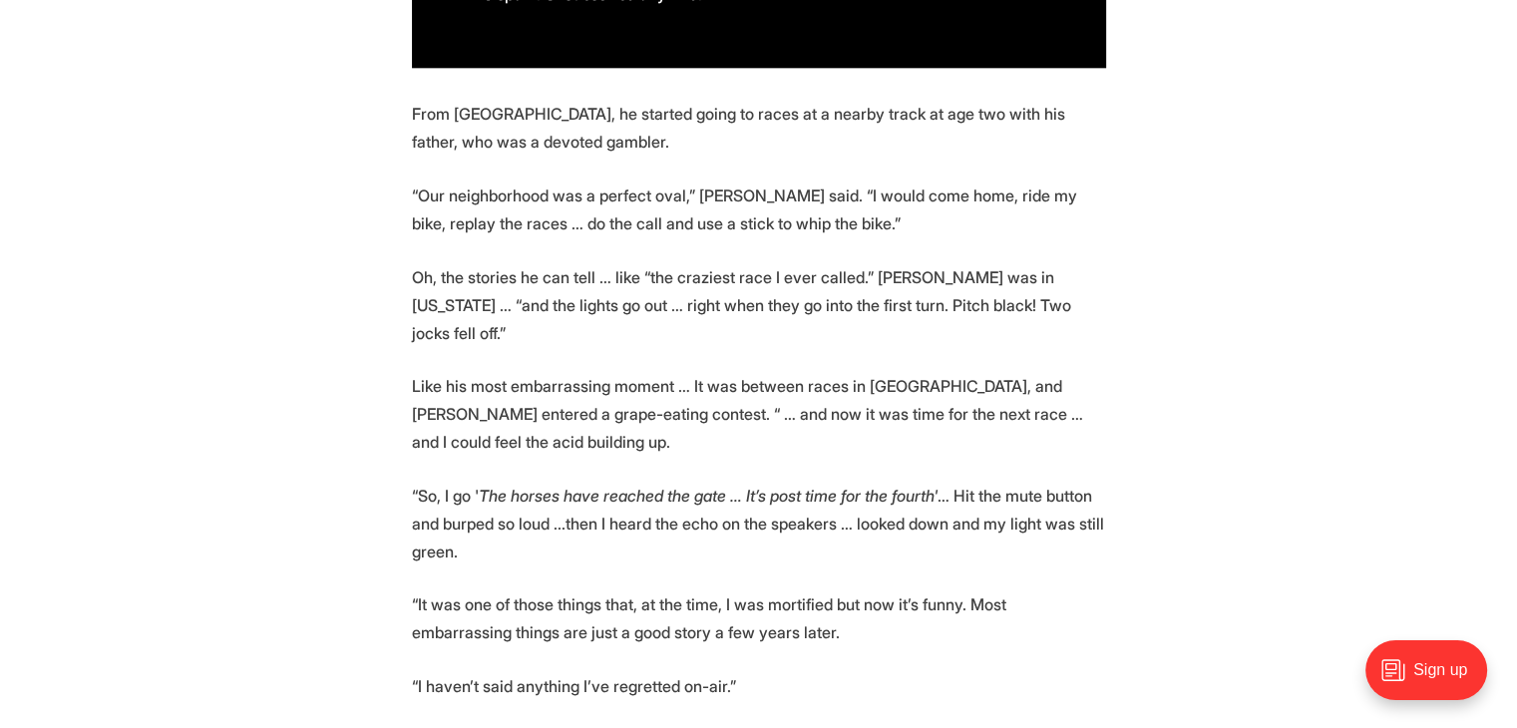
drag, startPoint x: 582, startPoint y: 191, endPoint x: 539, endPoint y: 105, distance: 96.8
click at [582, 190] on p "“Our neighborhood was a perfect oval,” [PERSON_NAME] said. “I would come home, …" at bounding box center [759, 209] width 694 height 56
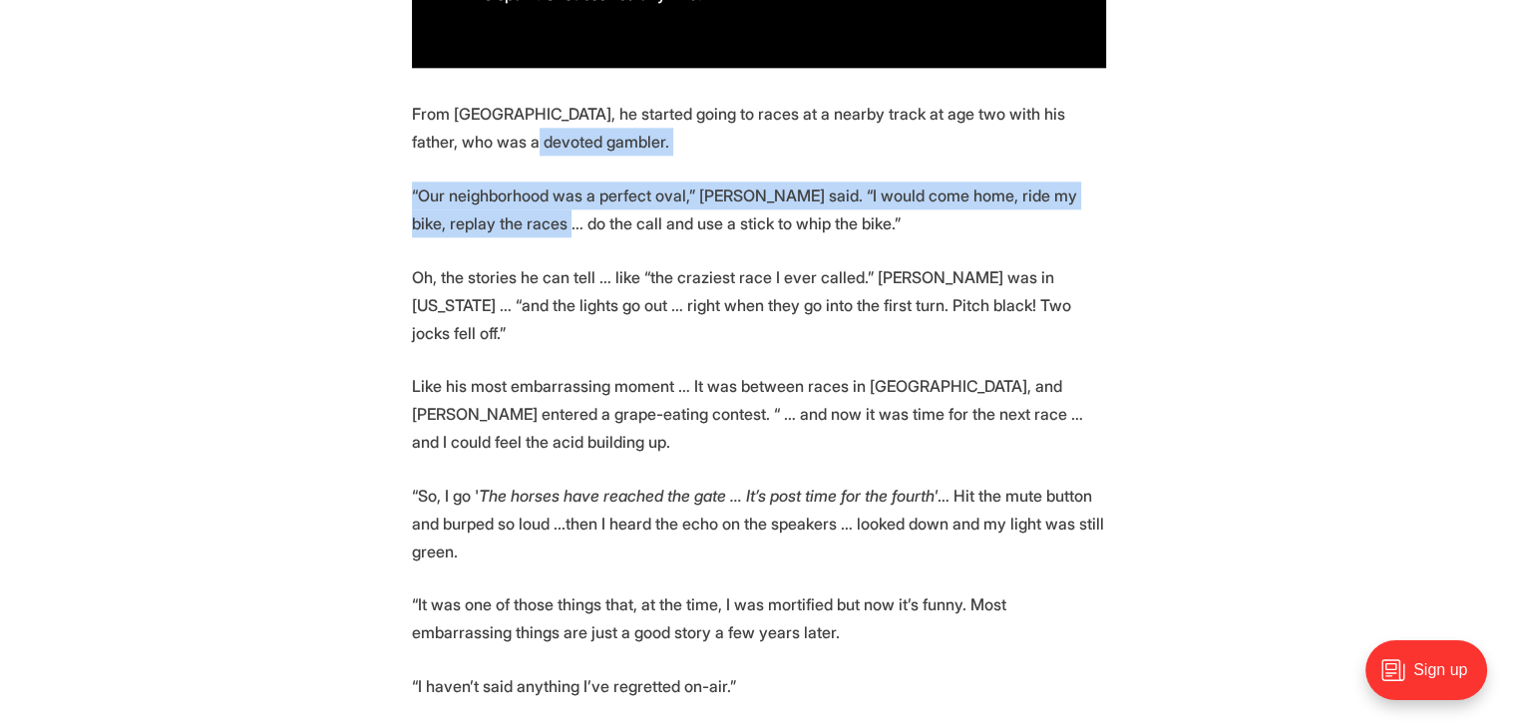
drag, startPoint x: 538, startPoint y: 103, endPoint x: 707, endPoint y: 280, distance: 244.7
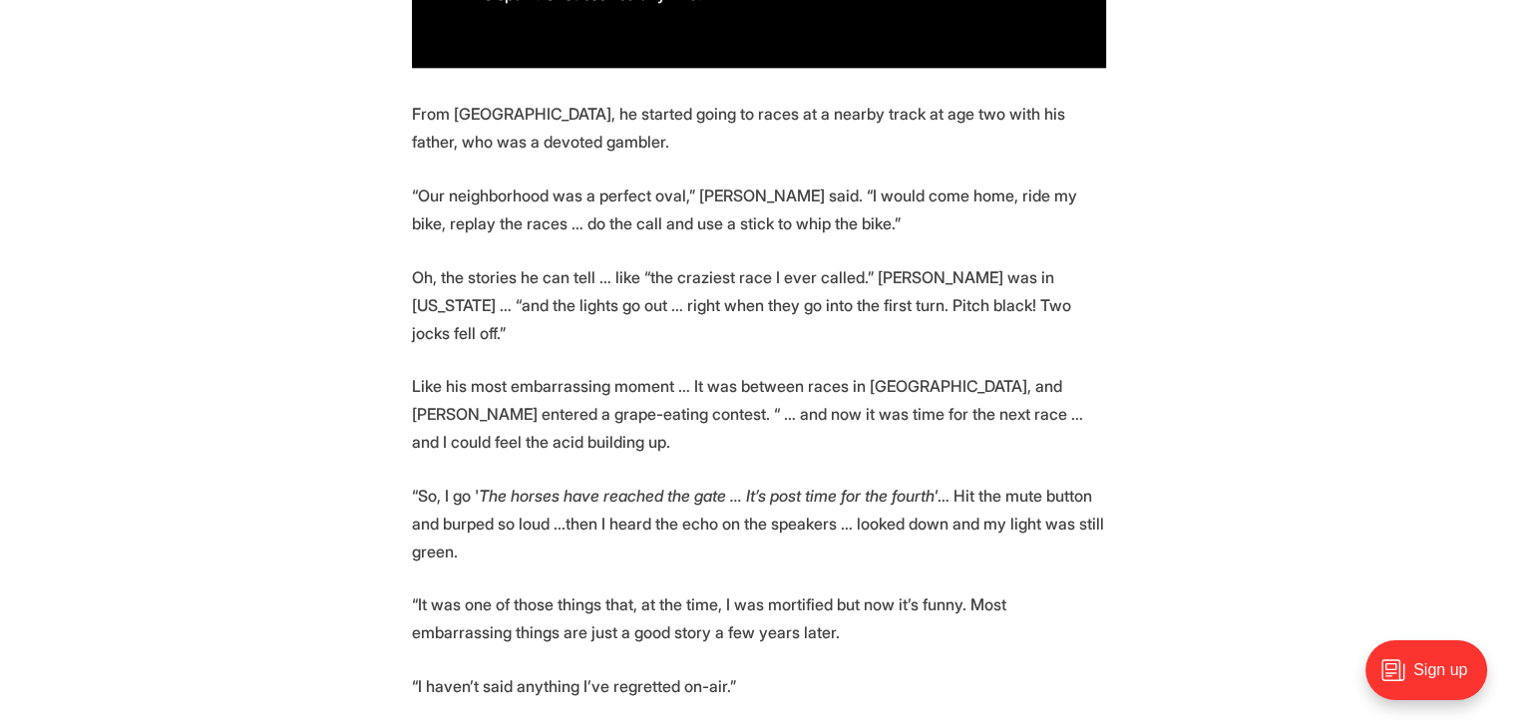
click at [707, 280] on p "Oh, the stories he can tell … like “the craziest race I ever called.” [PERSON_N…" at bounding box center [759, 305] width 694 height 84
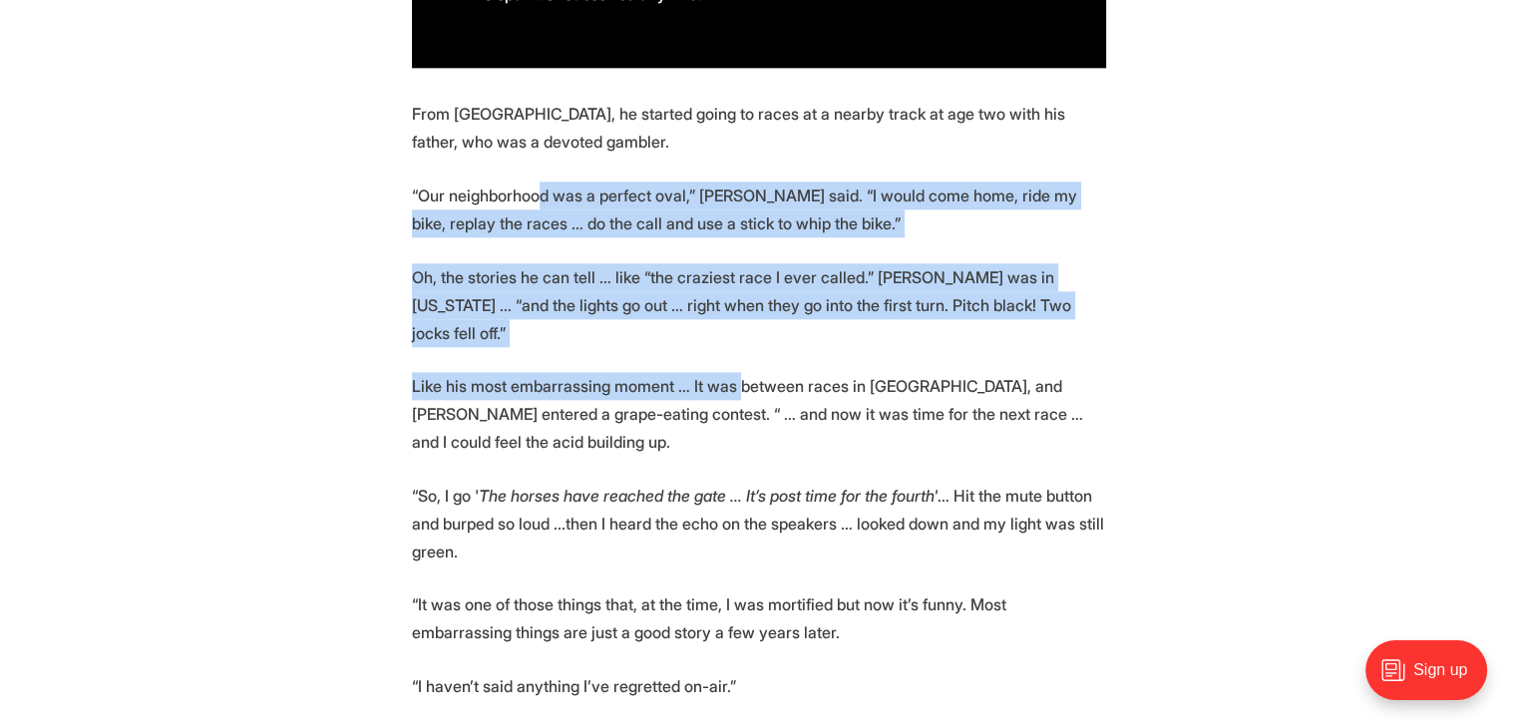
drag, startPoint x: 544, startPoint y: 159, endPoint x: 776, endPoint y: 368, distance: 312.0
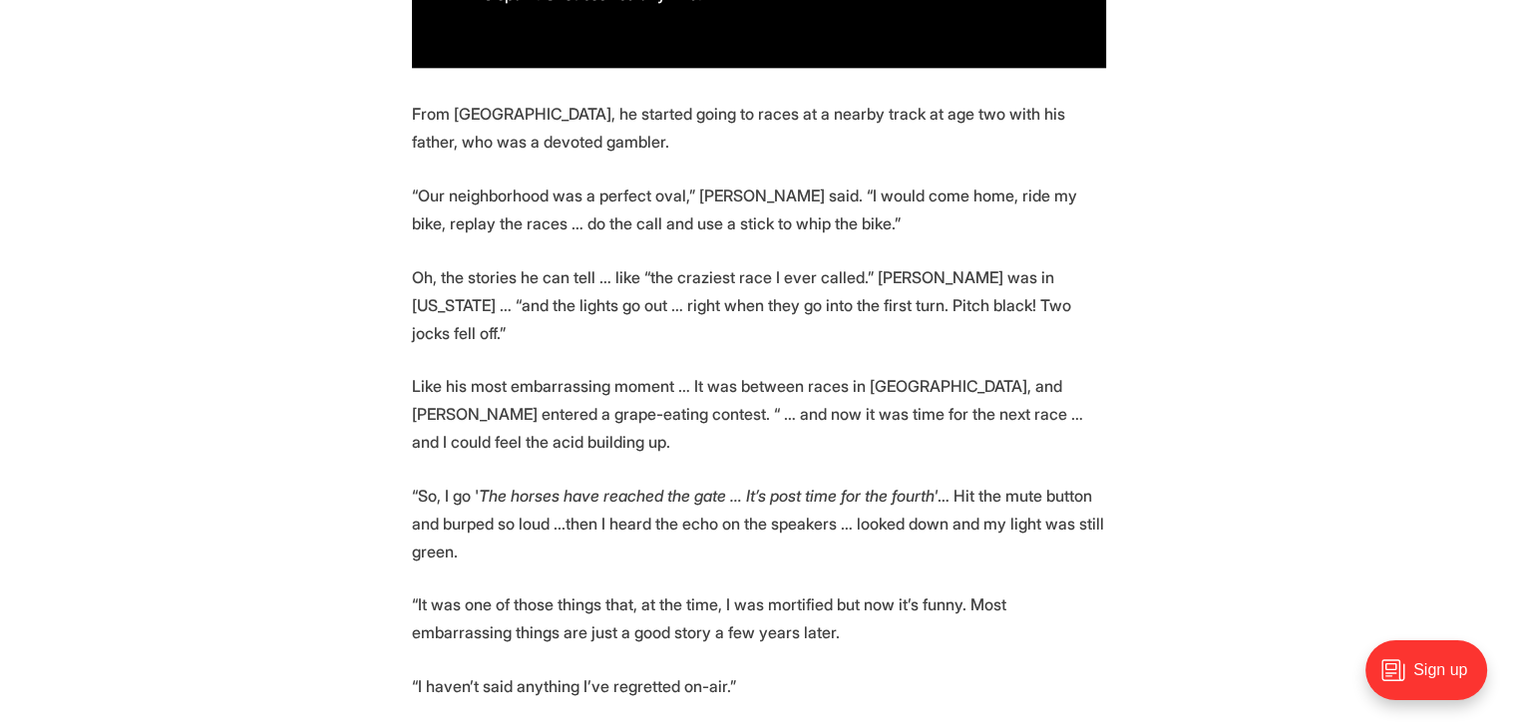
click at [786, 380] on p "Like his most embarrassing moment … It was between races in [GEOGRAPHIC_DATA], …" at bounding box center [759, 414] width 694 height 84
drag, startPoint x: 801, startPoint y: 500, endPoint x: 649, endPoint y: 161, distance: 371.3
click at [649, 181] on p "“Our neighborhood was a perfect oval,” [PERSON_NAME] said. “I would come home, …" at bounding box center [759, 209] width 694 height 56
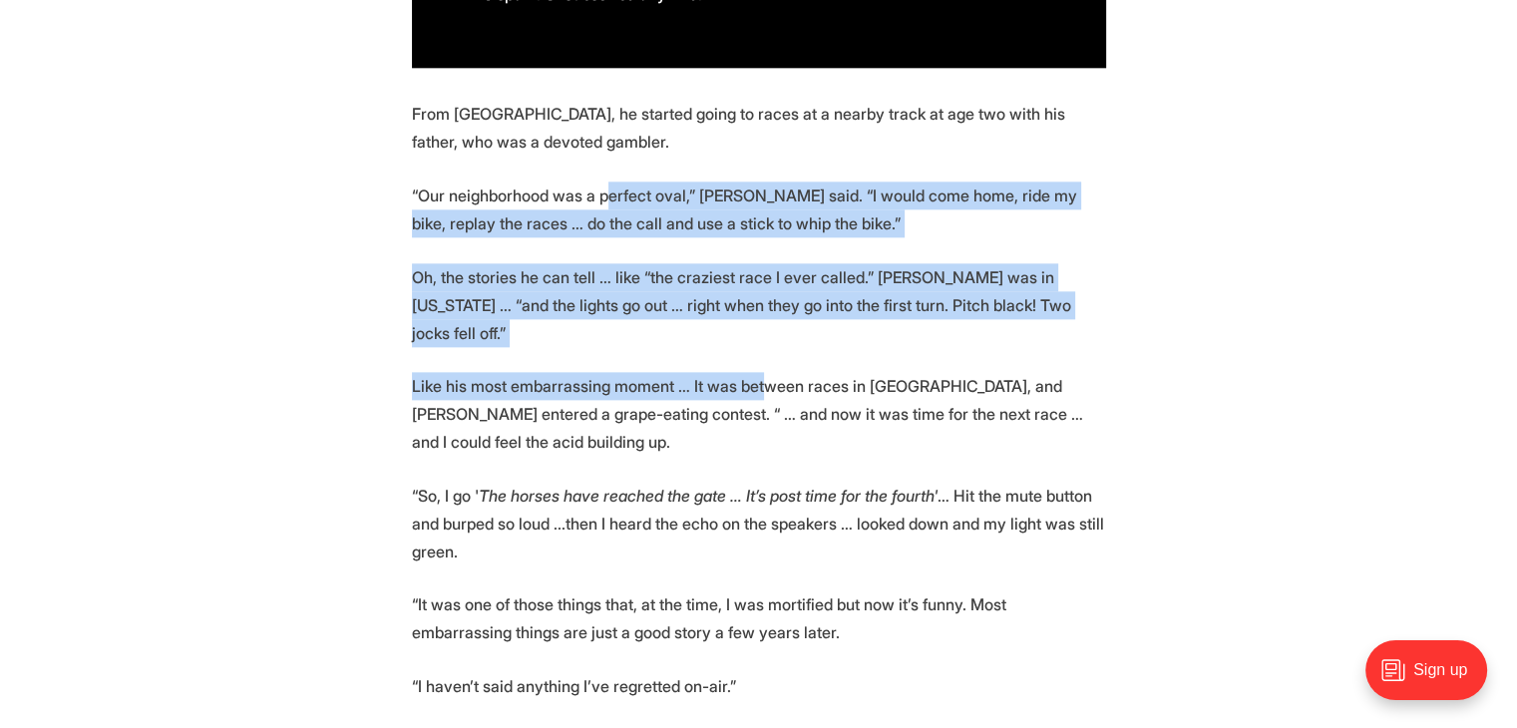
drag, startPoint x: 620, startPoint y: 154, endPoint x: 783, endPoint y: 360, distance: 262.7
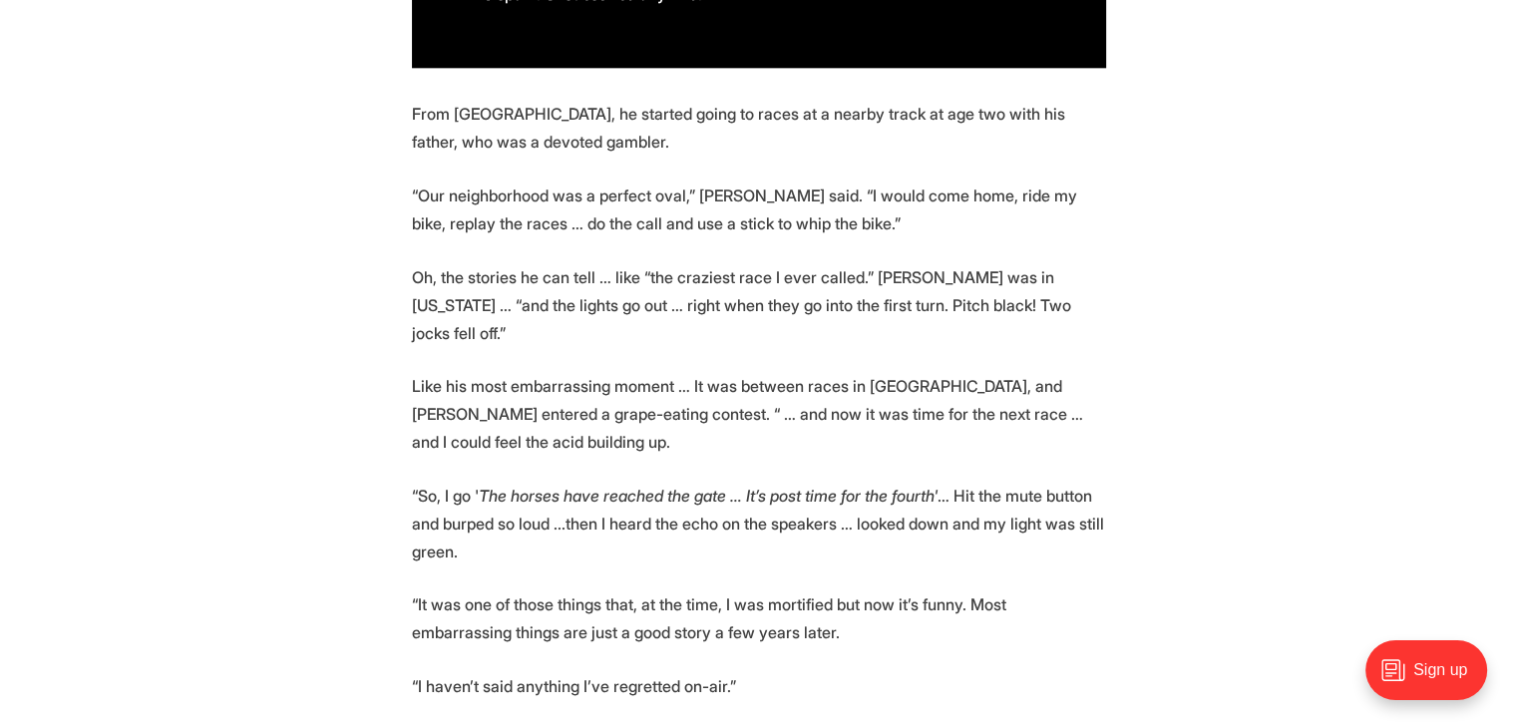
click at [783, 372] on p "Like his most embarrassing moment … It was between races in [GEOGRAPHIC_DATA], …" at bounding box center [759, 414] width 694 height 84
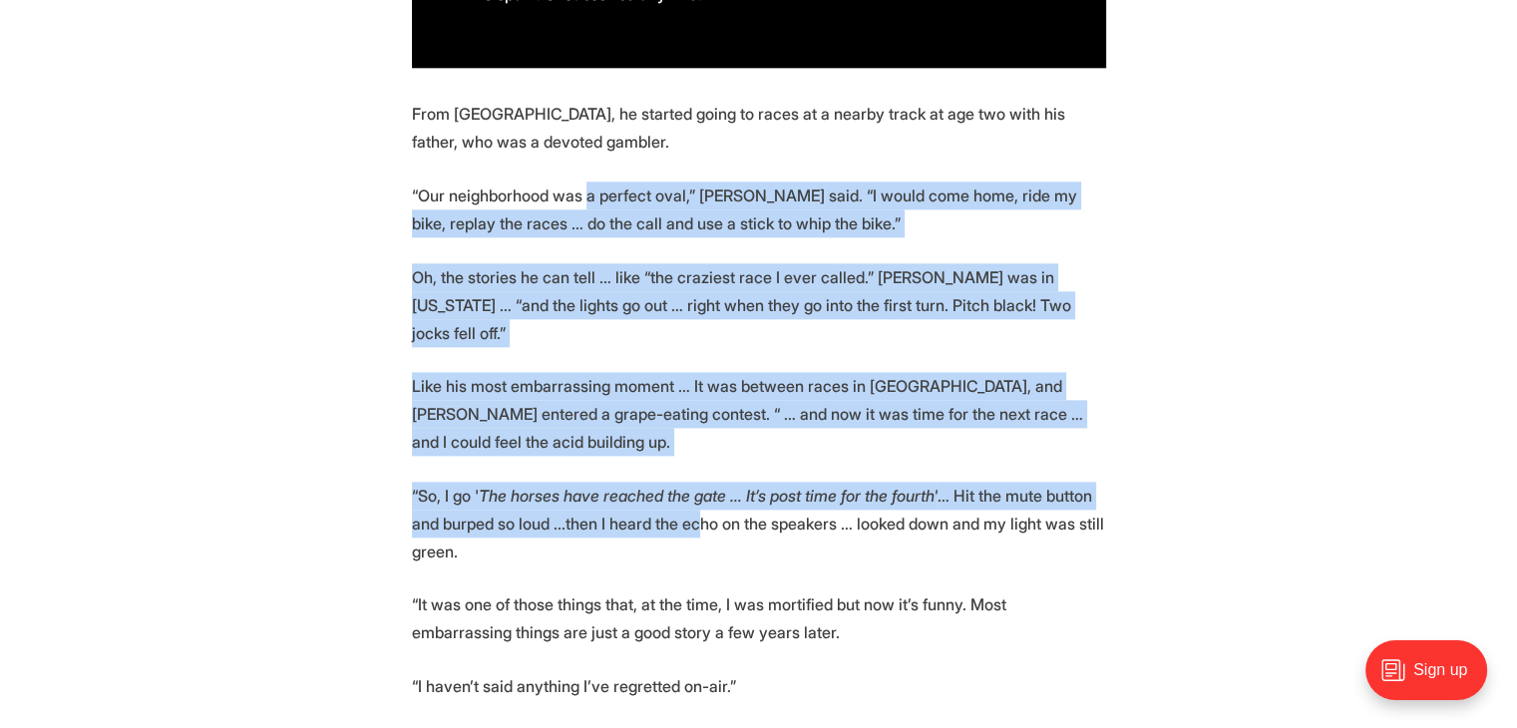
drag, startPoint x: 749, startPoint y: 450, endPoint x: 585, endPoint y: 141, distance: 349.7
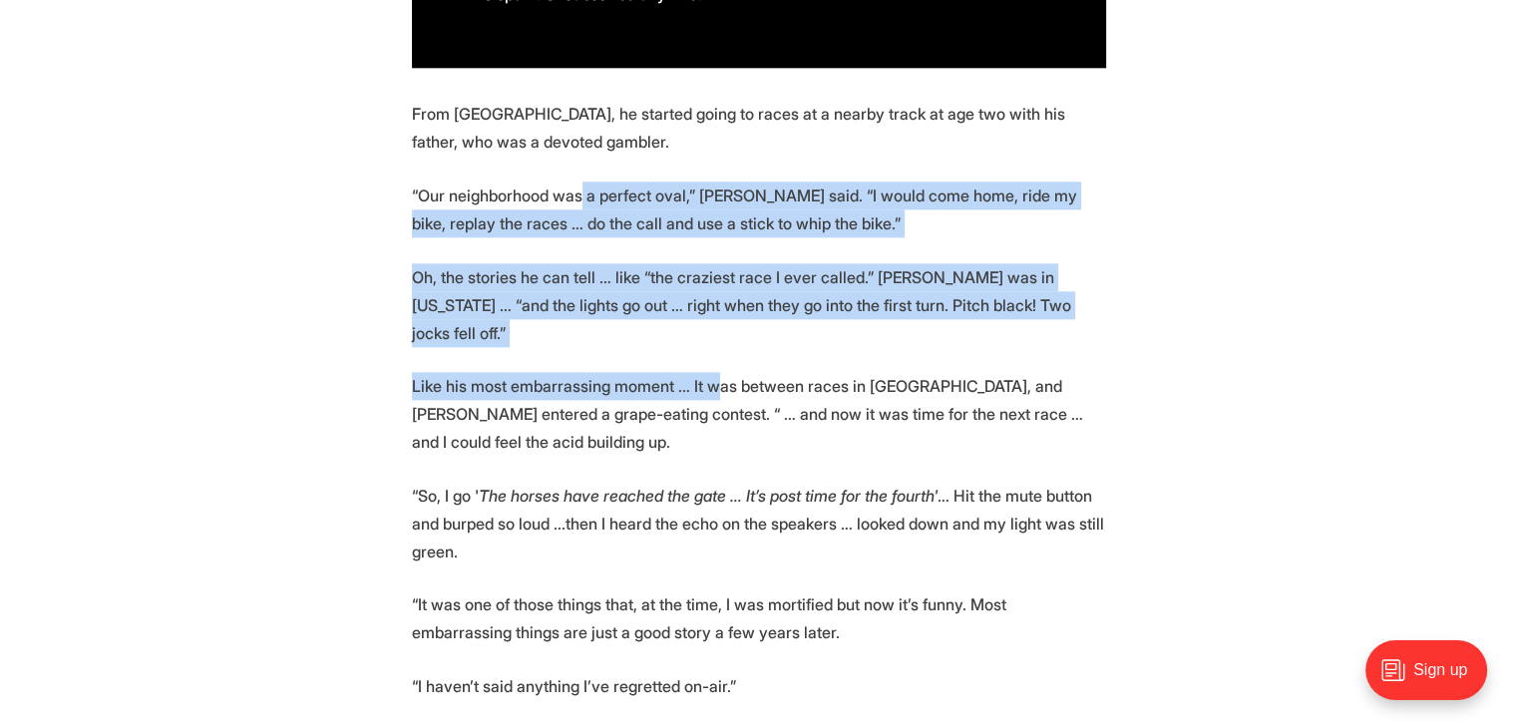
drag, startPoint x: 596, startPoint y: 166, endPoint x: 732, endPoint y: 328, distance: 211.7
click at [730, 372] on p "Like his most embarrassing moment … It was between races in [GEOGRAPHIC_DATA], …" at bounding box center [759, 414] width 694 height 84
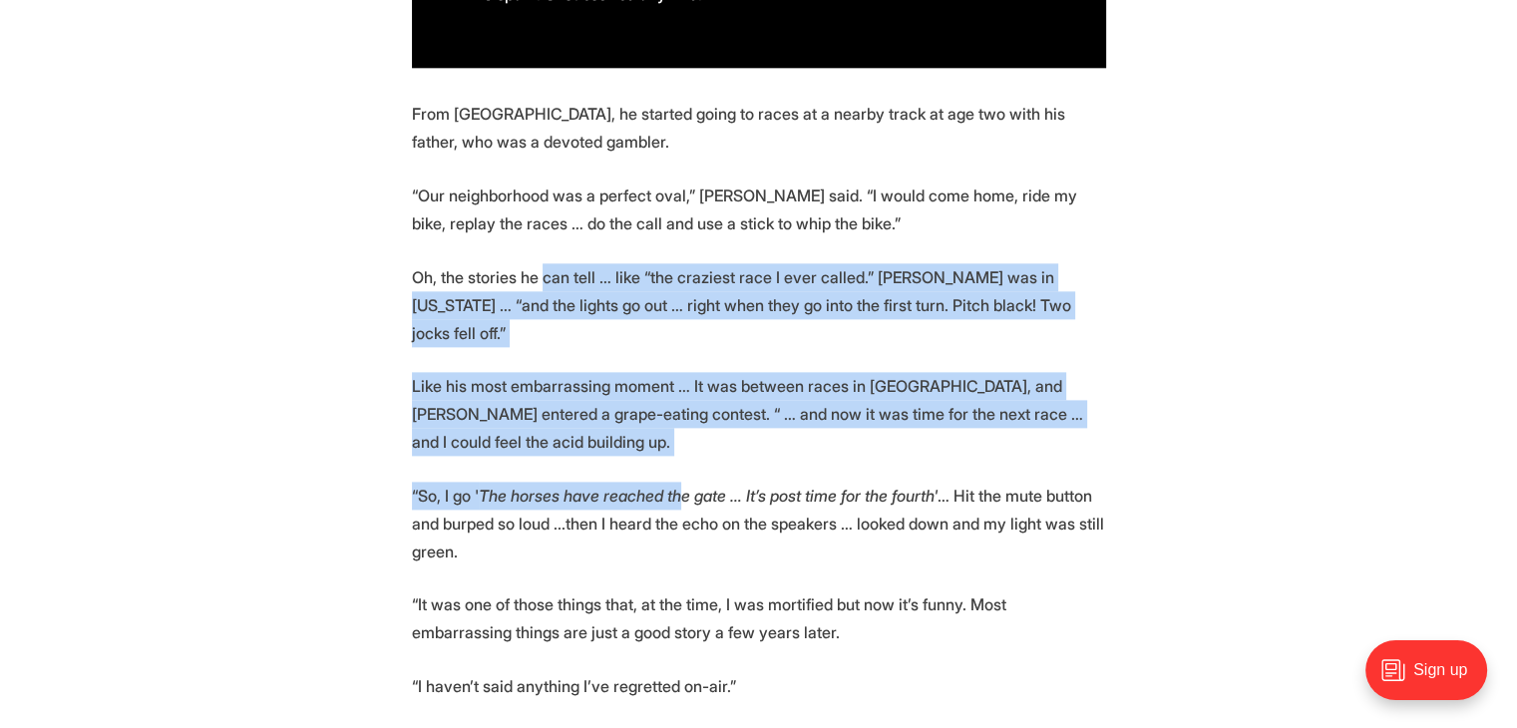
drag, startPoint x: 615, startPoint y: 312, endPoint x: 552, endPoint y: 205, distance: 123.8
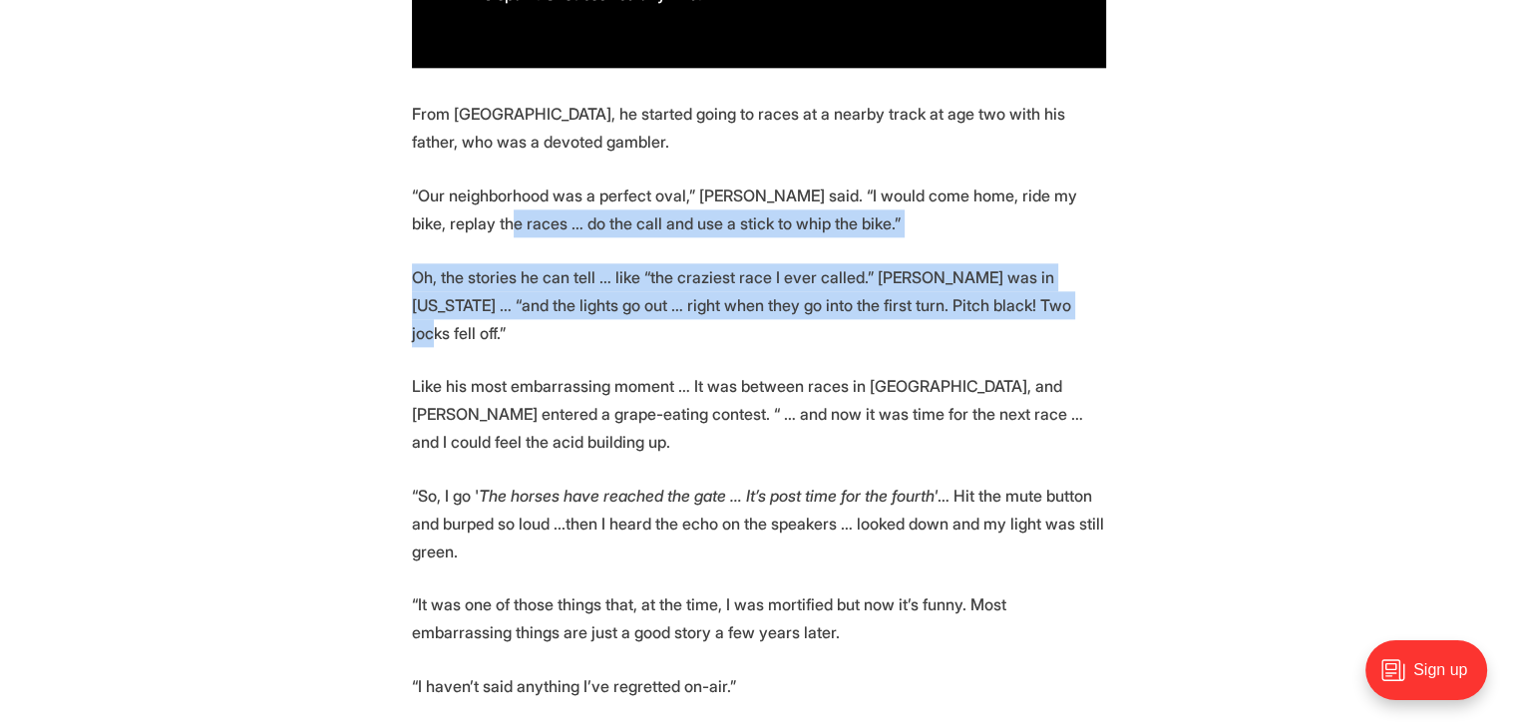
drag, startPoint x: 546, startPoint y: 200, endPoint x: 756, endPoint y: 380, distance: 275.8
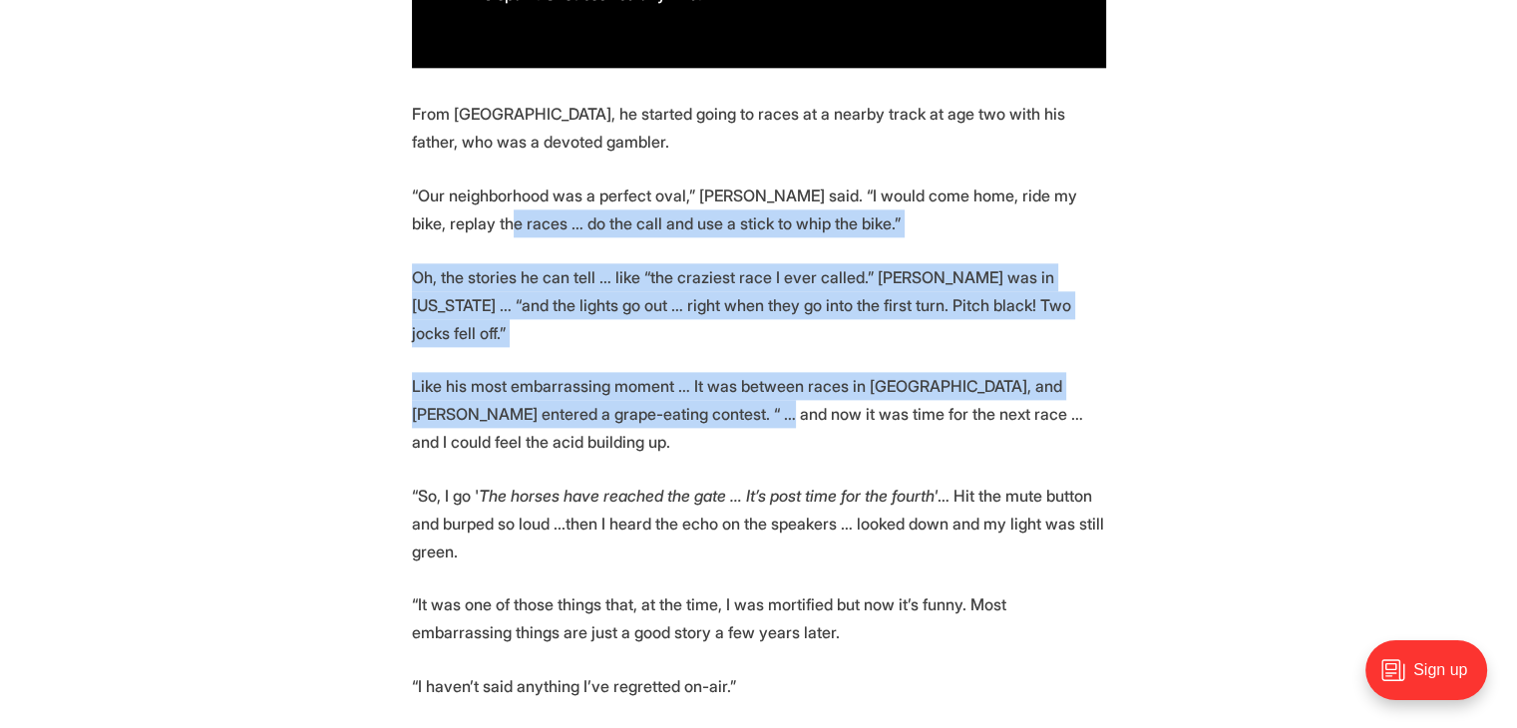
click at [756, 380] on p "Like his most embarrassing moment … It was between races in [GEOGRAPHIC_DATA], …" at bounding box center [759, 414] width 694 height 84
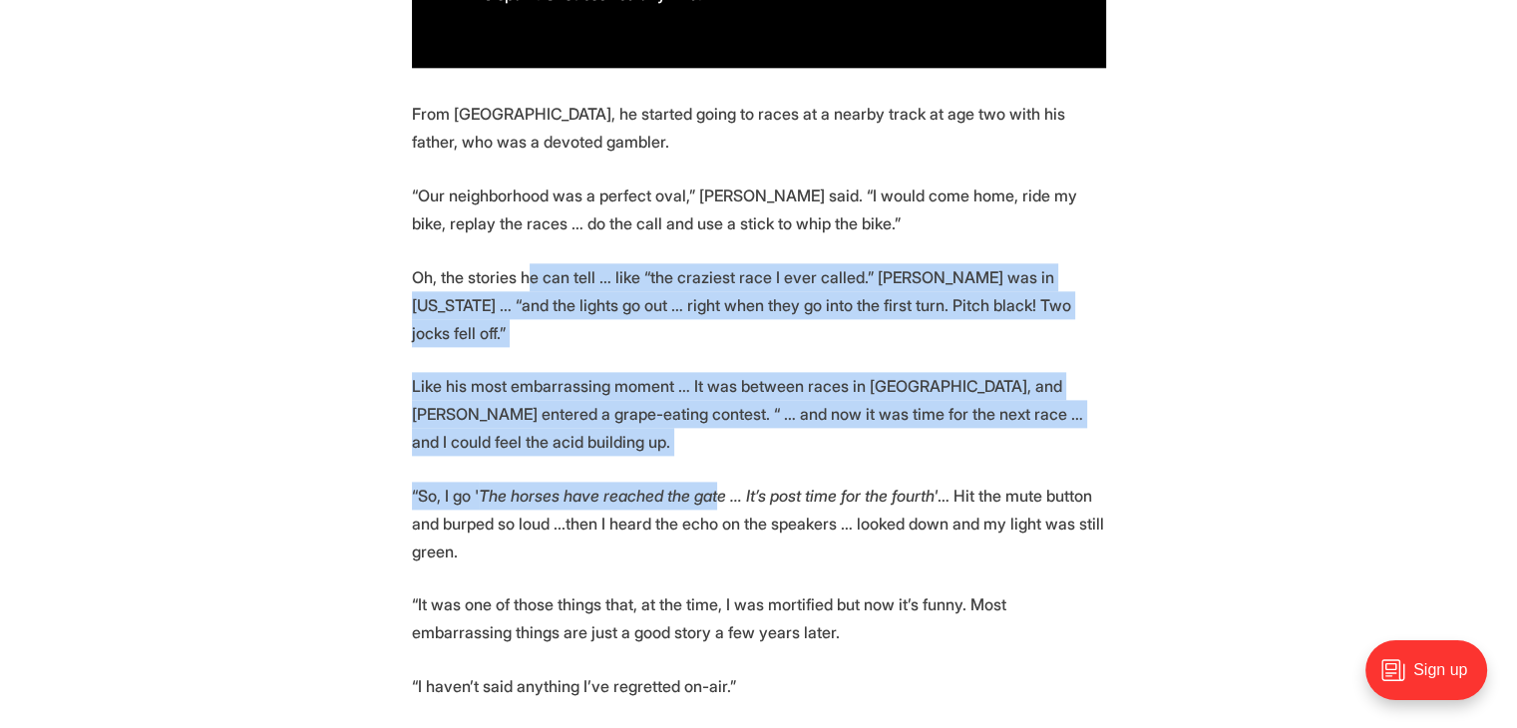
drag, startPoint x: 710, startPoint y: 453, endPoint x: 524, endPoint y: 202, distance: 311.5
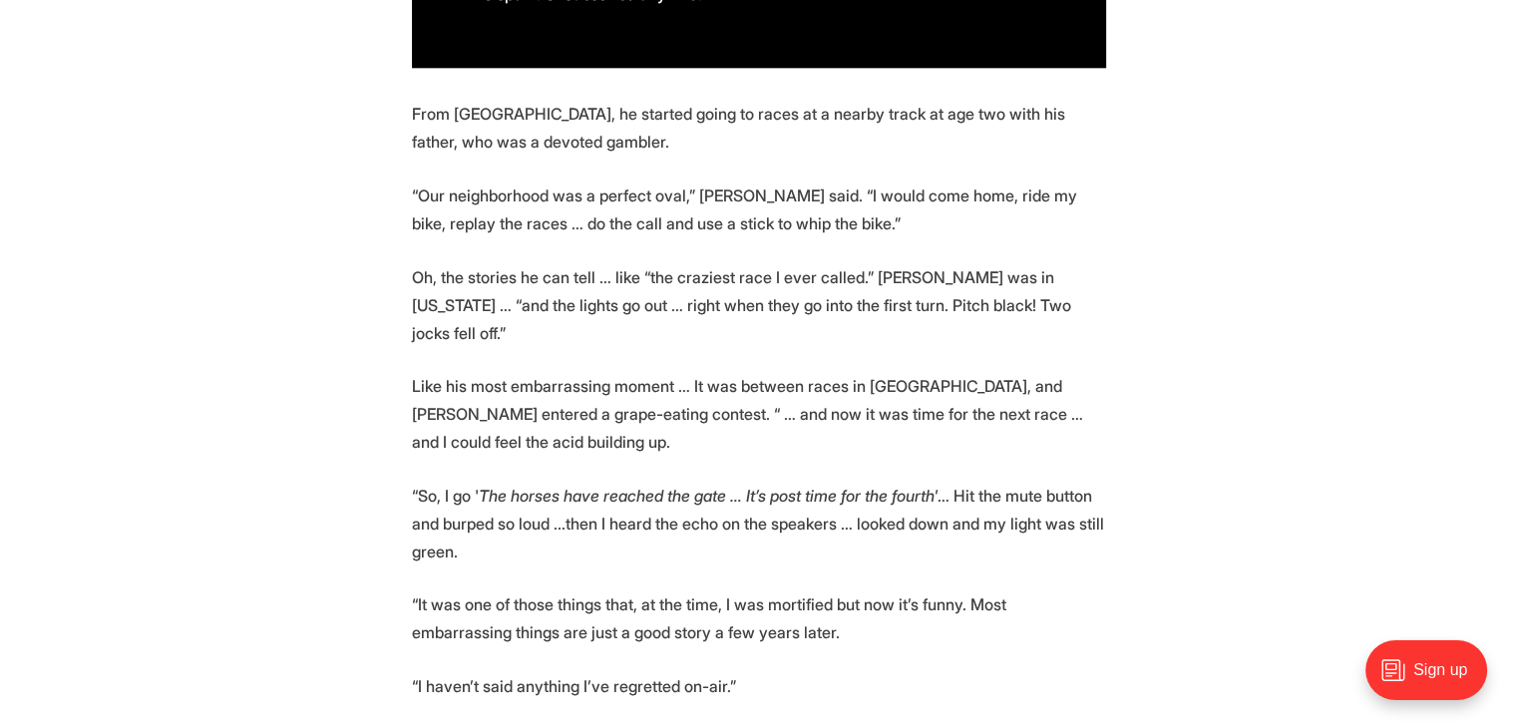
click at [518, 193] on p "“Our neighborhood was a perfect oval,” [PERSON_NAME] said. “I would come home, …" at bounding box center [759, 209] width 694 height 56
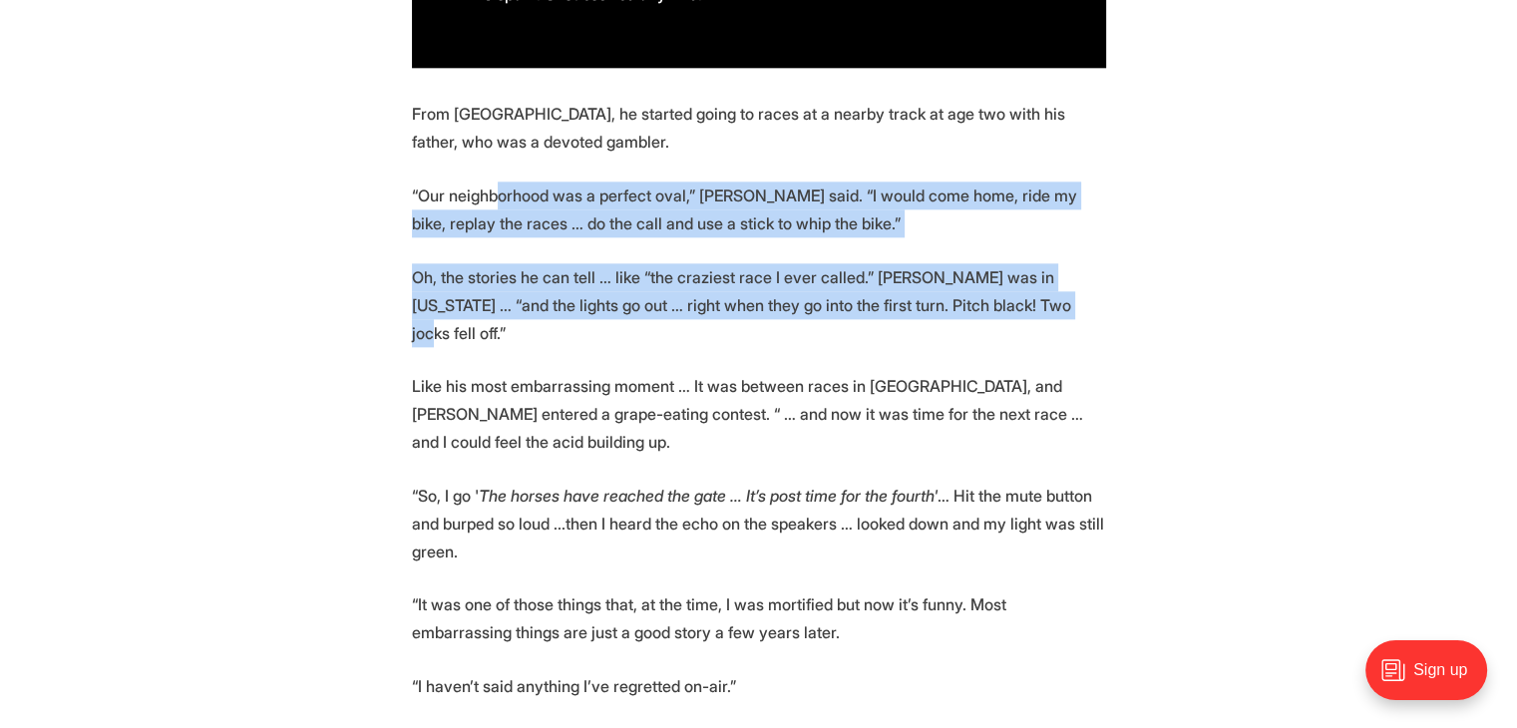
drag, startPoint x: 698, startPoint y: 305, endPoint x: 738, endPoint y: 370, distance: 76.1
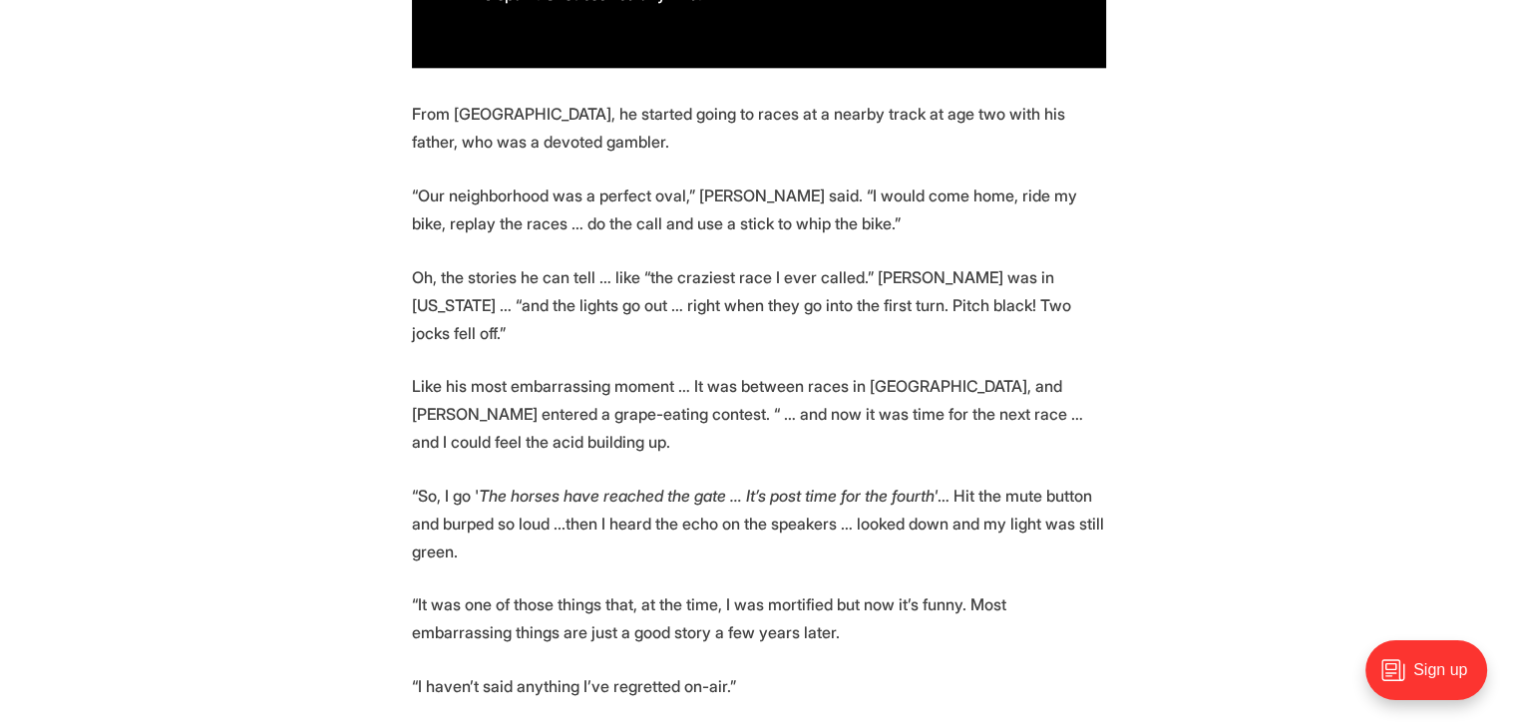
click at [739, 372] on p "Like his most embarrassing moment … It was between races in [GEOGRAPHIC_DATA], …" at bounding box center [759, 414] width 694 height 84
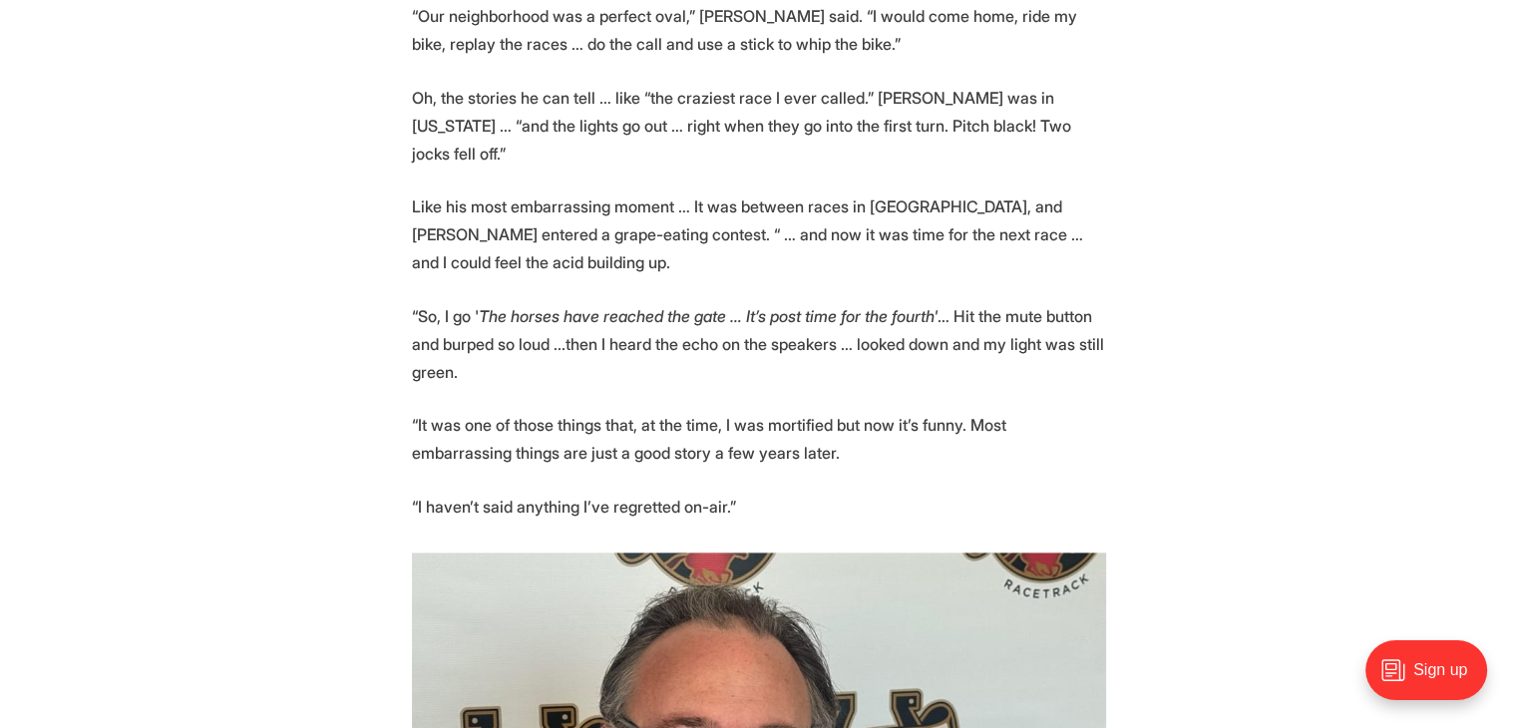
scroll to position [2592, 0]
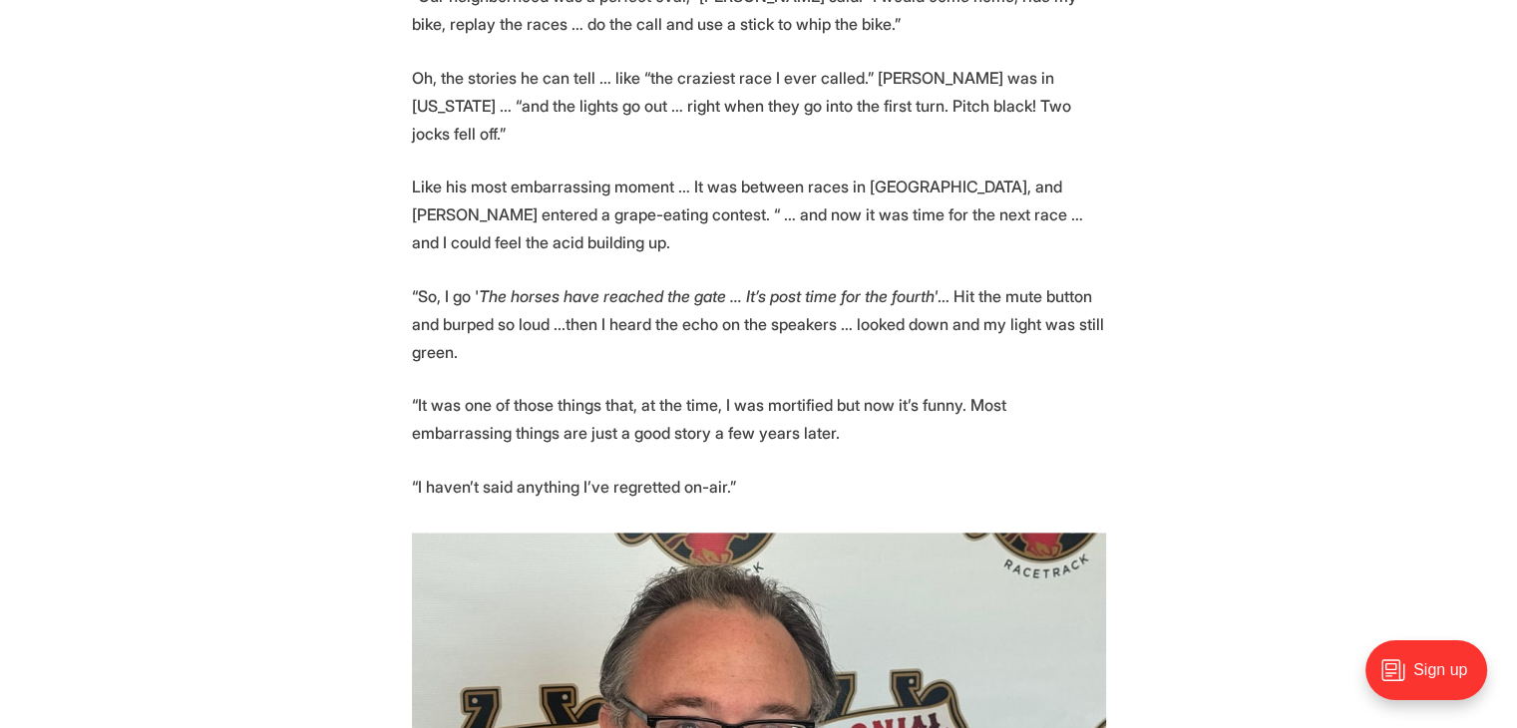
drag, startPoint x: 686, startPoint y: 85, endPoint x: 941, endPoint y: 368, distance: 381.2
click at [941, 368] on section "📝 [PERSON_NAME] wrote for Richmond newspapers for more than 50 years, and is in…" at bounding box center [758, 592] width 1517 height 4314
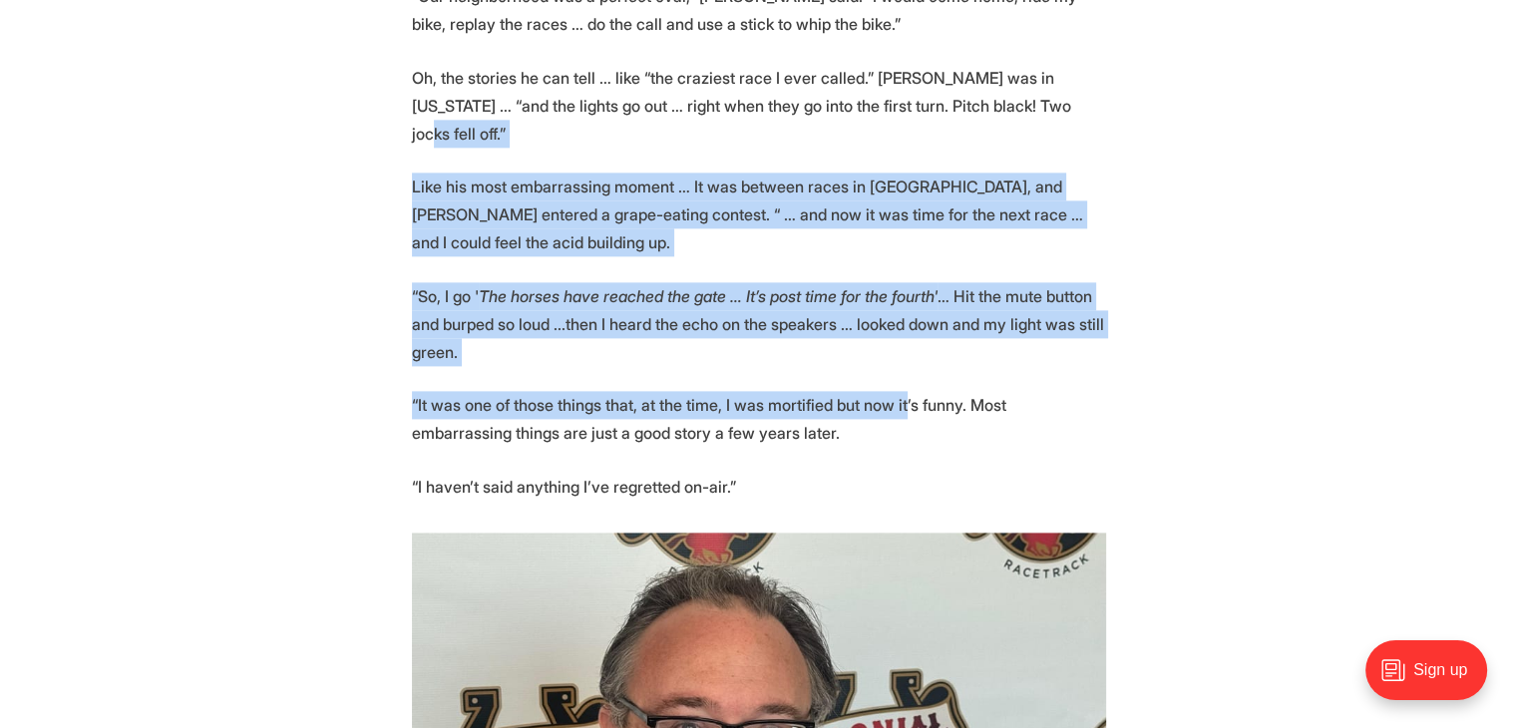
click at [941, 391] on p "“It was one of those things that, at the time, I was mortified but now it’s fun…" at bounding box center [759, 419] width 694 height 56
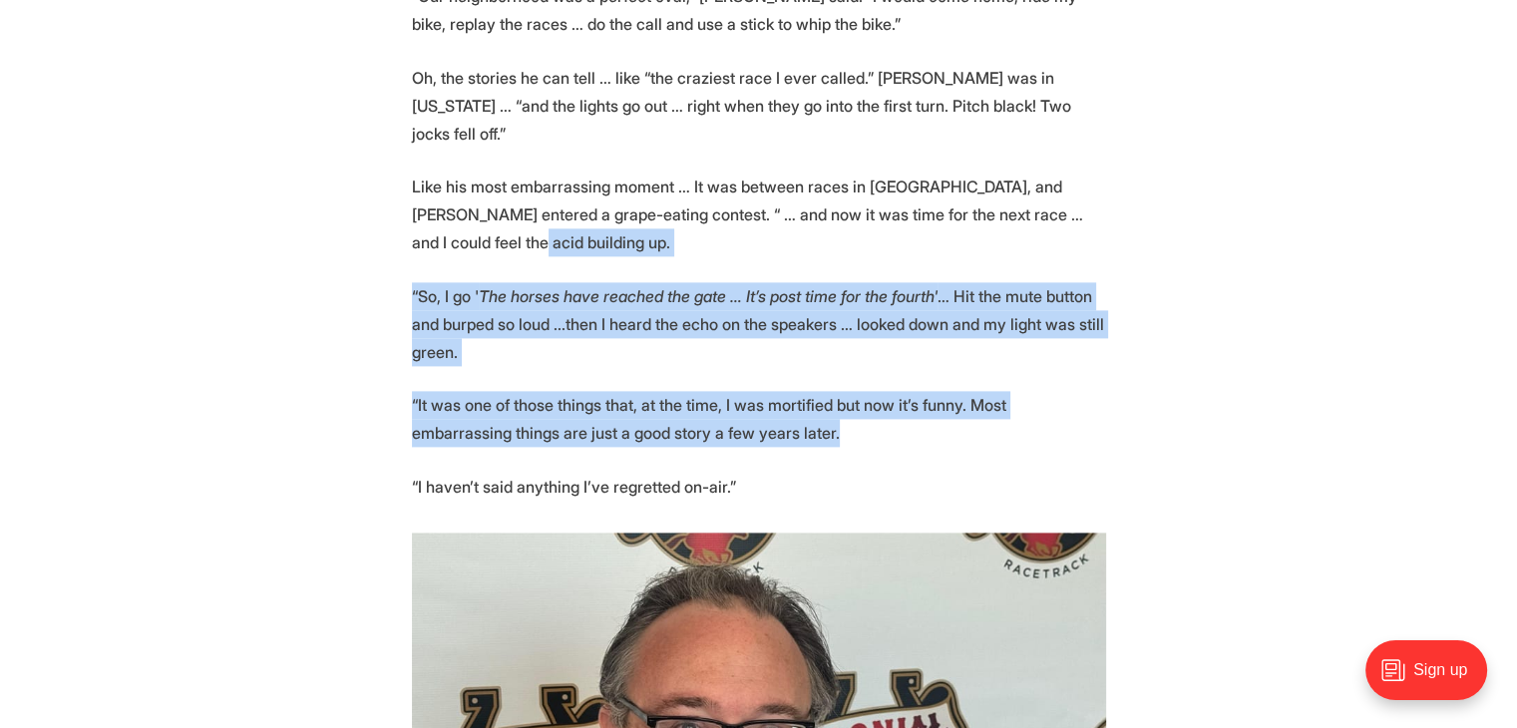
drag, startPoint x: 773, startPoint y: 330, endPoint x: 570, endPoint y: 176, distance: 254.1
click at [573, 179] on section "📝 [PERSON_NAME] wrote for Richmond newspapers for more than 50 years, and is in…" at bounding box center [758, 592] width 1517 height 4314
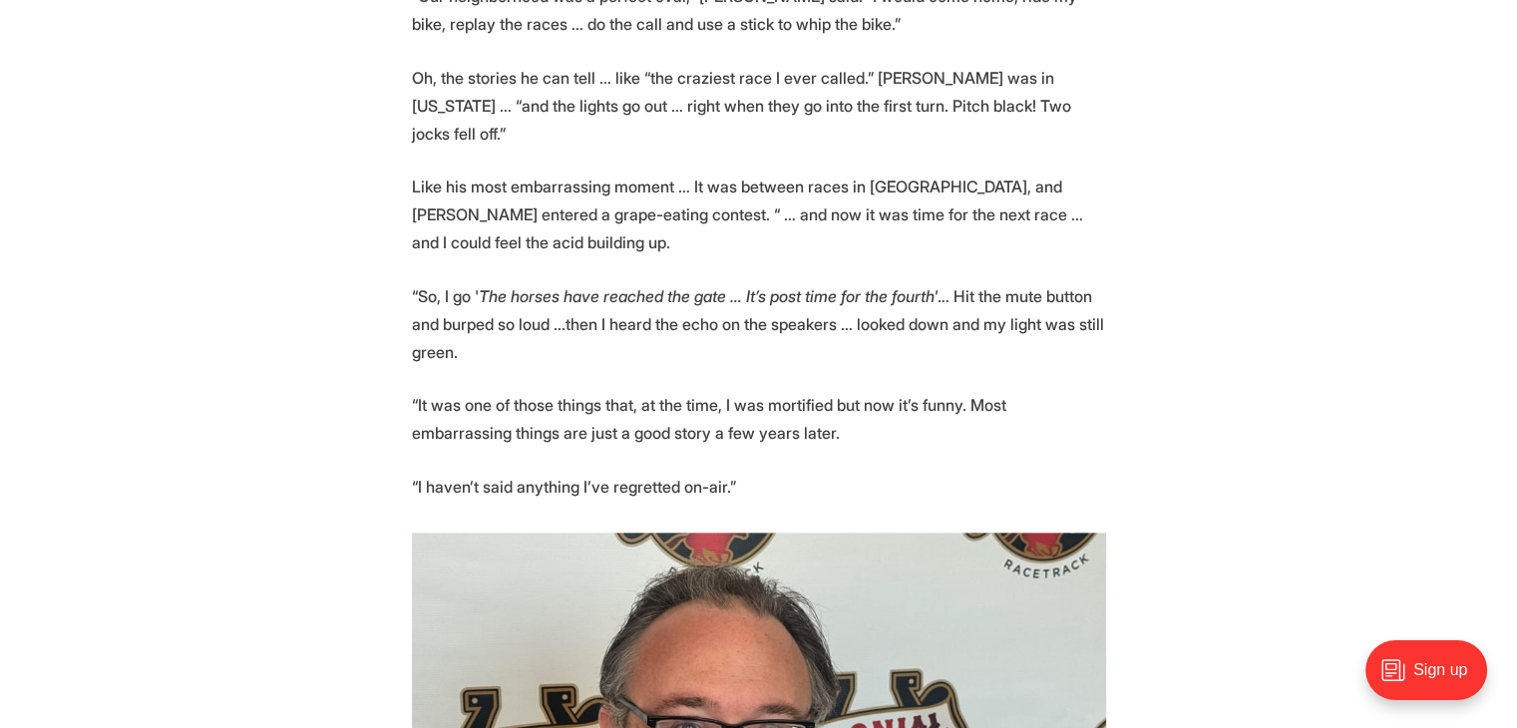
click at [546, 172] on p "Like his most embarrassing moment … It was between races in [GEOGRAPHIC_DATA], …" at bounding box center [759, 214] width 694 height 84
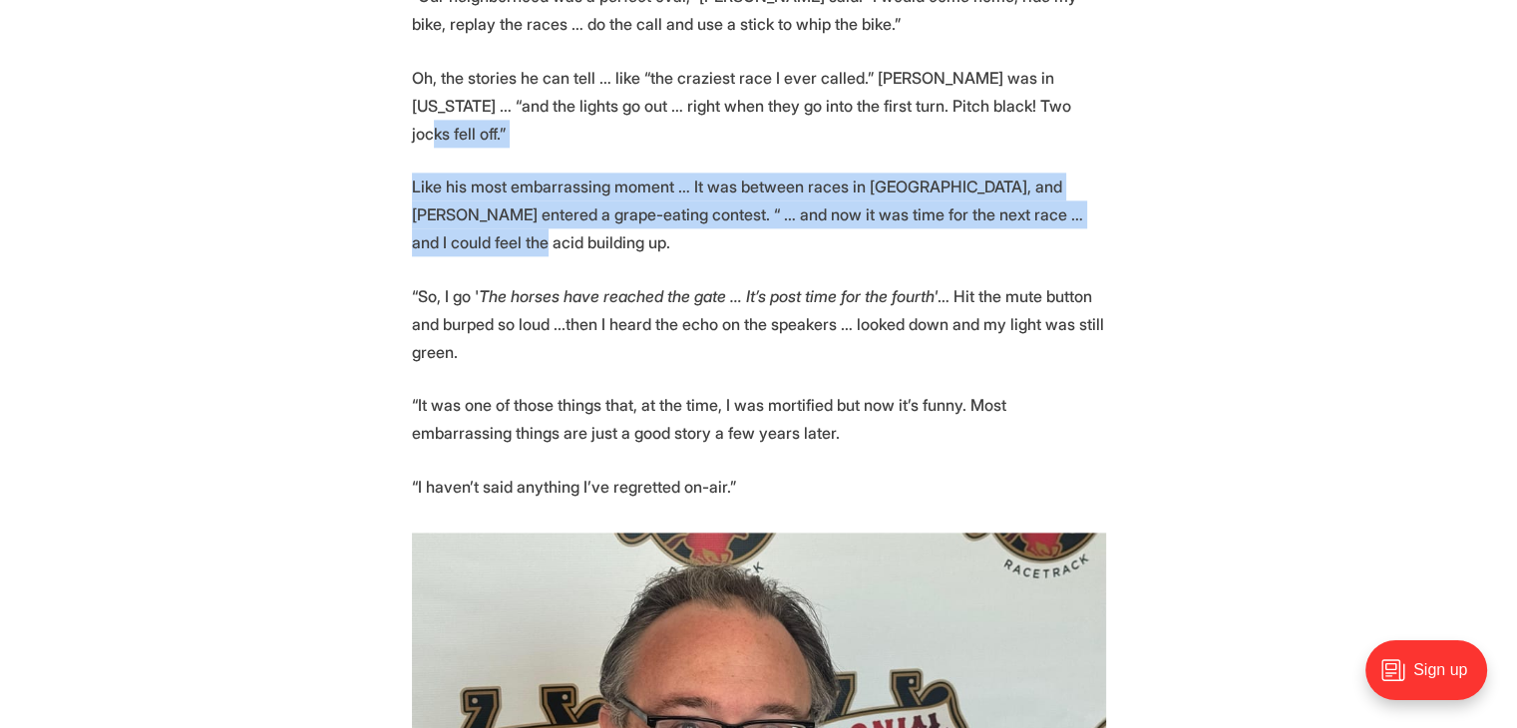
drag, startPoint x: 530, startPoint y: 116, endPoint x: 865, endPoint y: 292, distance: 378.7
click at [856, 289] on section "📝 [PERSON_NAME] wrote for Richmond newspapers for more than 50 years, and is in…" at bounding box center [758, 592] width 1517 height 4314
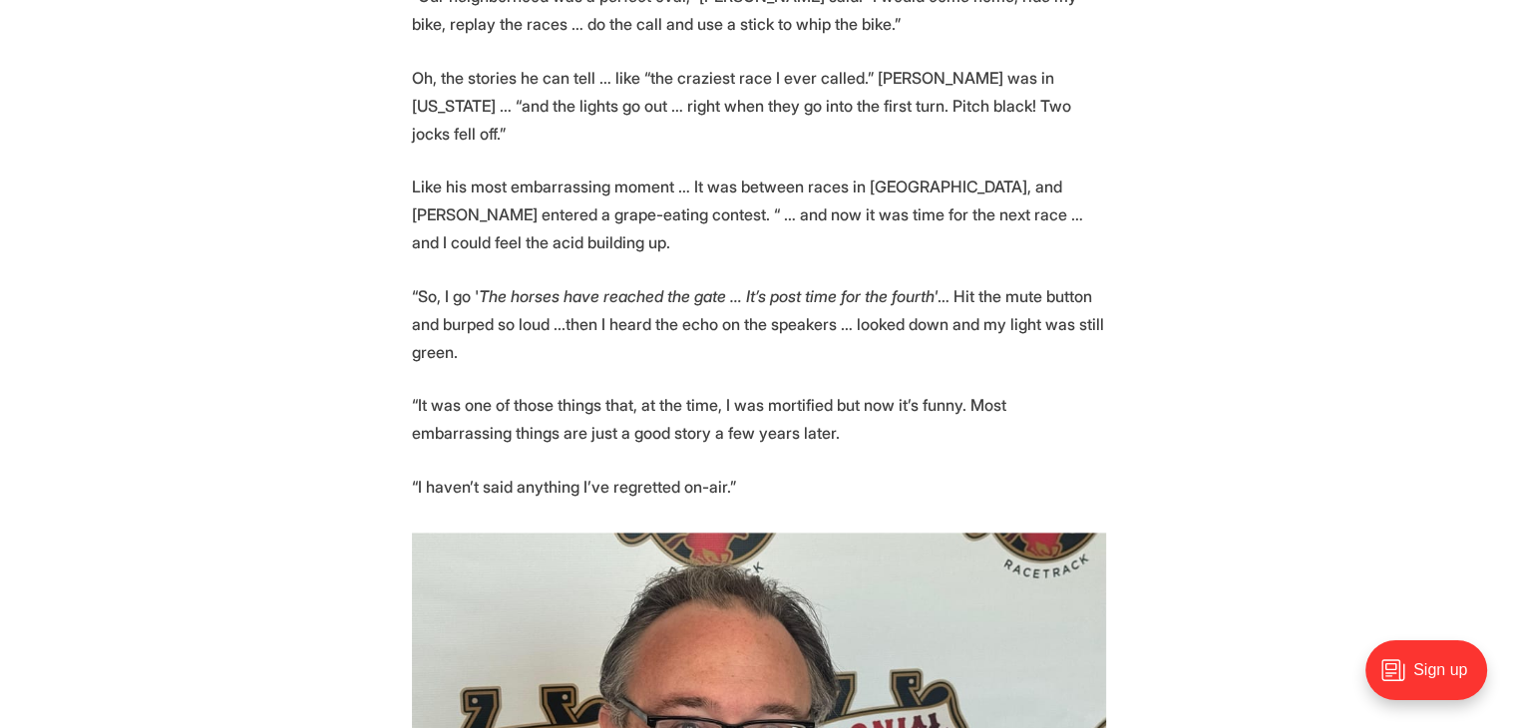
click at [877, 300] on p "“So, I go ' The horses have reached the gate … It’s post time for the fourth' ……" at bounding box center [759, 324] width 694 height 84
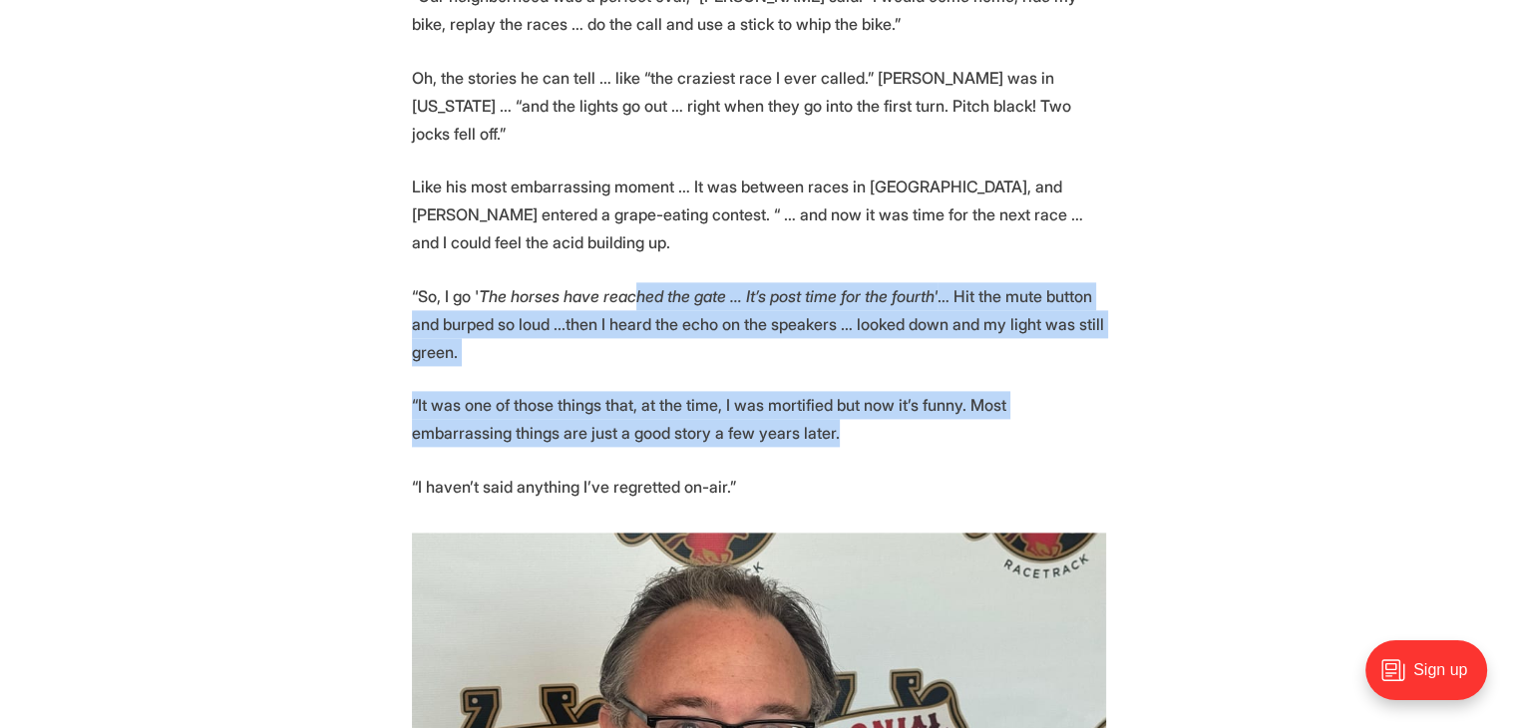
drag, startPoint x: 851, startPoint y: 378, endPoint x: 569, endPoint y: 161, distance: 356.2
click at [575, 169] on section "📝 [PERSON_NAME] wrote for Richmond newspapers for more than 50 years, and is in…" at bounding box center [758, 592] width 1517 height 4314
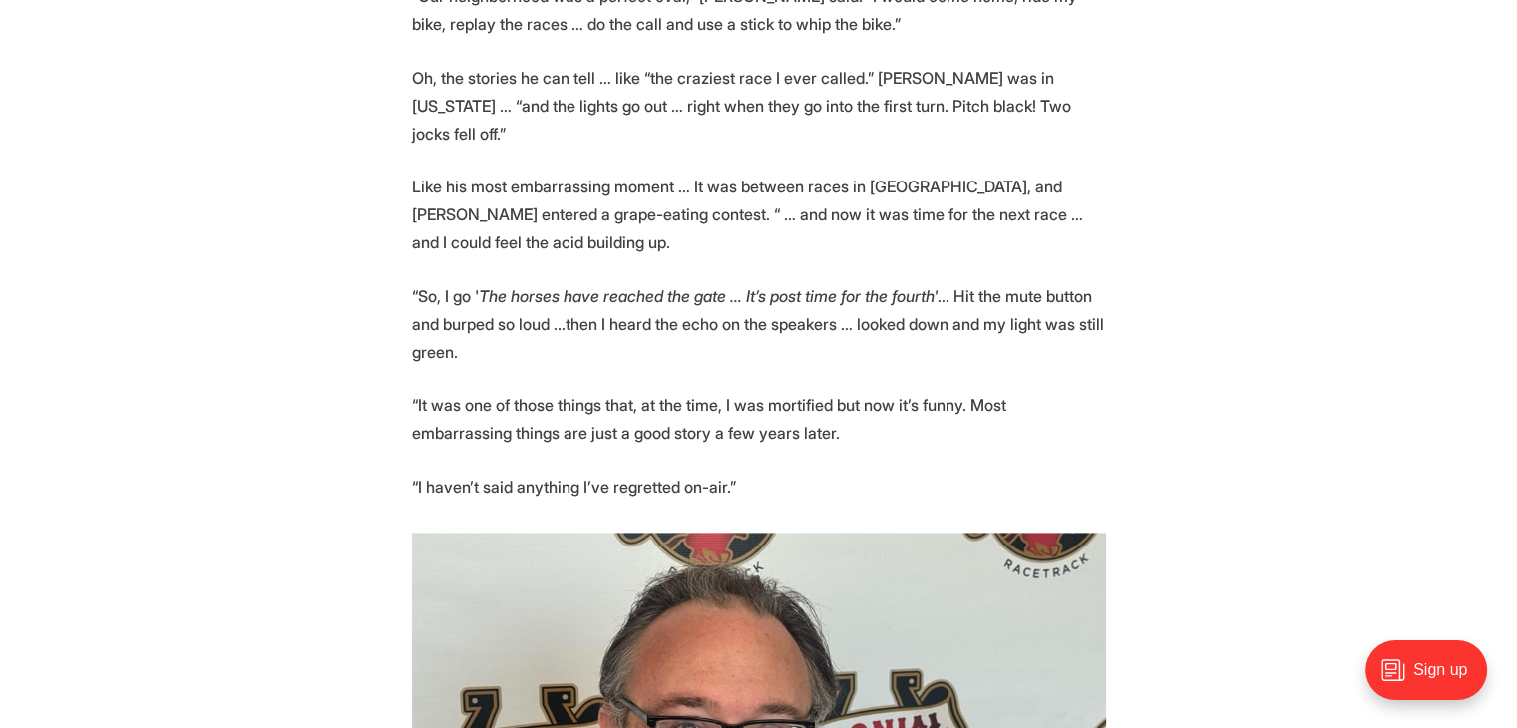
click at [569, 172] on p "Like his most embarrassing moment … It was between races in [GEOGRAPHIC_DATA], …" at bounding box center [759, 214] width 694 height 84
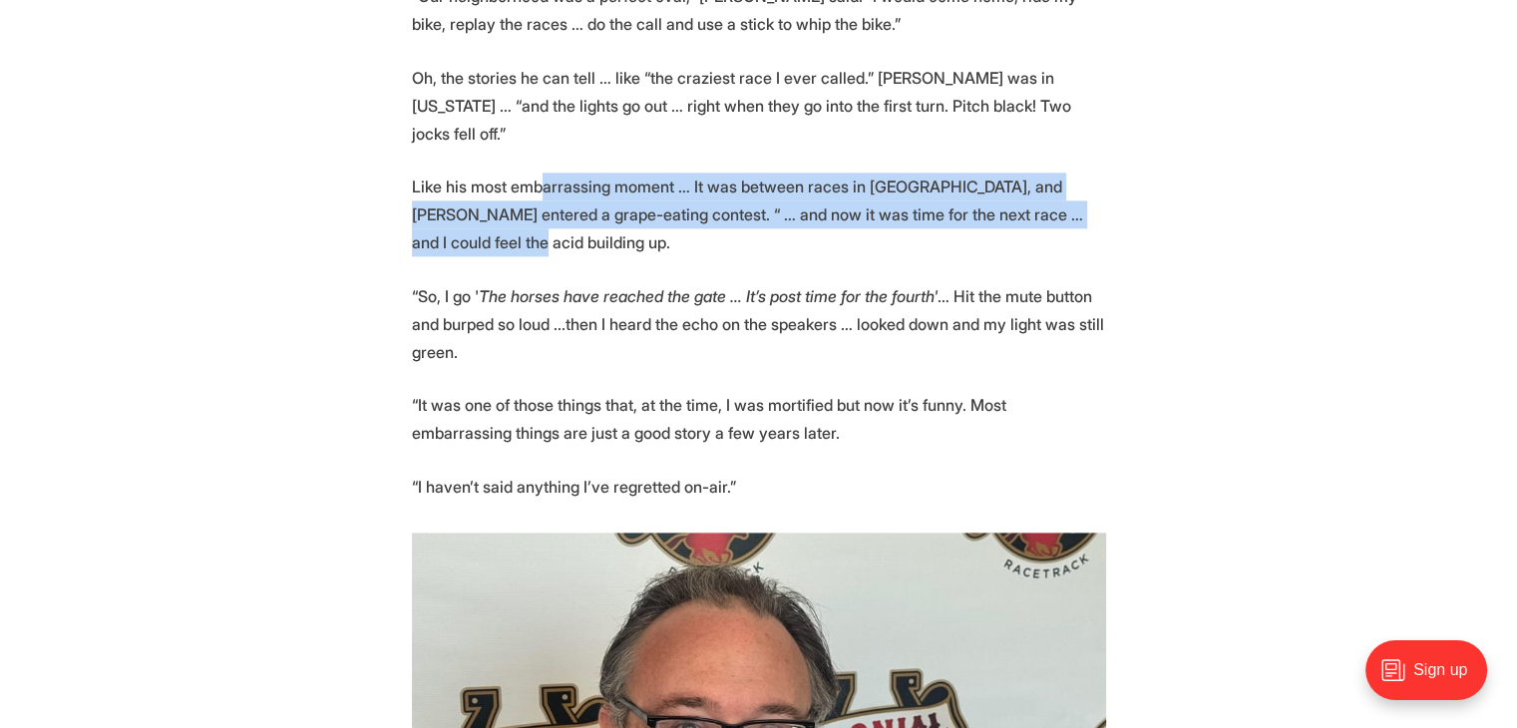
drag, startPoint x: 544, startPoint y: 118, endPoint x: 819, endPoint y: 295, distance: 326.6
click at [819, 295] on section "📝 [PERSON_NAME] wrote for Richmond newspapers for more than 50 years, and is in…" at bounding box center [758, 592] width 1517 height 4314
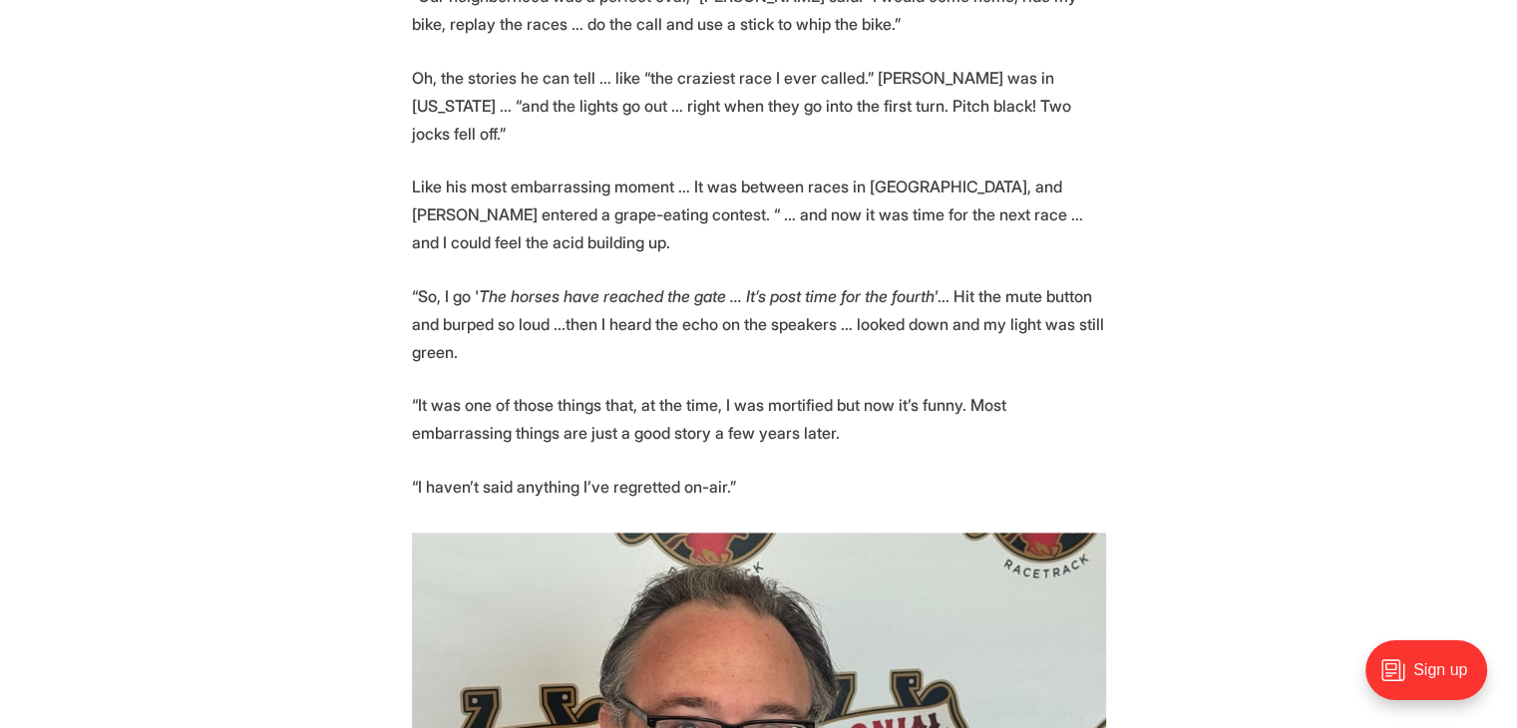
click at [826, 298] on p "“So, I go ' The horses have reached the gate … It’s post time for the fourth' ……" at bounding box center [759, 324] width 694 height 84
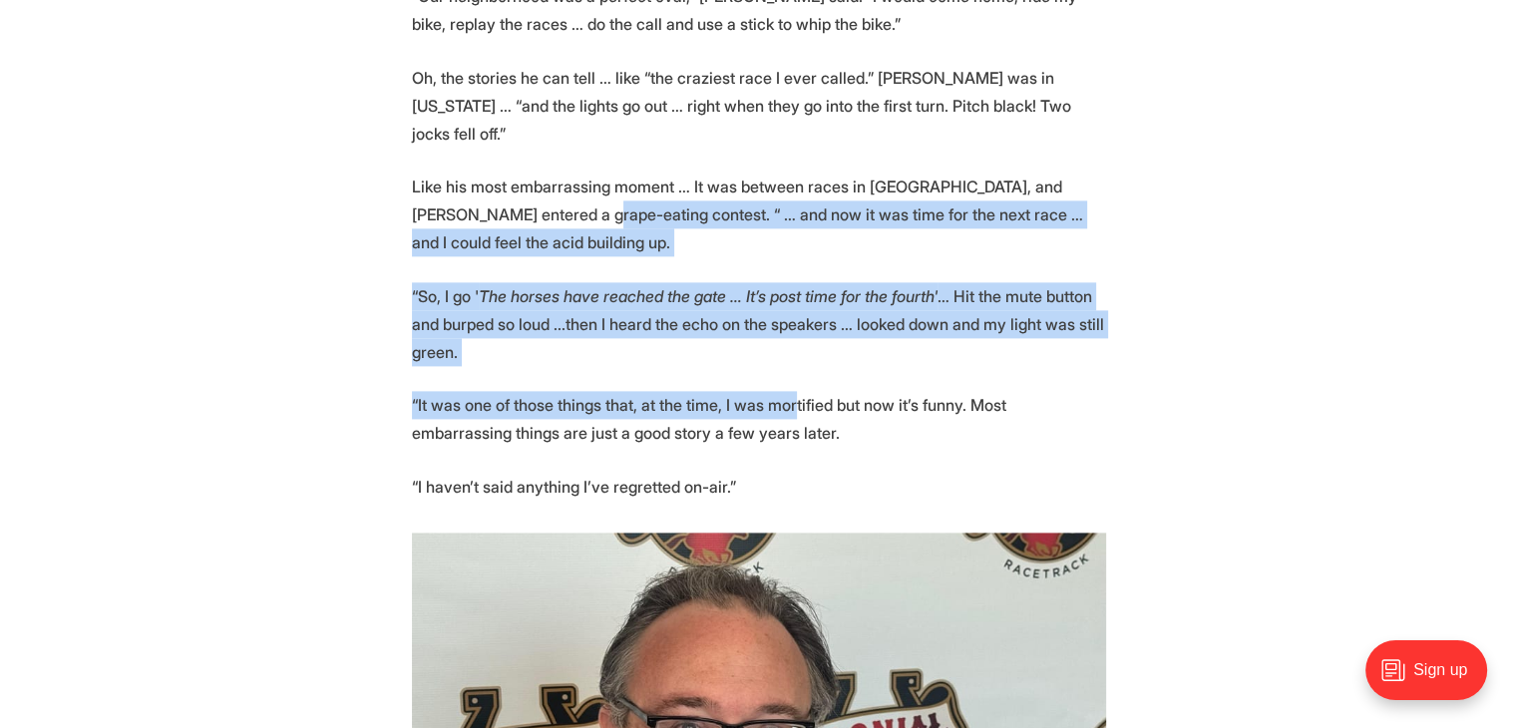
drag, startPoint x: 738, startPoint y: 334, endPoint x: 530, endPoint y: 119, distance: 299.0
click at [530, 121] on section "📝 [PERSON_NAME] wrote for Richmond newspapers for more than 50 years, and is in…" at bounding box center [758, 592] width 1517 height 4314
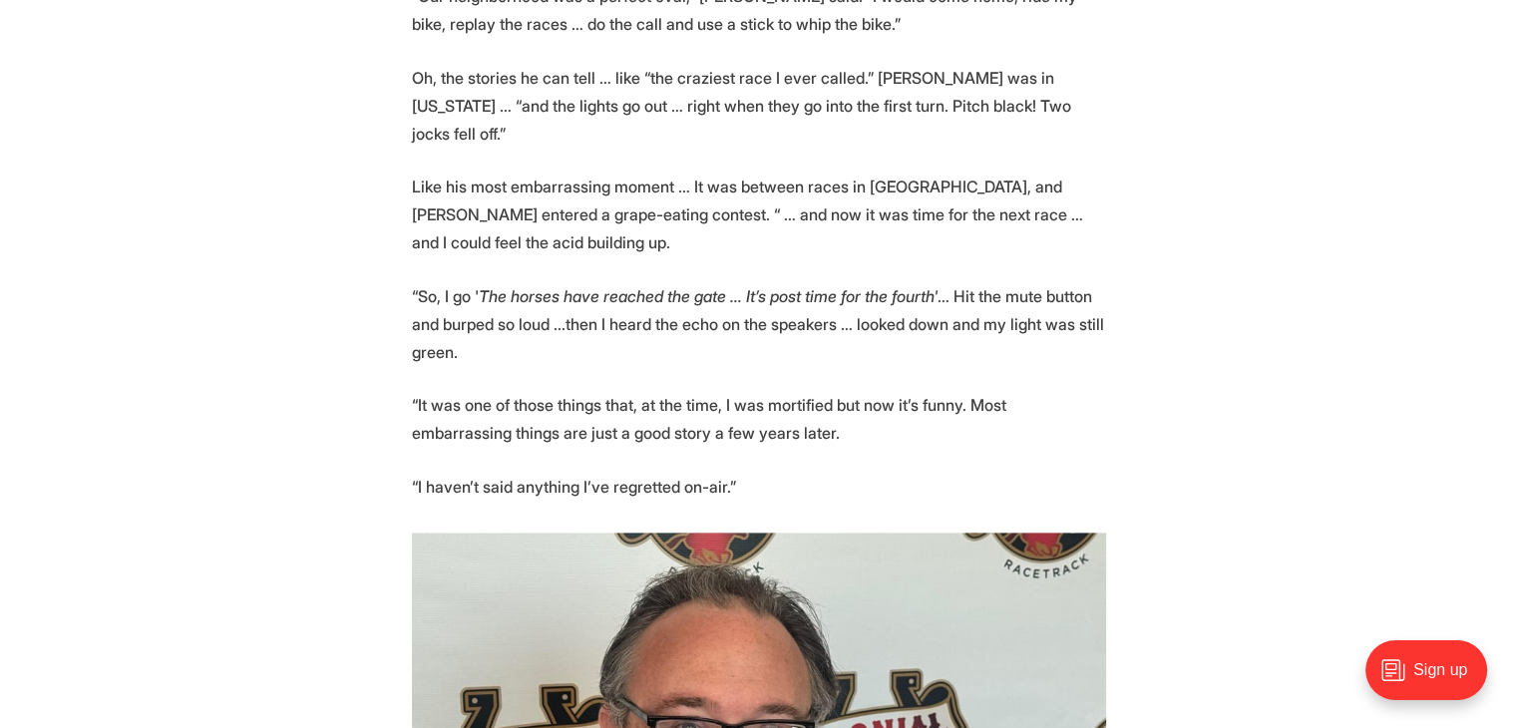
click at [528, 117] on section "📝 [PERSON_NAME] wrote for Richmond newspapers for more than 50 years, and is in…" at bounding box center [758, 592] width 1517 height 4314
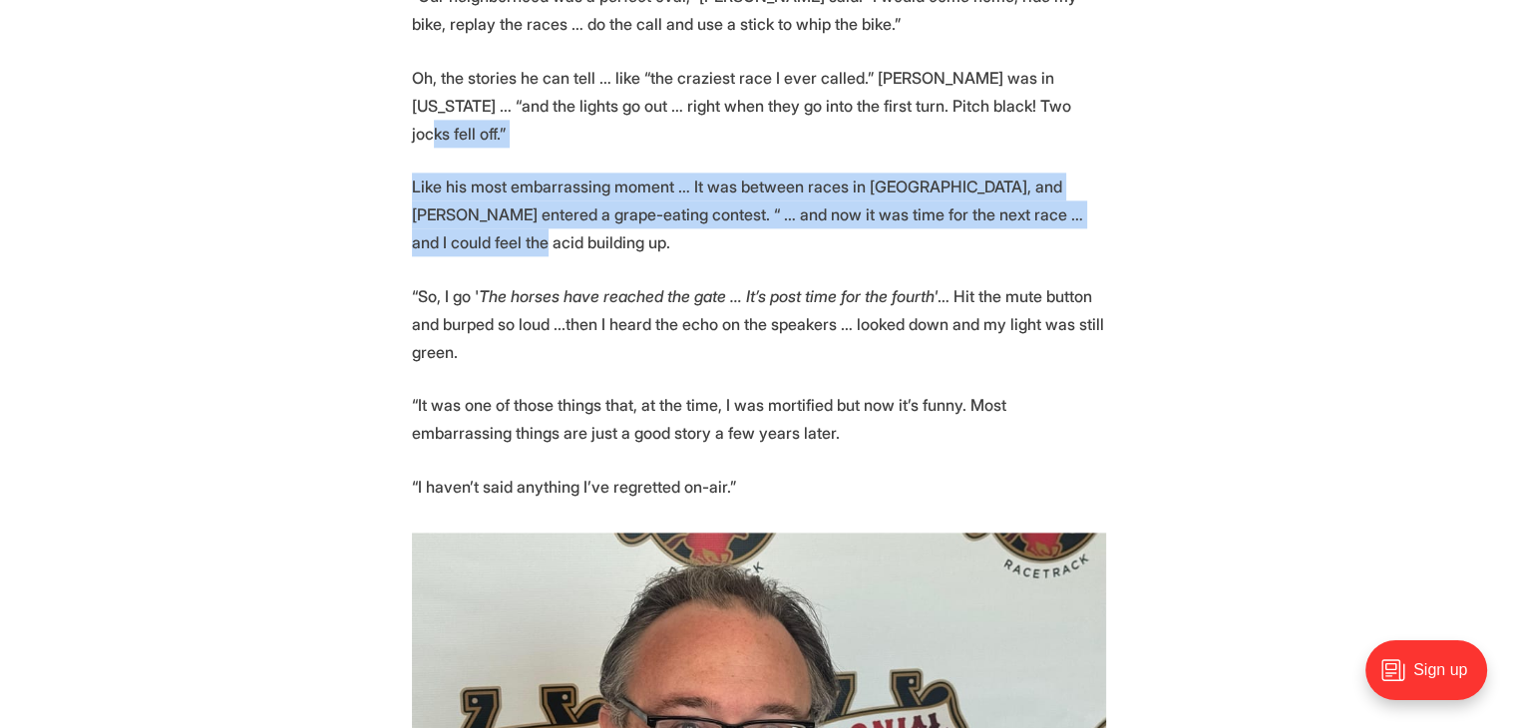
drag, startPoint x: 570, startPoint y: 115, endPoint x: 839, endPoint y: 310, distance: 331.9
click at [838, 310] on section "📝 [PERSON_NAME] wrote for Richmond newspapers for more than 50 years, and is in…" at bounding box center [758, 592] width 1517 height 4314
click at [839, 310] on p "“So, I go ' The horses have reached the gate … It’s post time for the fourth' ……" at bounding box center [759, 324] width 694 height 84
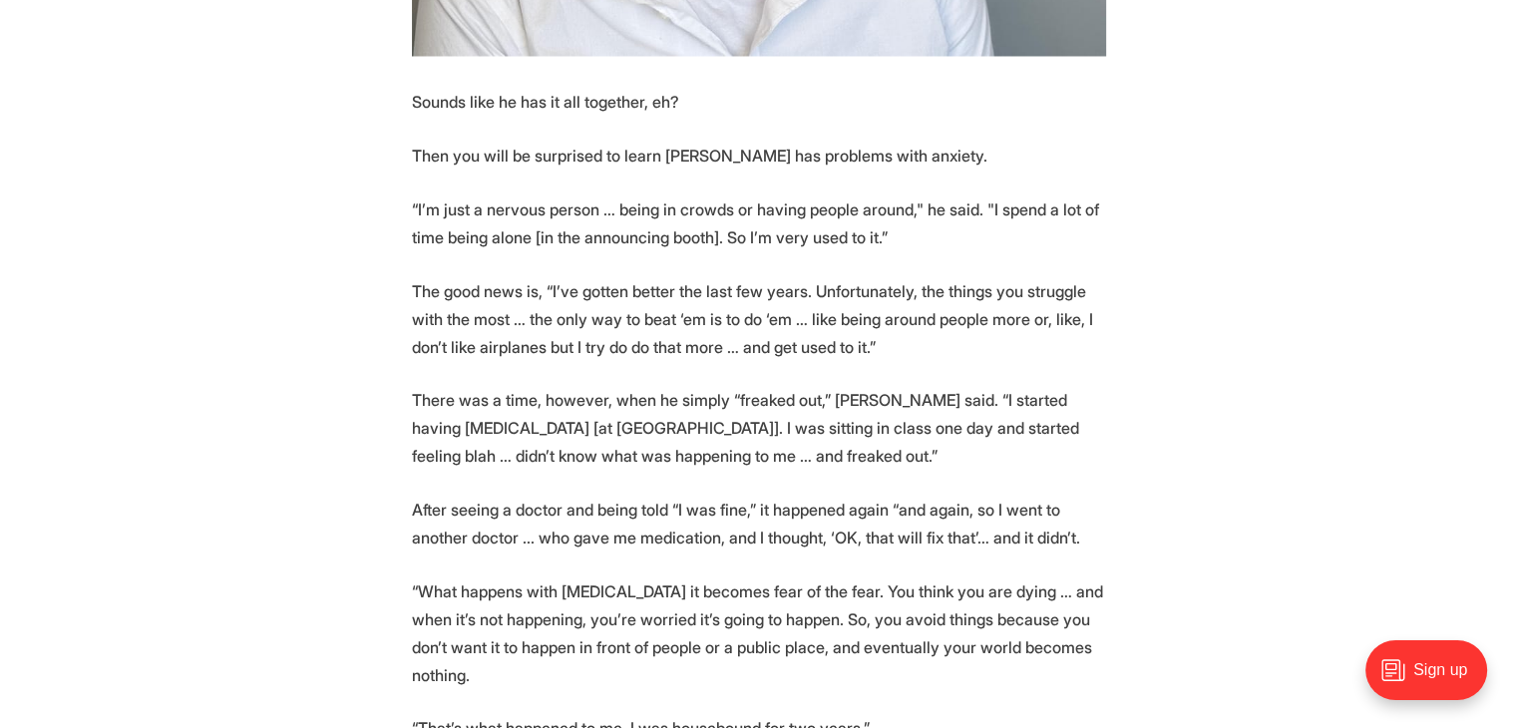
scroll to position [3689, 0]
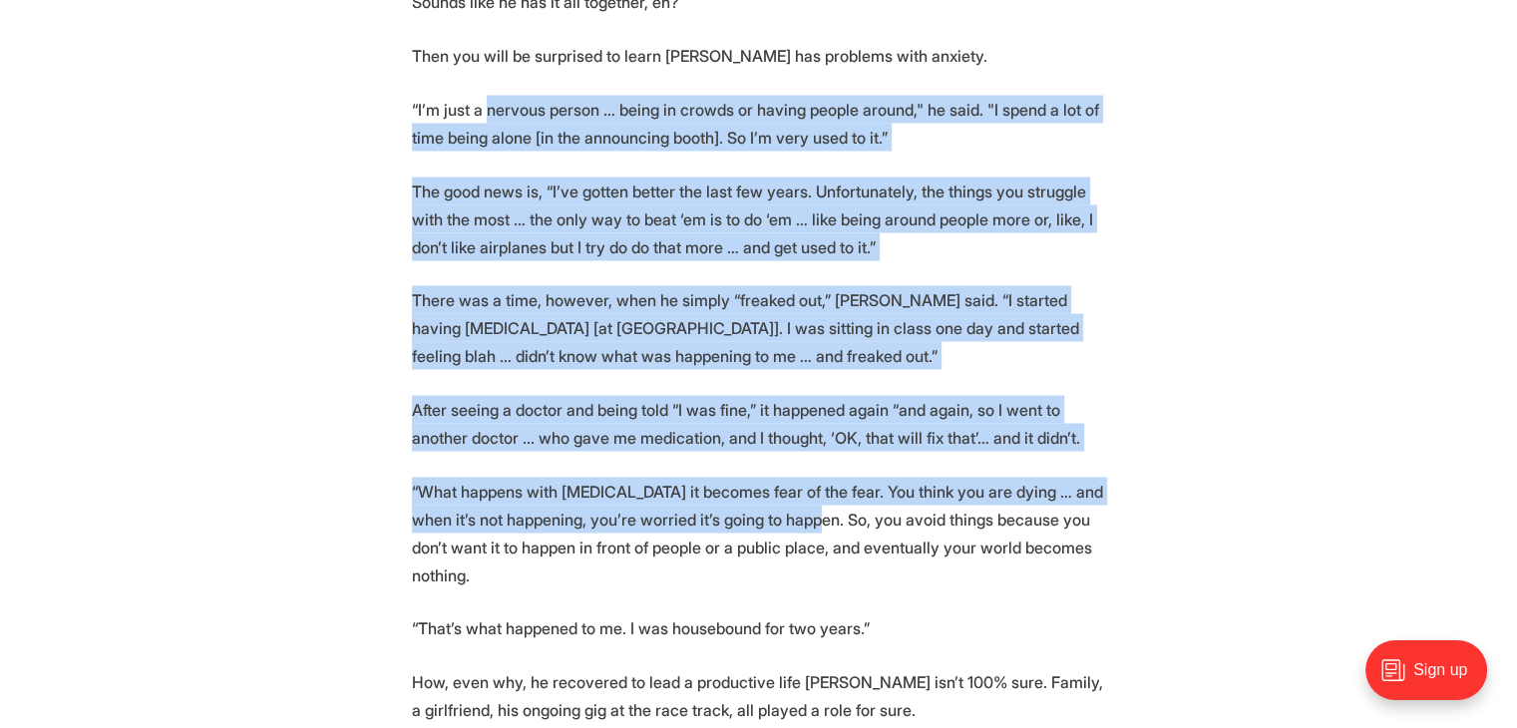
drag, startPoint x: 623, startPoint y: 150, endPoint x: 885, endPoint y: 500, distance: 437.3
drag, startPoint x: 885, startPoint y: 500, endPoint x: 885, endPoint y: 511, distance: 12.0
click at [885, 503] on p "“What happens with [MEDICAL_DATA] it becomes fear of the fear. You think you ar…" at bounding box center [759, 533] width 694 height 112
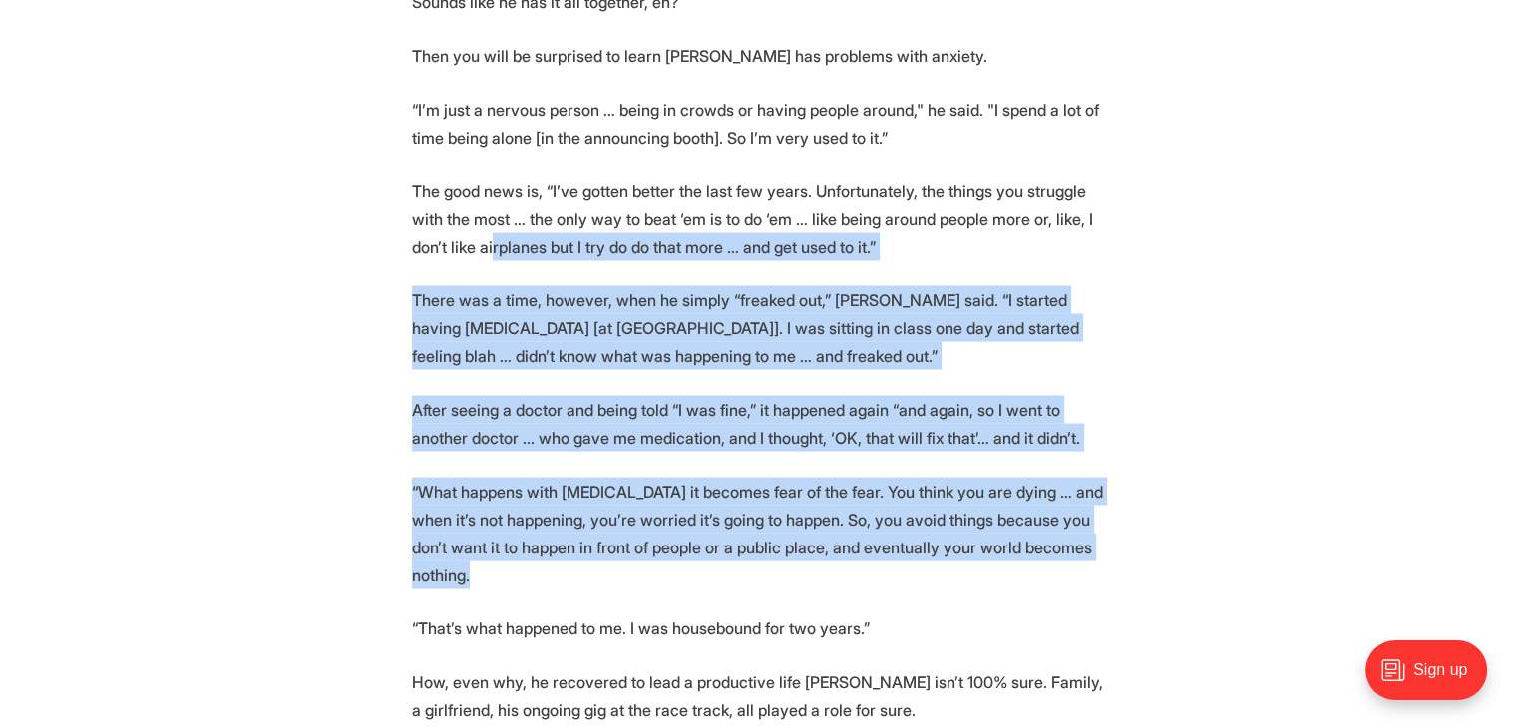
drag, startPoint x: 851, startPoint y: 553, endPoint x: 573, endPoint y: 169, distance: 474.1
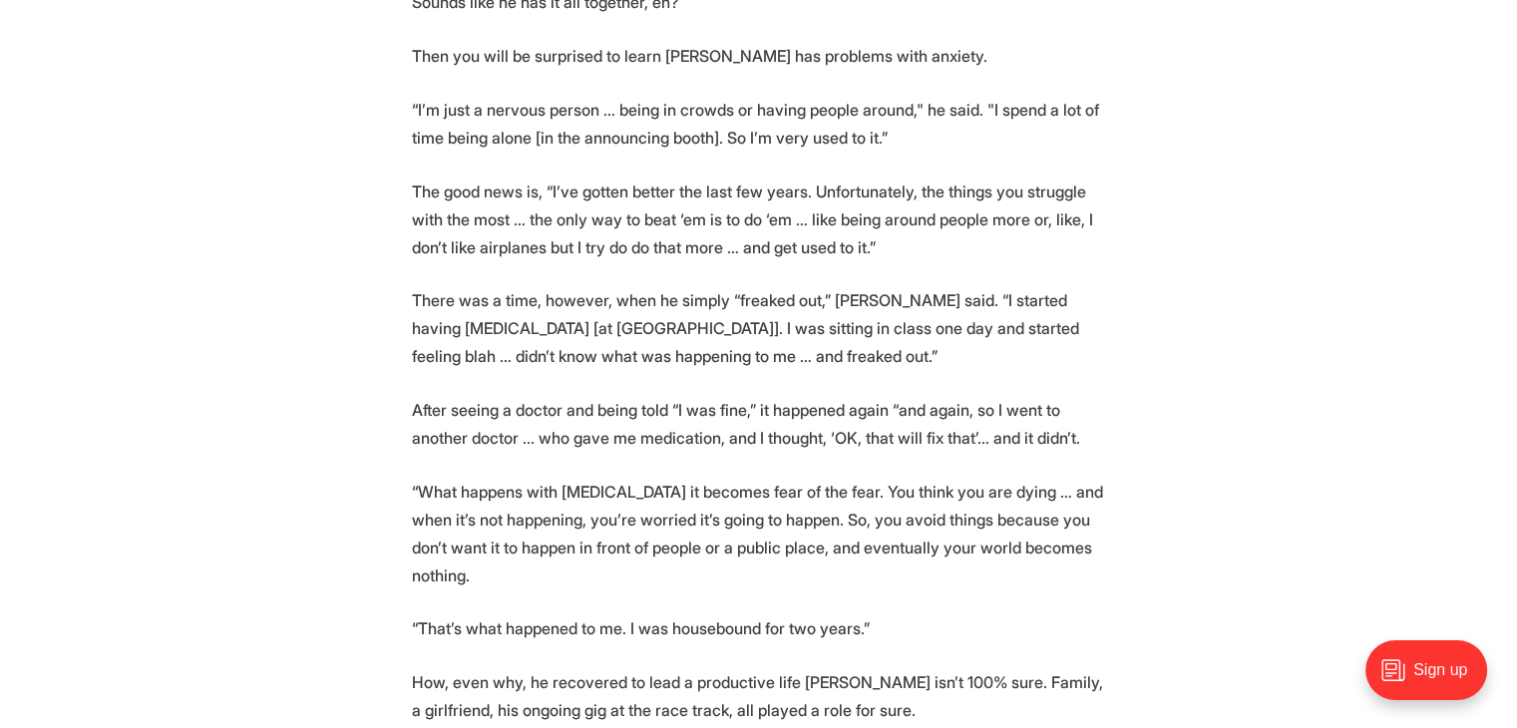
click at [573, 176] on p "The good news is, “I’ve gotten better the last few years. Unfortunately, the th…" at bounding box center [759, 218] width 694 height 84
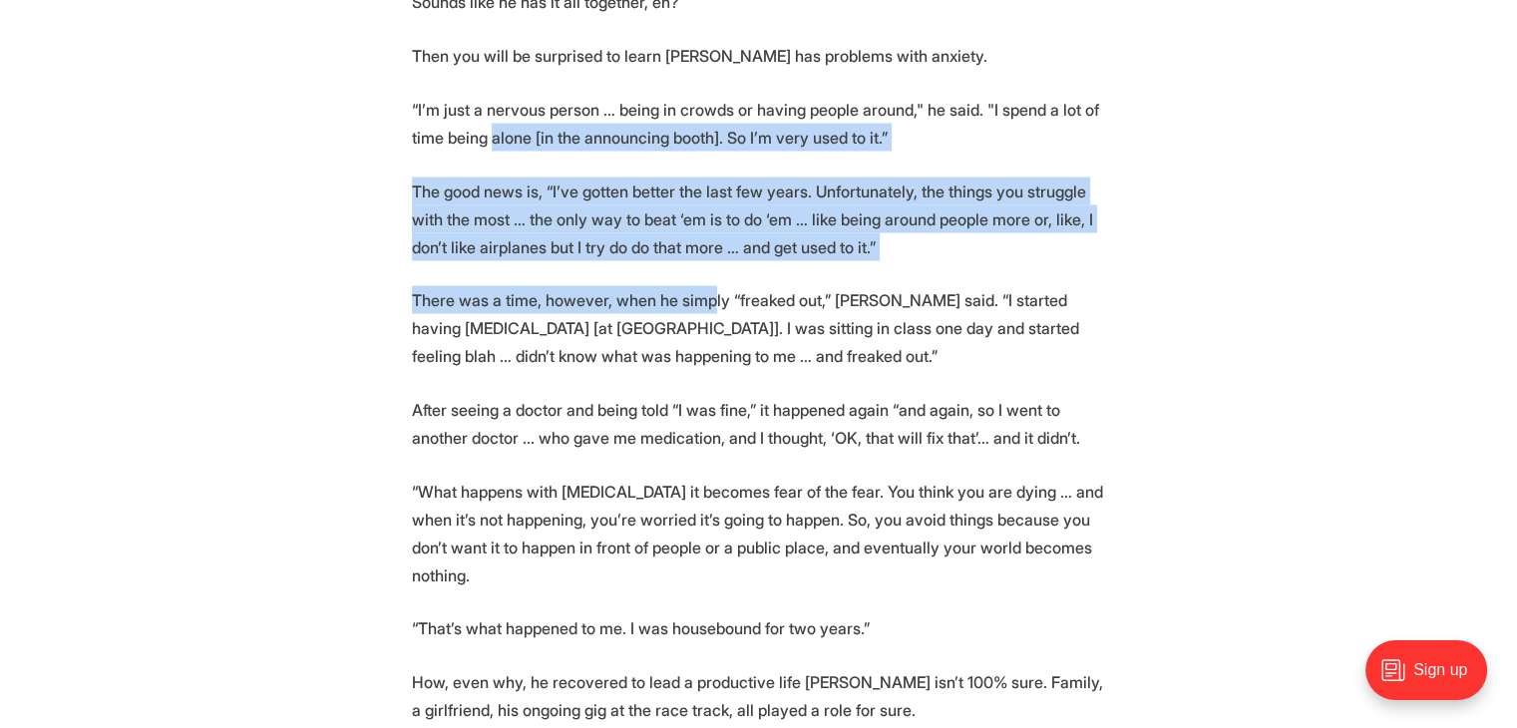
drag, startPoint x: 539, startPoint y: 103, endPoint x: 817, endPoint y: 364, distance: 380.9
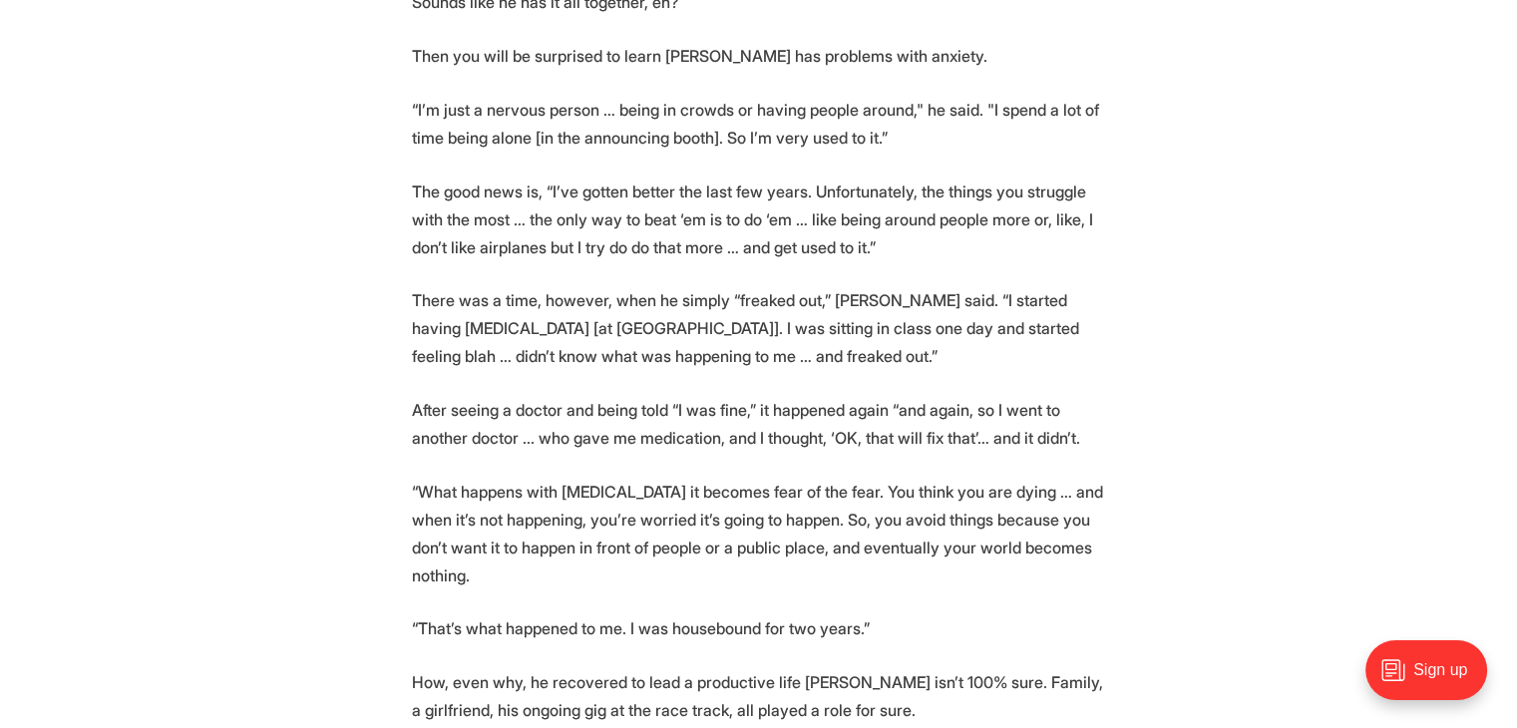
click at [830, 395] on p "After seeing a doctor and being told “I was fine,” it happened again “and again…" at bounding box center [759, 423] width 694 height 56
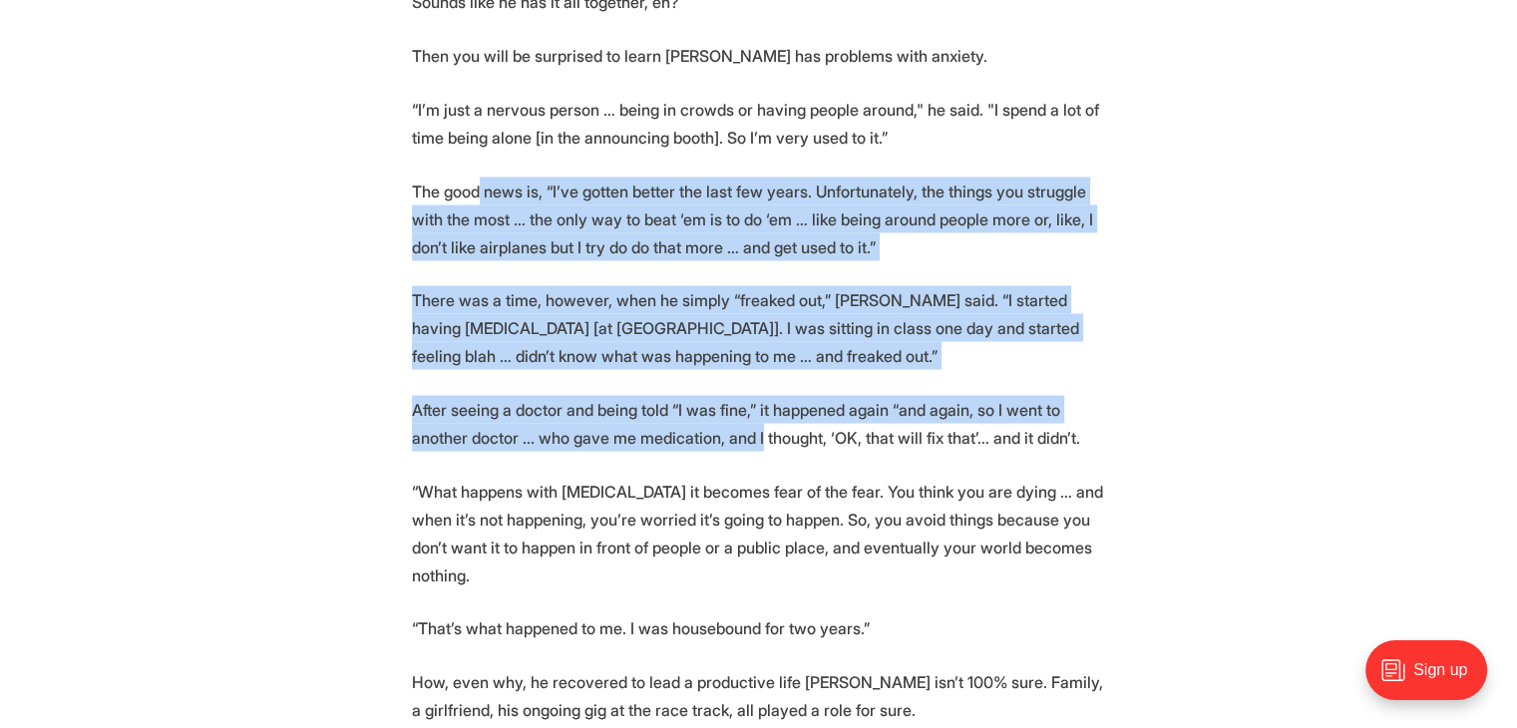
drag, startPoint x: 666, startPoint y: 294, endPoint x: 798, endPoint y: 428, distance: 187.5
click at [798, 428] on p "After seeing a doctor and being told “I was fine,” it happened again “and again…" at bounding box center [759, 423] width 694 height 56
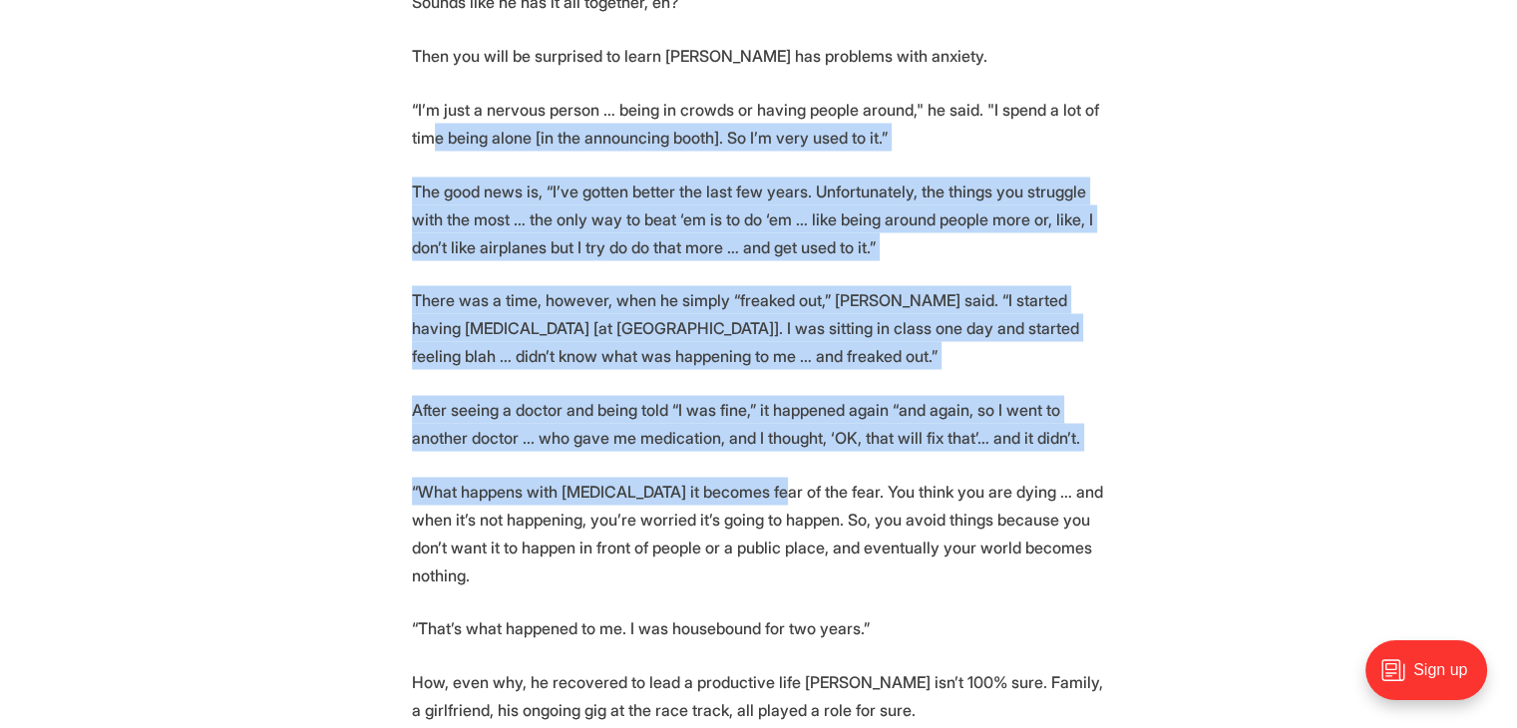
drag, startPoint x: 790, startPoint y: 467, endPoint x: 479, endPoint y: 101, distance: 480.3
click at [479, 100] on p "“I’m just a nervous person … being in crowds or having people around," he said.…" at bounding box center [759, 123] width 694 height 56
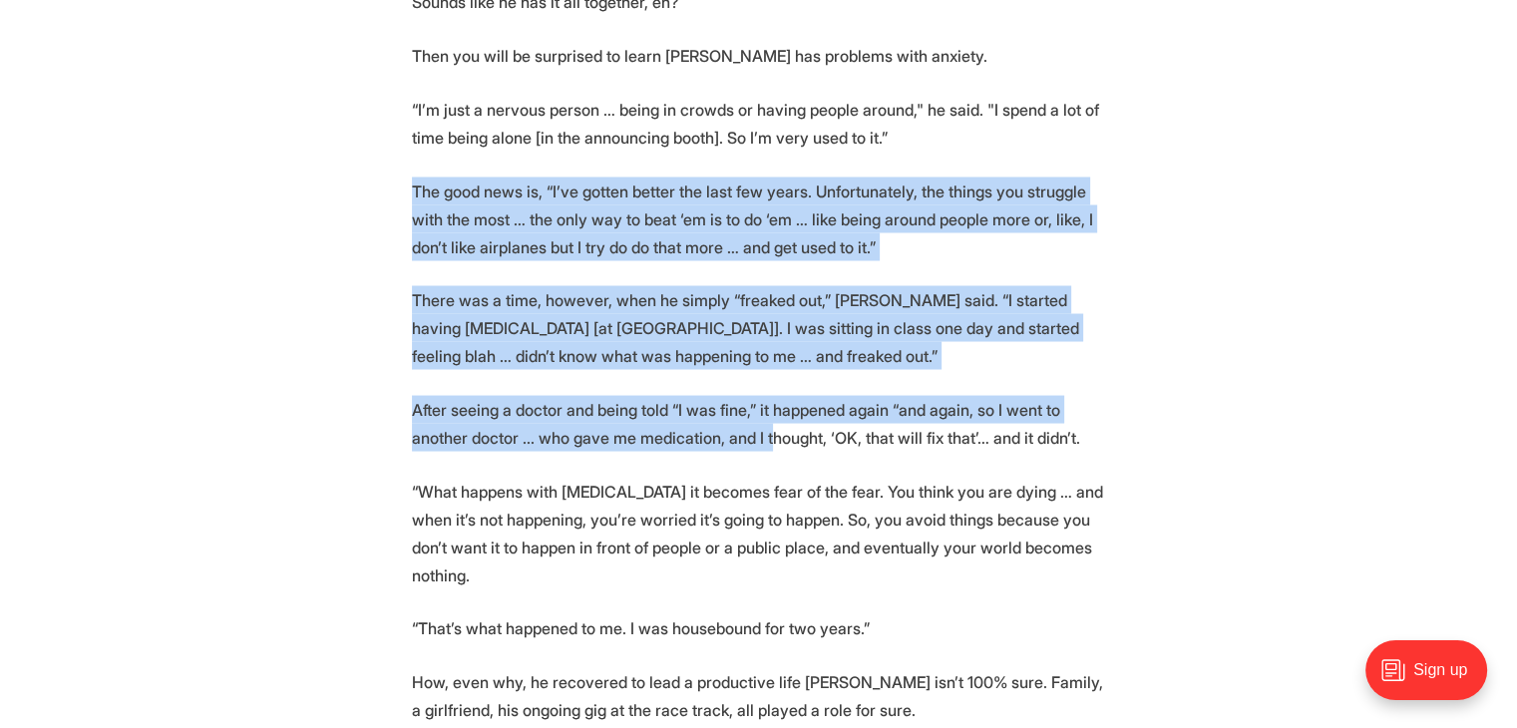
drag, startPoint x: 433, startPoint y: 163, endPoint x: 795, endPoint y: 397, distance: 431.2
click at [795, 397] on p "After seeing a doctor and being told “I was fine,” it happened again “and again…" at bounding box center [759, 423] width 694 height 56
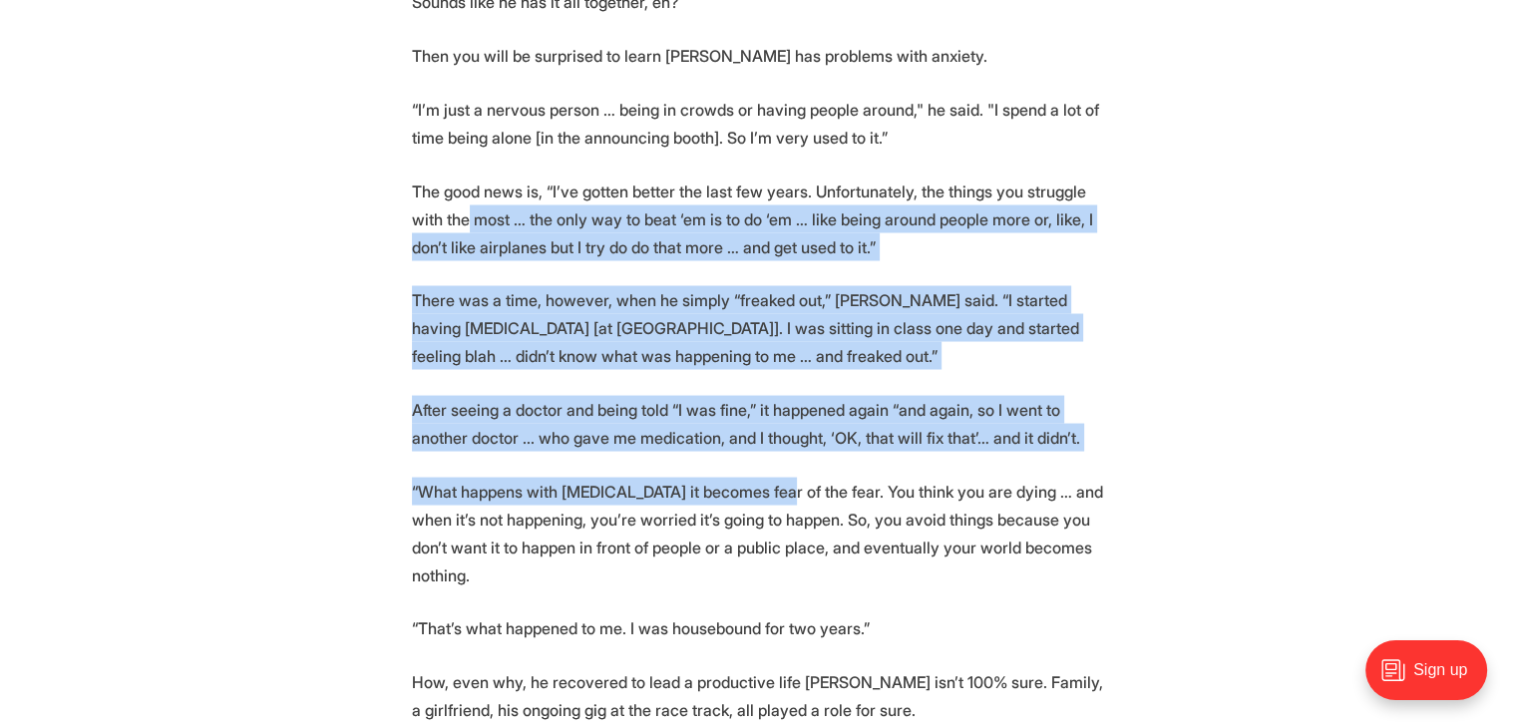
drag, startPoint x: 606, startPoint y: 260, endPoint x: 535, endPoint y: 166, distance: 118.3
click at [523, 176] on p "The good news is, “I’ve gotten better the last few years. Unfortunately, the th…" at bounding box center [759, 218] width 694 height 84
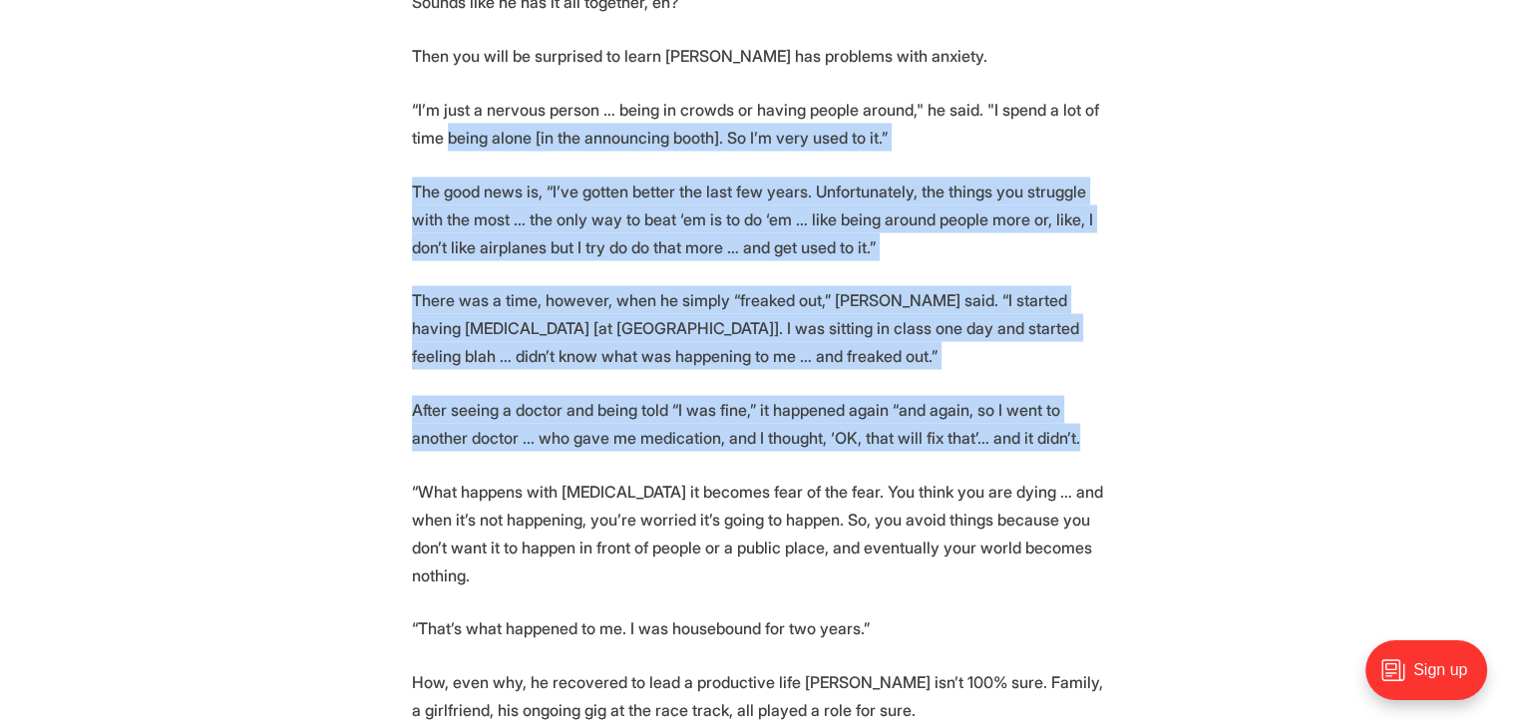
drag, startPoint x: 495, startPoint y: 115, endPoint x: 917, endPoint y: 427, distance: 525.5
click at [917, 427] on p "After seeing a doctor and being told “I was fine,” it happened again “and again…" at bounding box center [759, 423] width 694 height 56
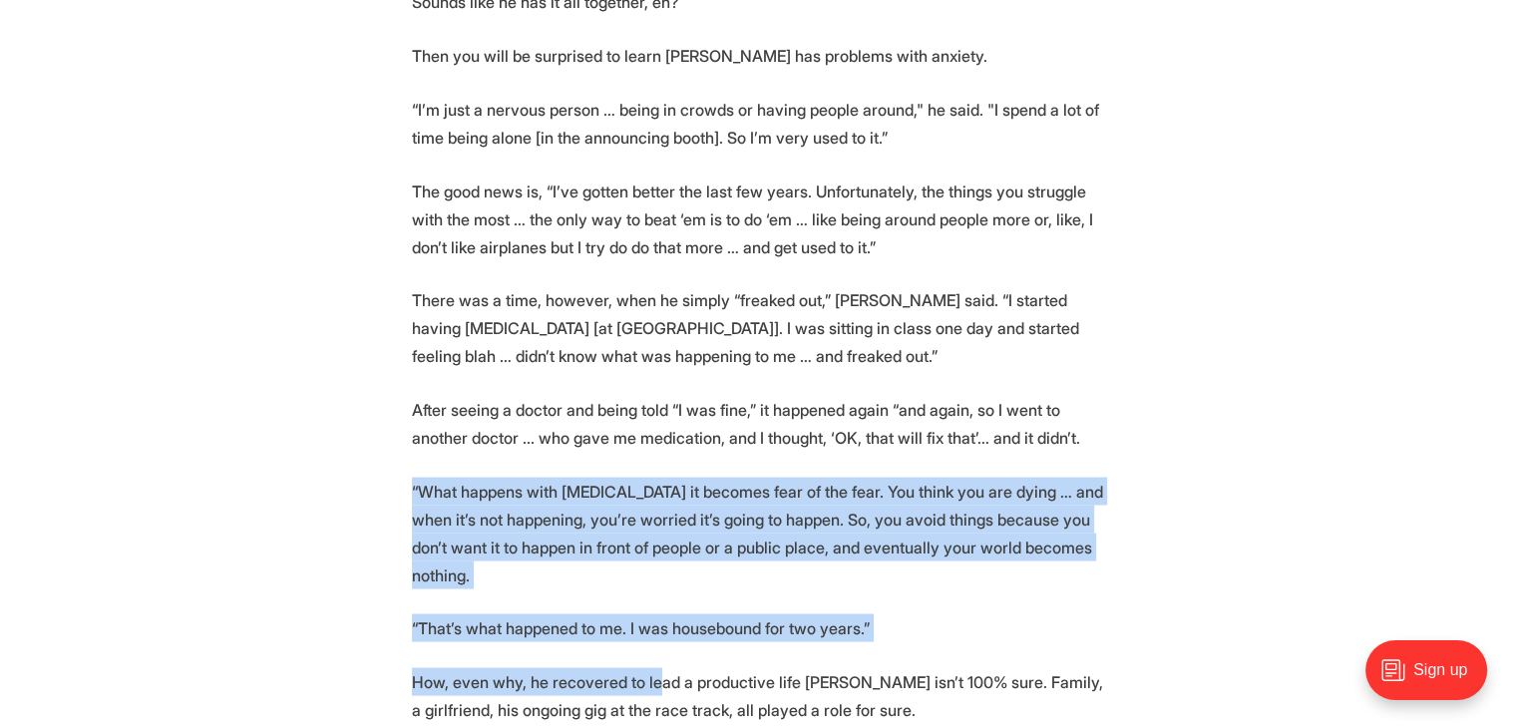
drag, startPoint x: 650, startPoint y: 625, endPoint x: 466, endPoint y: 248, distance: 419.6
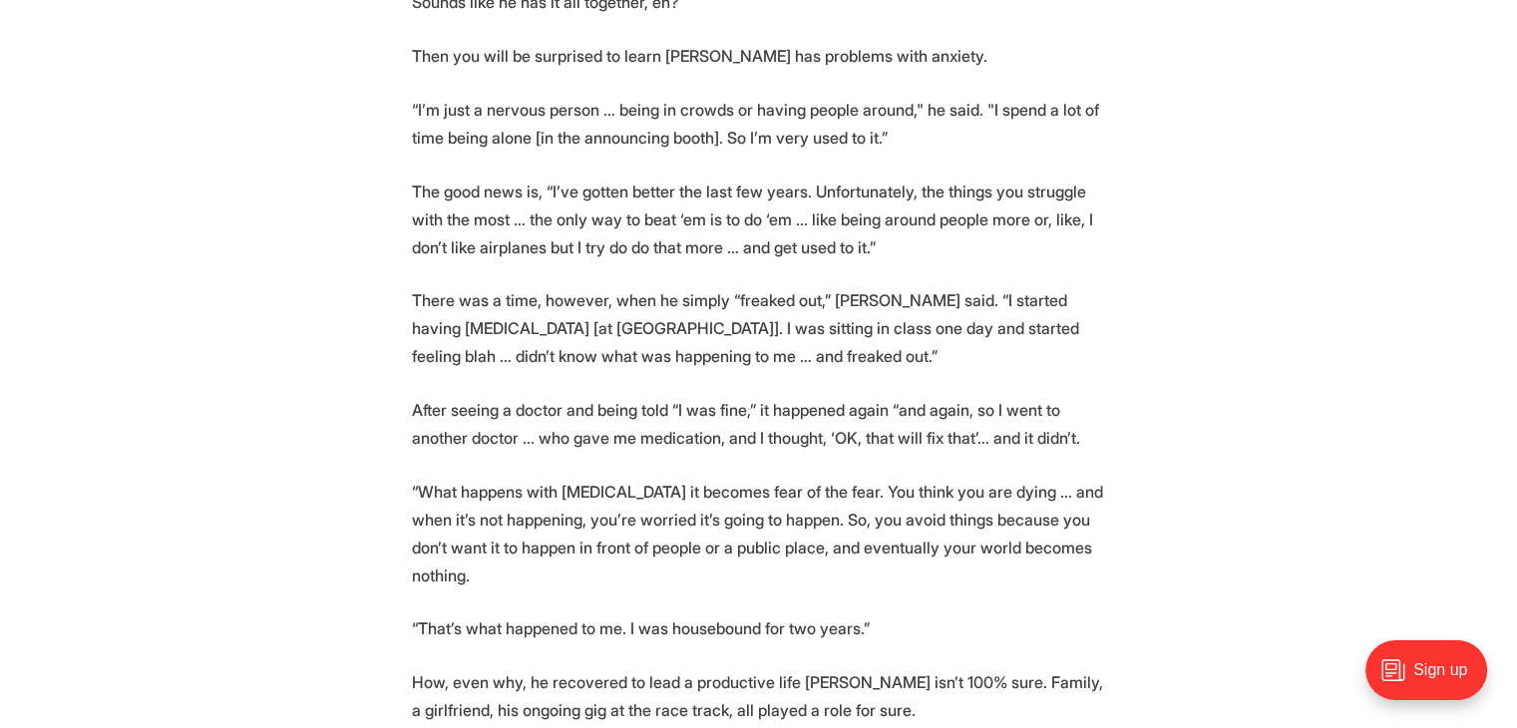
drag, startPoint x: 464, startPoint y: 245, endPoint x: 456, endPoint y: 230, distance: 16.9
click at [464, 285] on p "There was a time, however, when he simply “freaked out,” [PERSON_NAME] said. “I…" at bounding box center [759, 327] width 694 height 84
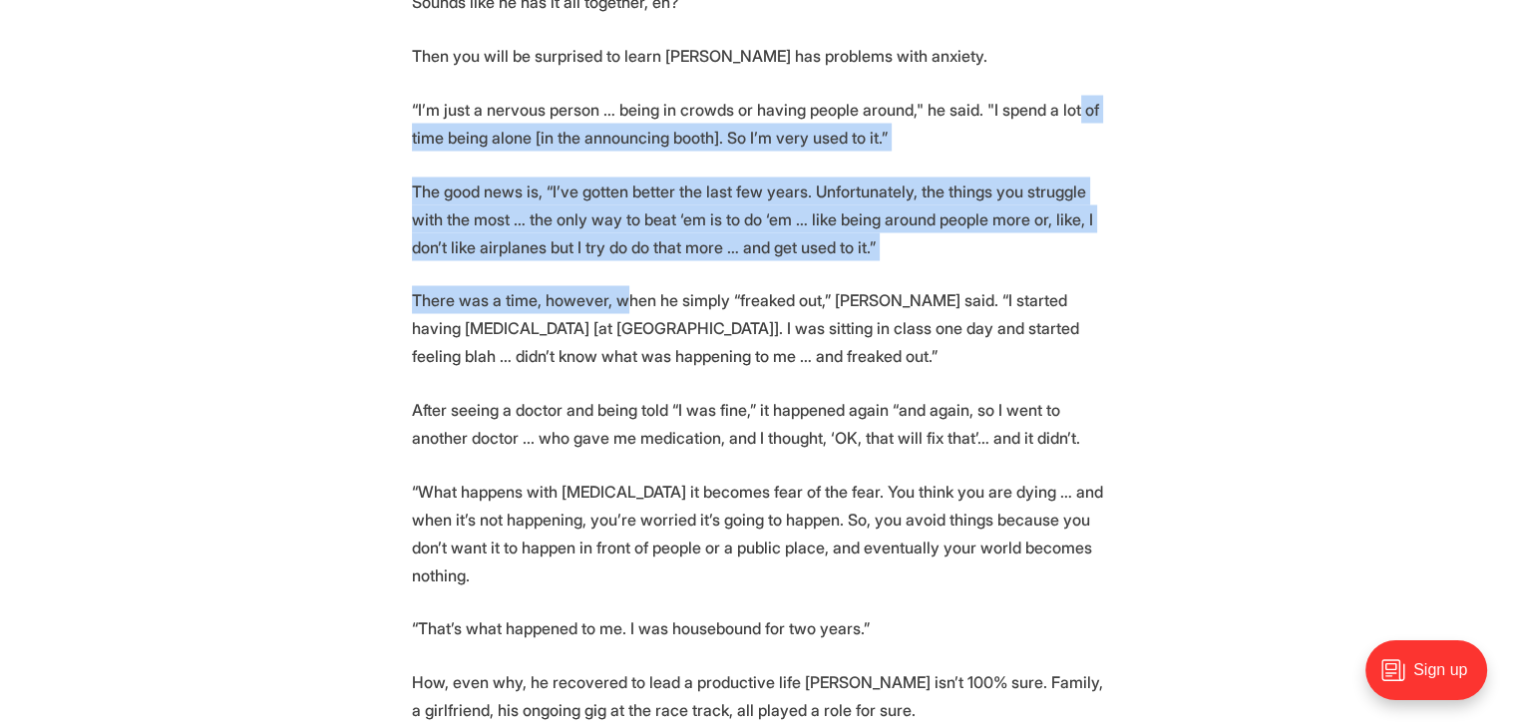
drag, startPoint x: 445, startPoint y: 125, endPoint x: 697, endPoint y: 293, distance: 303.4
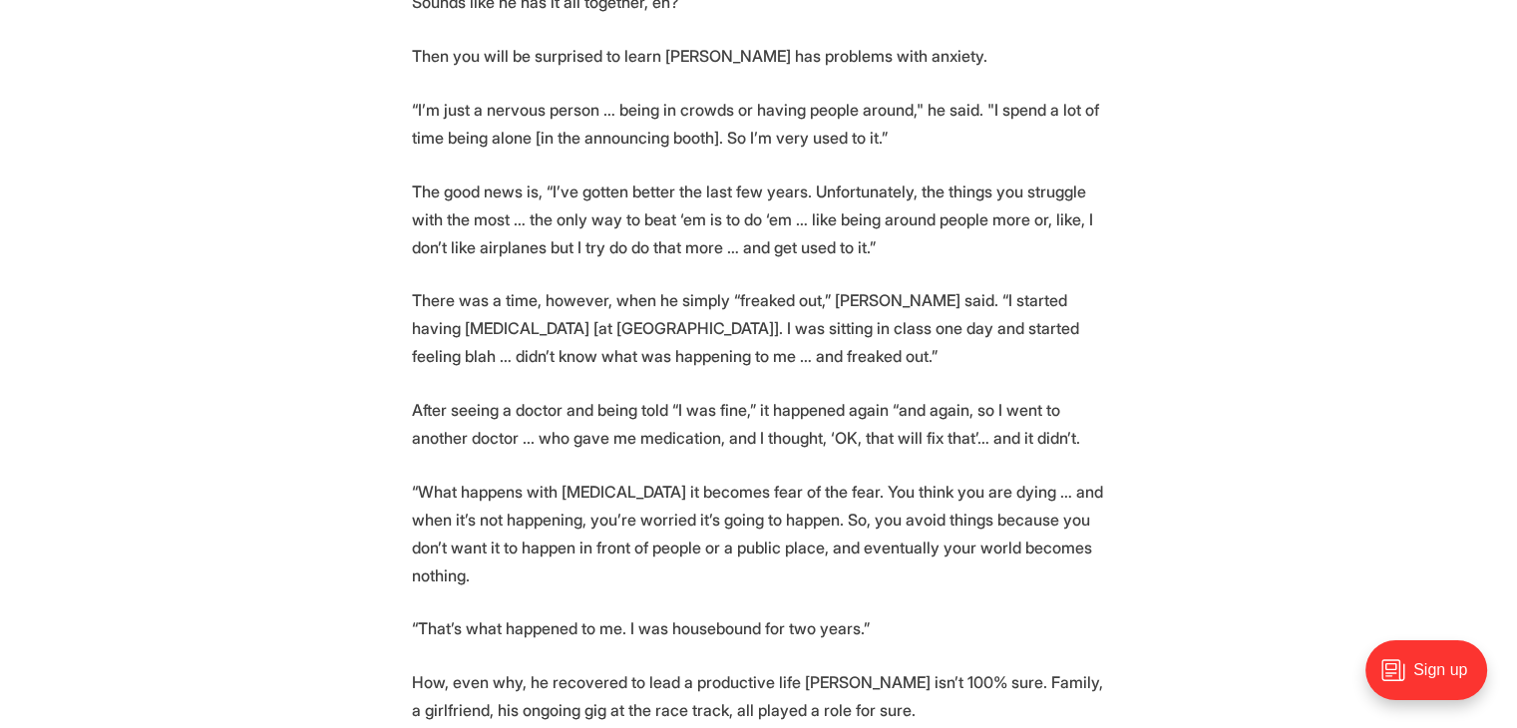
drag, startPoint x: 697, startPoint y: 293, endPoint x: 700, endPoint y: 310, distance: 17.2
click at [700, 297] on p "There was a time, however, when he simply “freaked out,” [PERSON_NAME] said. “I…" at bounding box center [759, 327] width 694 height 84
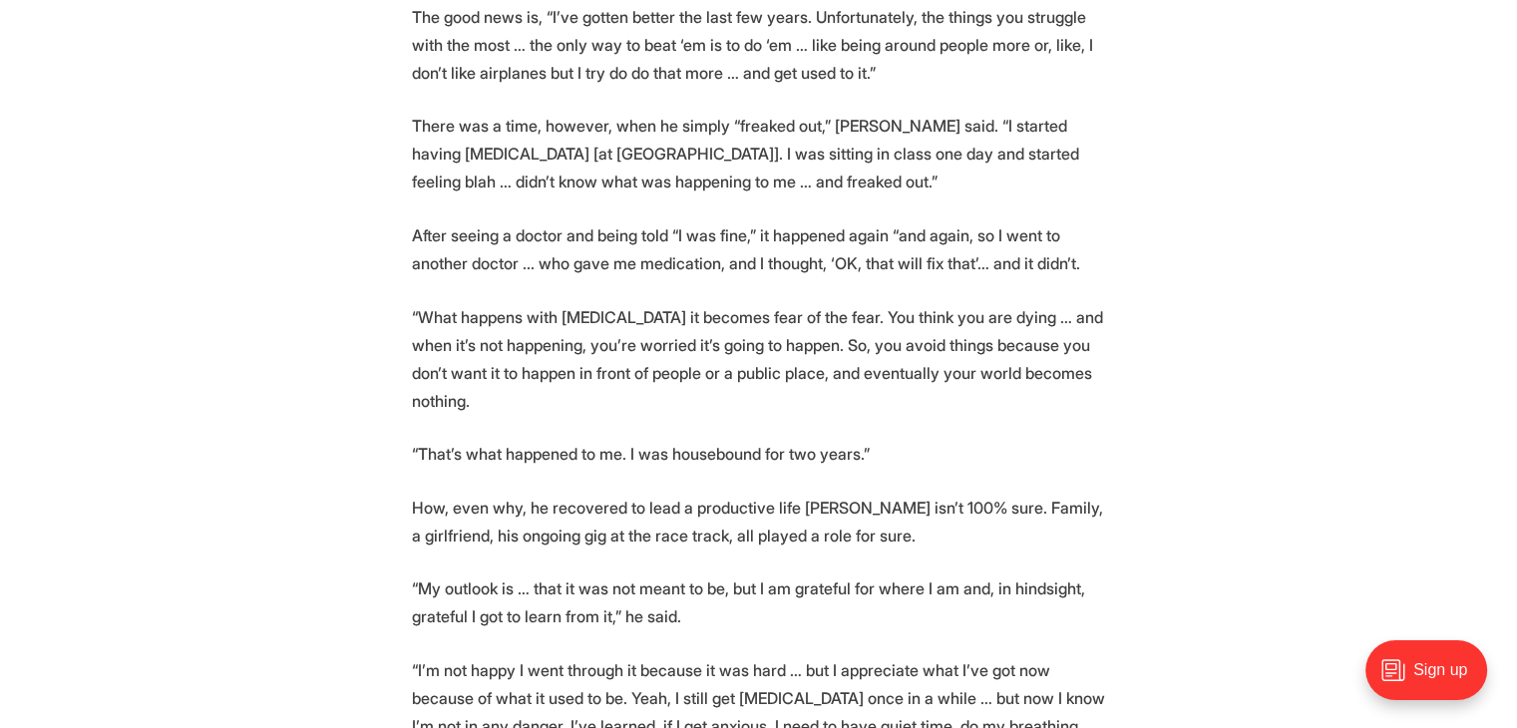
scroll to position [3889, 0]
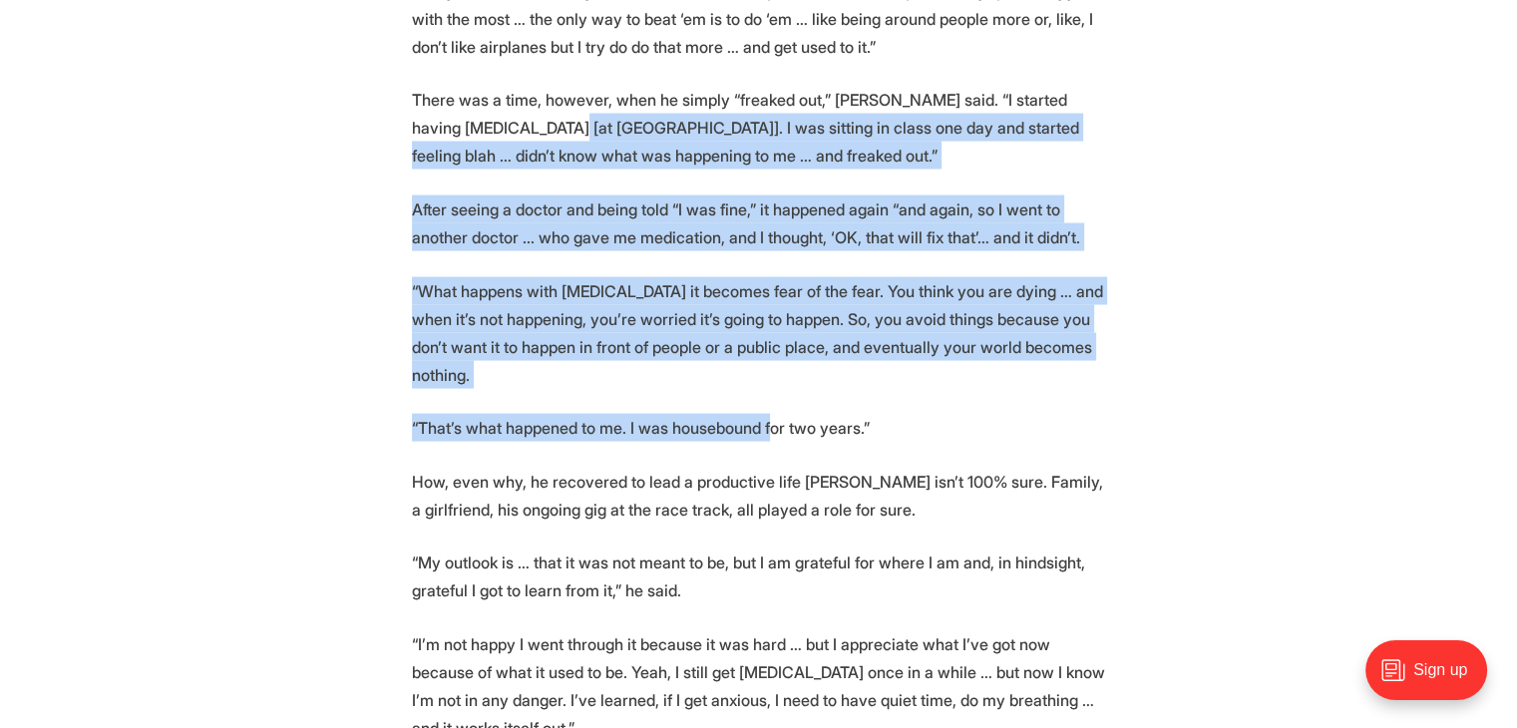
drag, startPoint x: 791, startPoint y: 394, endPoint x: 878, endPoint y: 523, distance: 156.5
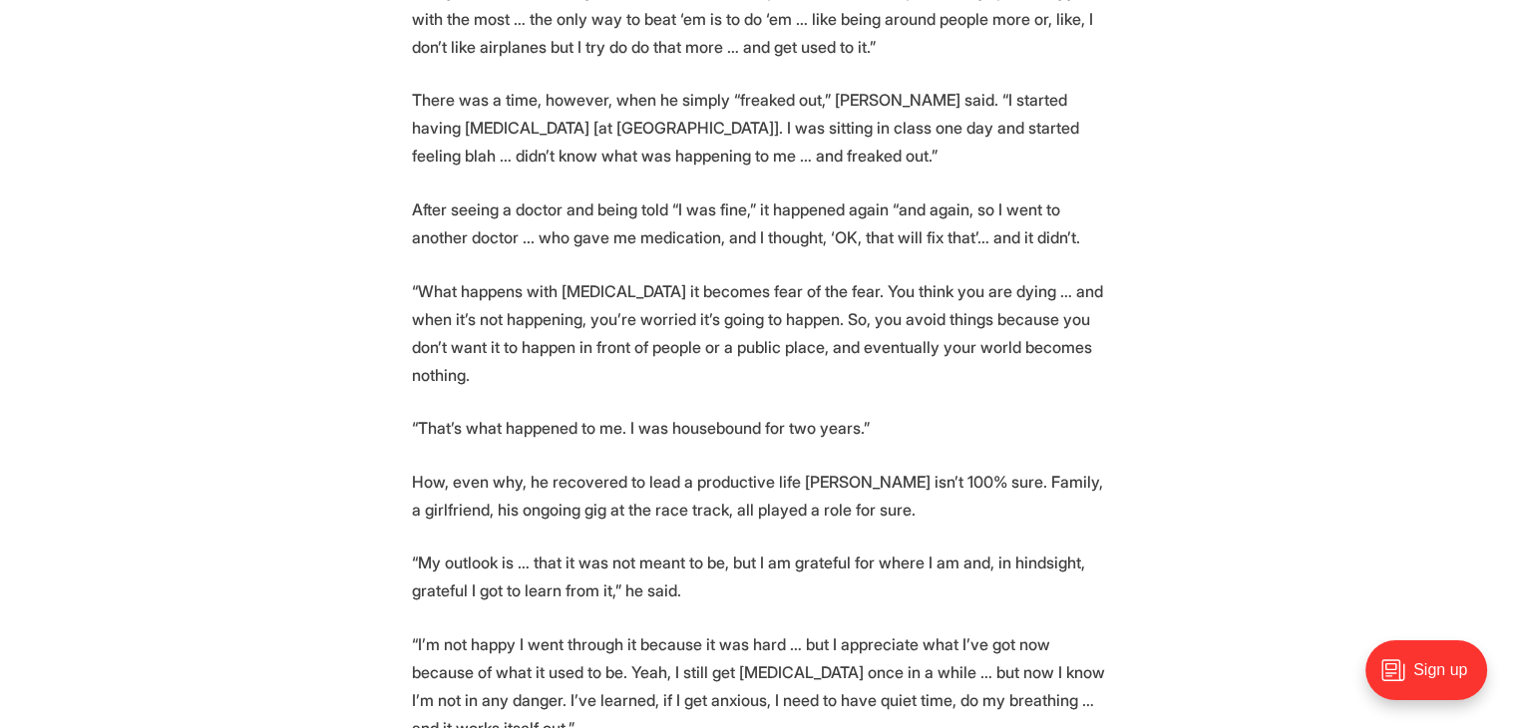
drag, startPoint x: 878, startPoint y: 523, endPoint x: 842, endPoint y: 560, distance: 52.2
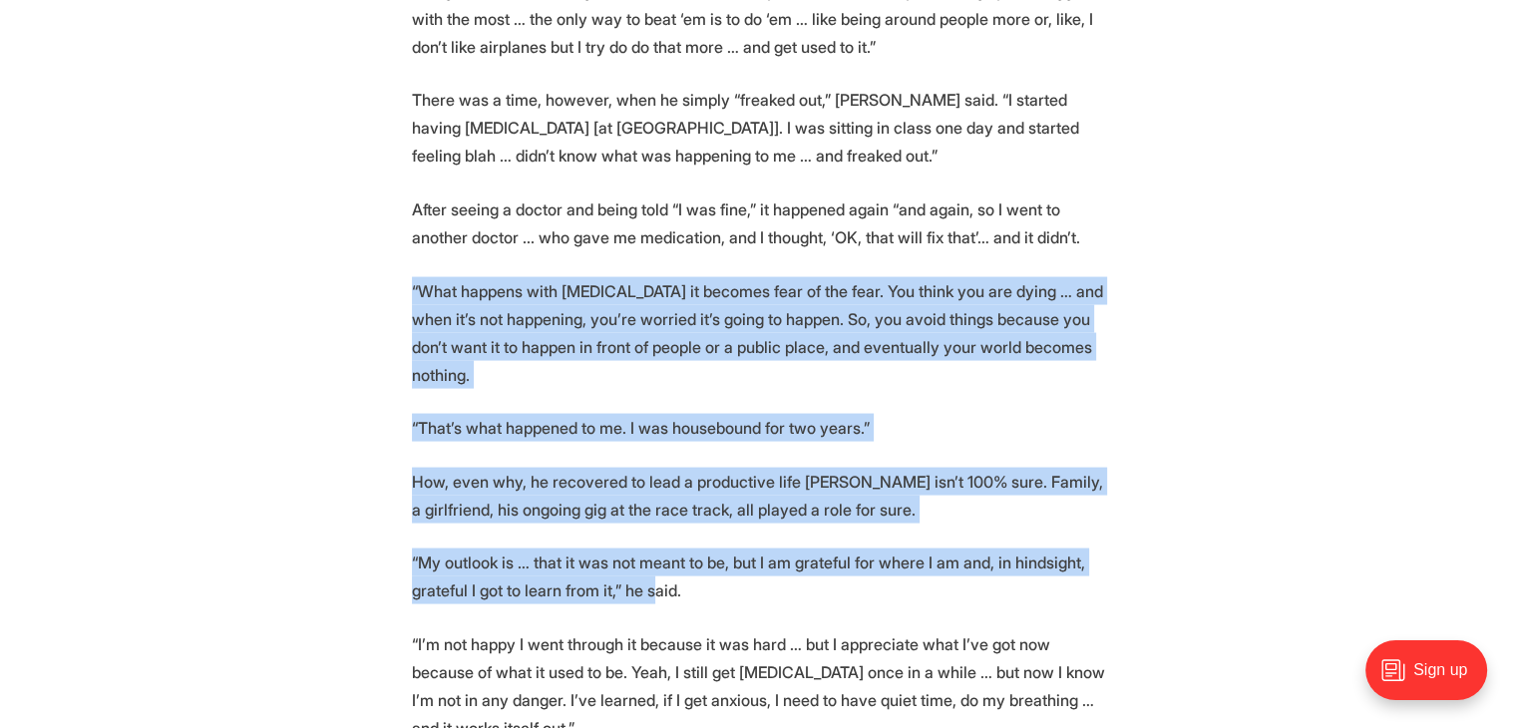
drag, startPoint x: 673, startPoint y: 469, endPoint x: 505, endPoint y: 194, distance: 321.8
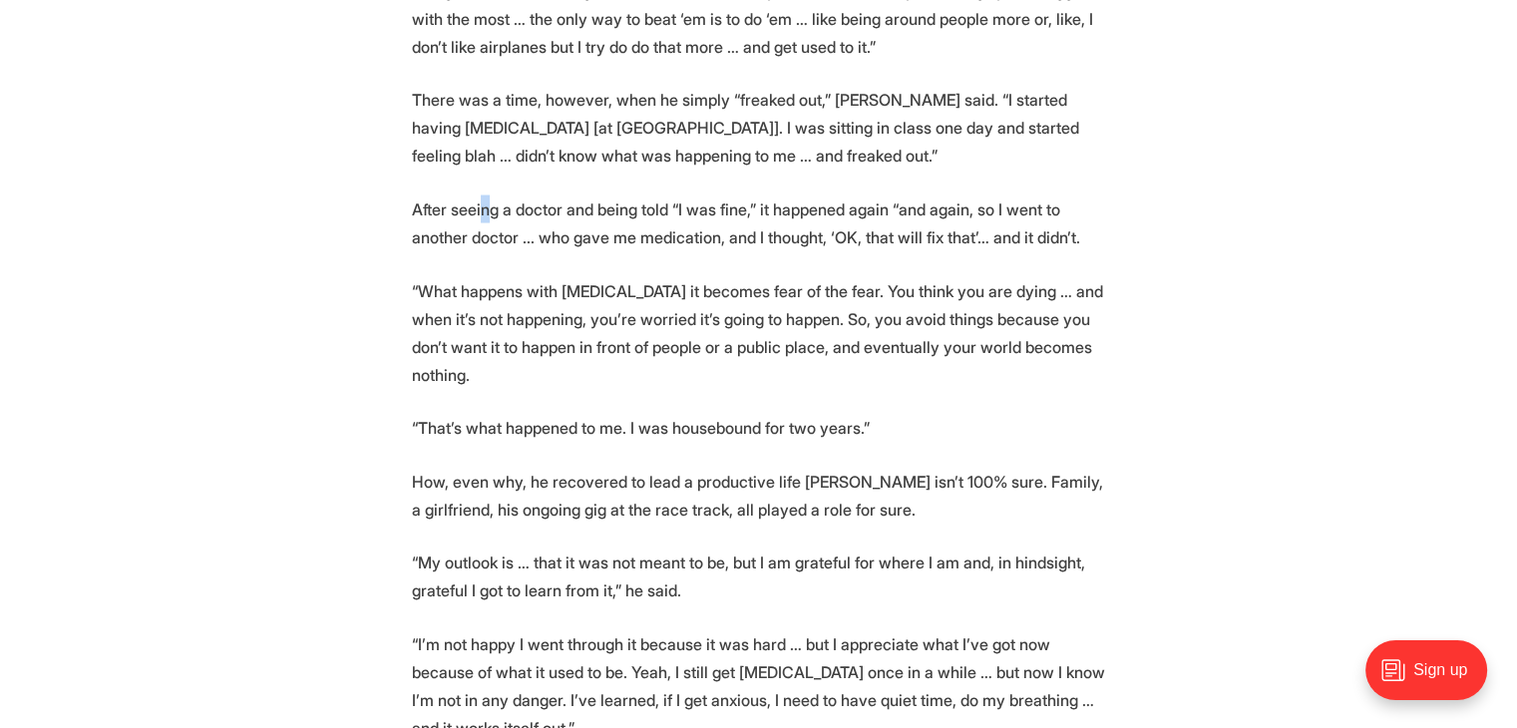
click at [488, 195] on p "After seeing a doctor and being told “I was fine,” it happened again “and again…" at bounding box center [759, 223] width 694 height 56
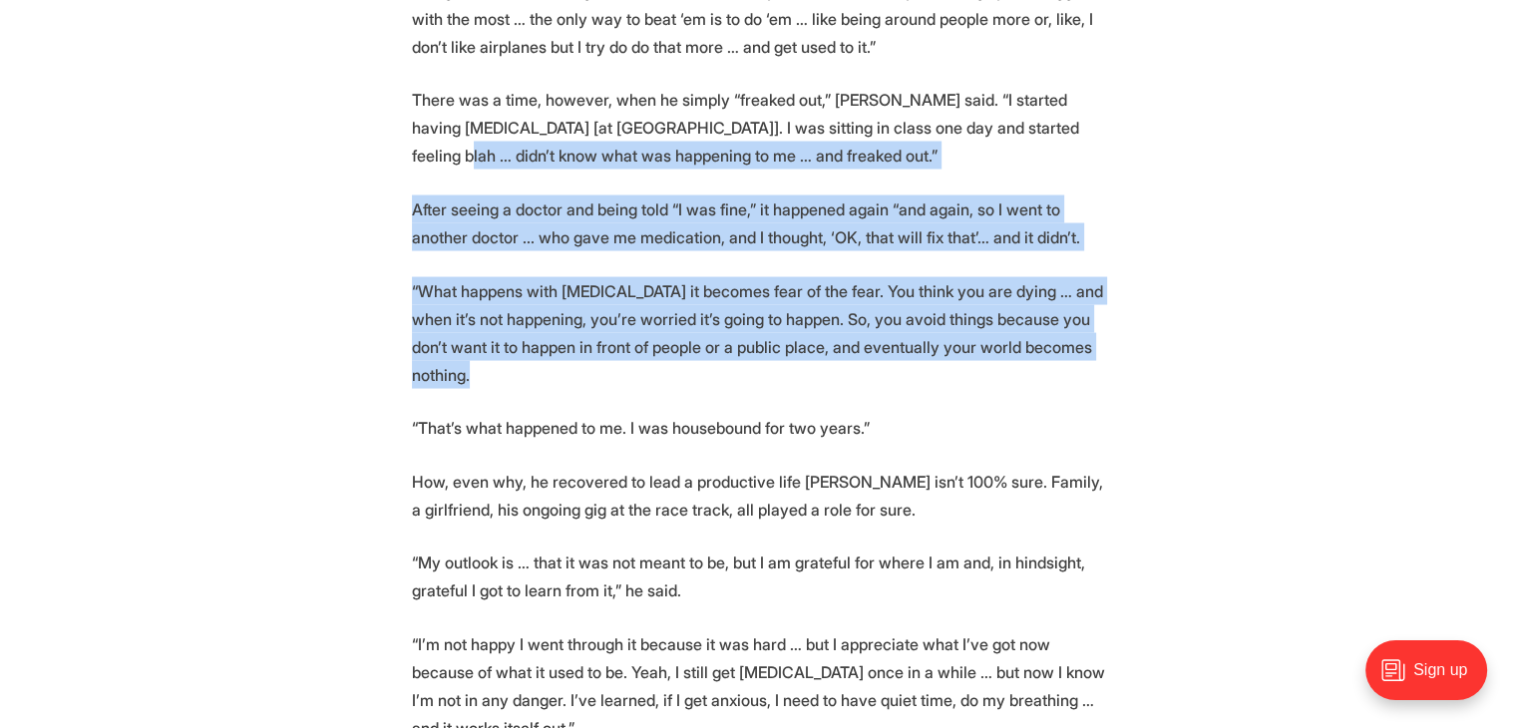
drag, startPoint x: 518, startPoint y: 172, endPoint x: 780, endPoint y: 482, distance: 404.7
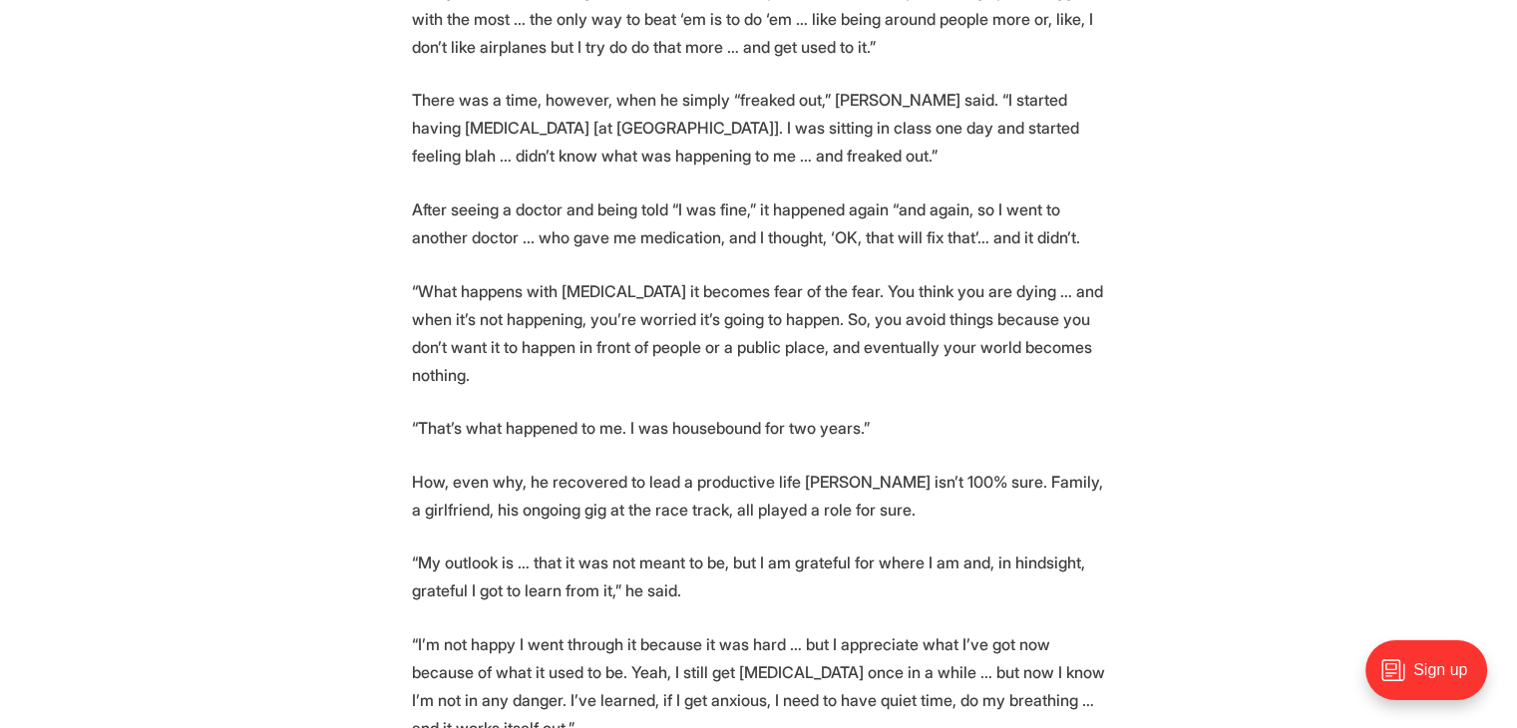
click at [782, 484] on p "How, even why, he recovered to lead a productive life [PERSON_NAME] isn’t 100% …" at bounding box center [759, 496] width 694 height 56
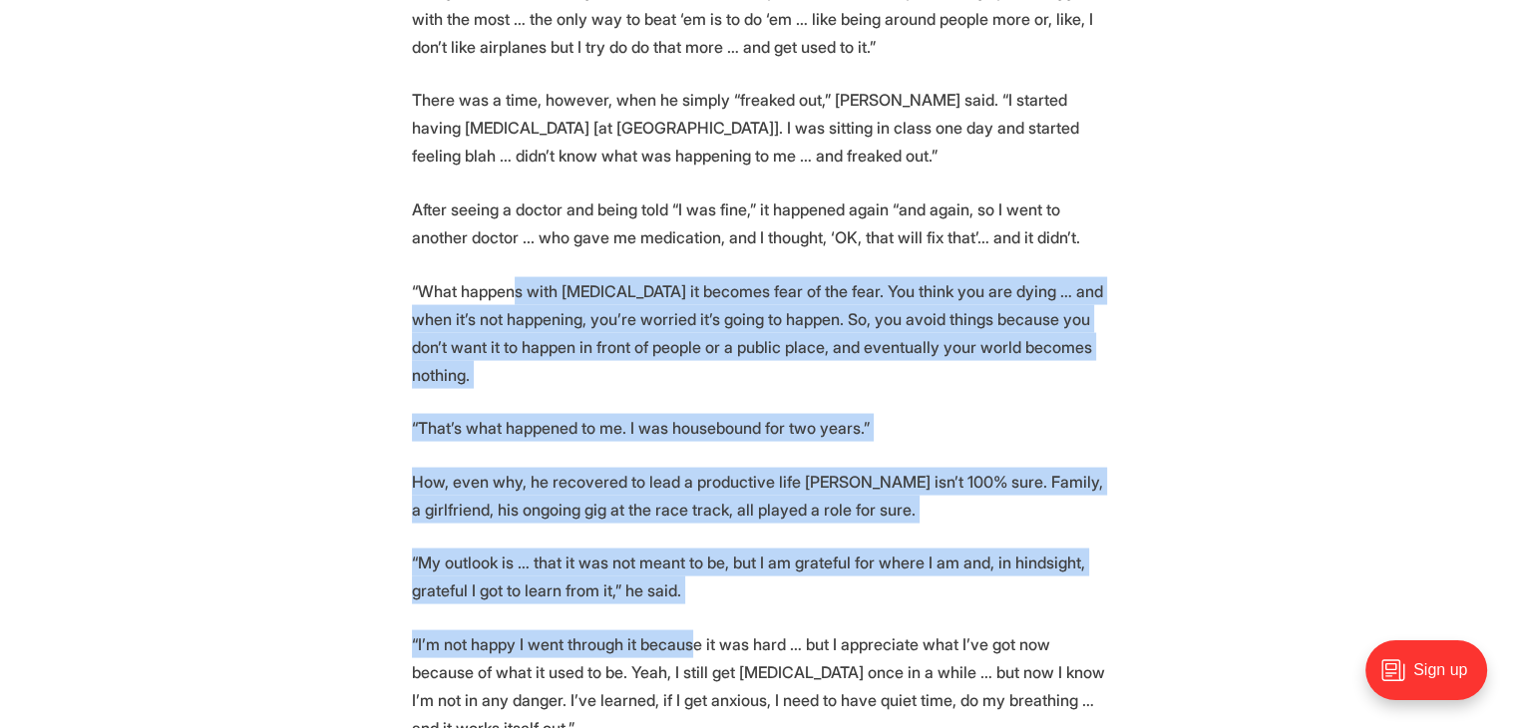
drag, startPoint x: 634, startPoint y: 484, endPoint x: 484, endPoint y: 202, distance: 318.9
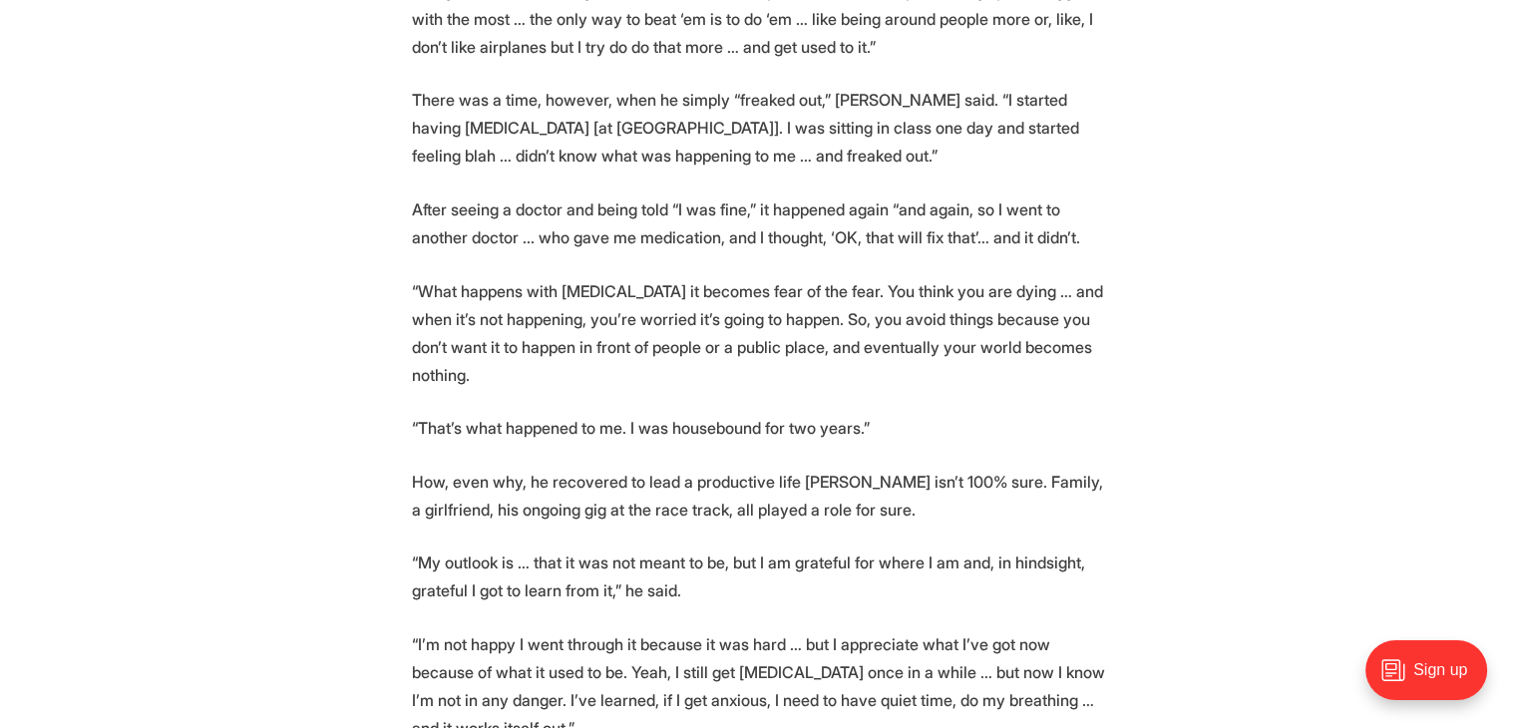
click at [484, 202] on p "After seeing a doctor and being told “I was fine,” it happened again “and again…" at bounding box center [759, 223] width 694 height 56
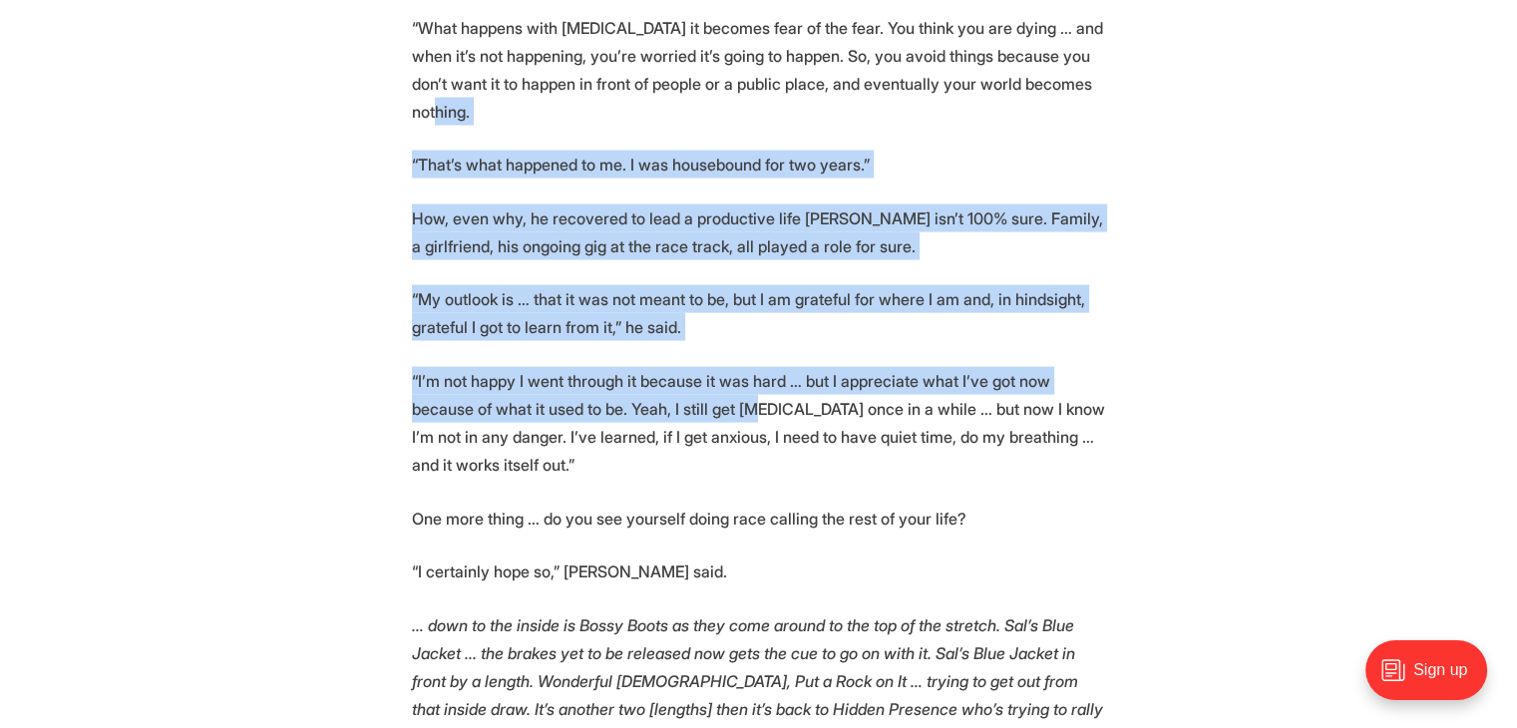
drag, startPoint x: 606, startPoint y: 159, endPoint x: 850, endPoint y: 509, distance: 427.6
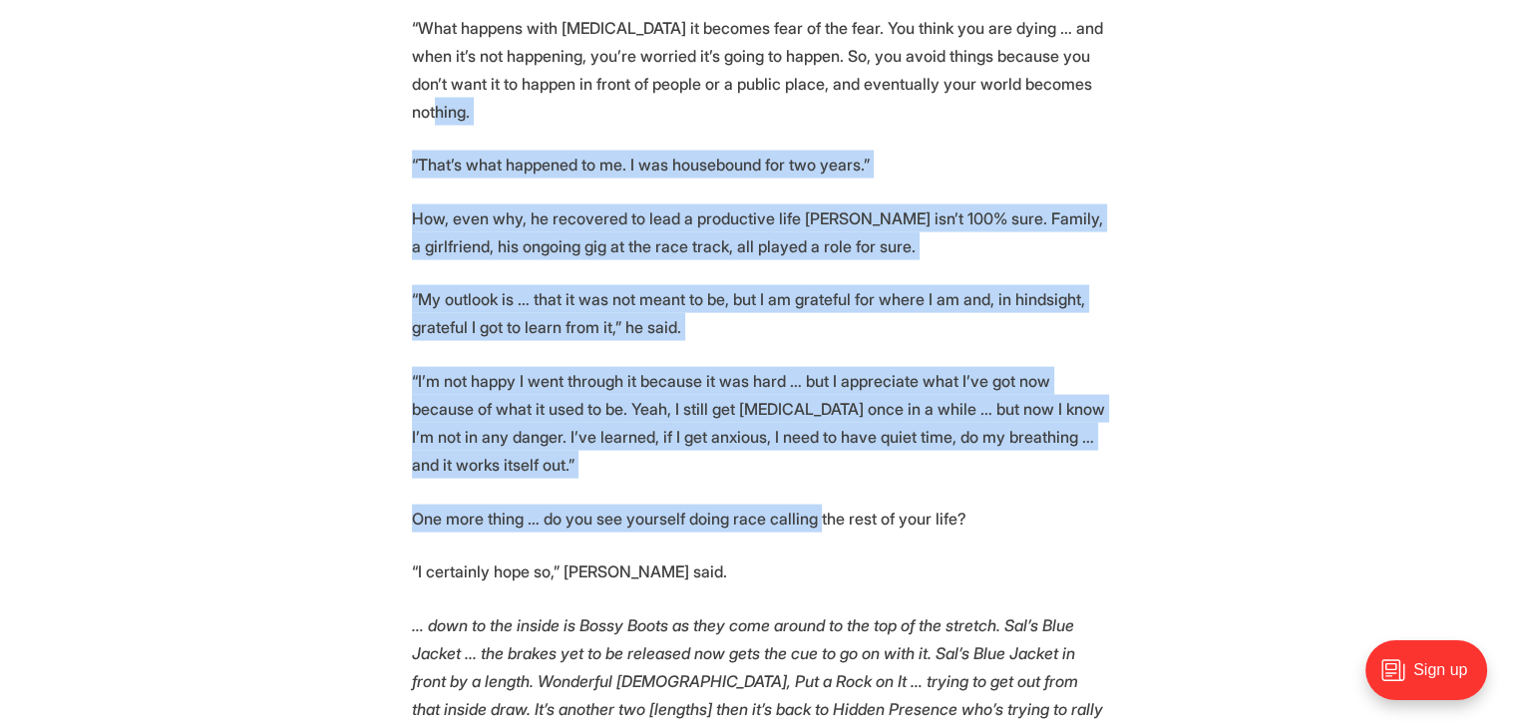
scroll to position [4188, 0]
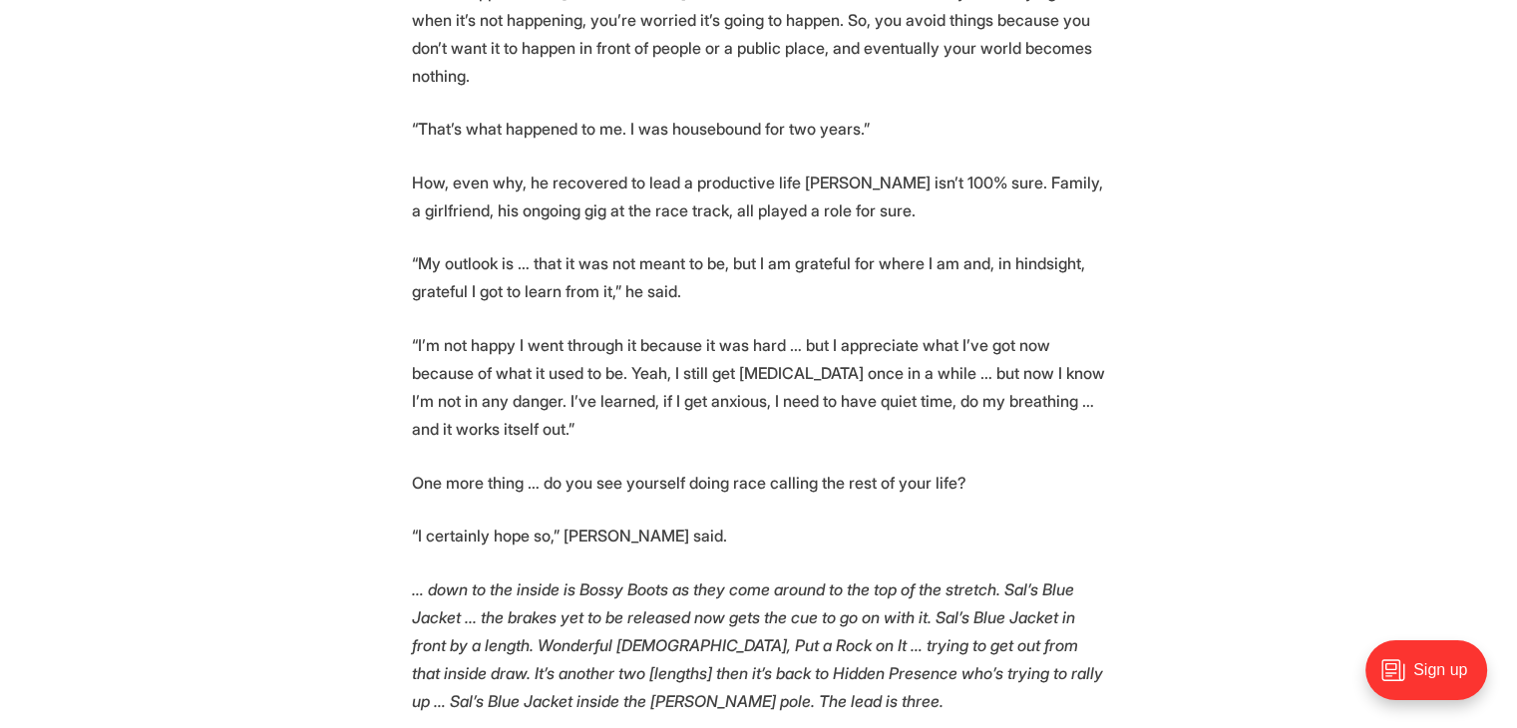
click at [854, 521] on p "“I certainly hope so,” [PERSON_NAME] said." at bounding box center [759, 535] width 694 height 28
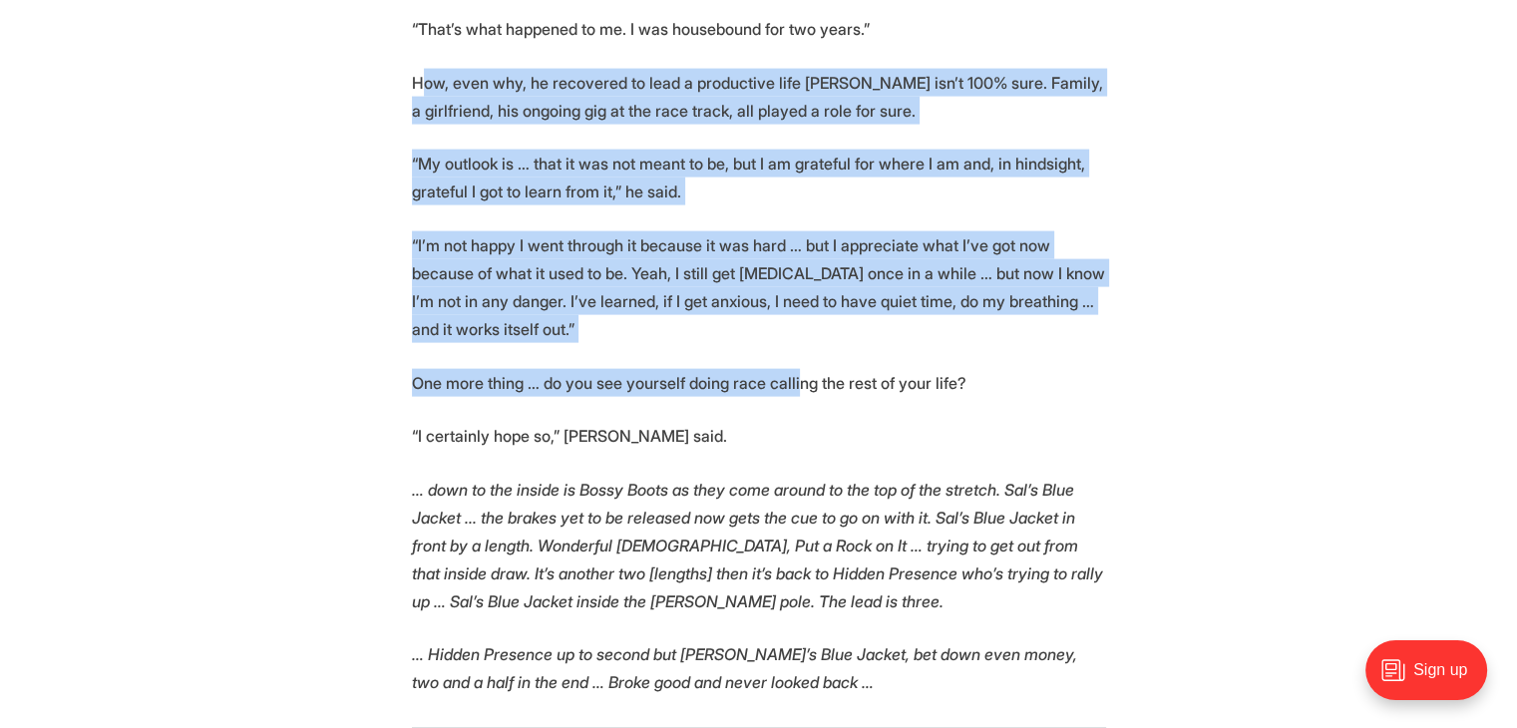
drag, startPoint x: 503, startPoint y: 104, endPoint x: 818, endPoint y: 350, distance: 399.9
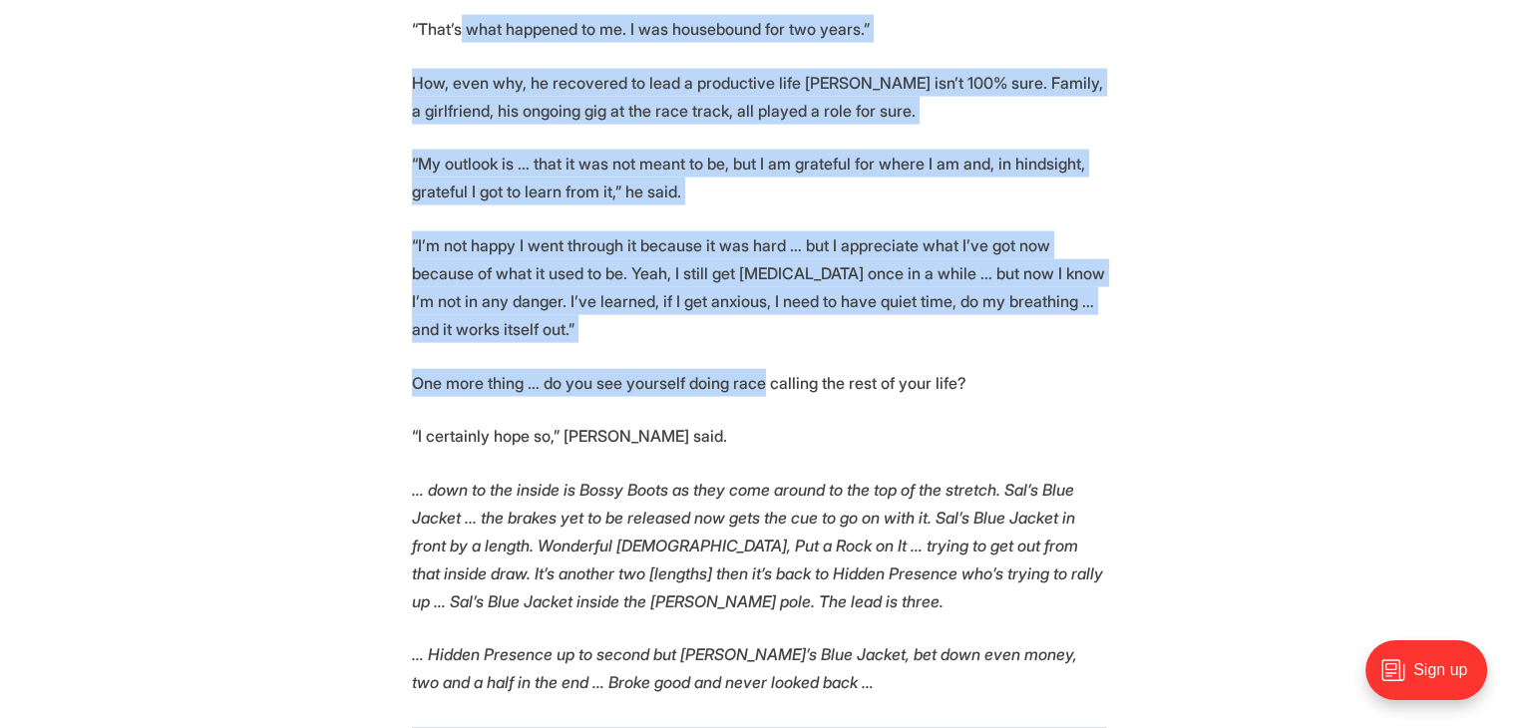
drag, startPoint x: 757, startPoint y: 357, endPoint x: 445, endPoint y: 9, distance: 467.4
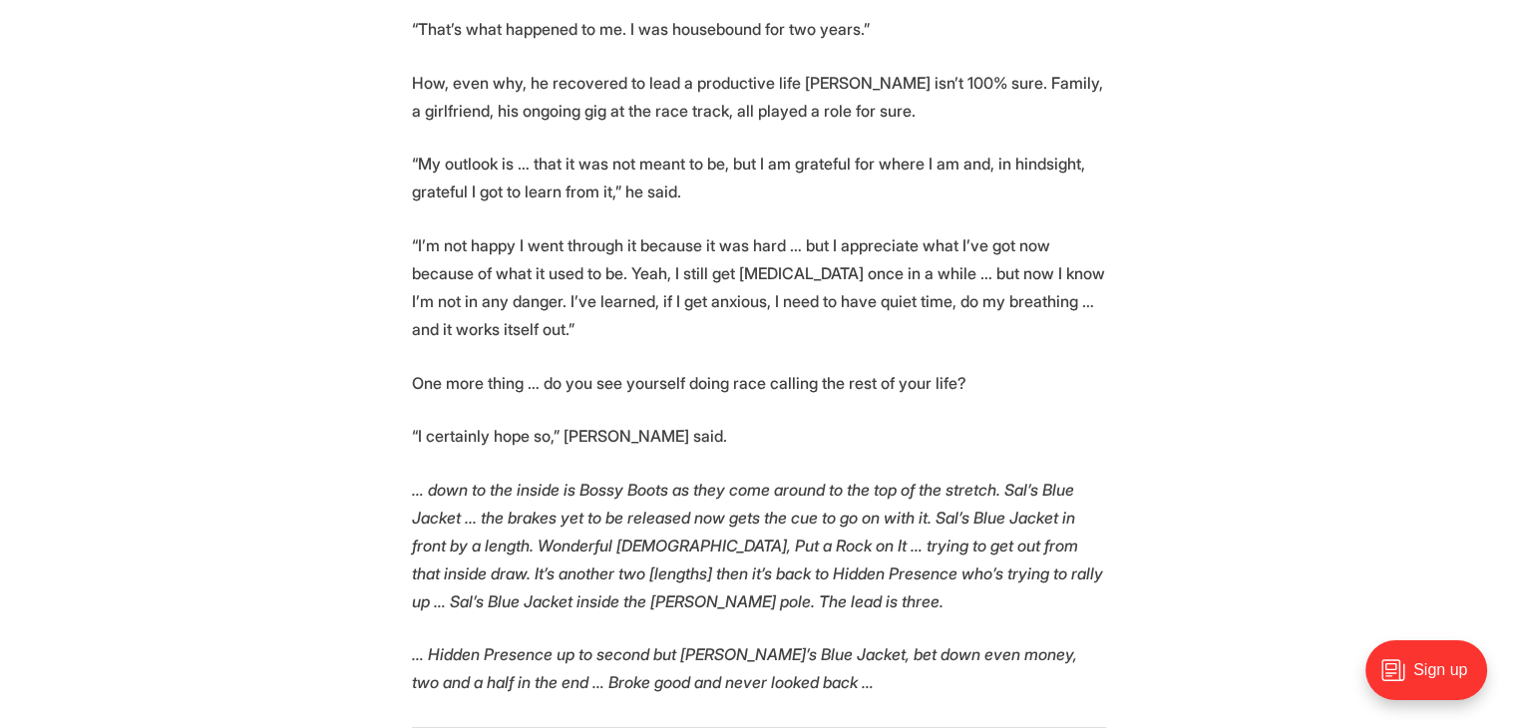
click at [445, 15] on p "“That’s what happened to me. I was housebound for two years.”" at bounding box center [759, 29] width 694 height 28
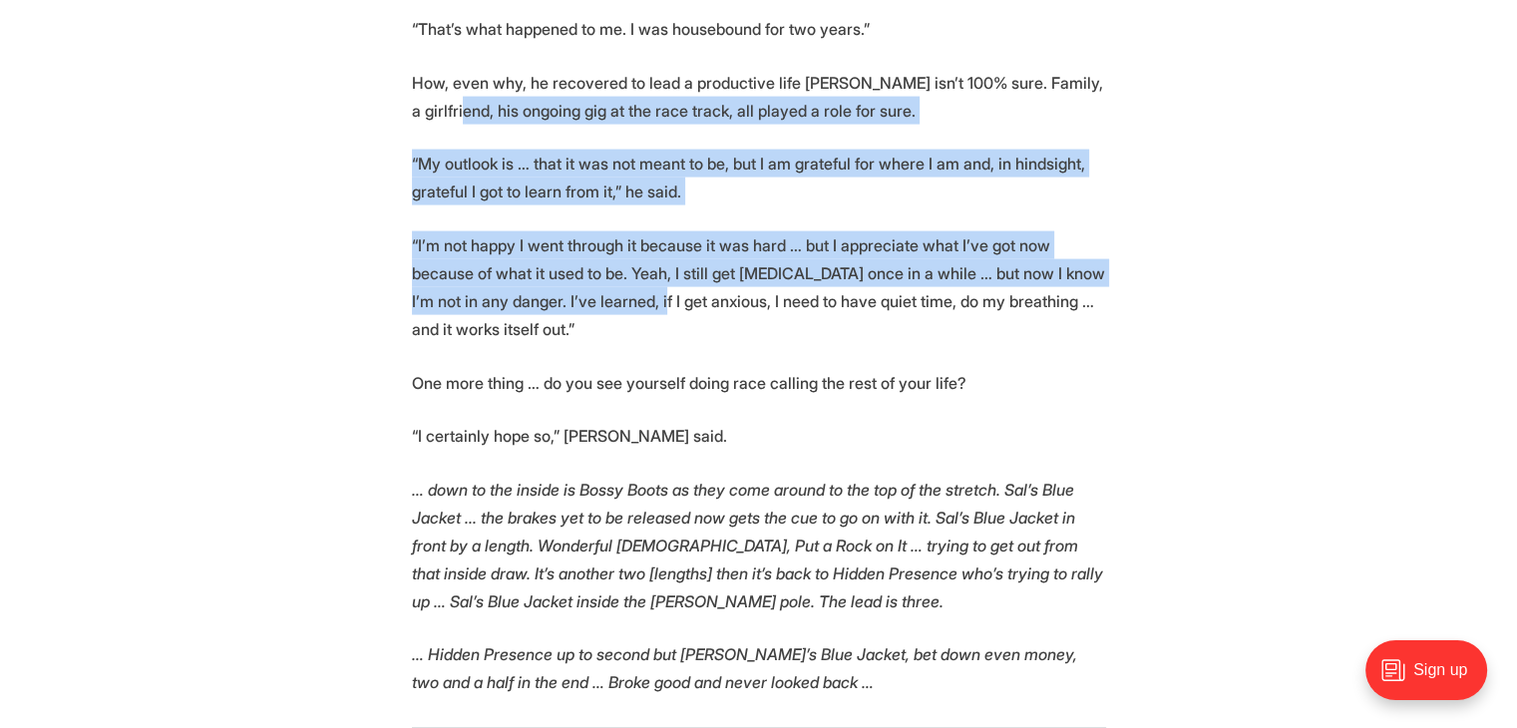
drag, startPoint x: 553, startPoint y: 126, endPoint x: 782, endPoint y: 356, distance: 324.3
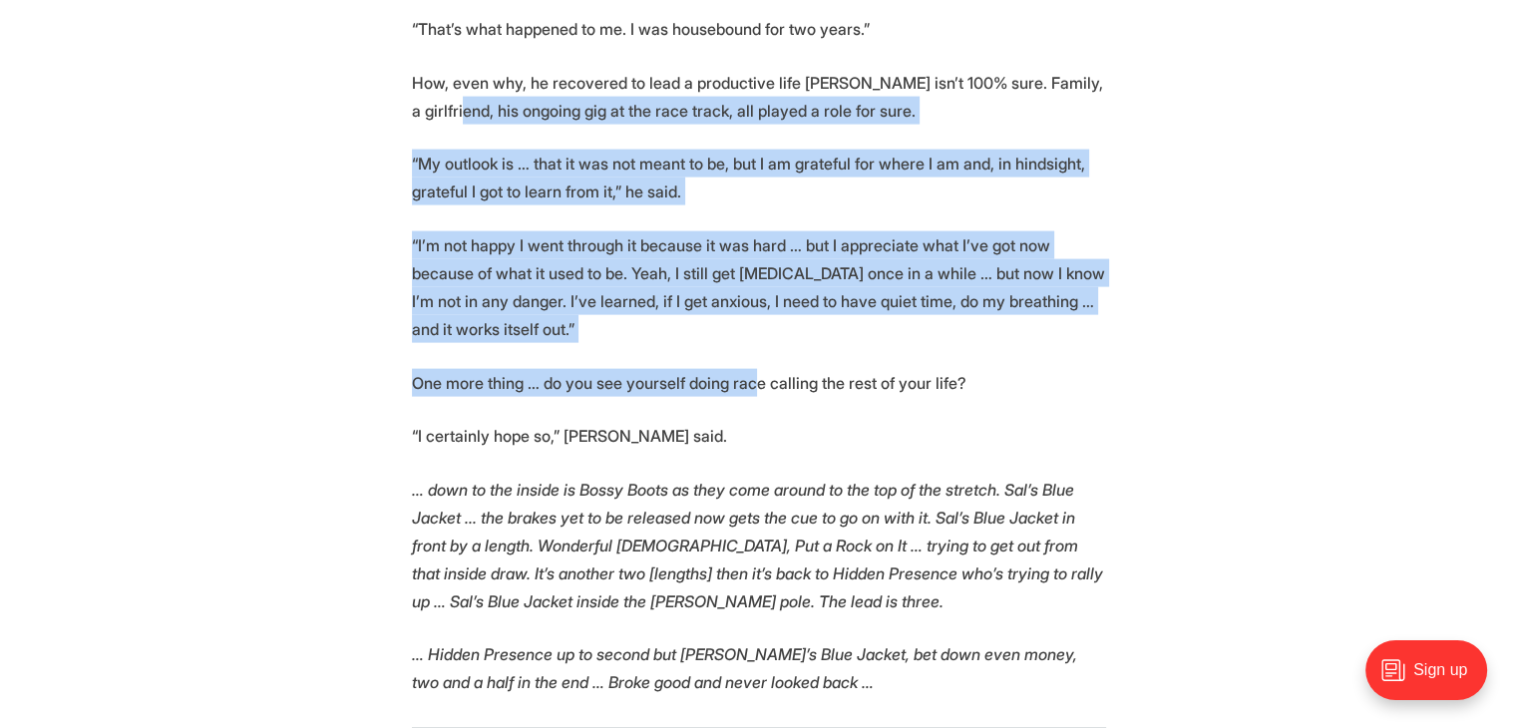
drag, startPoint x: 783, startPoint y: 358, endPoint x: 784, endPoint y: 373, distance: 15.0
click at [784, 369] on p "One more thing … do you see yourself doing race calling the rest of your life?" at bounding box center [759, 383] width 694 height 28
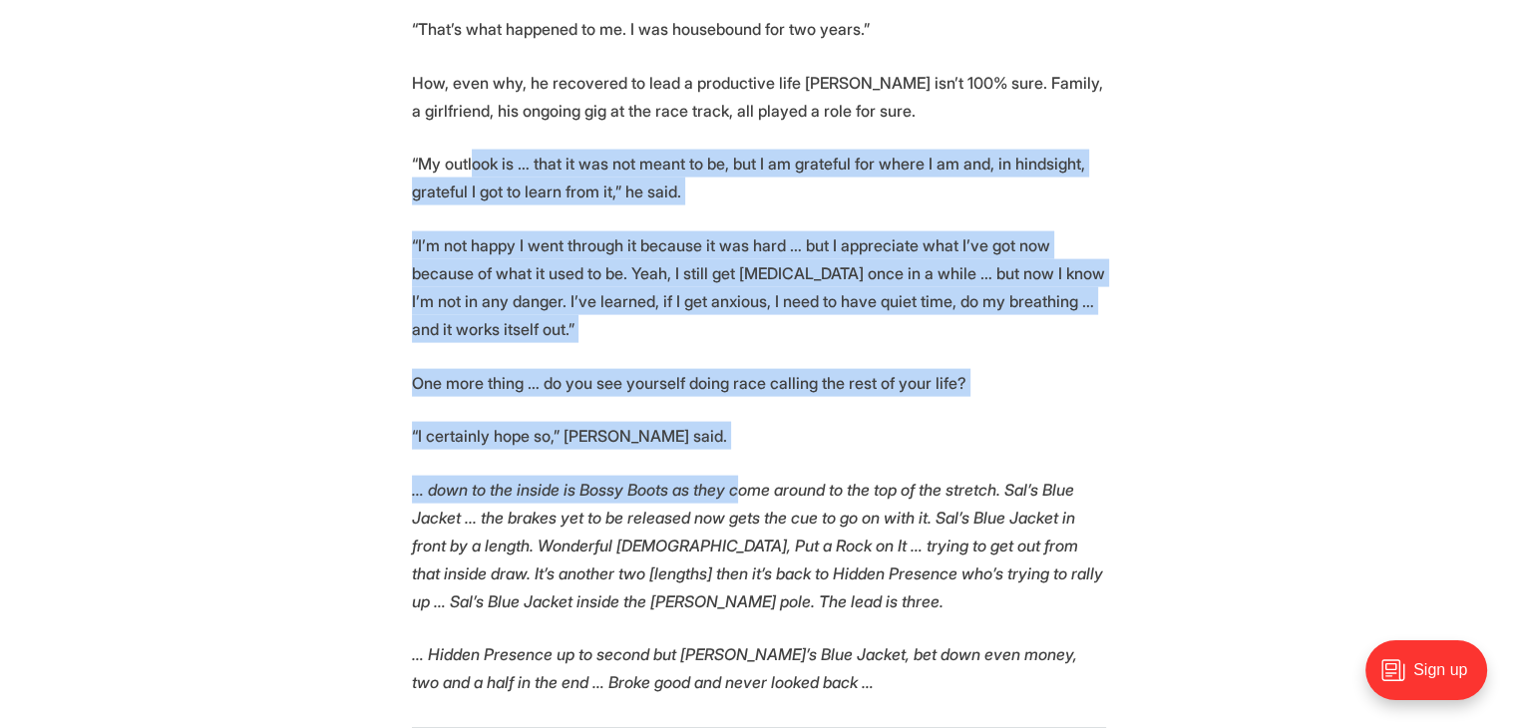
drag, startPoint x: 541, startPoint y: 215, endPoint x: 454, endPoint y: 84, distance: 158.2
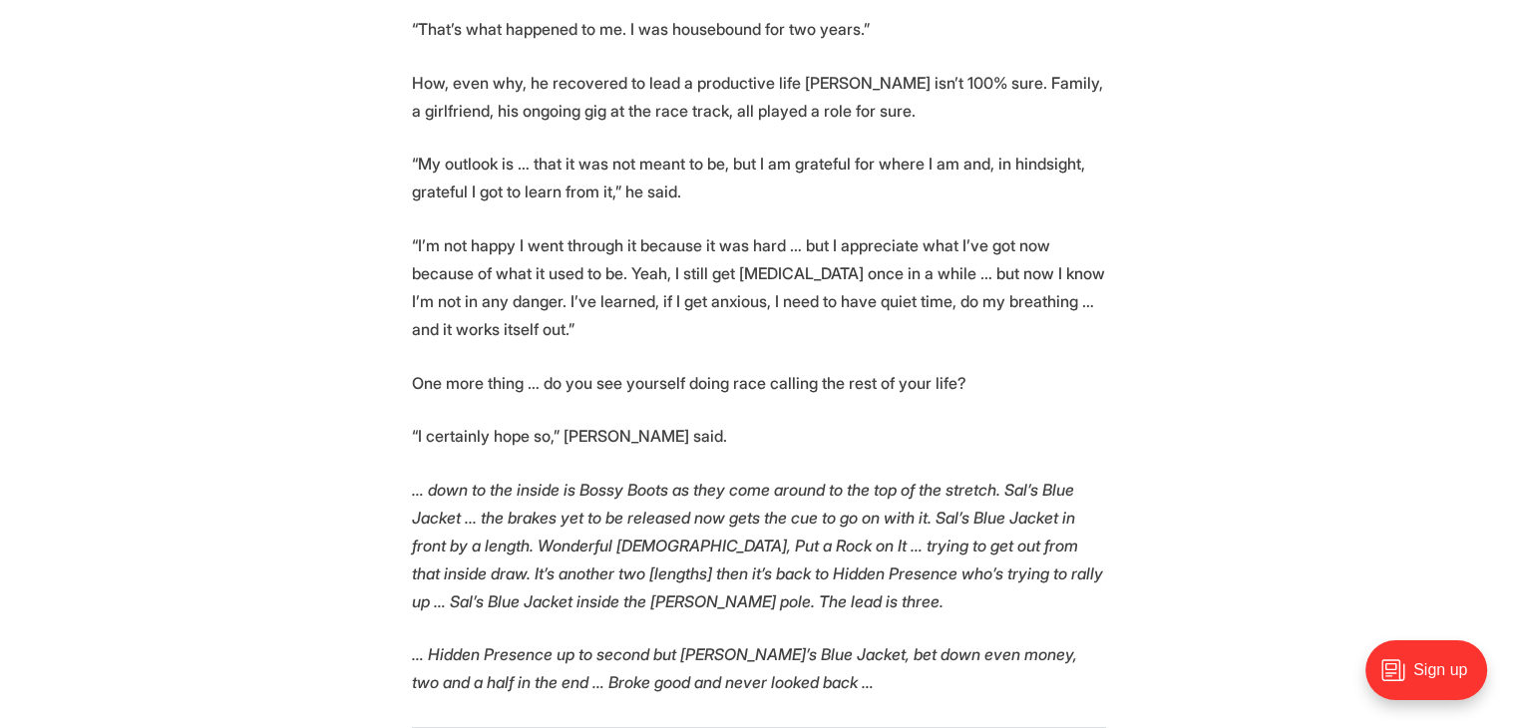
click at [454, 84] on p "How, even why, he recovered to lead a productive life [PERSON_NAME] isn’t 100% …" at bounding box center [759, 97] width 694 height 56
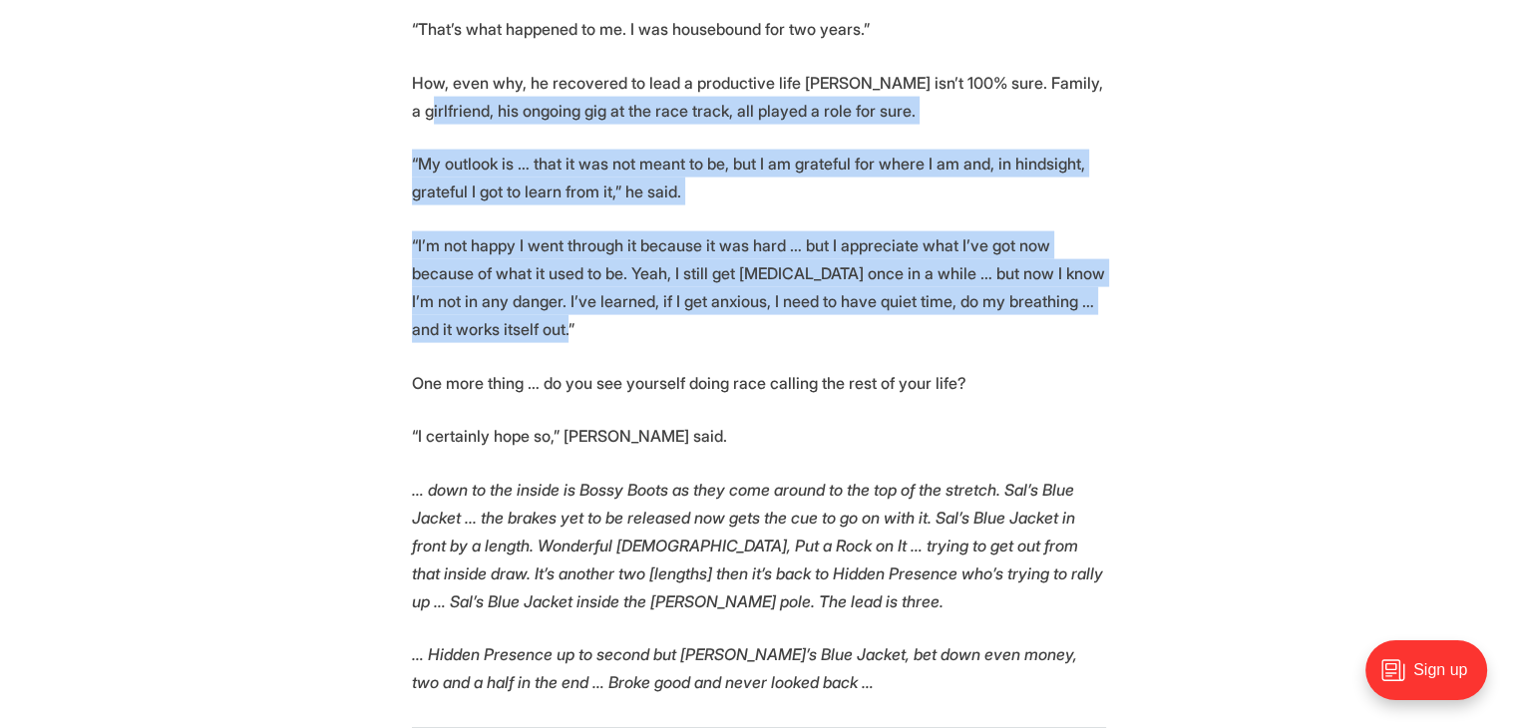
drag, startPoint x: 658, startPoint y: 276, endPoint x: 731, endPoint y: 368, distance: 117.1
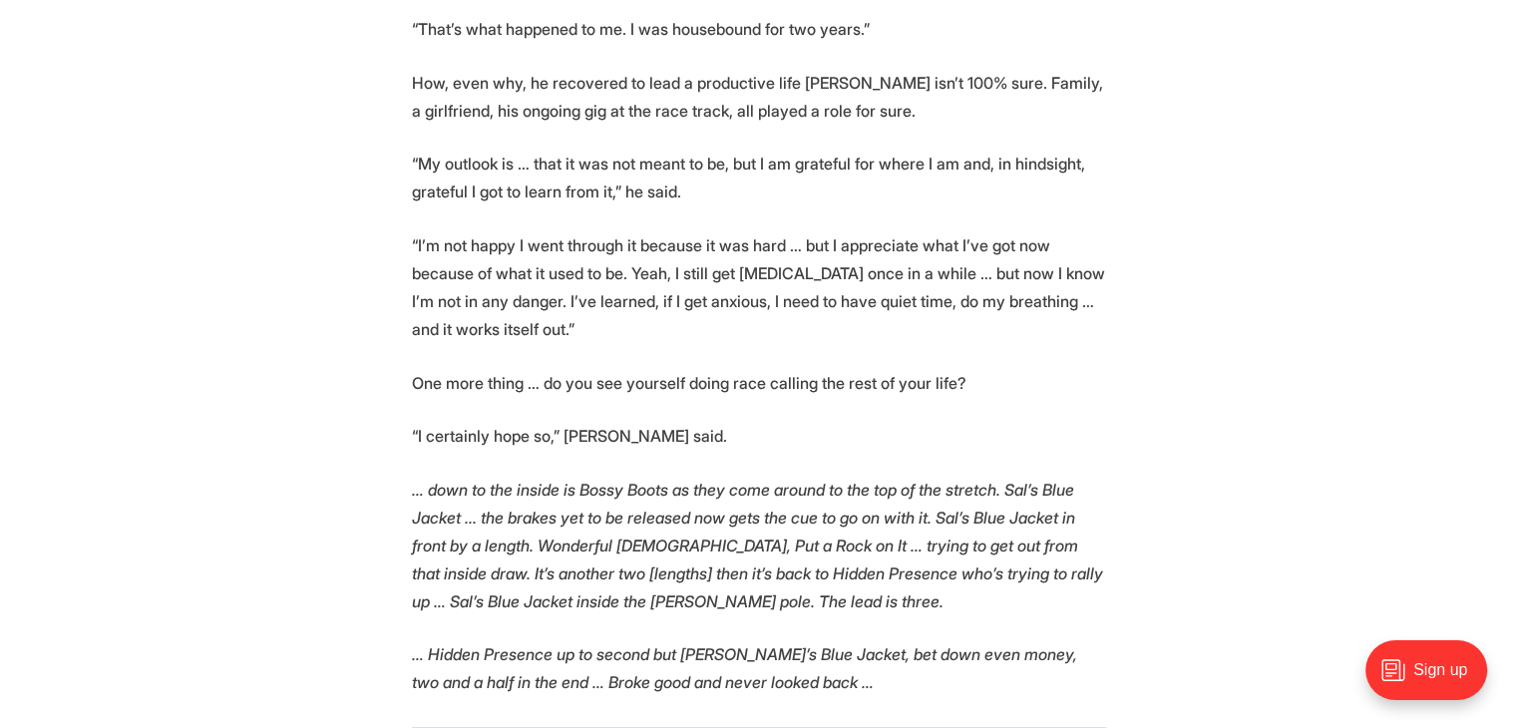
click at [737, 376] on p "One more thing … do you see yourself doing race calling the rest of your life?" at bounding box center [759, 383] width 694 height 28
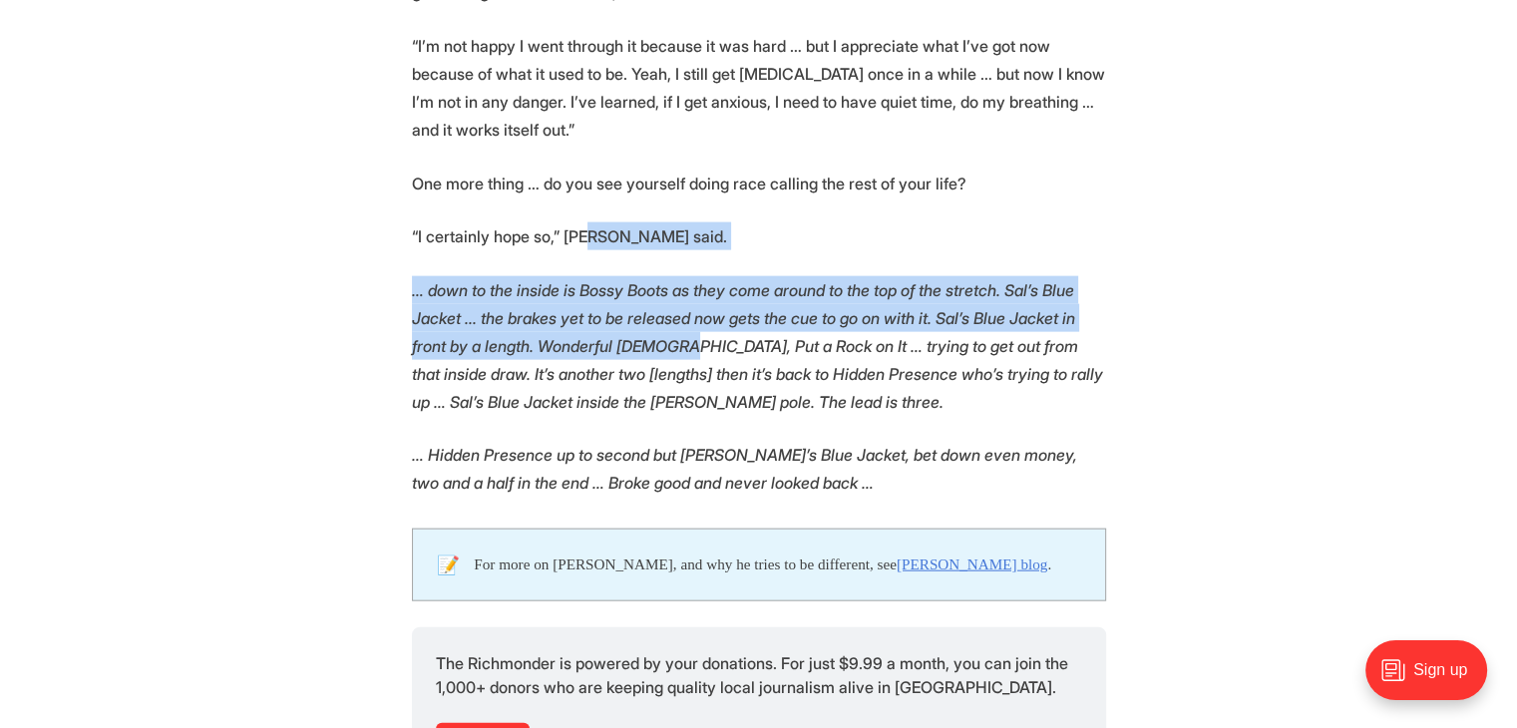
drag, startPoint x: 601, startPoint y: 203, endPoint x: 806, endPoint y: 366, distance: 261.1
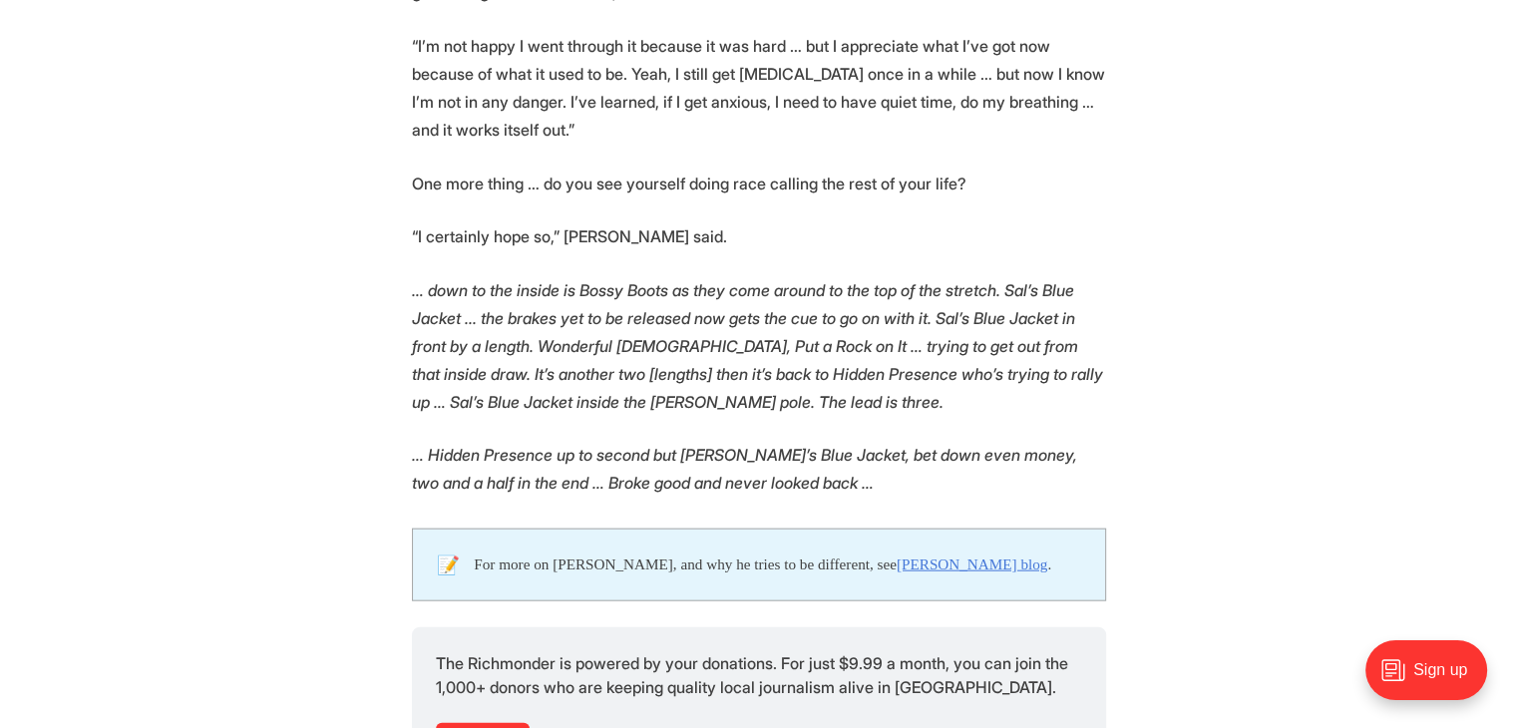
click at [808, 367] on em "… down to the inside is Bossy Boots as they come around to the top of the stret…" at bounding box center [757, 346] width 691 height 132
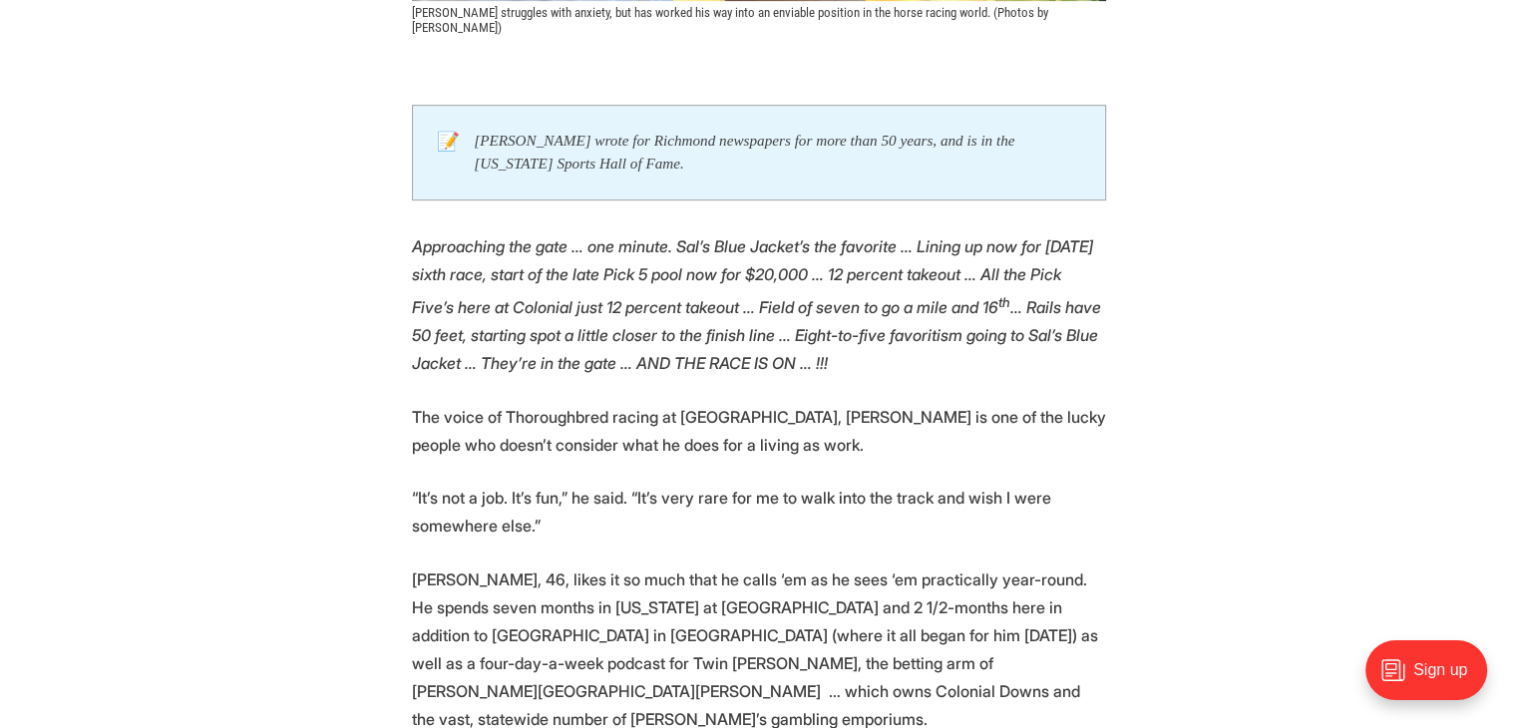
scroll to position [1097, 0]
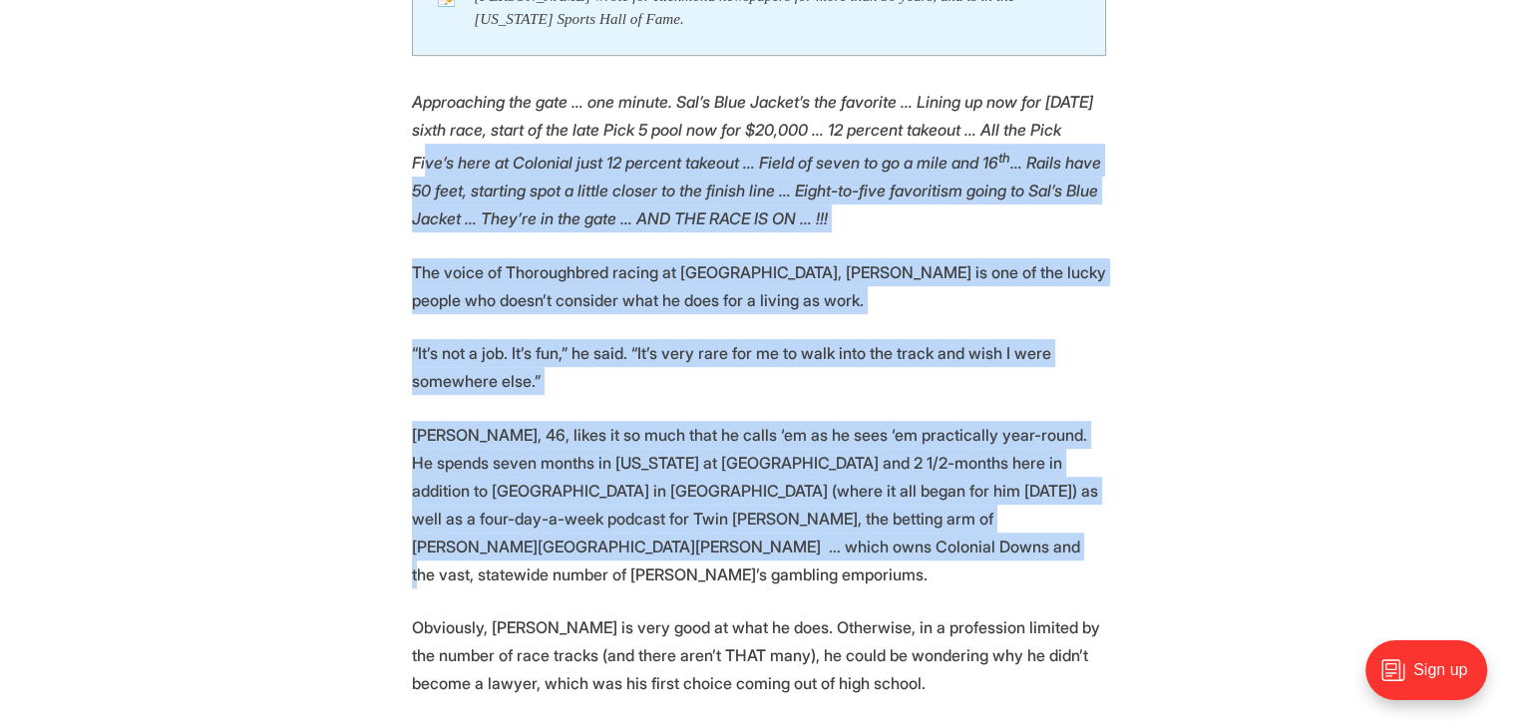
drag, startPoint x: 482, startPoint y: 150, endPoint x: 957, endPoint y: 546, distance: 619.4
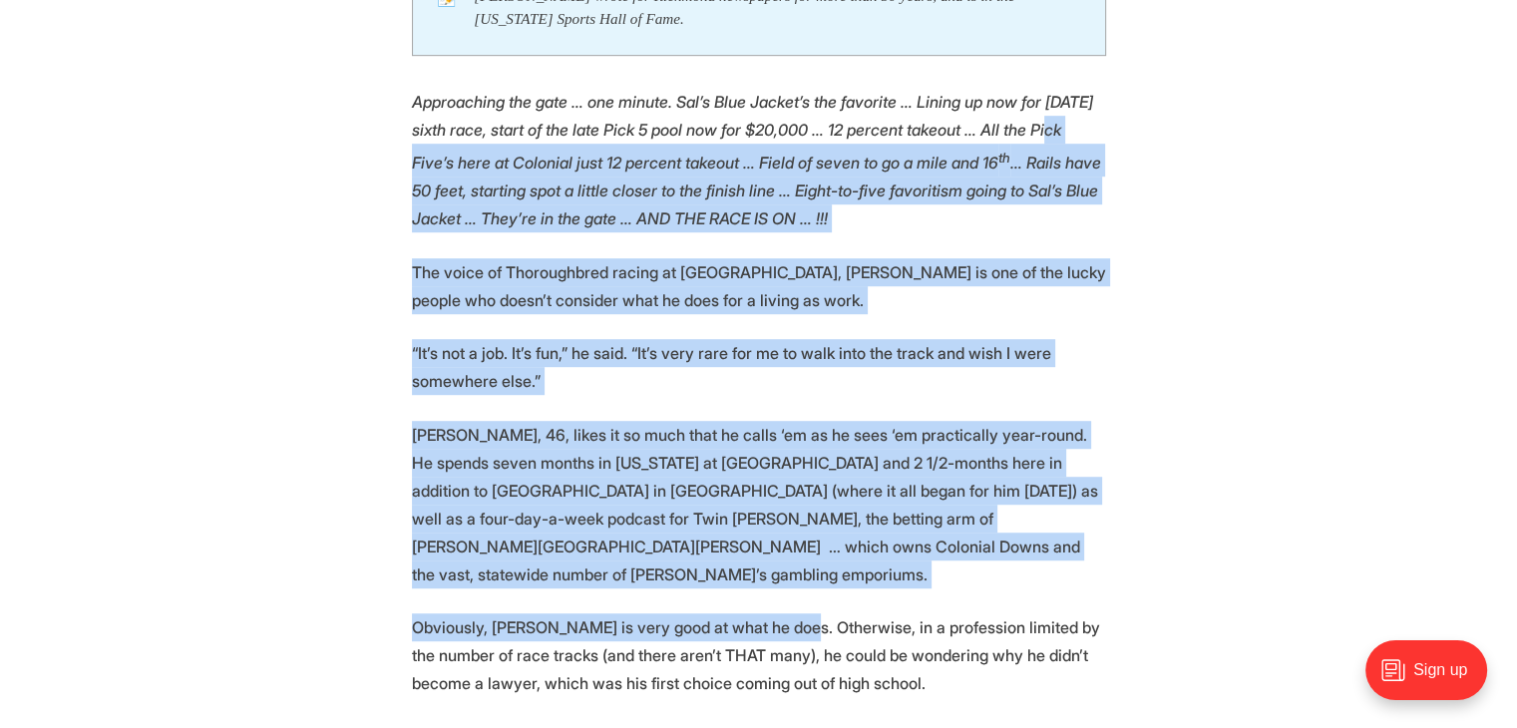
drag, startPoint x: 754, startPoint y: 515, endPoint x: 451, endPoint y: 129, distance: 491.5
click at [451, 129] on p "Approaching the gate … one minute. Sal’s Blue Jacket’s the favorite … Lining up…" at bounding box center [759, 160] width 694 height 145
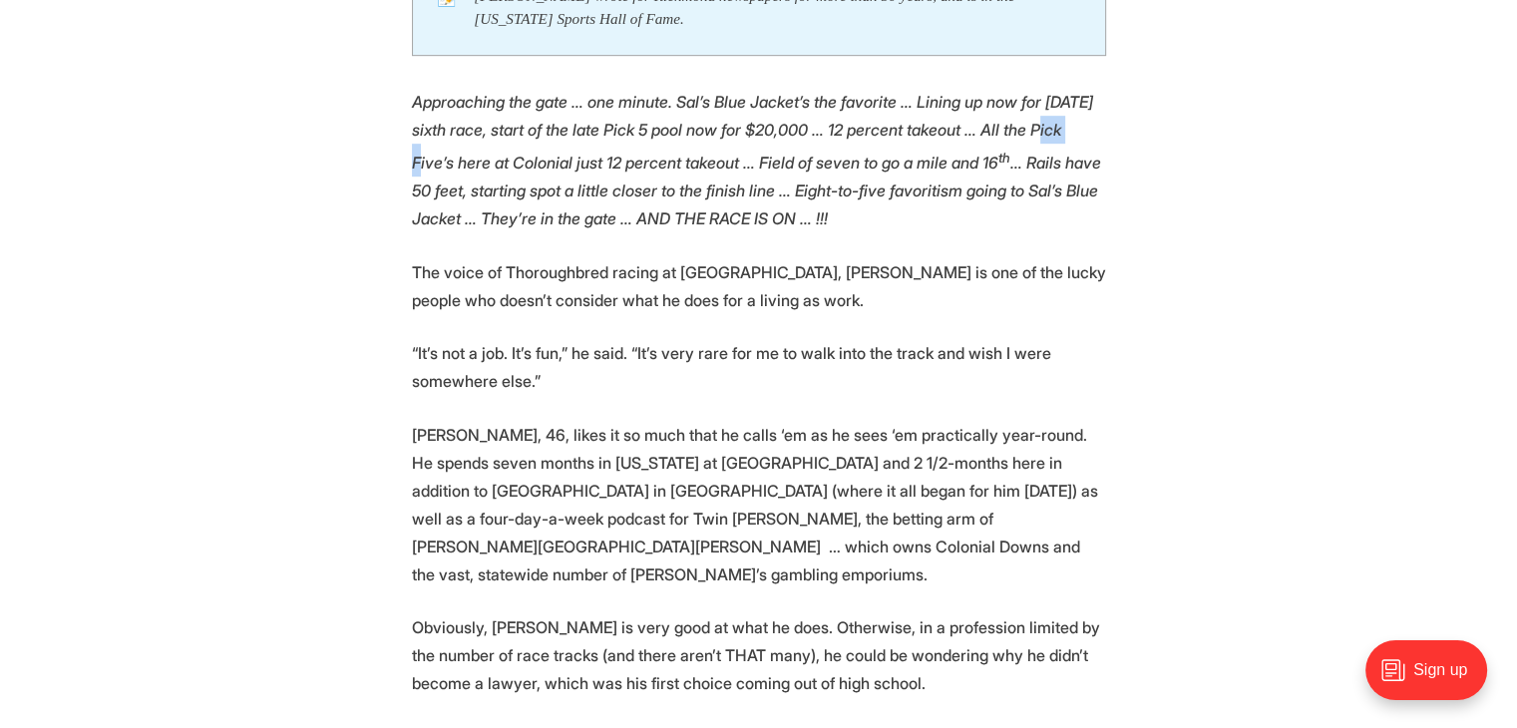
click at [451, 129] on p "Approaching the gate … one minute. Sal’s Blue Jacket’s the favorite … Lining up…" at bounding box center [759, 160] width 694 height 145
click at [917, 494] on p "[PERSON_NAME], 46, likes it so much that he calls ‘em as he sees ‘em practicall…" at bounding box center [759, 505] width 694 height 168
